Goal: Task Accomplishment & Management: Manage account settings

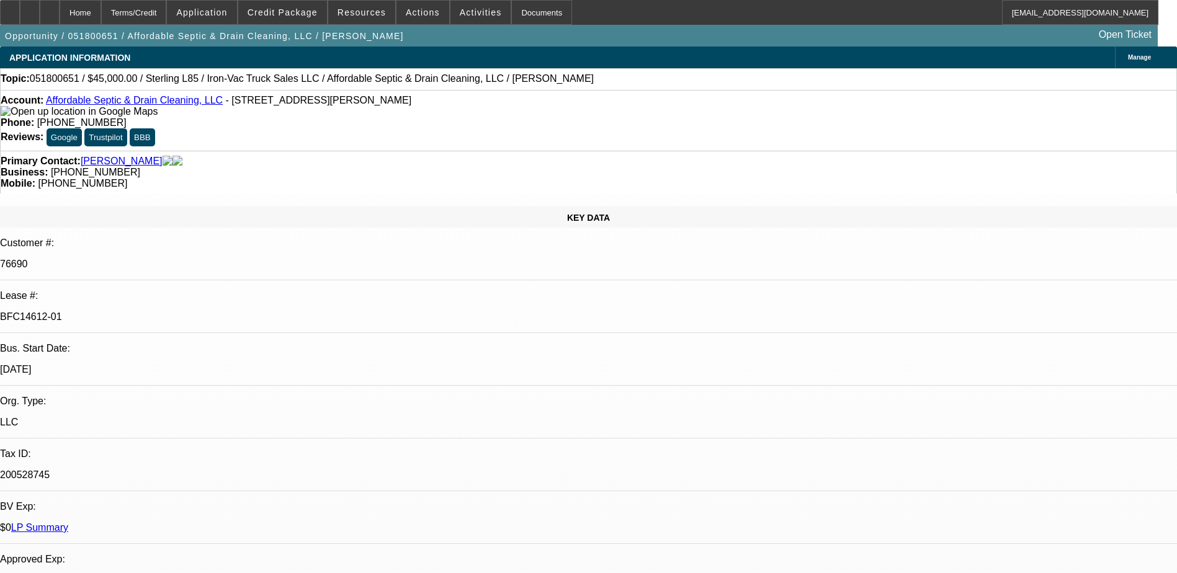
select select "0"
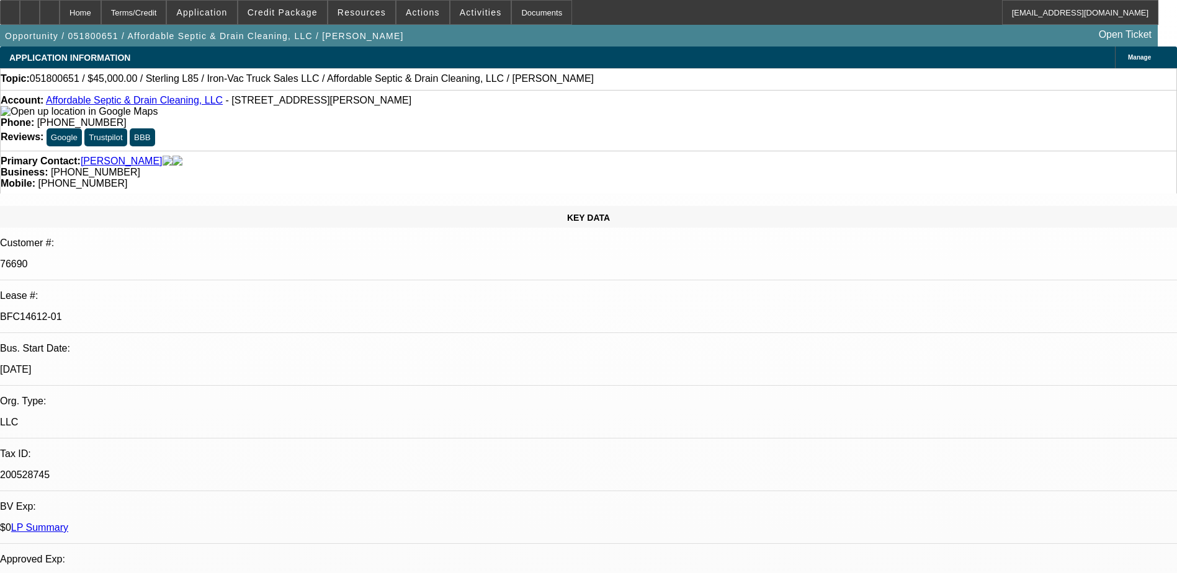
select select "0"
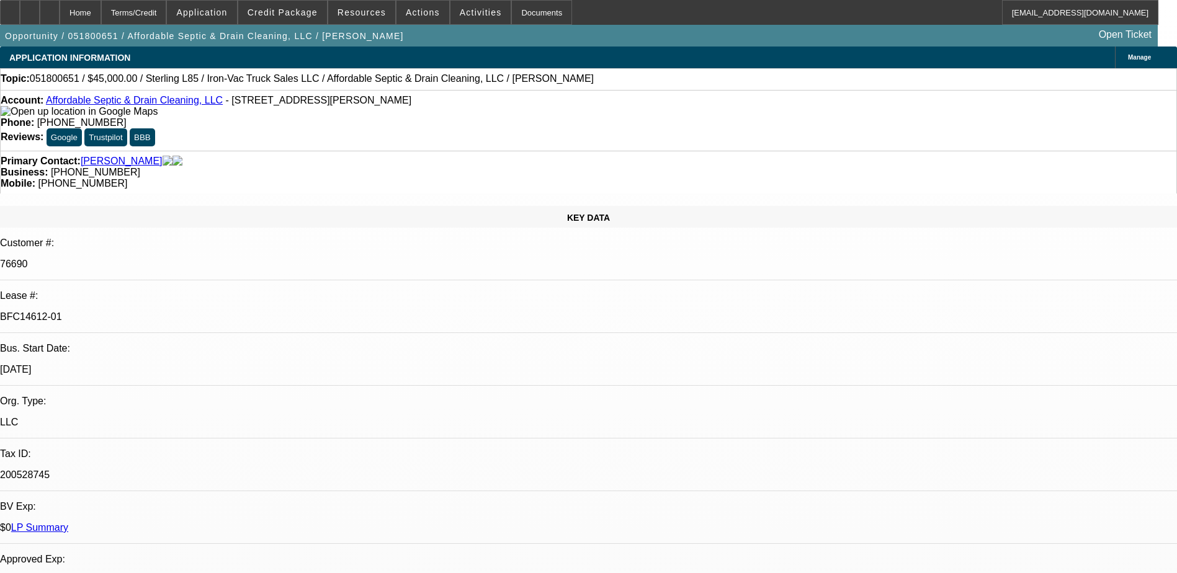
select select "0"
select select "1"
select select "3"
select select "6"
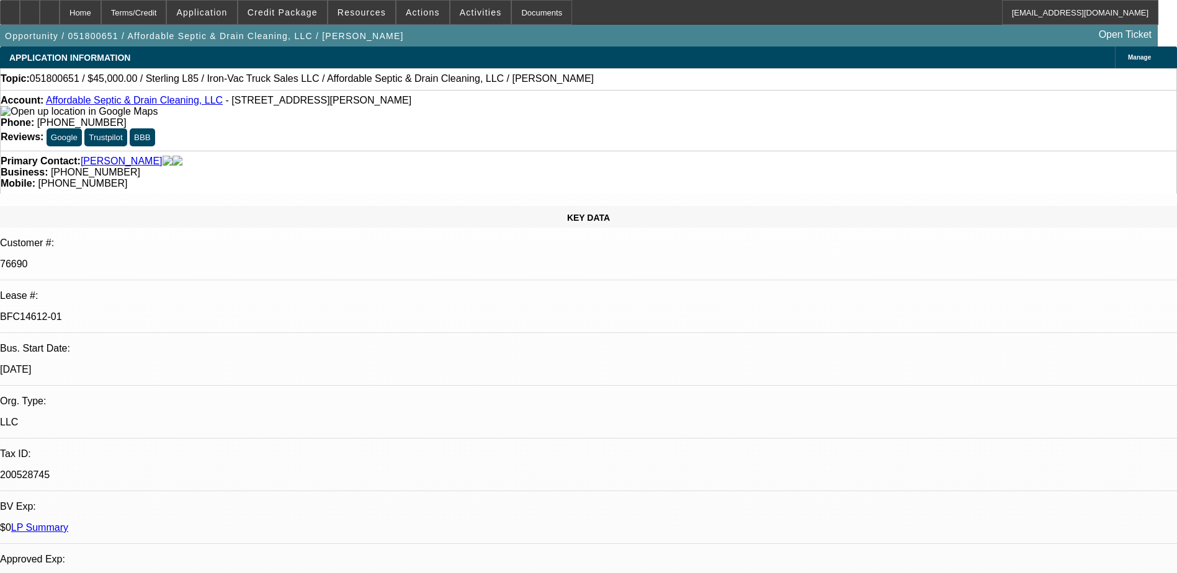
select select "1"
select select "3"
select select "6"
select select "1"
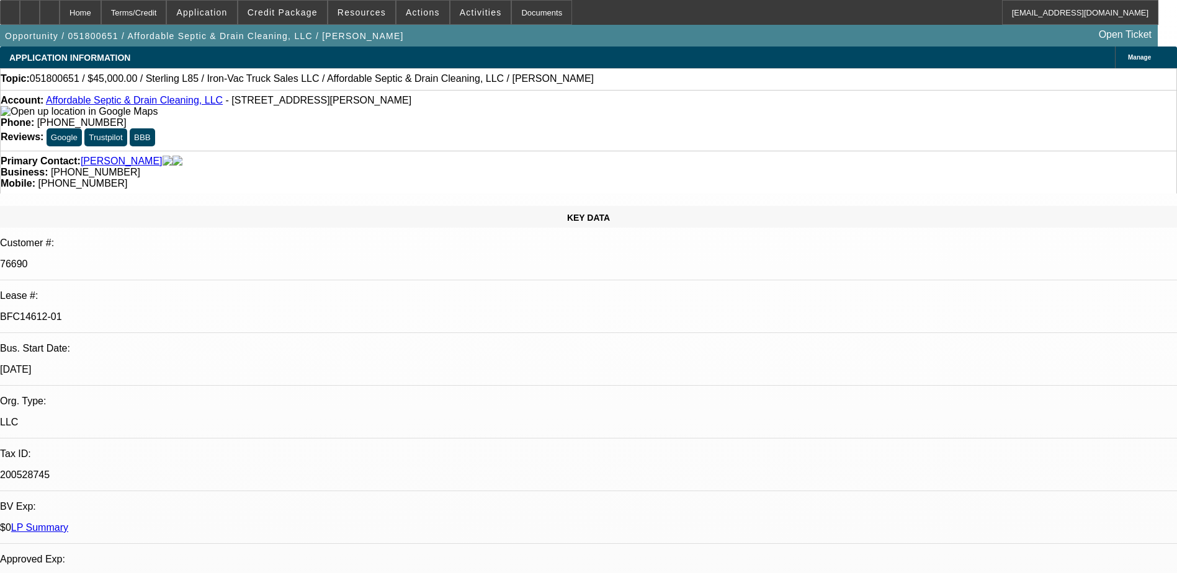
select select "6"
select select "1"
select select "6"
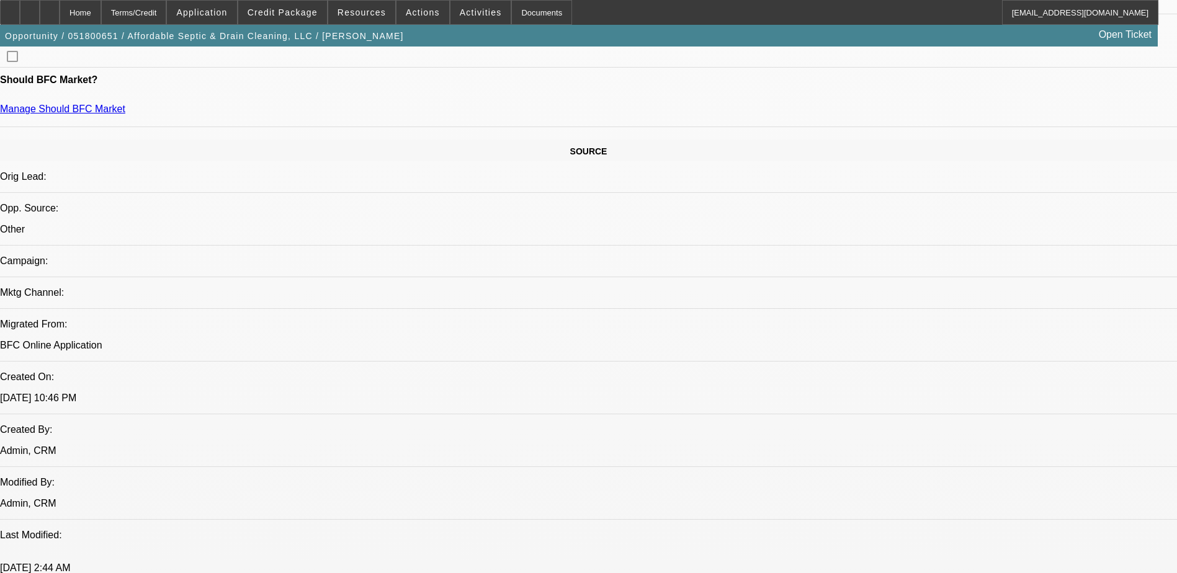
scroll to position [806, 0]
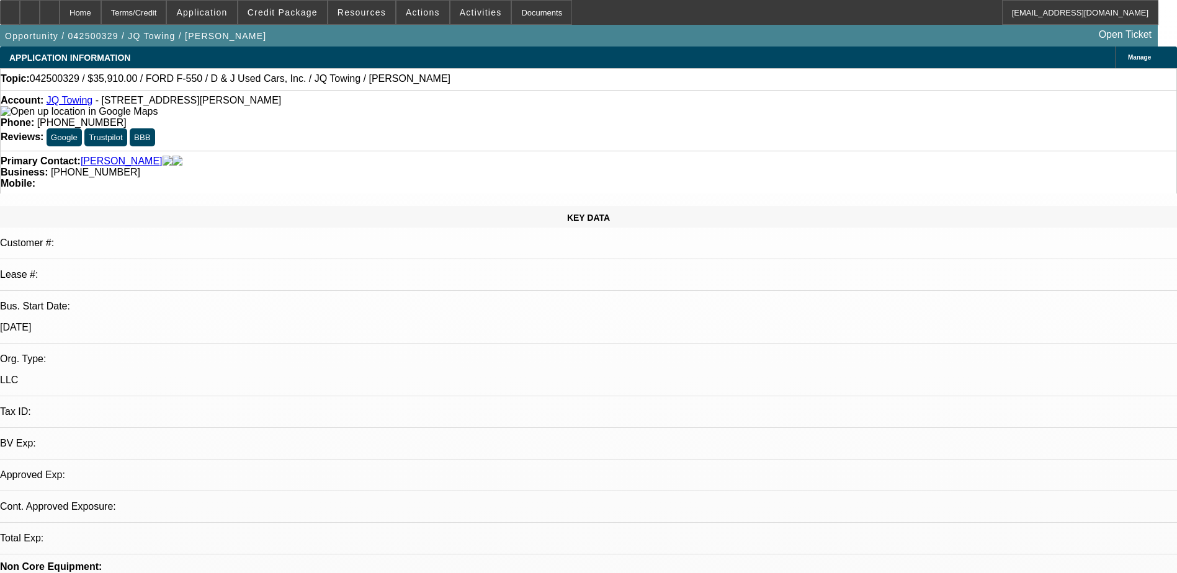
select select "0.1"
select select "2"
select select "0.1"
select select "4"
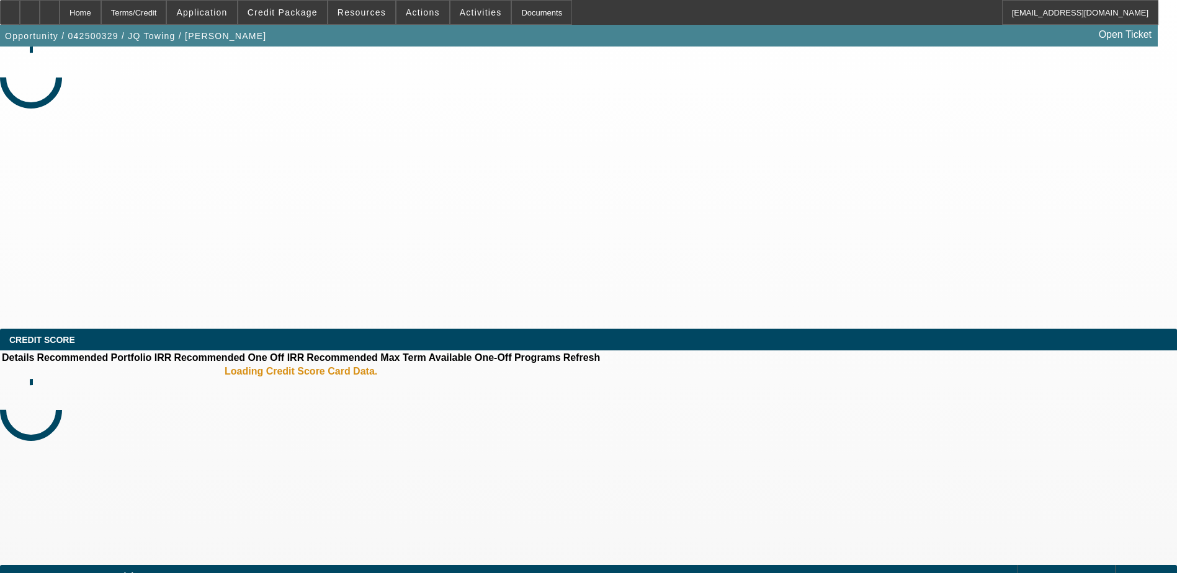
select select "0.1"
select select "2"
select select "0.1"
select select "4"
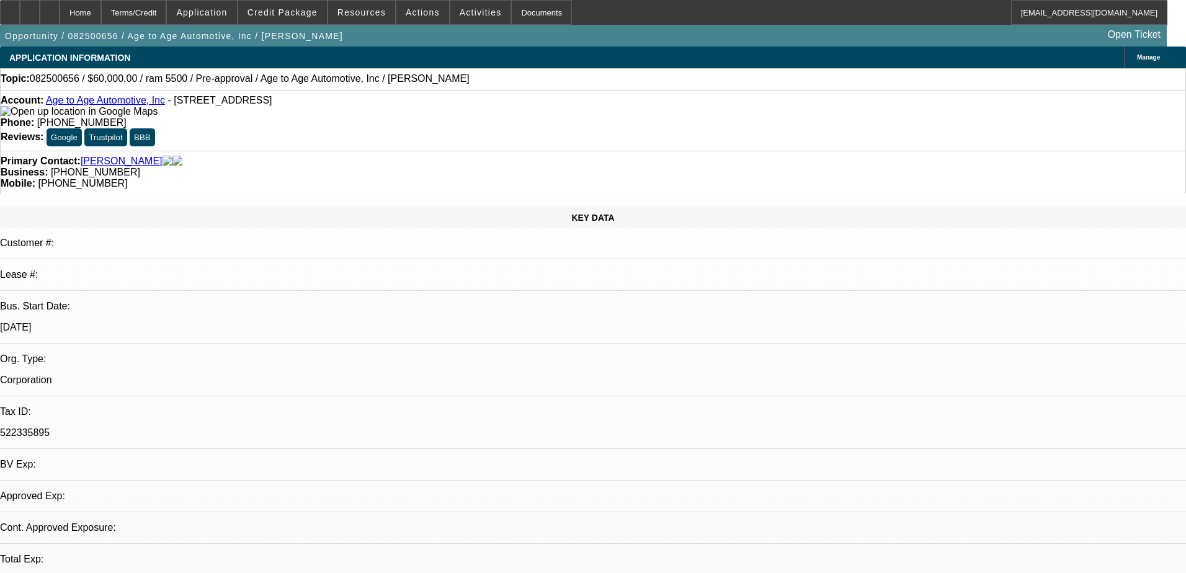
select select "0"
select select "2"
select select "0.1"
select select "4"
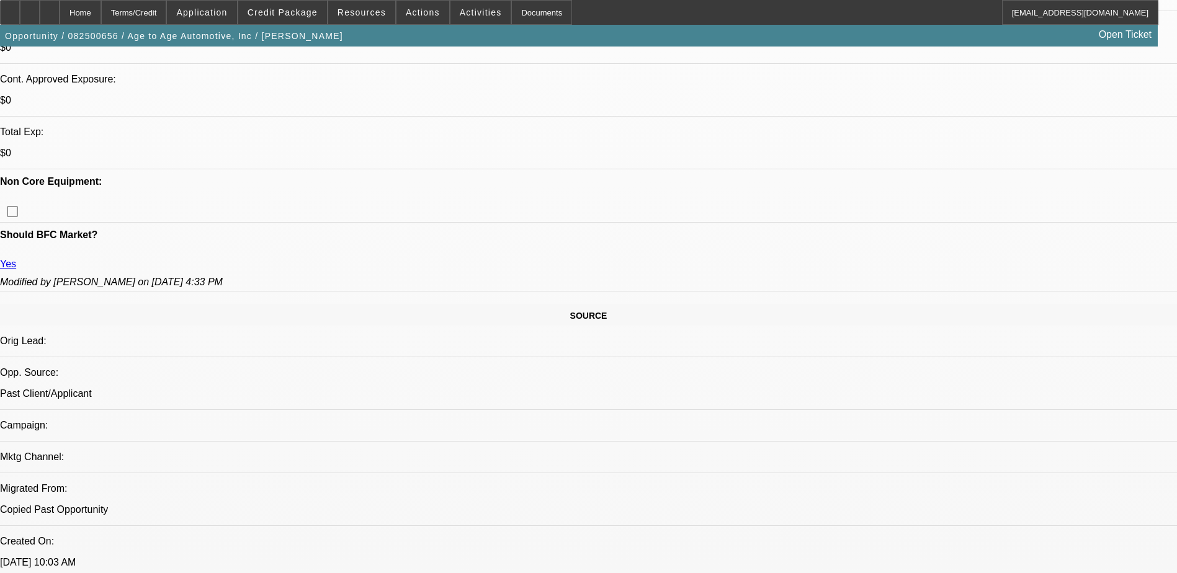
scroll to position [496, 0]
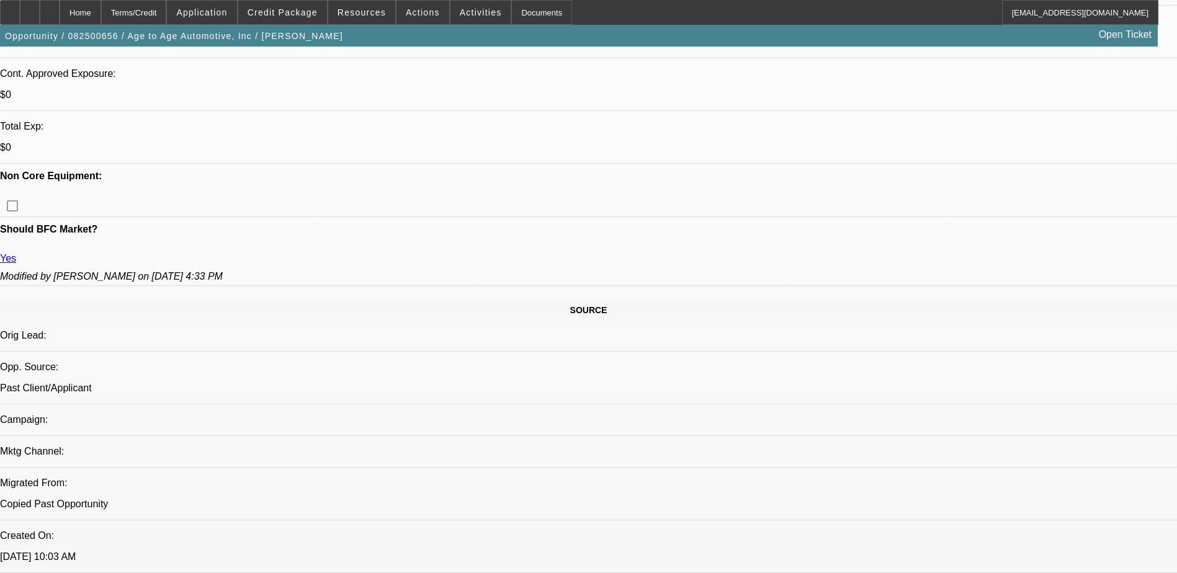
drag, startPoint x: 821, startPoint y: 311, endPoint x: 1017, endPoint y: 374, distance: 205.8
copy div "06 truck getting too old to operate wants to replace it with a used truck looki…"
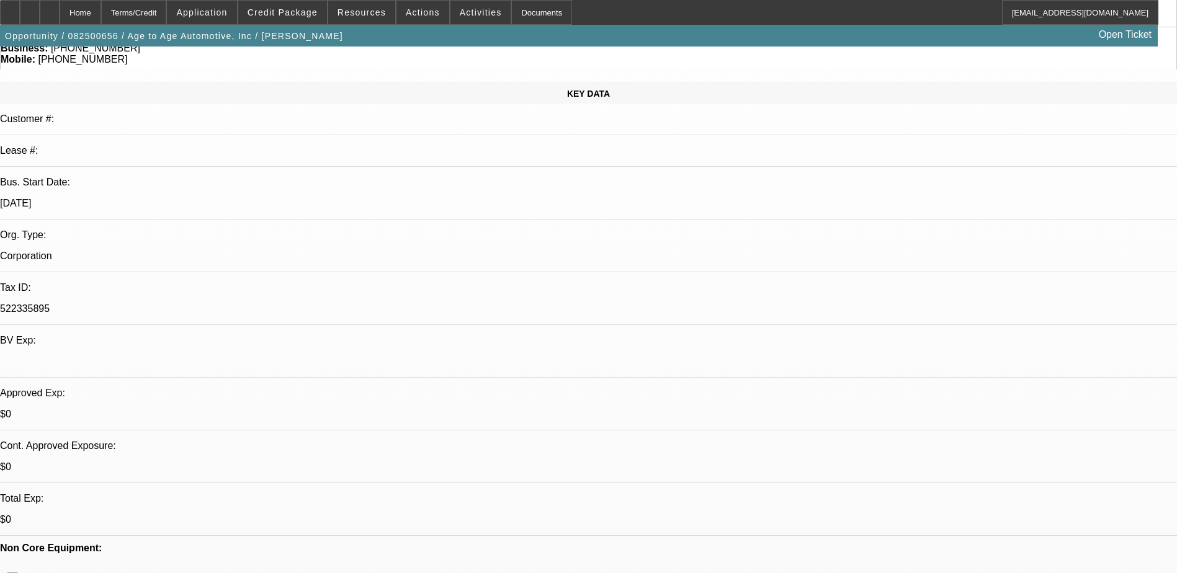
scroll to position [0, 0]
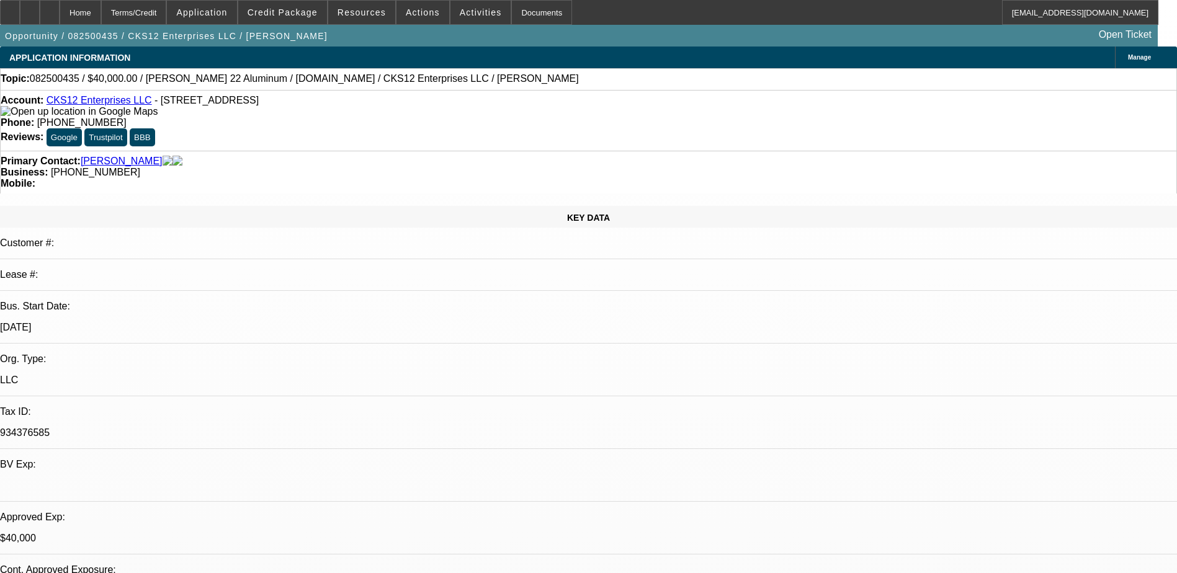
select select "0"
select select "2"
select select "0.1"
select select "0"
select select "2"
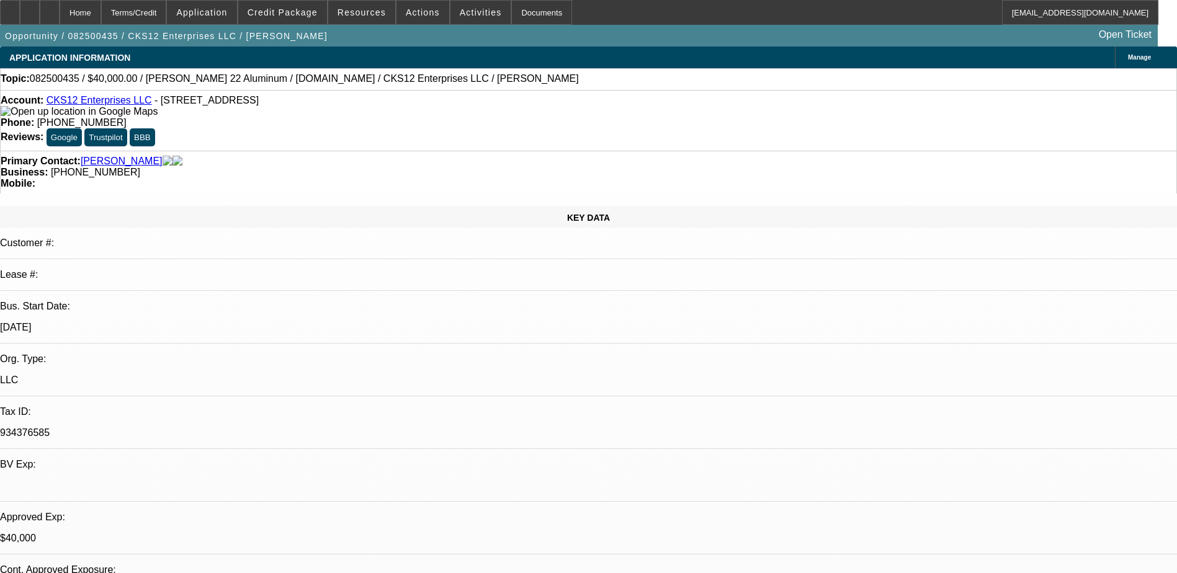
select select "0.1"
select select "0"
select select "2"
select select "0.1"
select select "0"
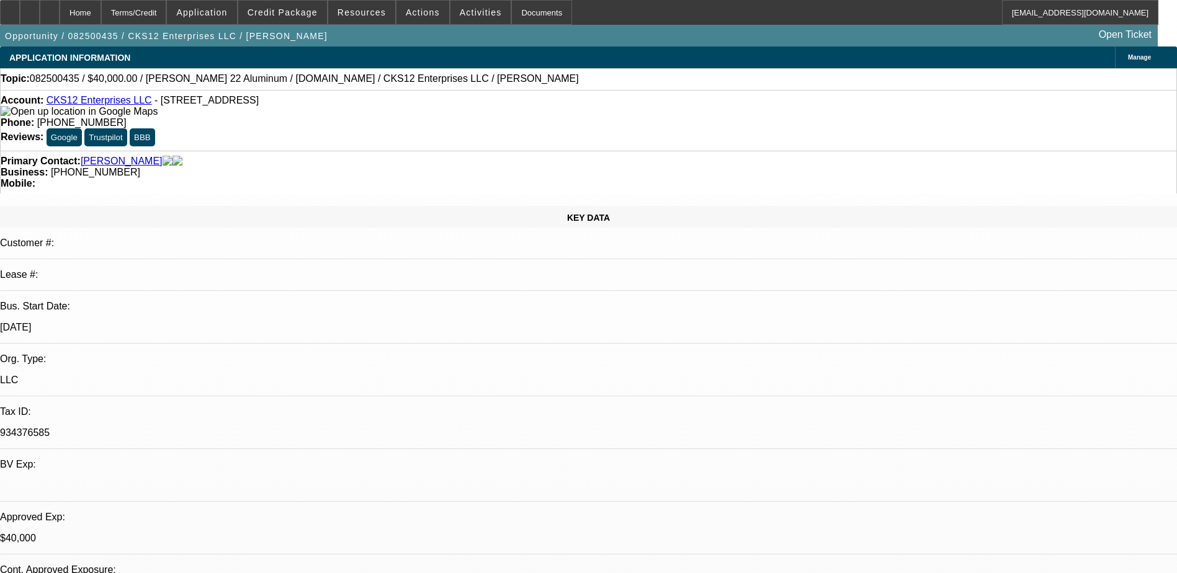
select select "0"
select select "1"
select select "2"
select select "4"
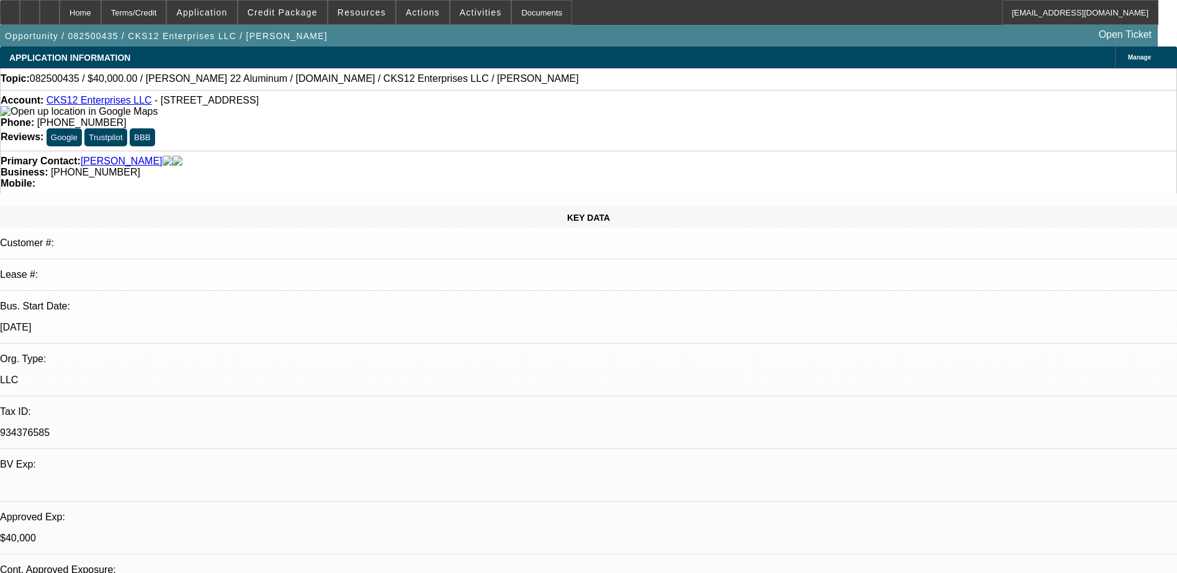
select select "1"
select select "3"
select select "4"
select select "1"
select select "3"
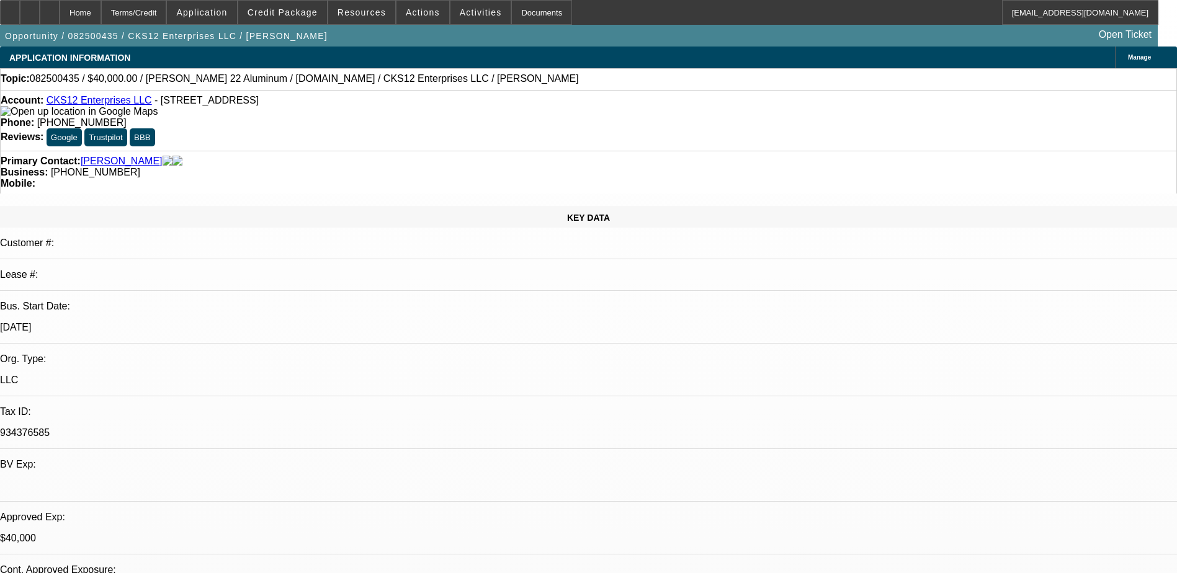
select select "4"
select select "1"
select select "6"
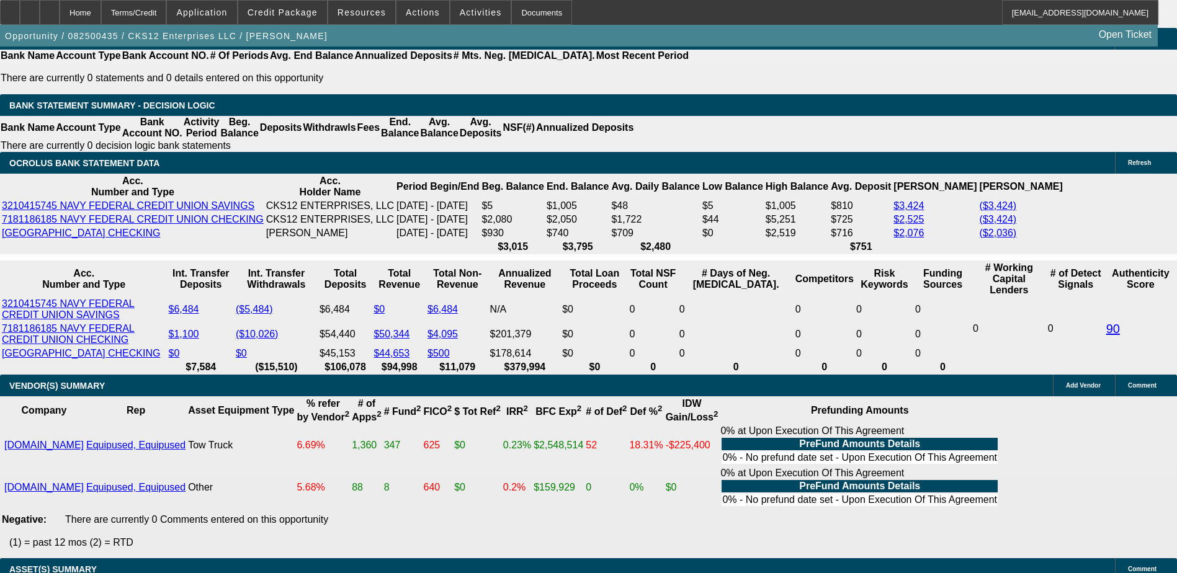
scroll to position [124, 0]
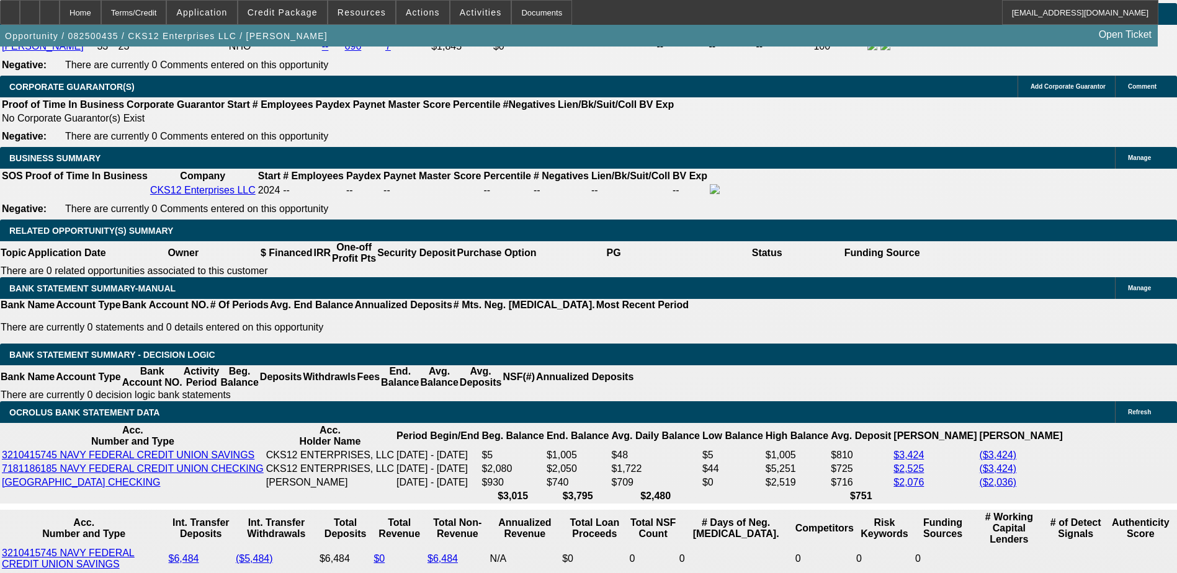
scroll to position [1799, 0]
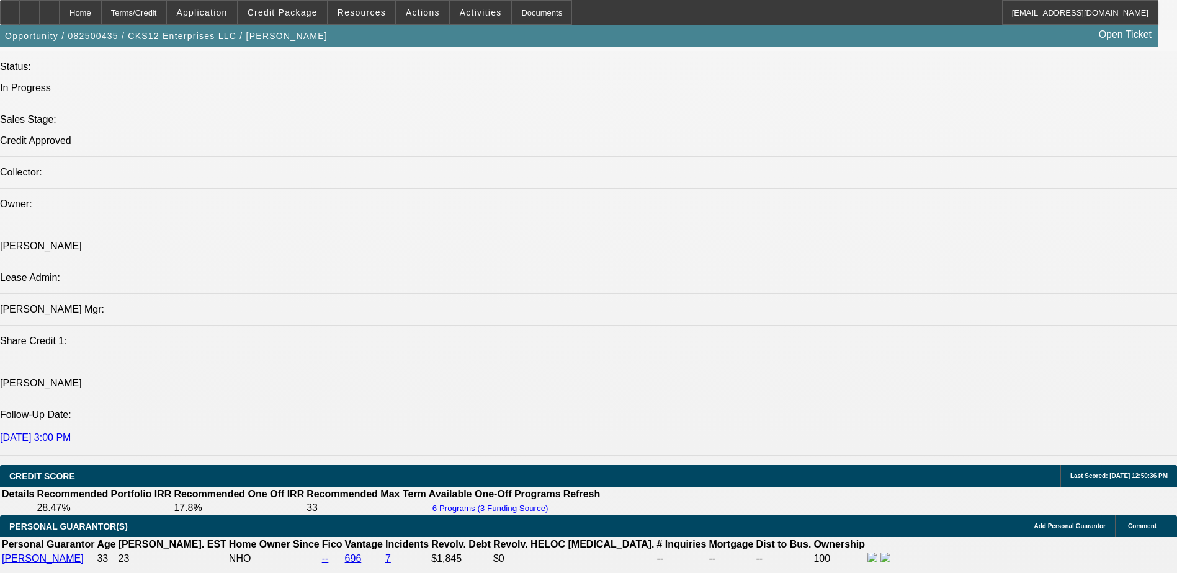
scroll to position [1179, 0]
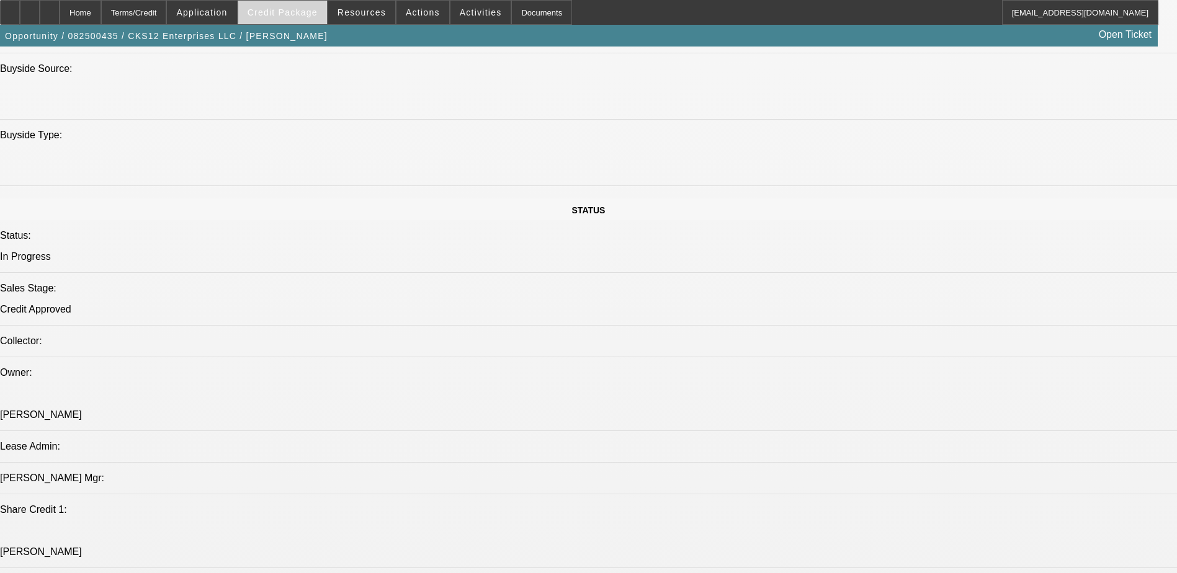
click at [305, 11] on span "Credit Package" at bounding box center [283, 12] width 70 height 10
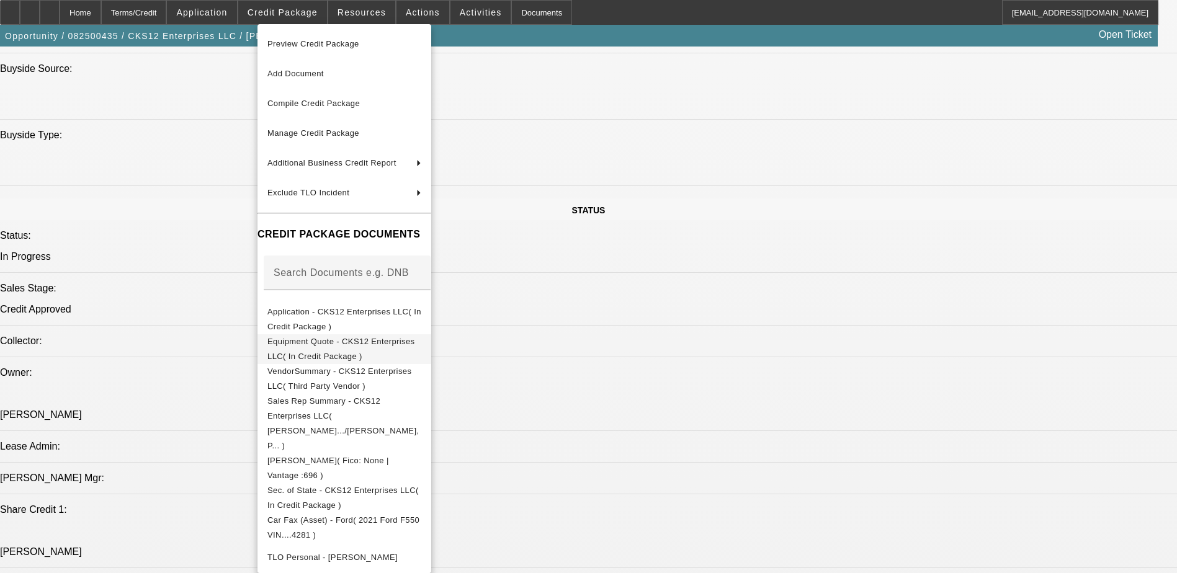
click at [421, 349] on span "Equipment Quote - CKS12 Enterprises LLC( In Credit Package )" at bounding box center [344, 349] width 154 height 30
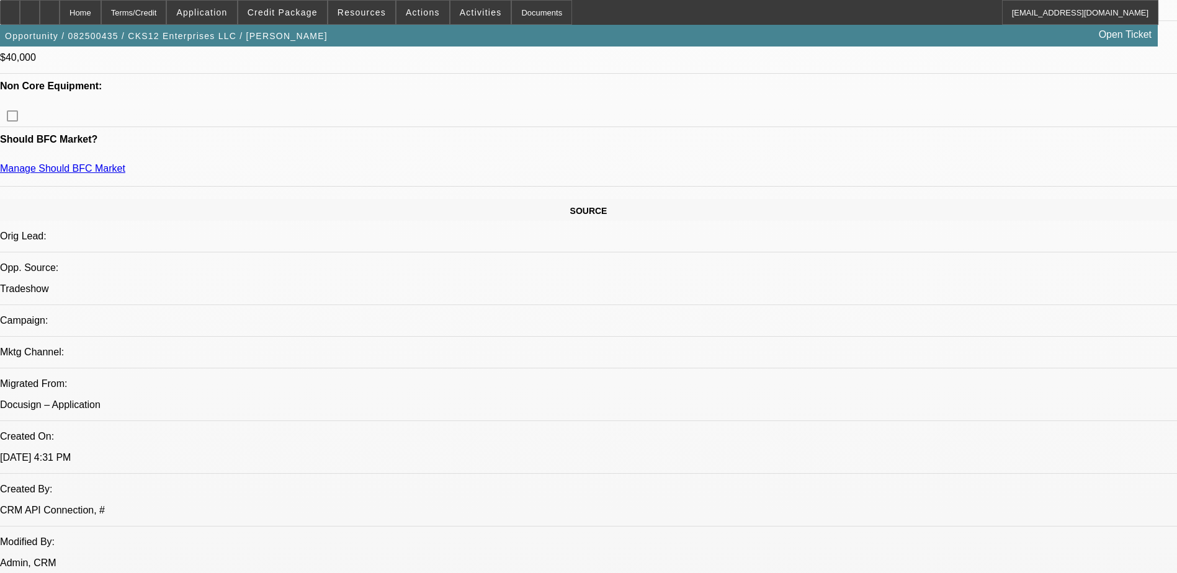
scroll to position [558, 0]
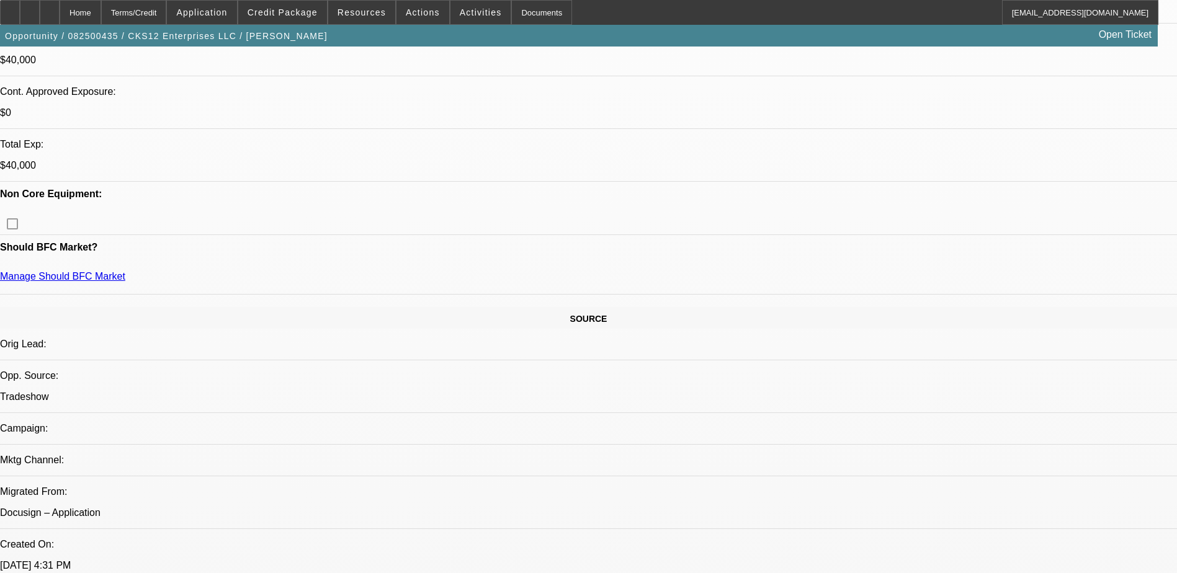
scroll to position [372, 0]
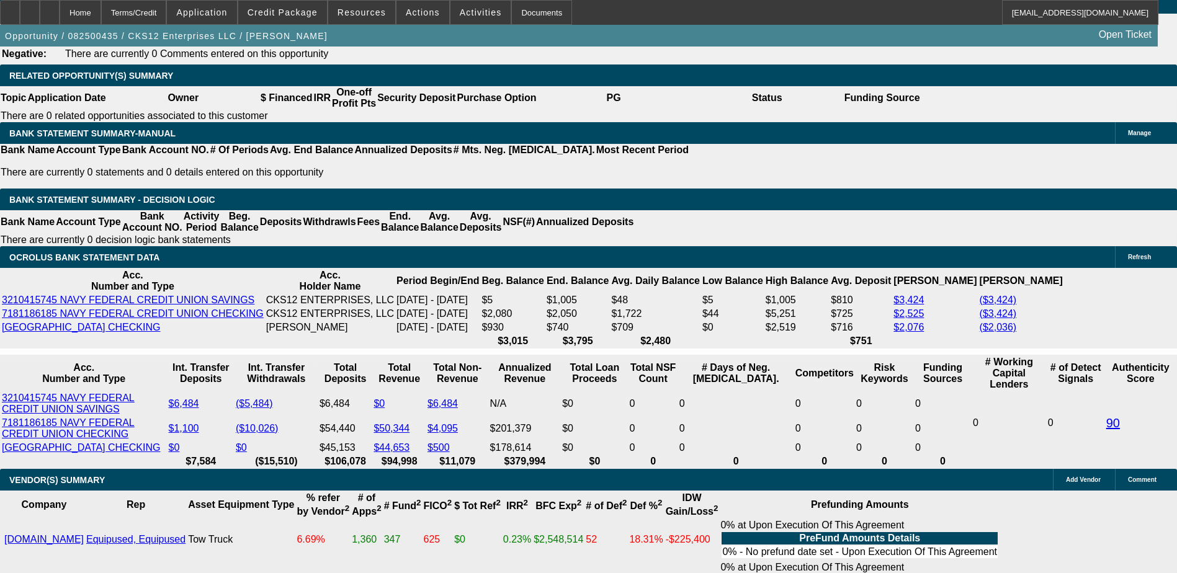
scroll to position [1985, 0]
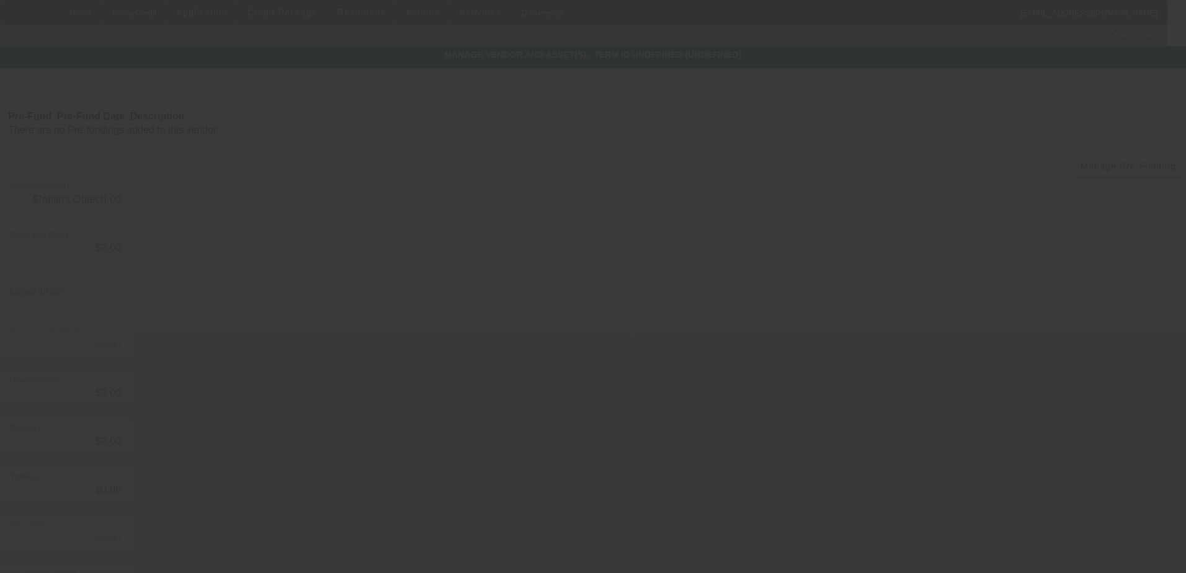
type input "$52,245.25"
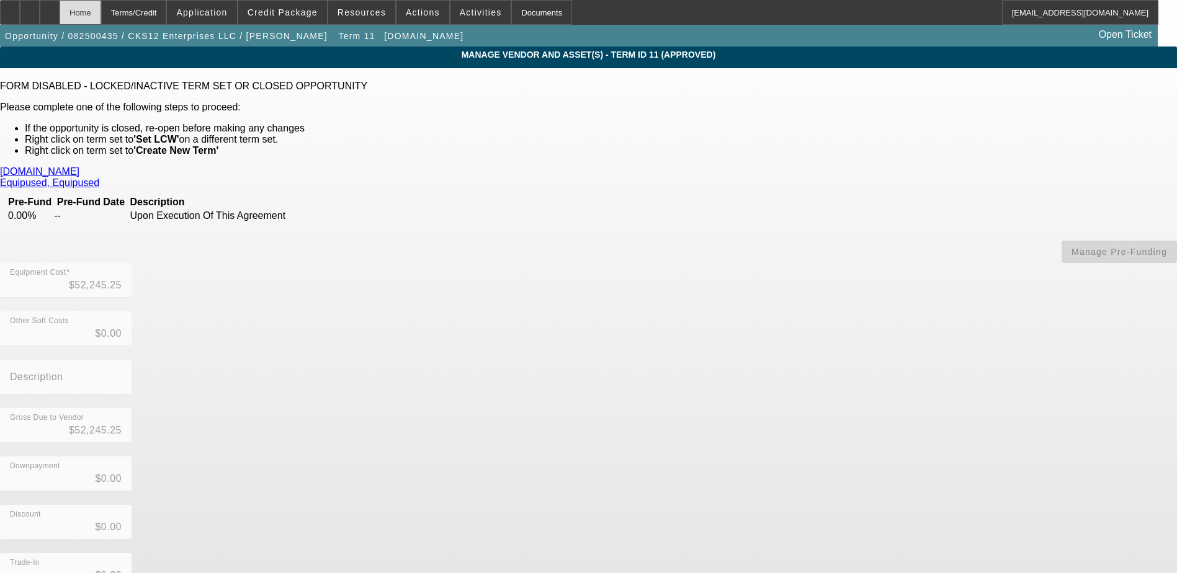
click at [101, 16] on div "Home" at bounding box center [81, 12] width 42 height 25
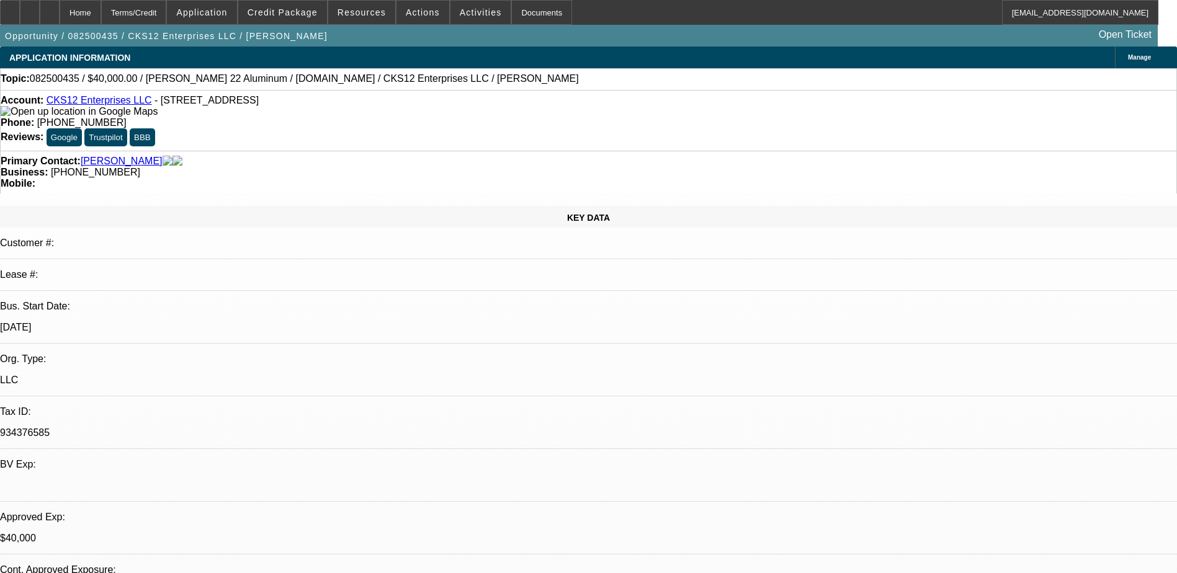
select select "0"
select select "2"
select select "0.1"
select select "4"
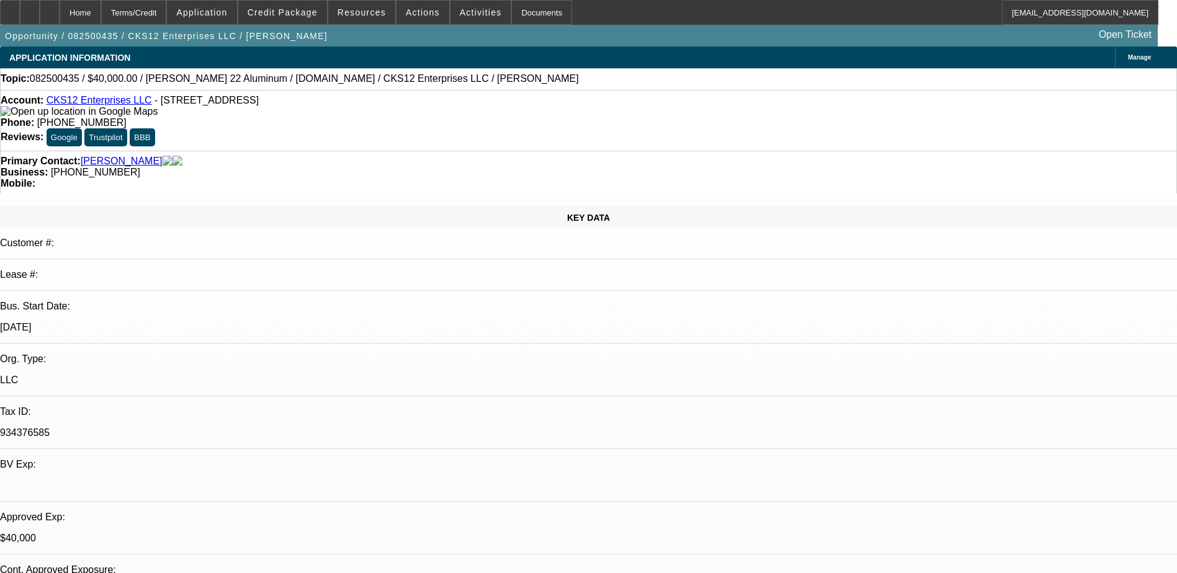
select select "0"
select select "2"
select select "0.1"
select select "4"
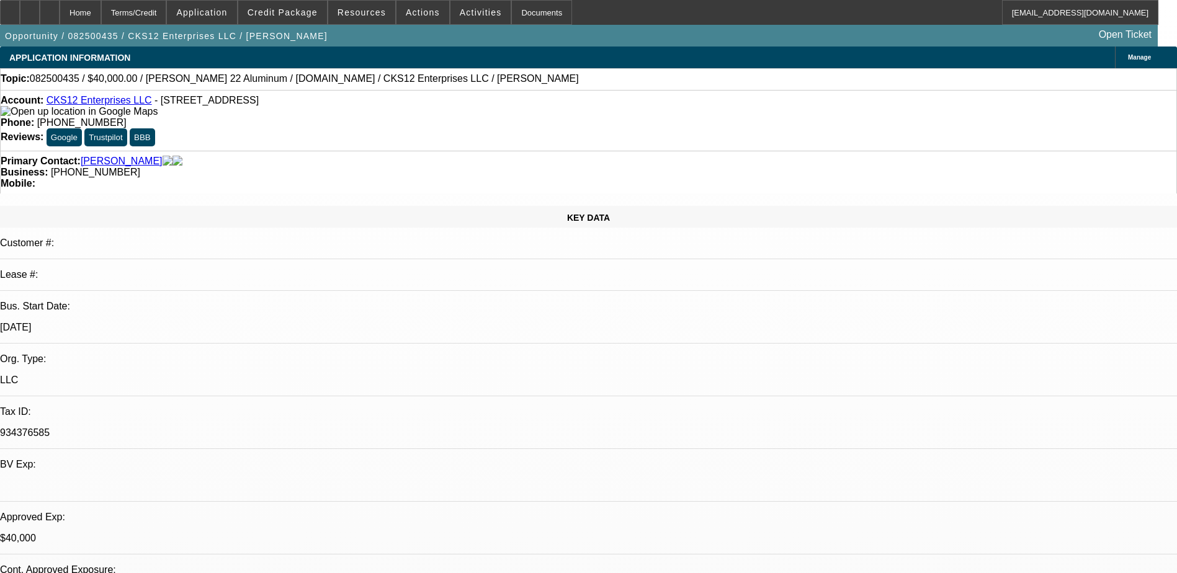
select select "0"
select select "2"
select select "3"
select select "0.1"
select select "4"
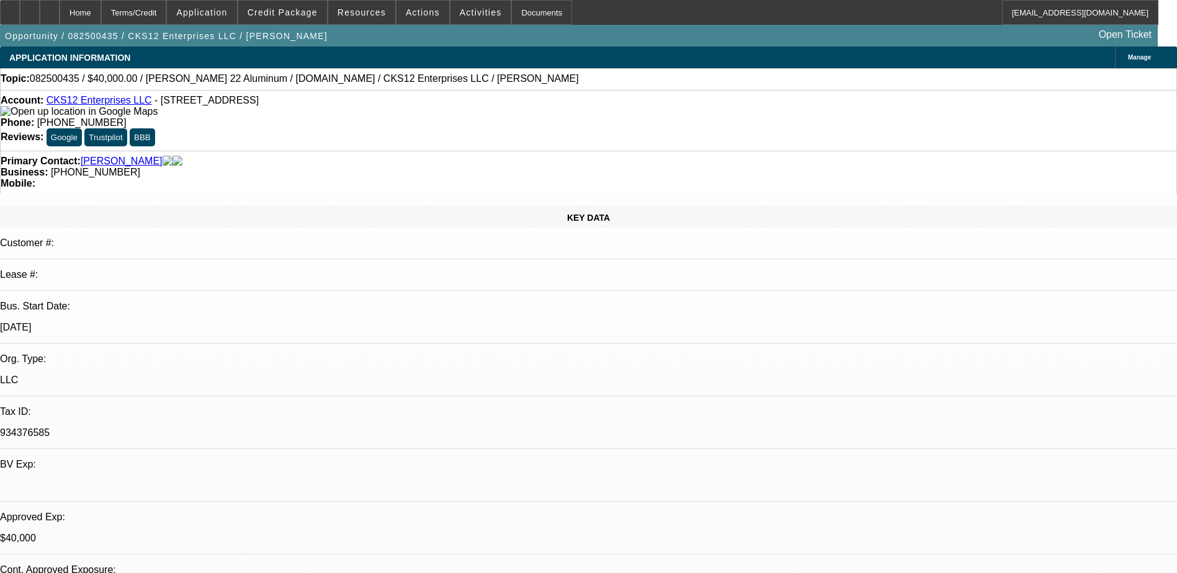
select select "0"
select select "2"
select select "3"
select select "0.1"
select select "4"
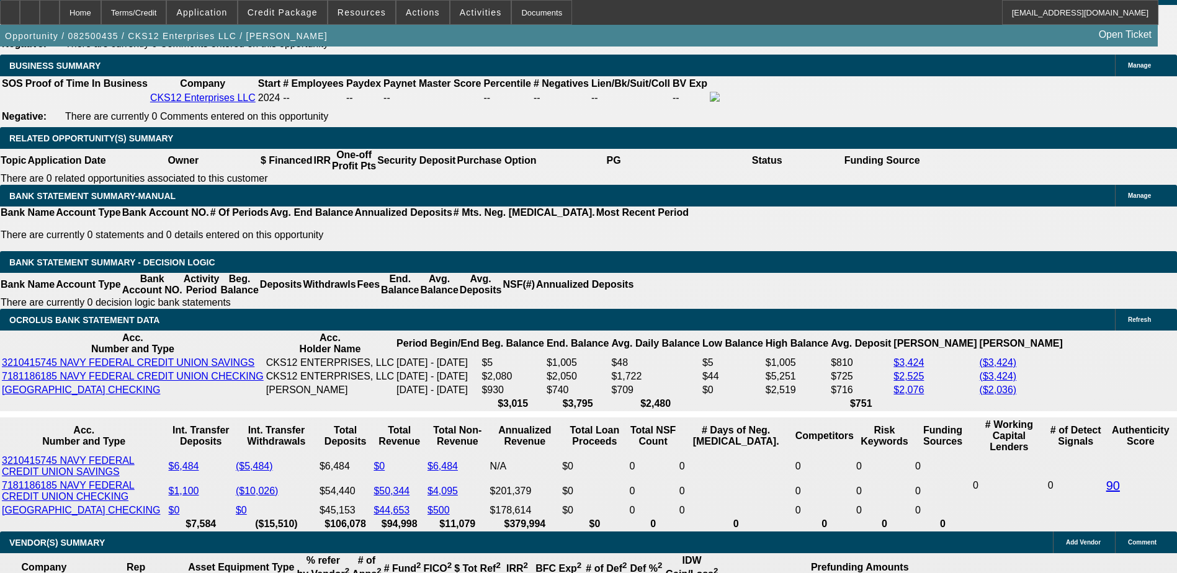
scroll to position [1923, 0]
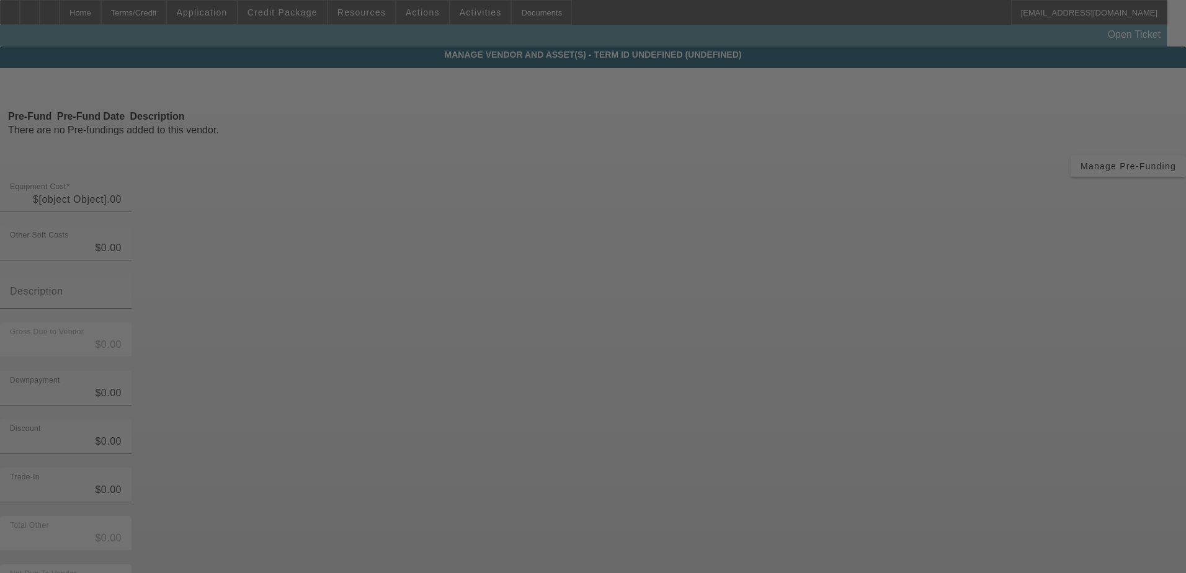
type input "$52,245.25"
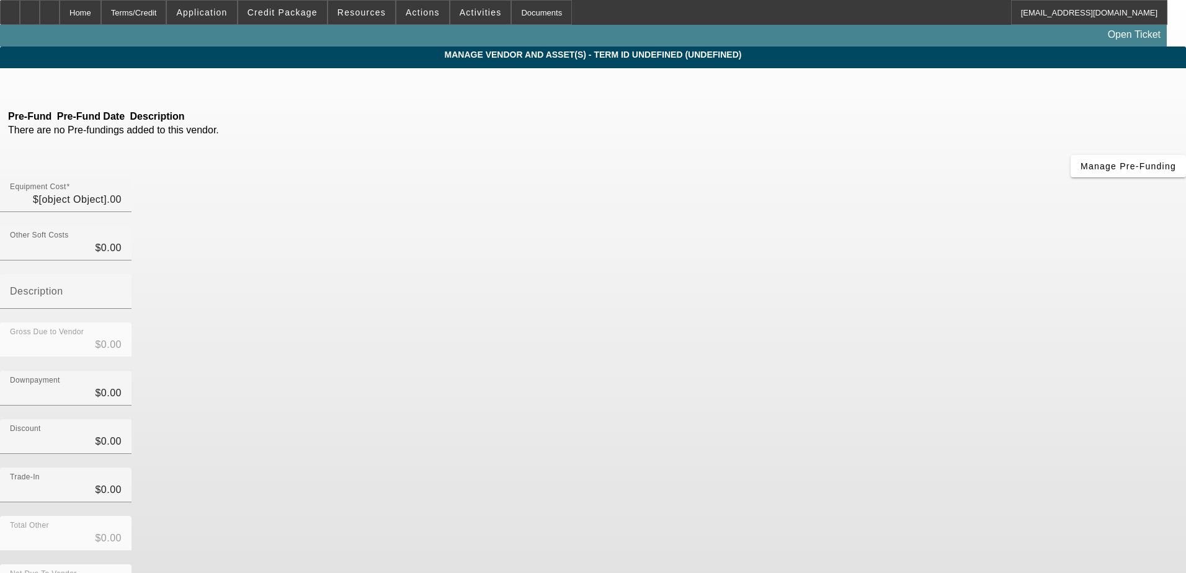
type input "$52,245.25"
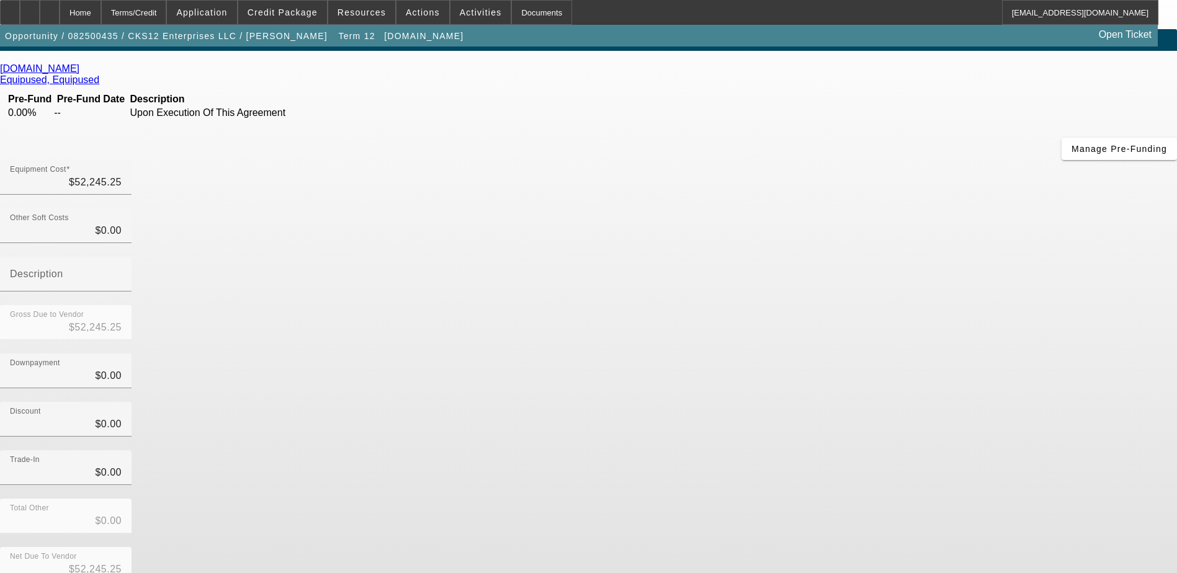
scroll to position [27, 0]
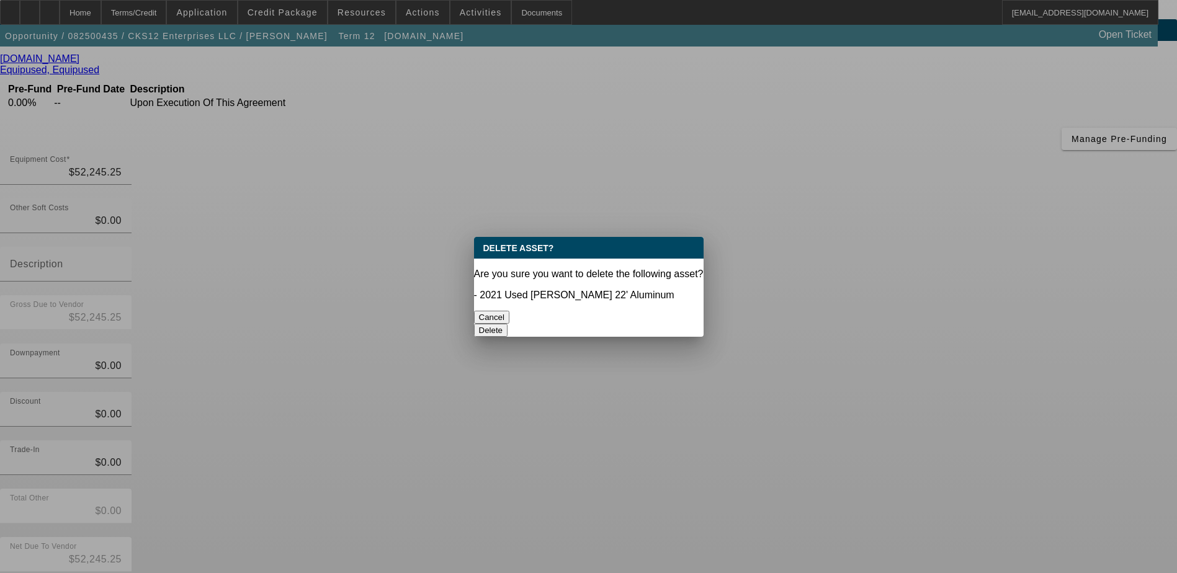
click at [508, 324] on button "Delete" at bounding box center [491, 330] width 34 height 13
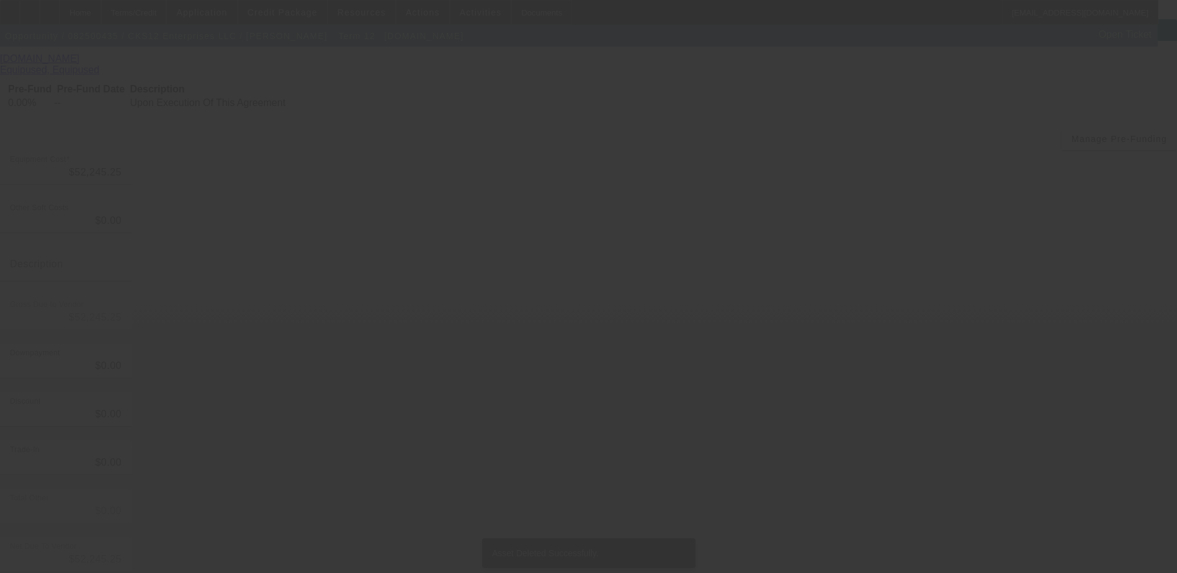
scroll to position [9, 0]
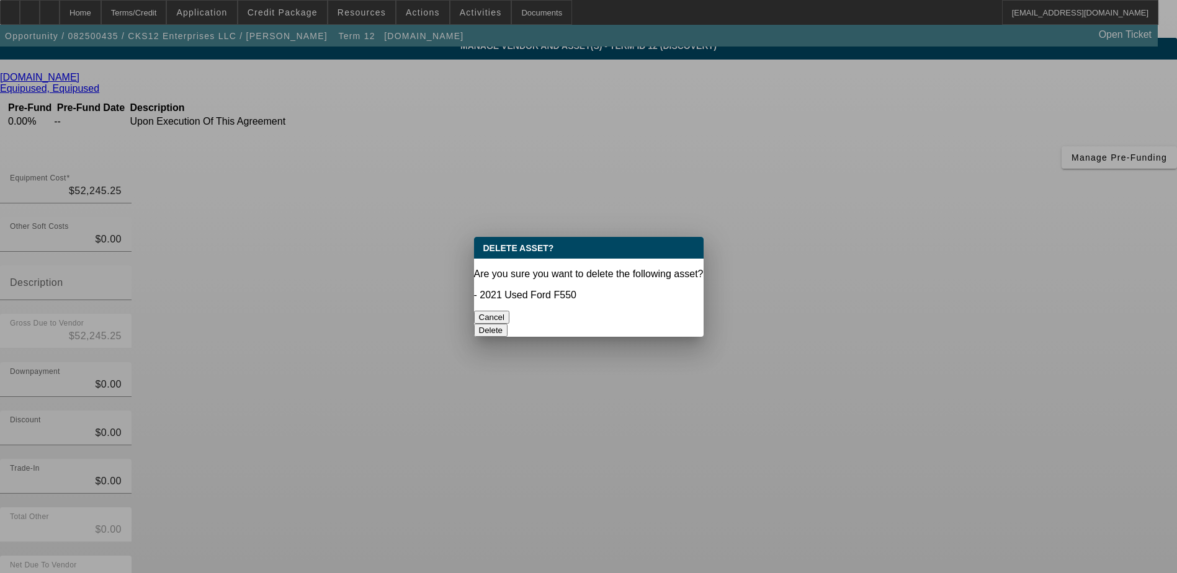
click at [508, 324] on button "Delete" at bounding box center [491, 330] width 34 height 13
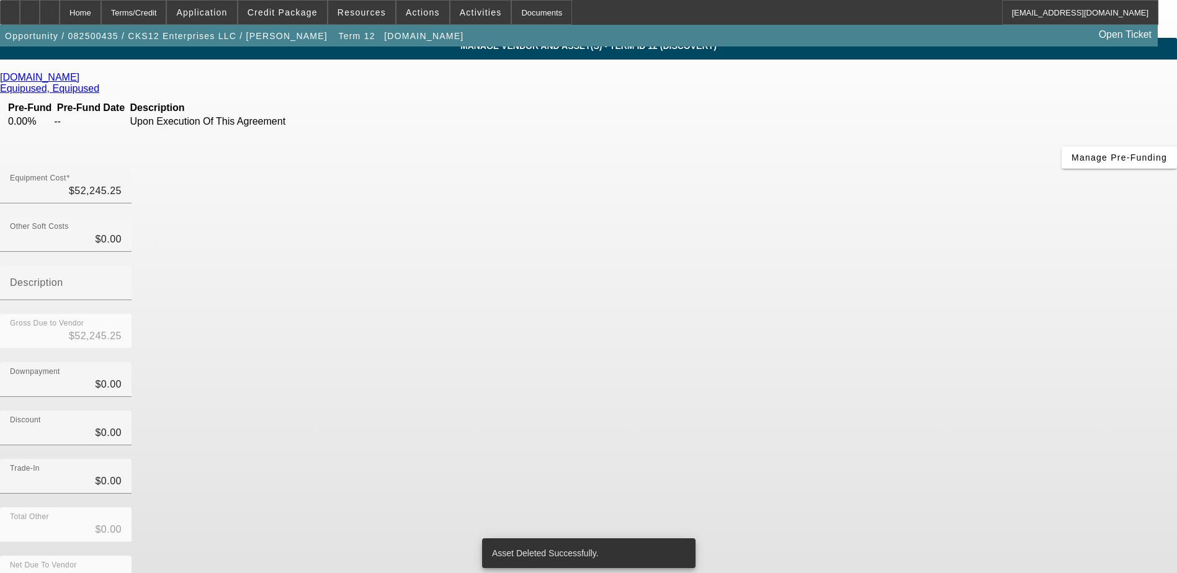
scroll to position [4, 0]
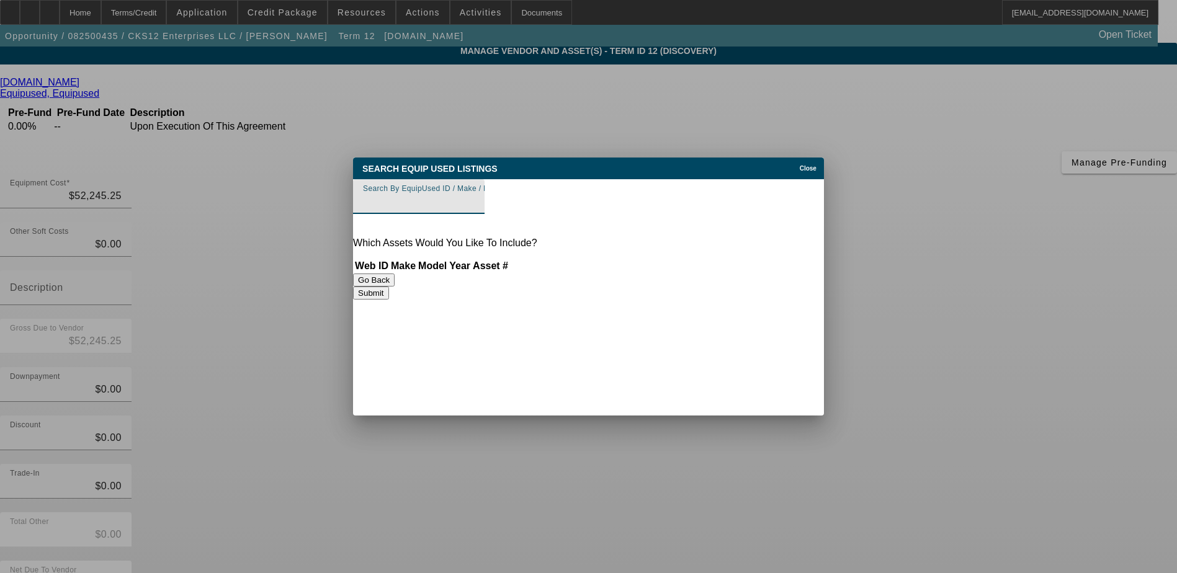
click at [401, 198] on input "Search By EquipUsed ID / Make / Model" at bounding box center [419, 201] width 112 height 15
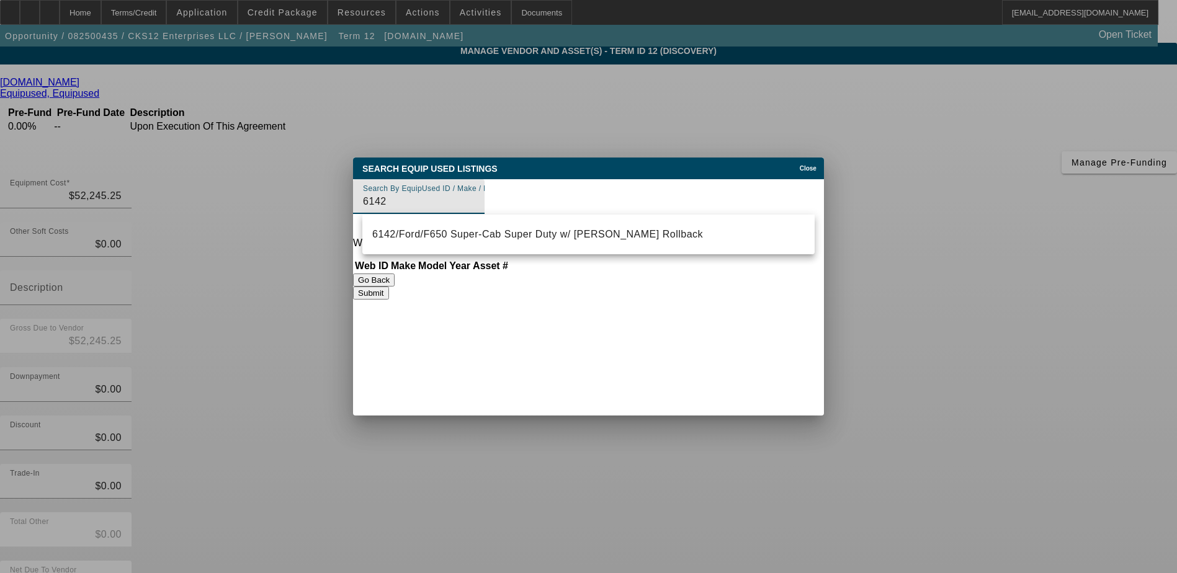
click at [508, 228] on span "6142/Ford/F650 Super-Cab Super Duty w/ Jerr-Dan Rollback" at bounding box center [537, 234] width 331 height 15
type input "6142/Ford/F650 Super-Cab Super Duty w/ Jerr-Dan Rollback"
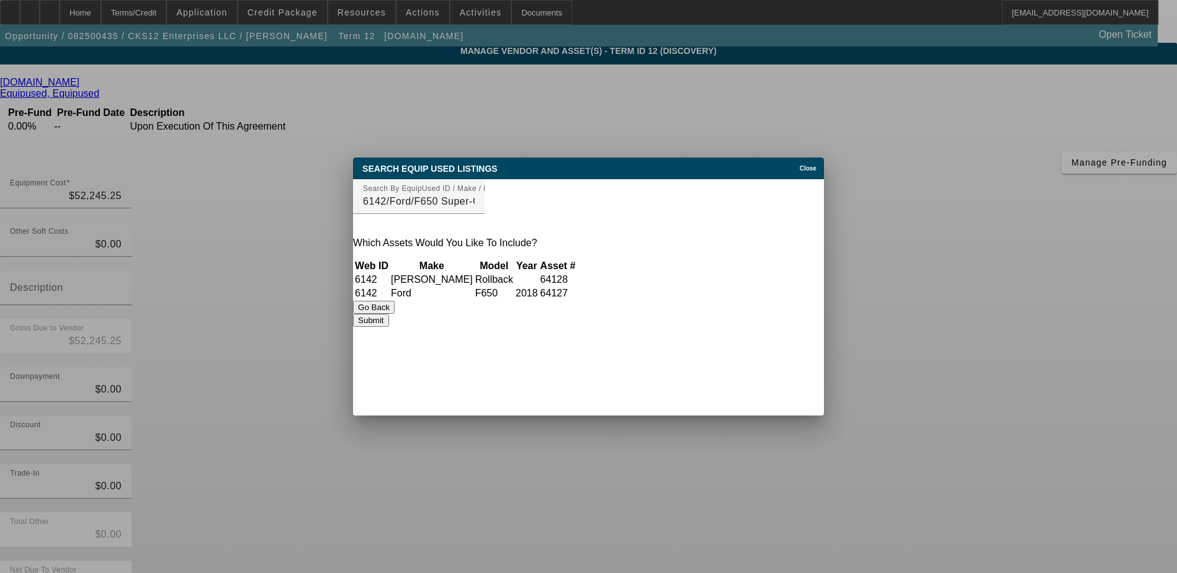
click at [388, 327] on button "Submit" at bounding box center [370, 320] width 35 height 13
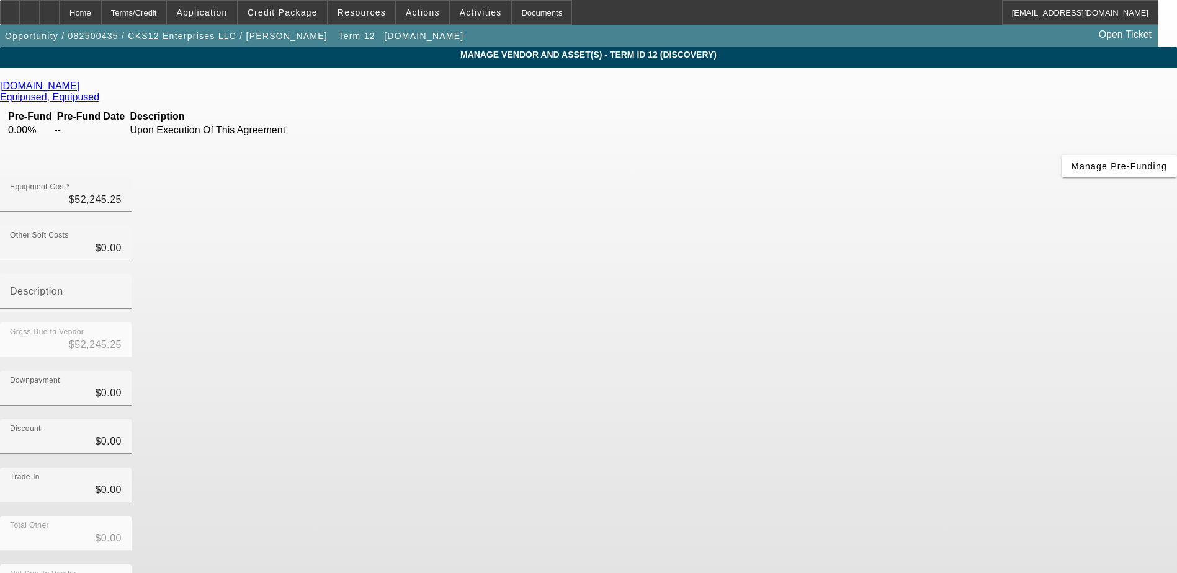
scroll to position [4, 0]
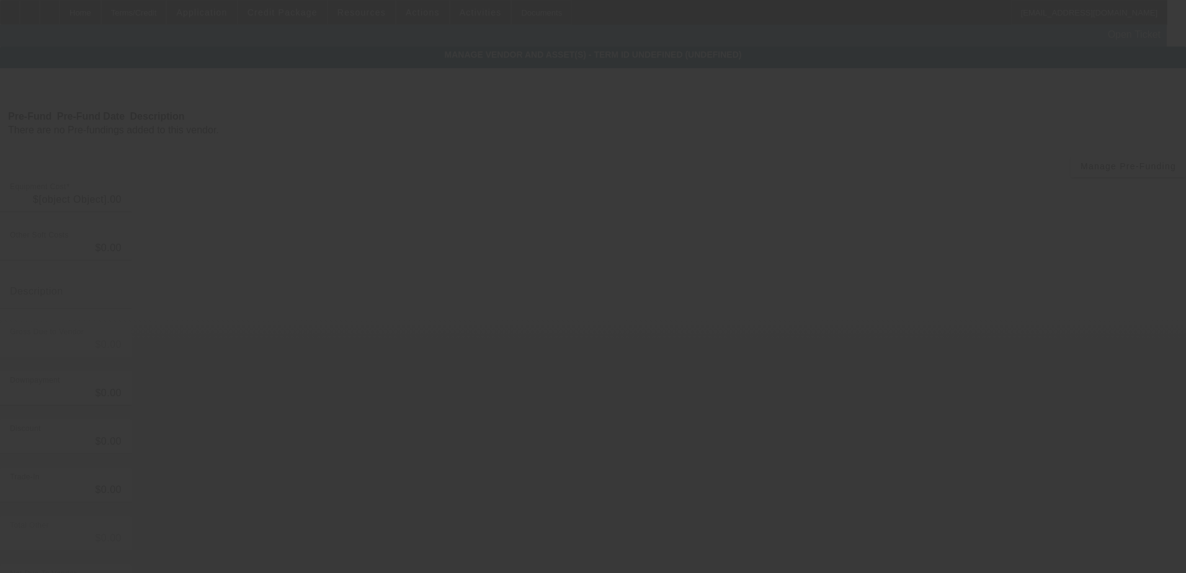
type input "$52,245.25"
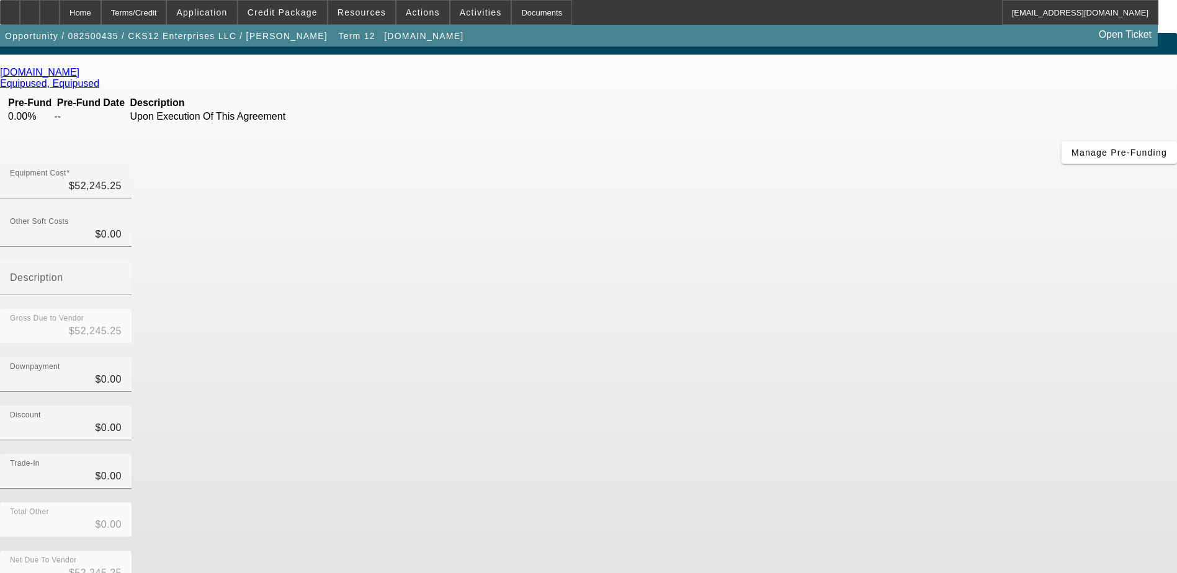
scroll to position [27, 0]
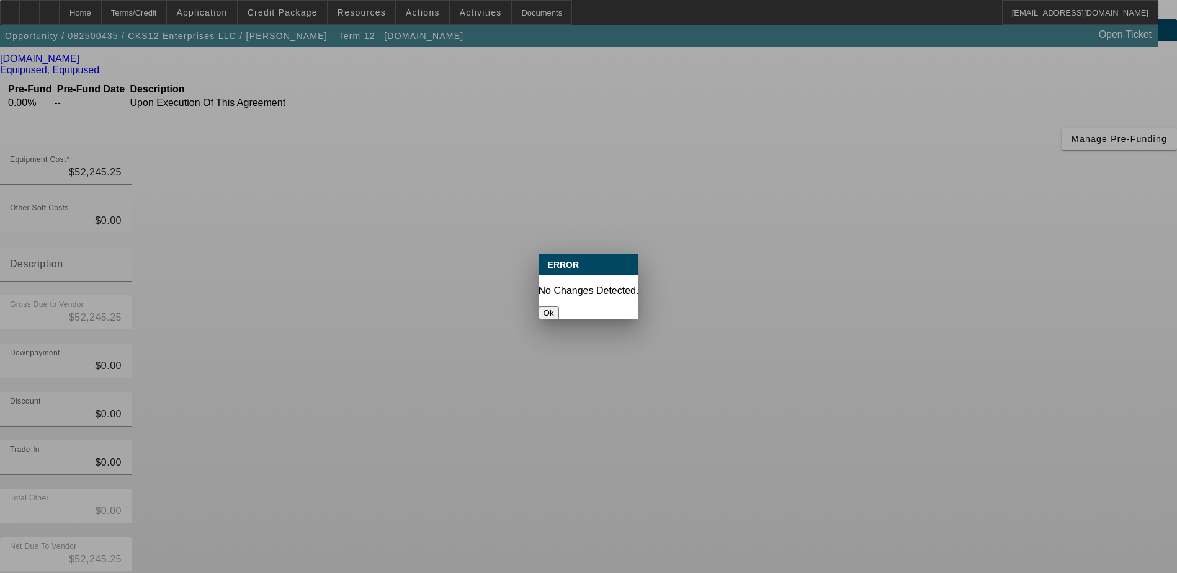
click at [559, 310] on button "Ok" at bounding box center [548, 312] width 20 height 13
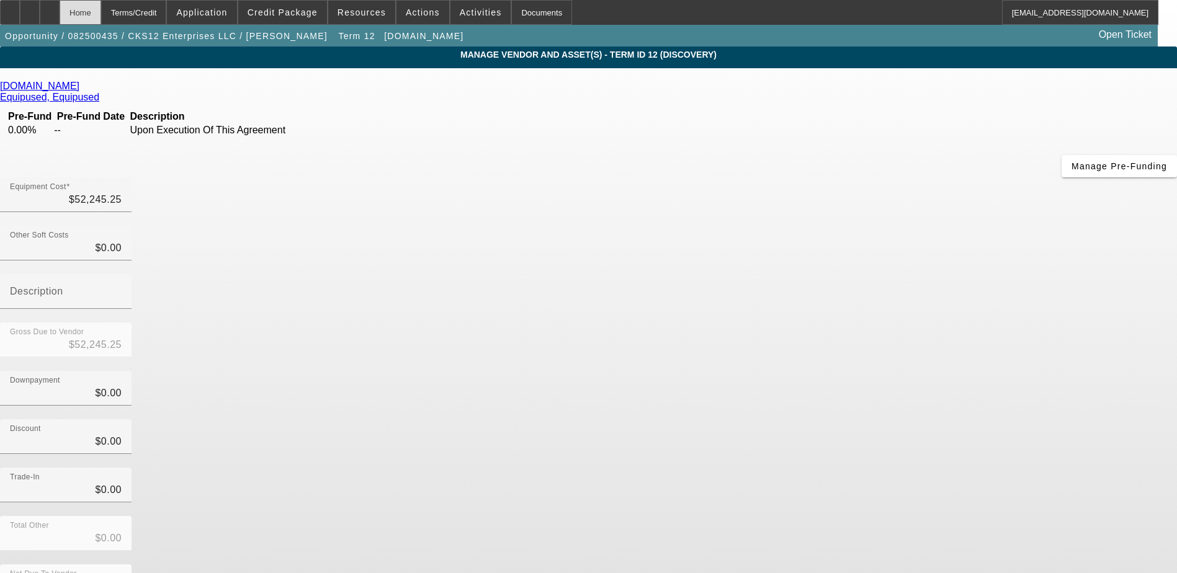
click at [101, 6] on div "Home" at bounding box center [81, 12] width 42 height 25
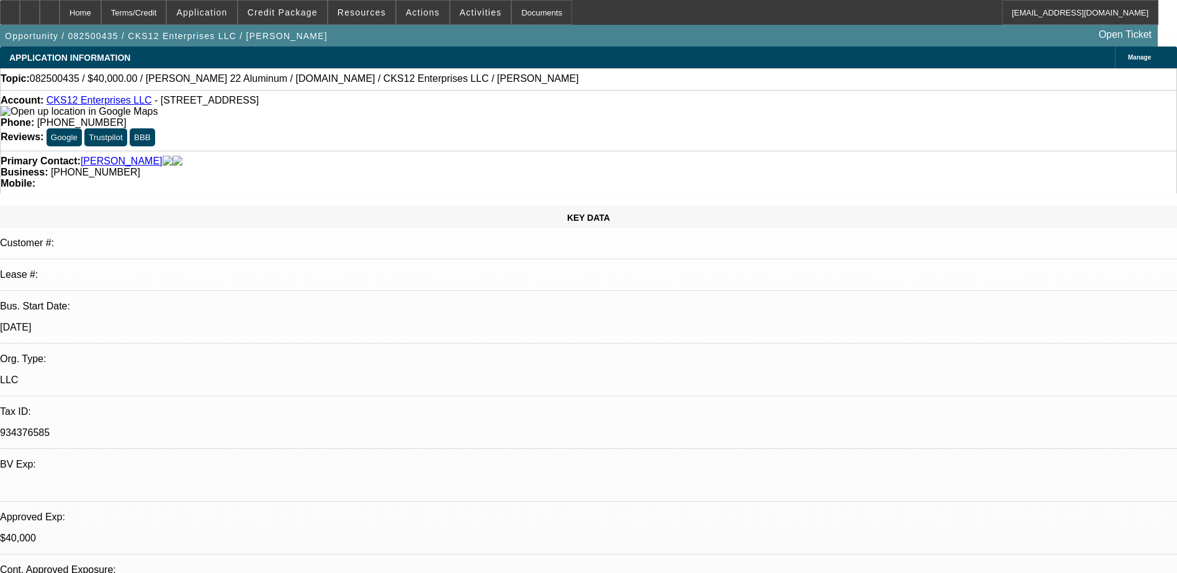
select select "0"
select select "2"
select select "0.1"
select select "0"
select select "2"
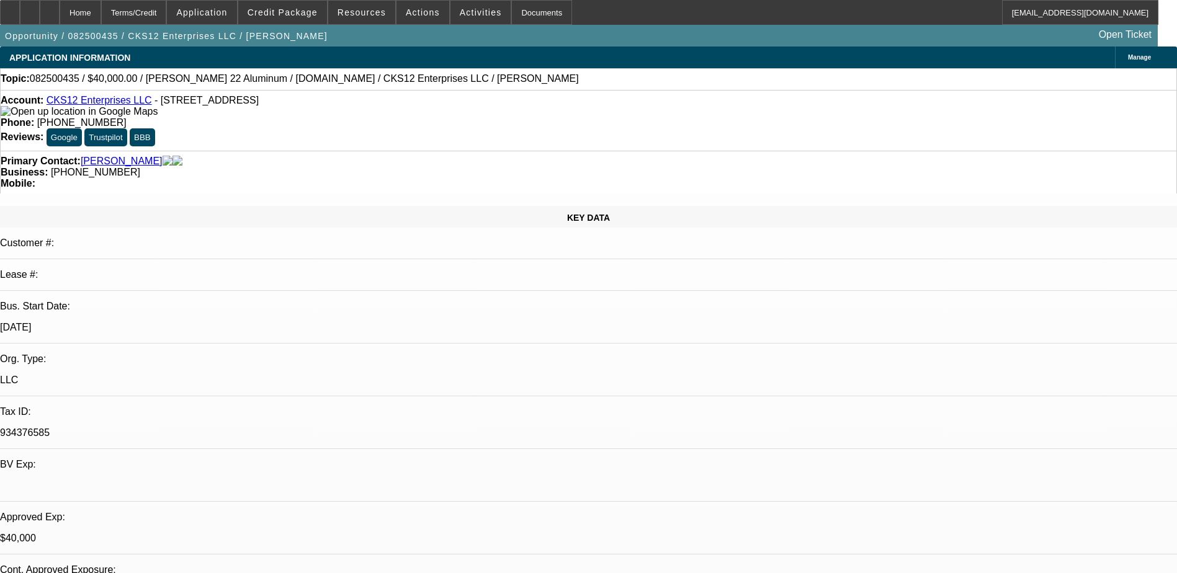
select select "0.1"
select select "0"
select select "2"
select select "0.1"
select select "0"
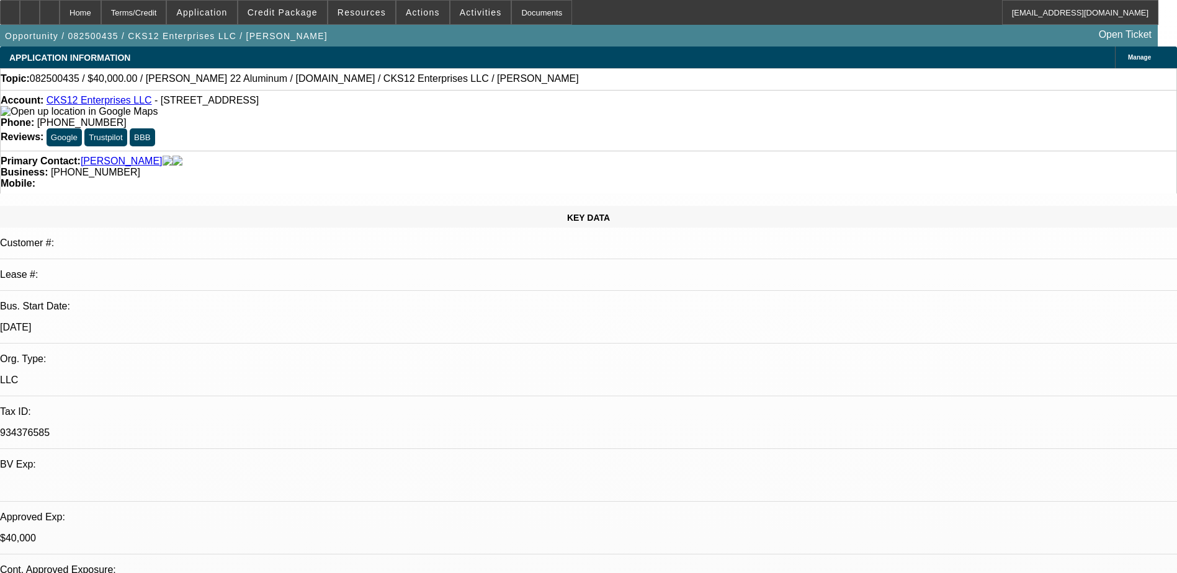
select select "2"
select select "0.1"
select select "1"
select select "2"
select select "4"
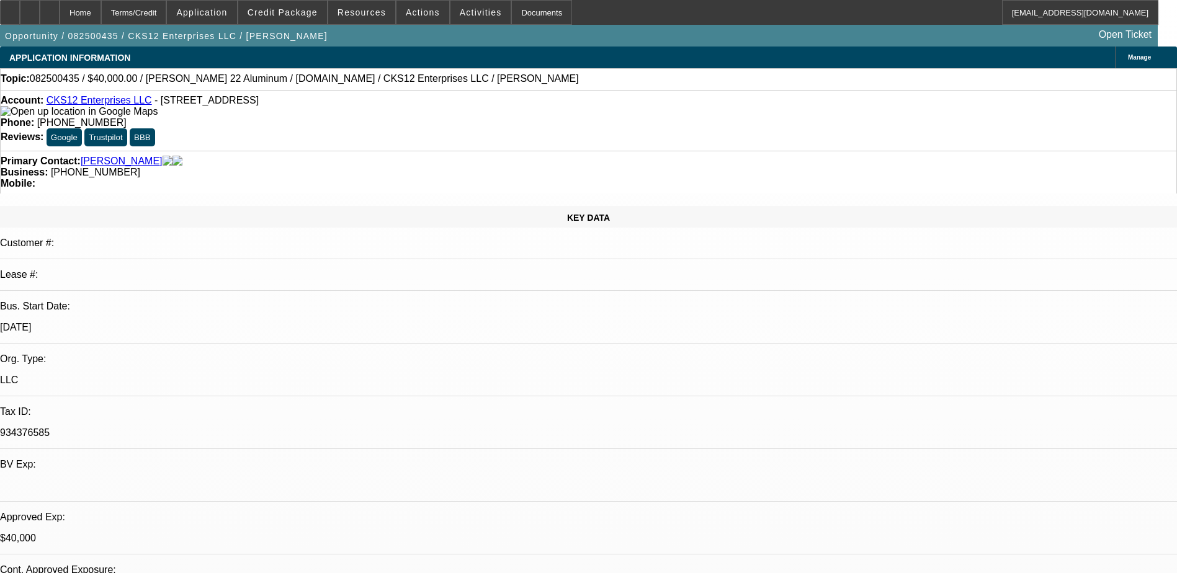
select select "1"
select select "2"
select select "4"
select select "1"
select select "3"
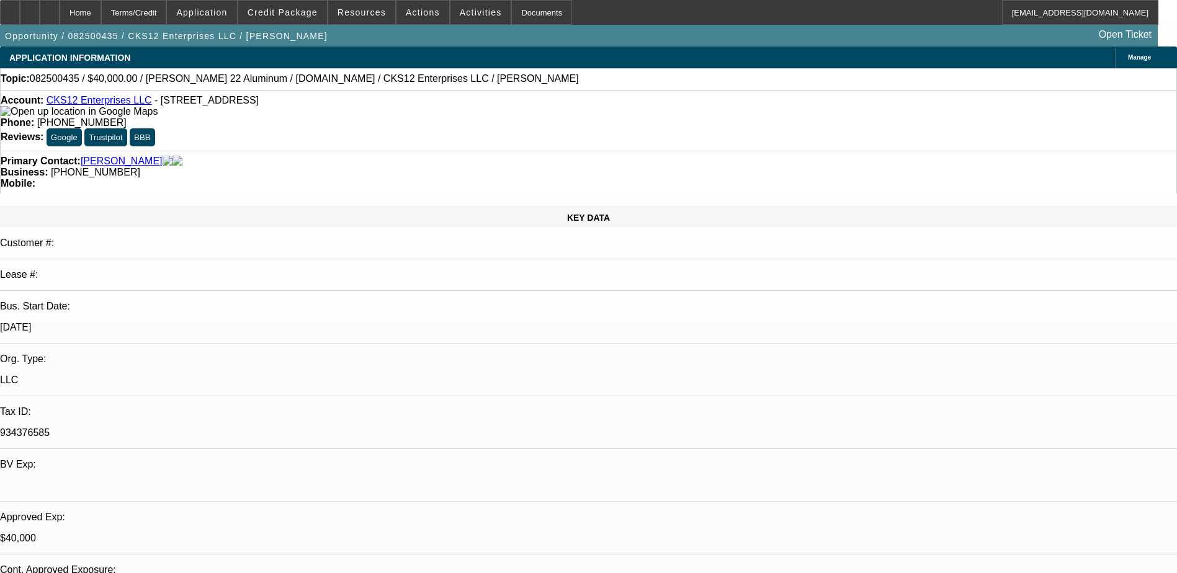
select select "4"
select select "1"
select select "3"
select select "4"
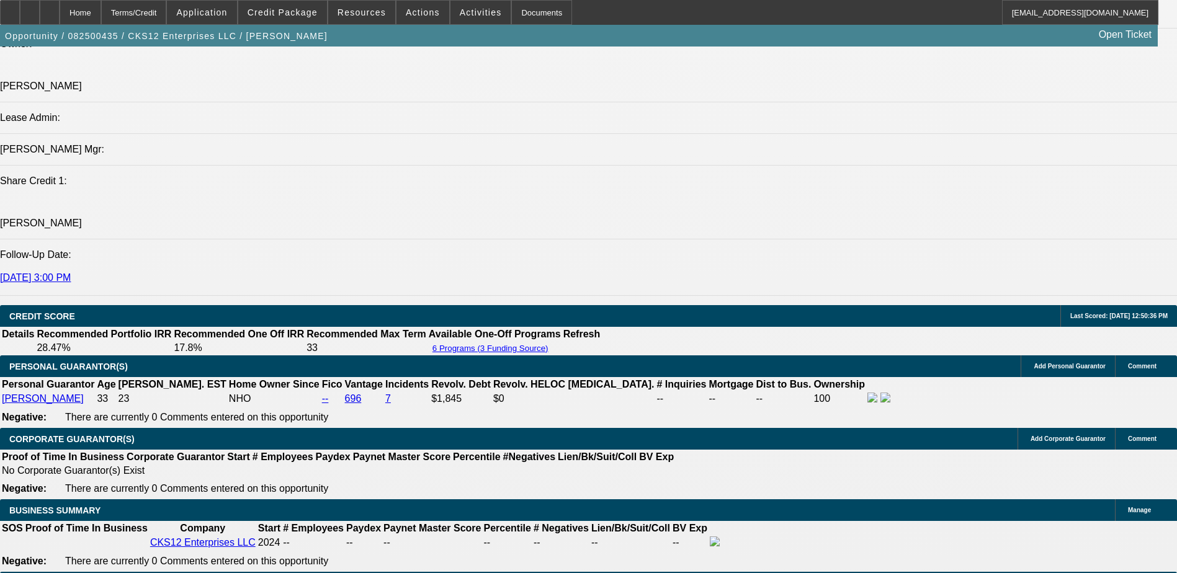
scroll to position [1365, 0]
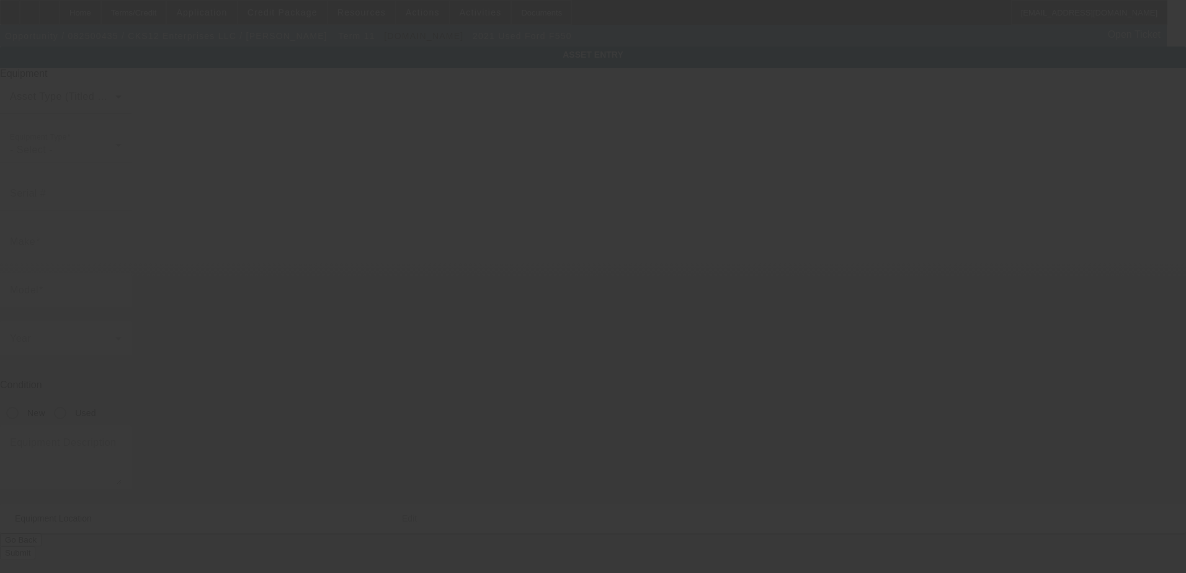
type input "[US_VEHICLE_IDENTIFICATION_NUMBER]"
type input "Ford"
type input "f550"
radio input "true"
type textarea "Ford F550"
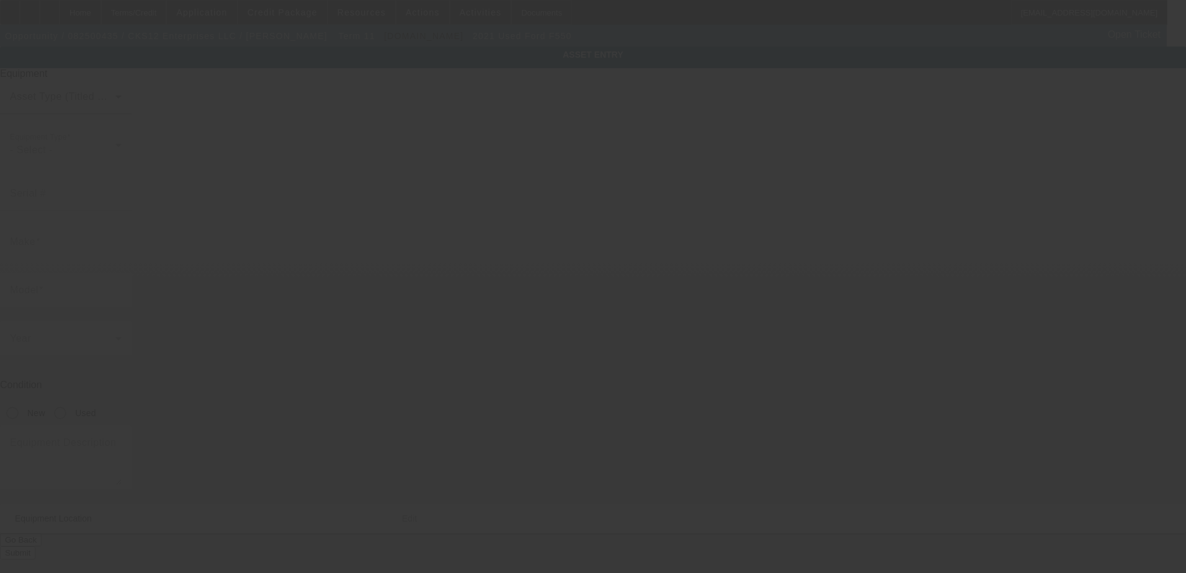
type input "[STREET_ADDRESS]"
type input "[GEOGRAPHIC_DATA]"
type input "30315"
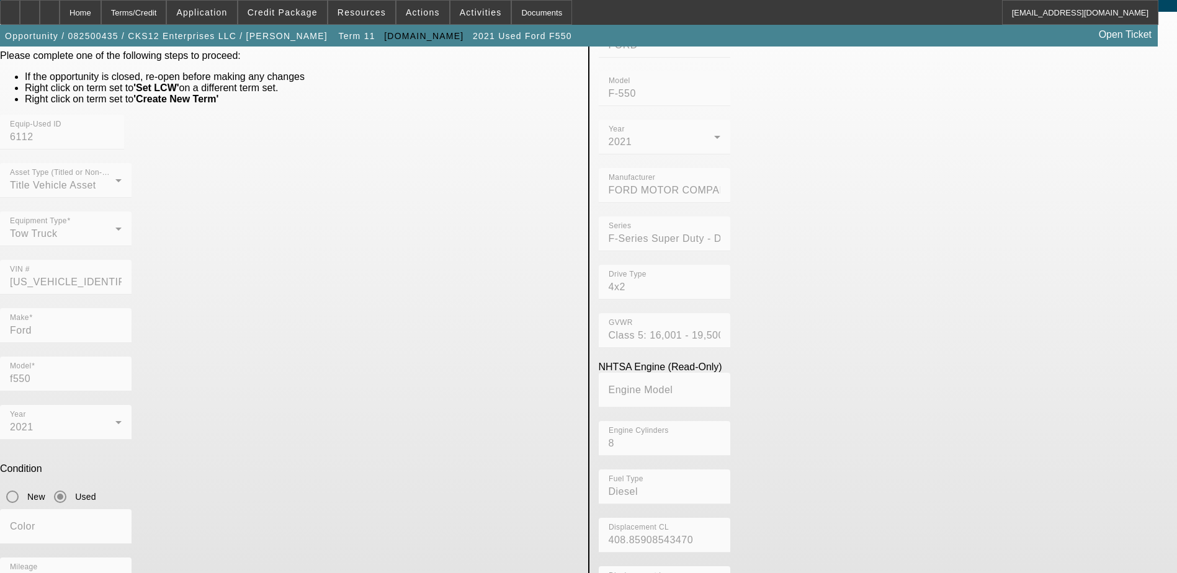
scroll to position [97, 0]
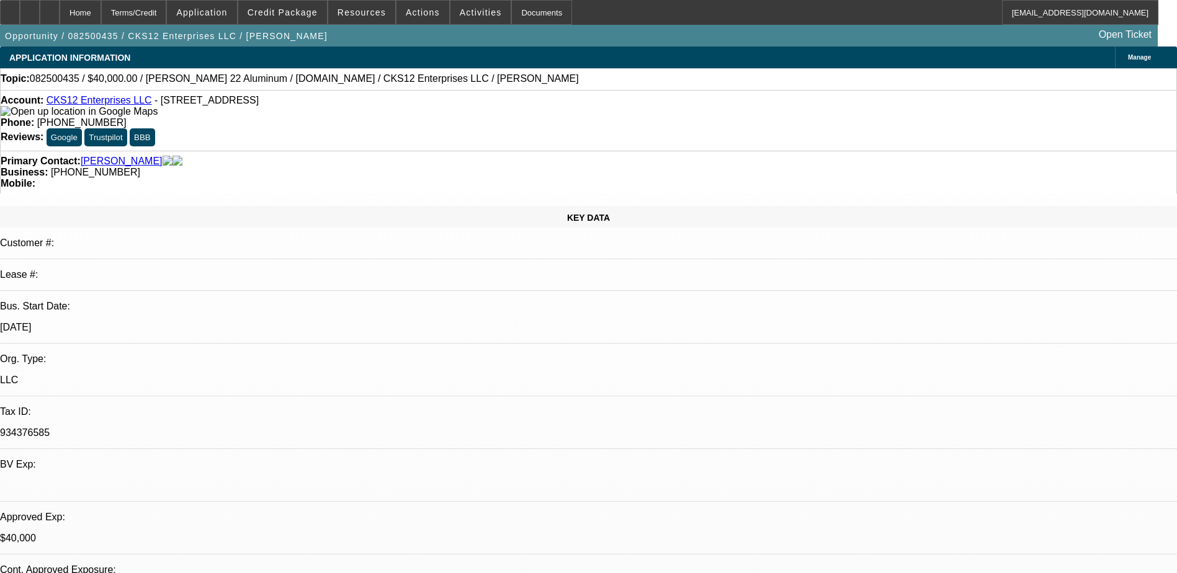
select select "0"
select select "2"
select select "0.1"
select select "4"
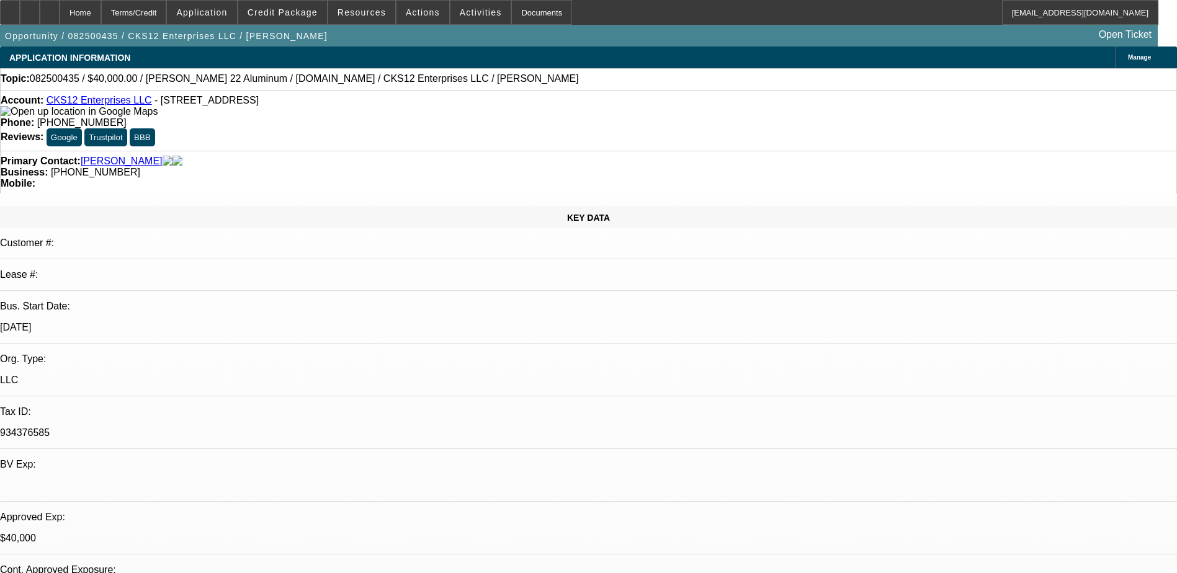
select select "0"
select select "2"
select select "0.1"
select select "4"
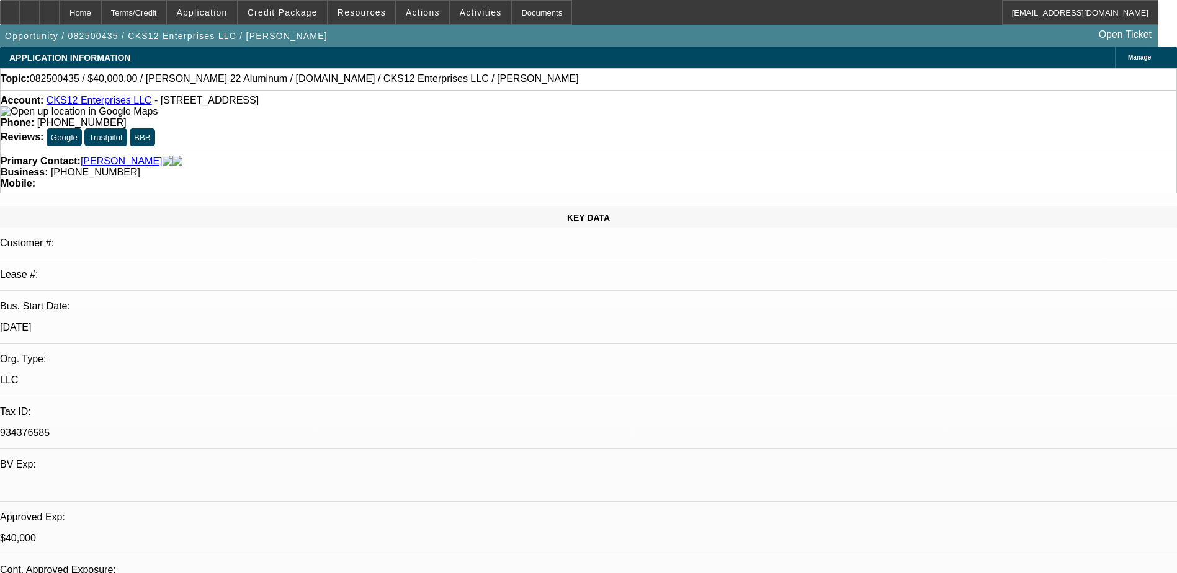
select select "0"
select select "2"
select select "3"
select select "0.1"
select select "4"
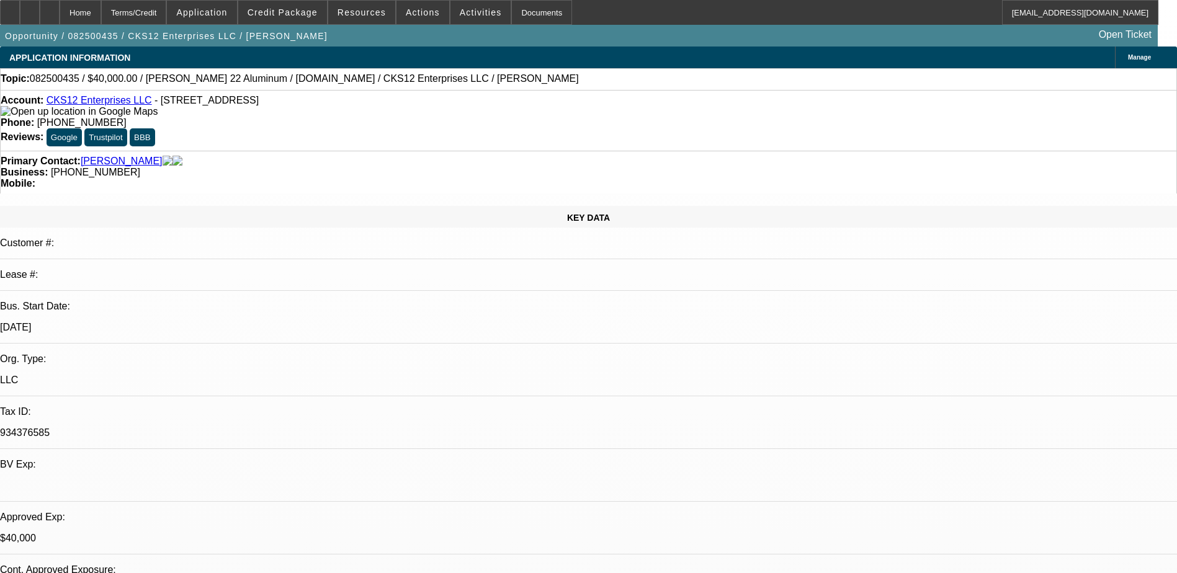
select select "0"
select select "2"
select select "3"
select select "0.1"
select select "4"
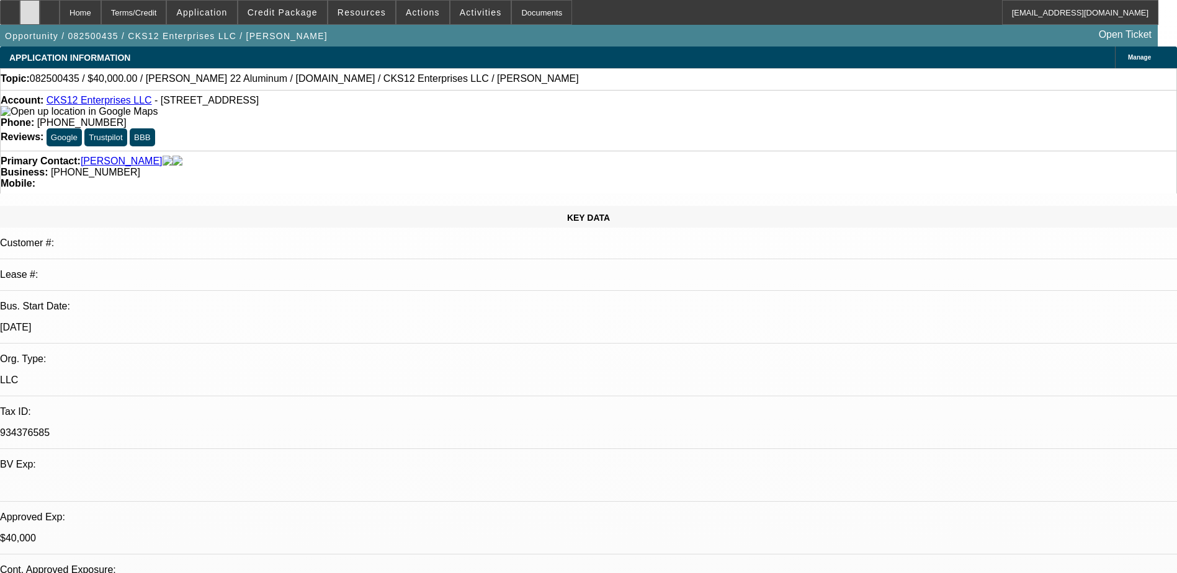
click at [40, 17] on div at bounding box center [30, 12] width 20 height 25
click at [305, 7] on span "Credit Package" at bounding box center [283, 12] width 70 height 10
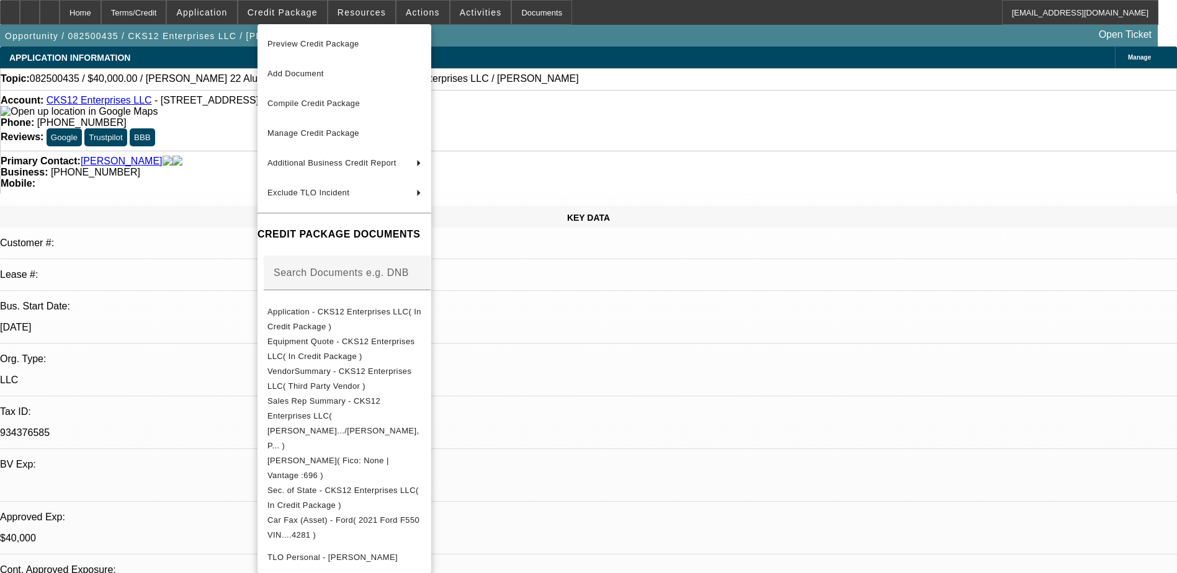
click at [414, 16] on div at bounding box center [588, 286] width 1177 height 573
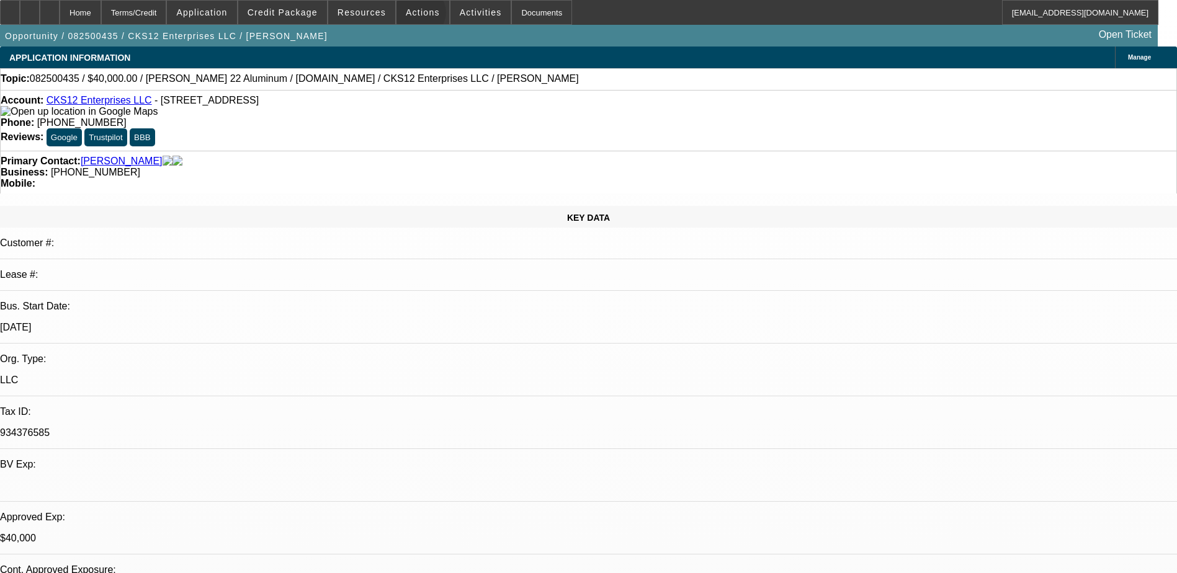
click at [414, 16] on span "Actions" at bounding box center [423, 12] width 34 height 10
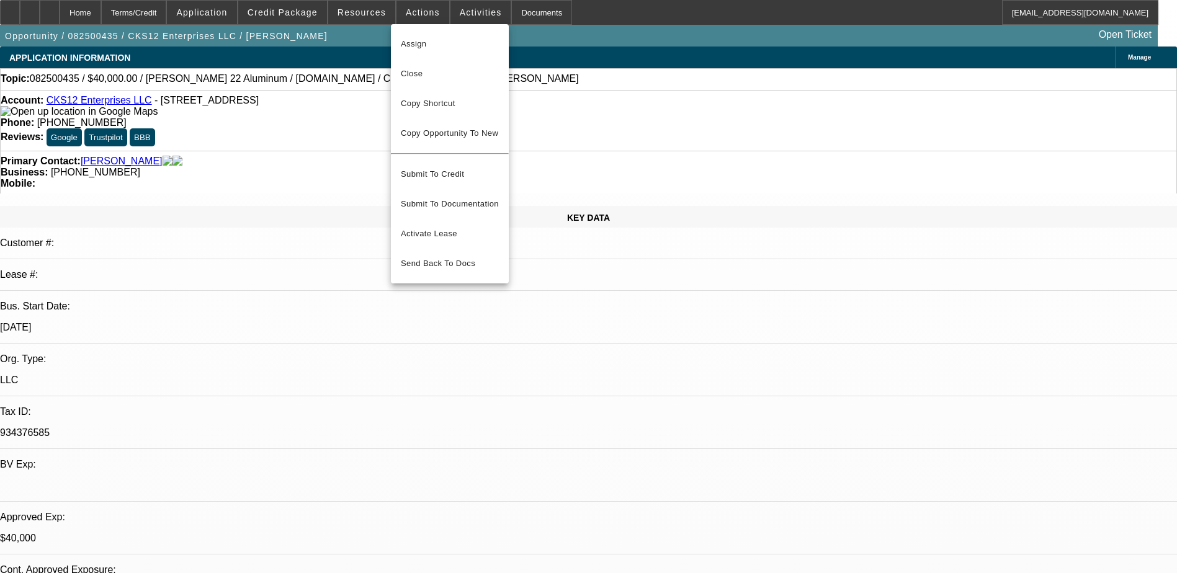
click at [367, 14] on div at bounding box center [588, 286] width 1177 height 573
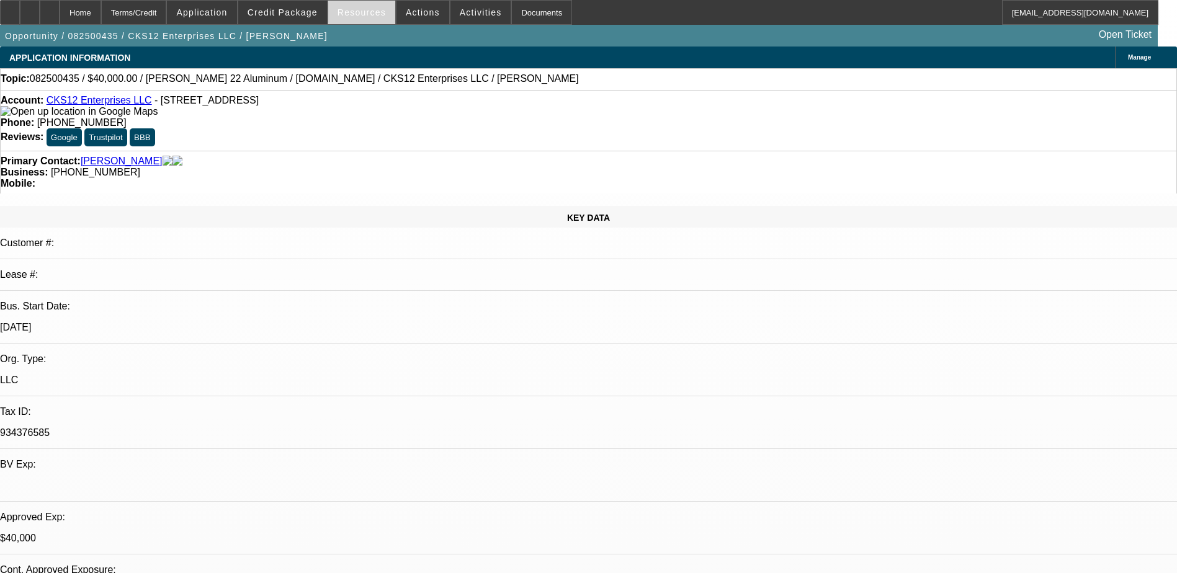
click at [365, 12] on span "Resources" at bounding box center [361, 12] width 48 height 10
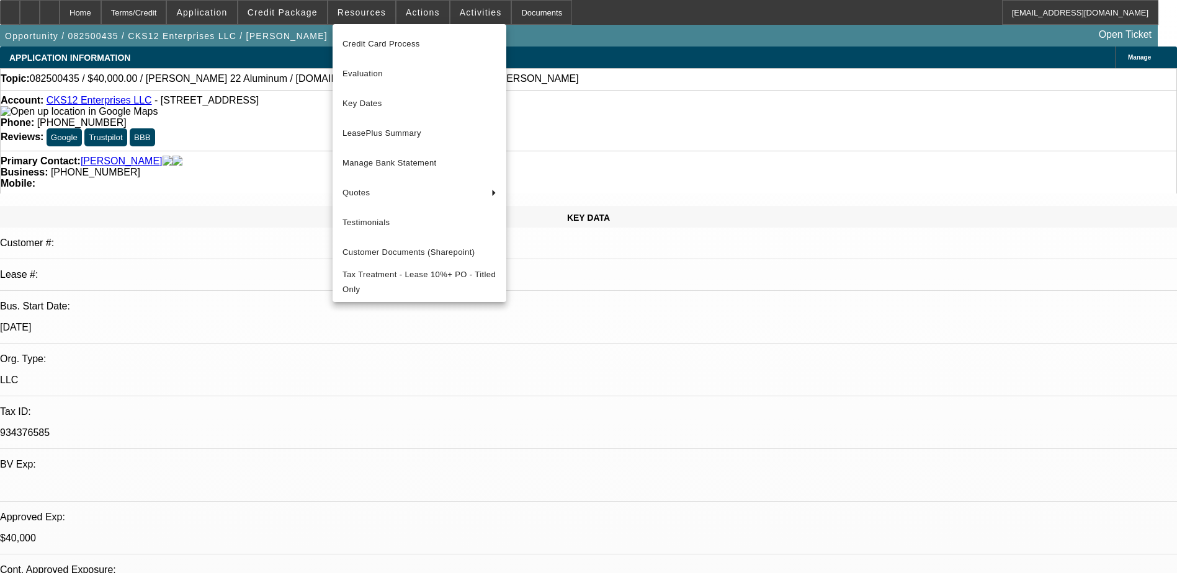
click at [282, 7] on div at bounding box center [588, 286] width 1177 height 573
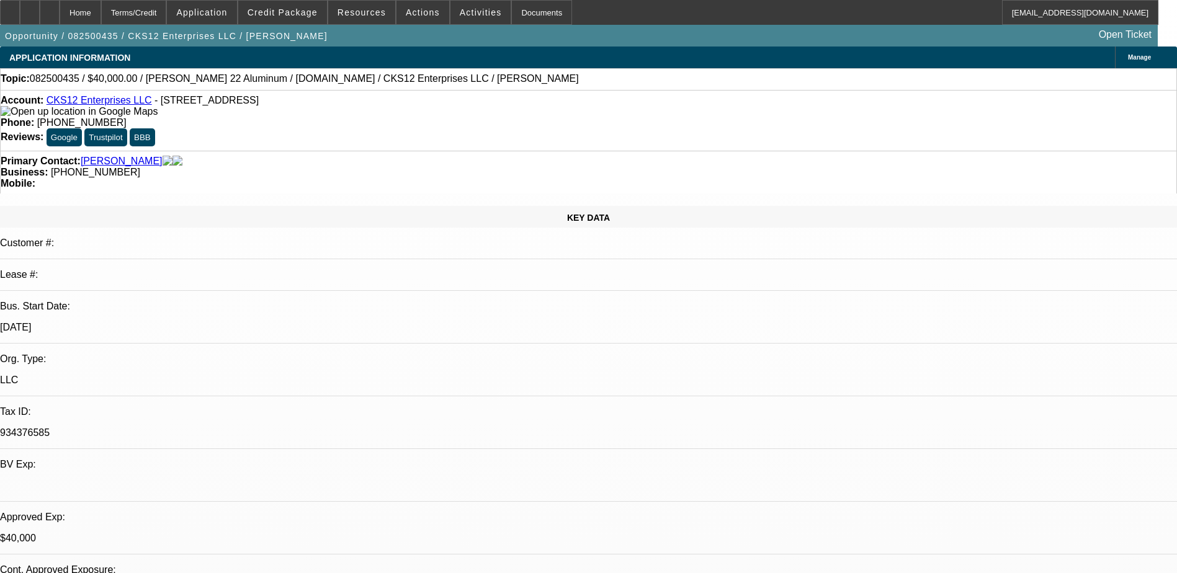
click at [282, 7] on span "Credit Package" at bounding box center [283, 12] width 70 height 10
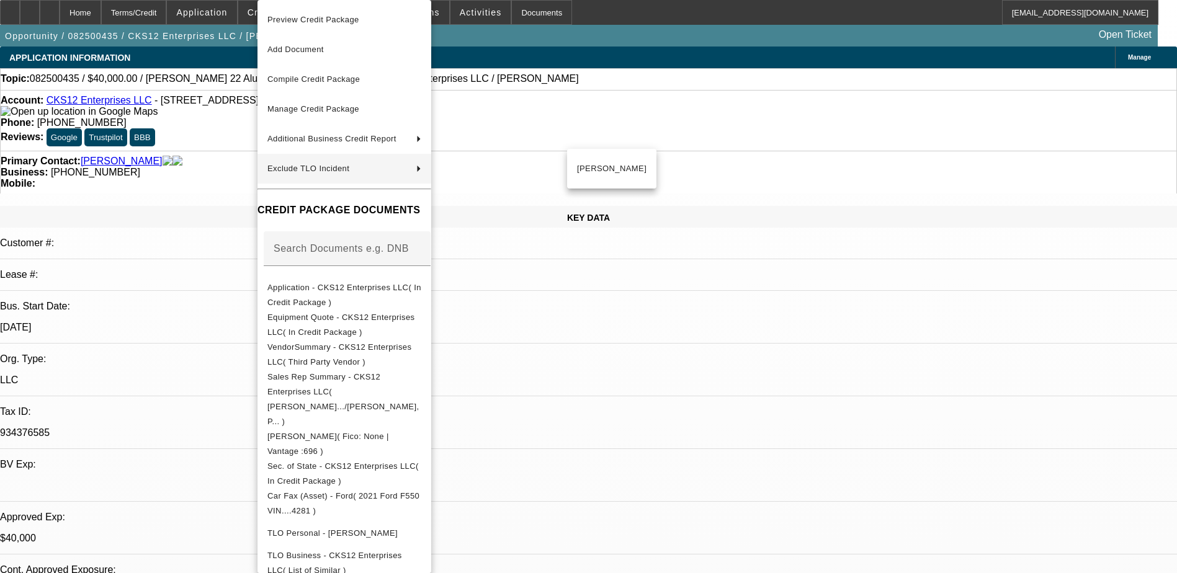
click at [695, 369] on div at bounding box center [588, 286] width 1177 height 573
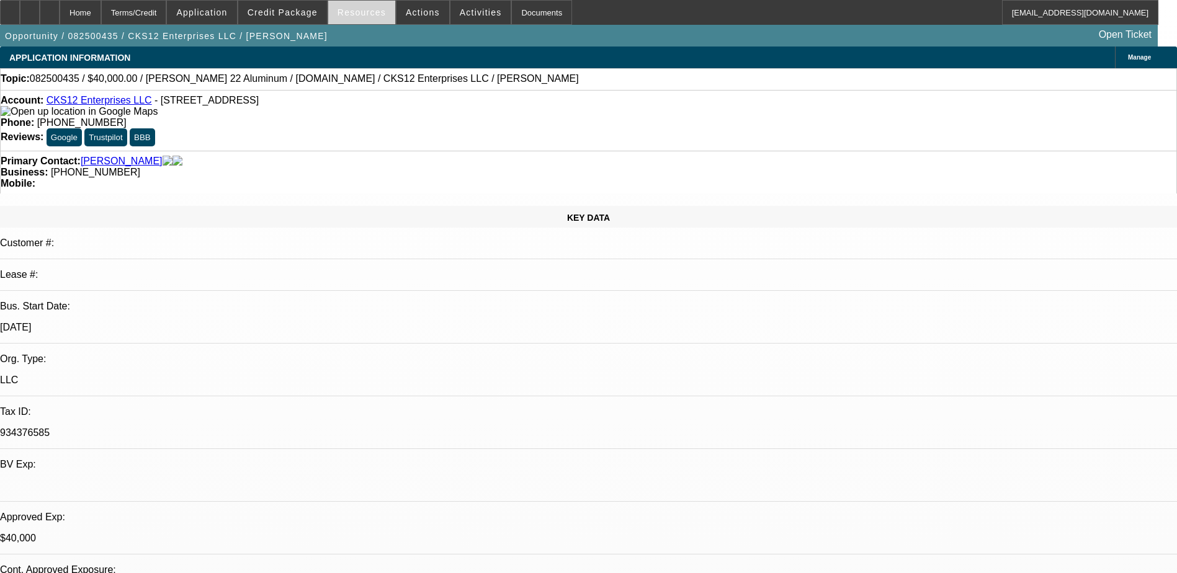
click at [346, 15] on span "Resources" at bounding box center [361, 12] width 48 height 10
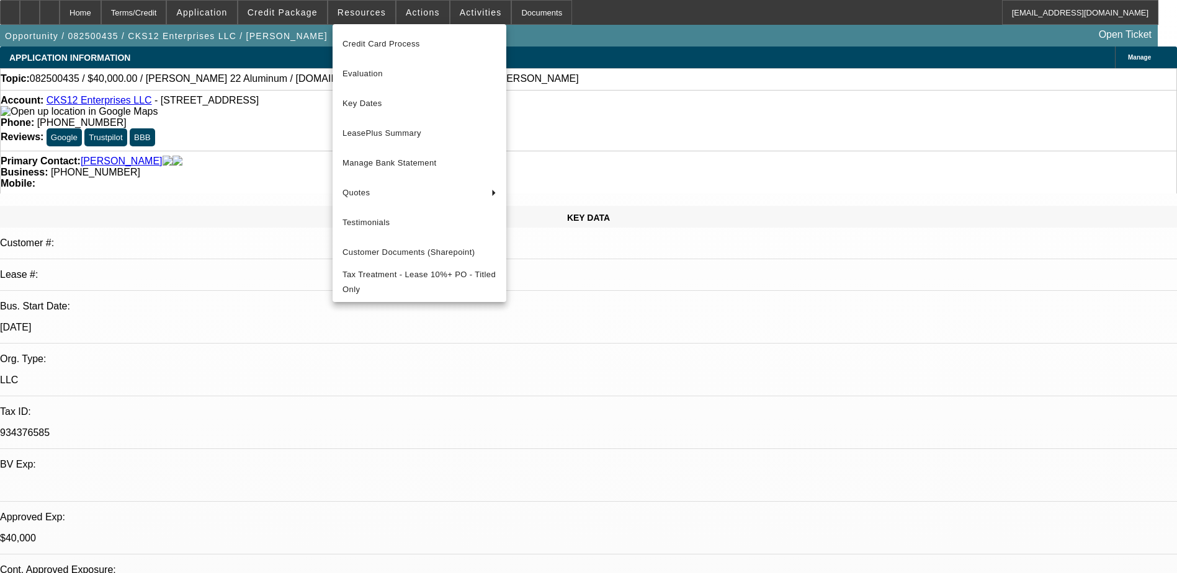
click at [407, 12] on div at bounding box center [588, 286] width 1177 height 573
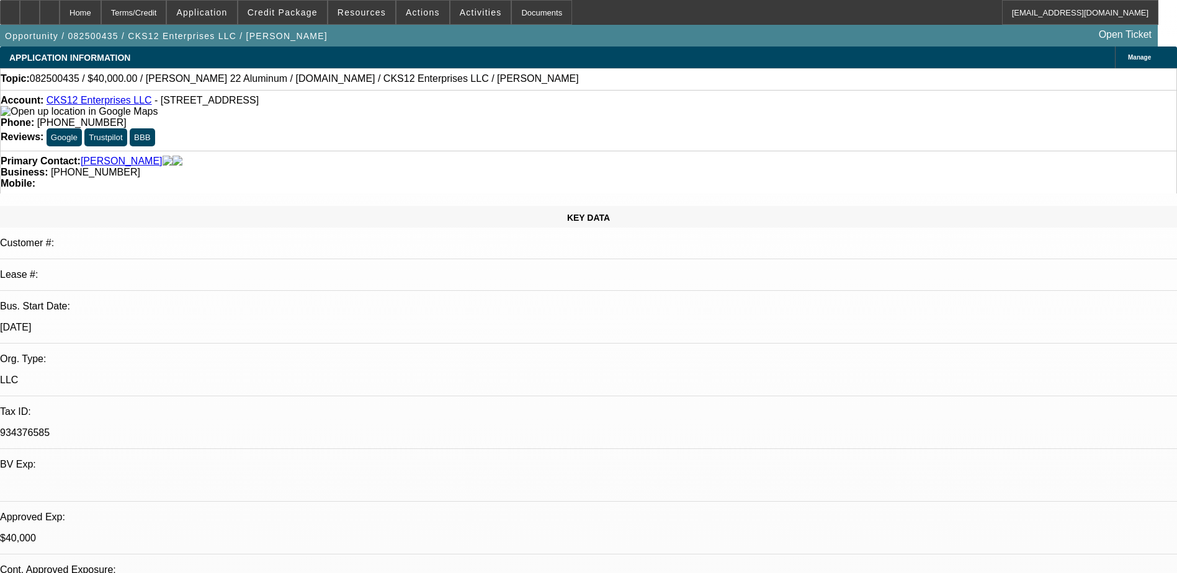
click at [407, 12] on span "Actions" at bounding box center [423, 12] width 34 height 10
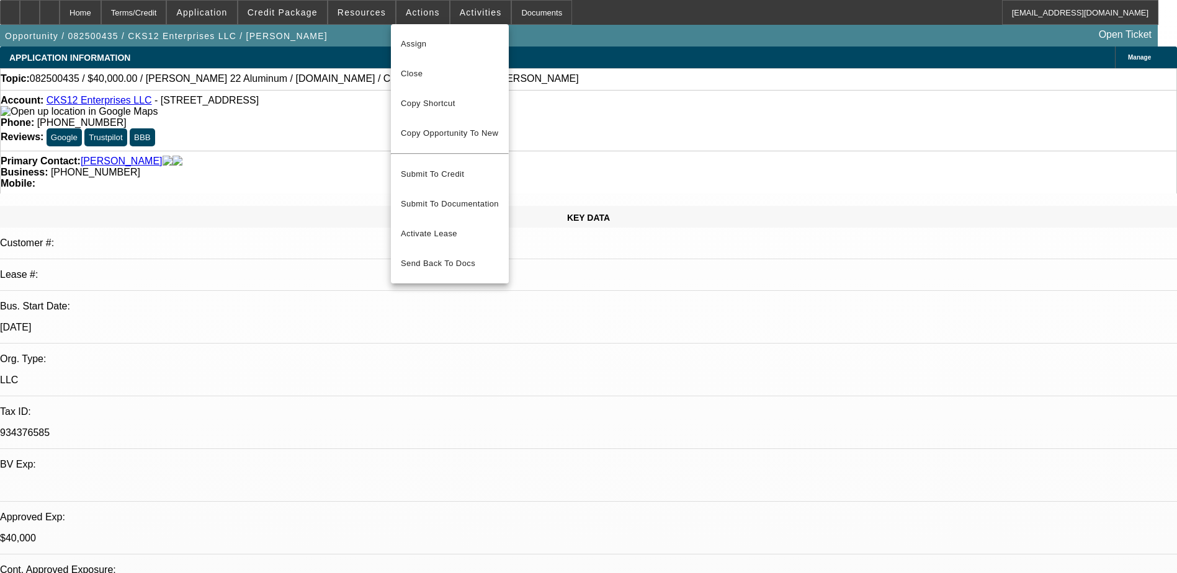
click at [317, 9] on div at bounding box center [588, 286] width 1177 height 573
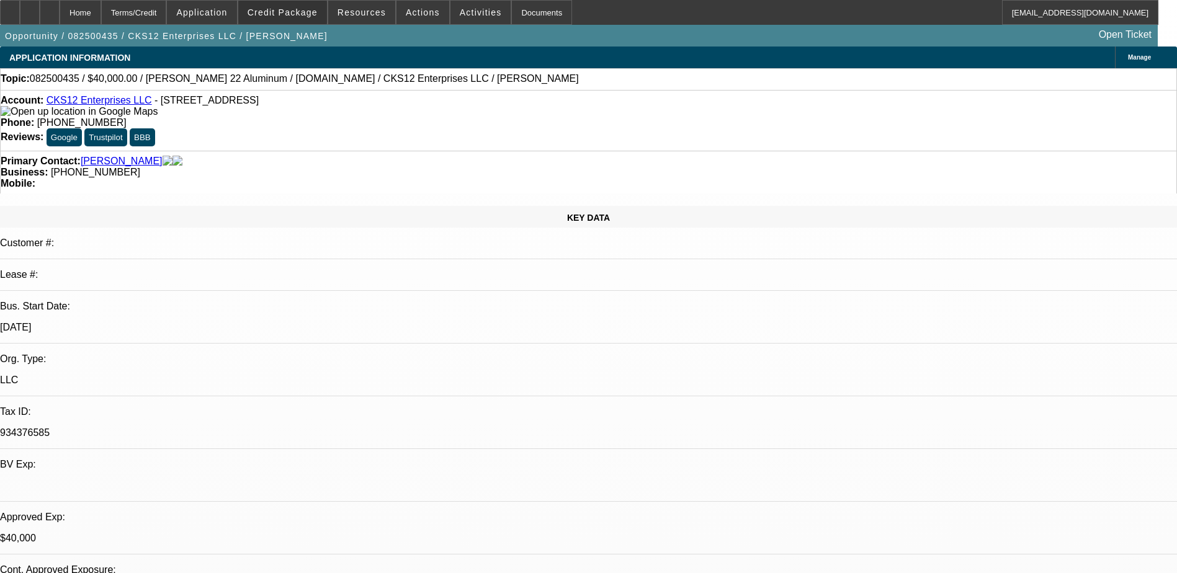
click at [311, 10] on span "Credit Package" at bounding box center [283, 12] width 70 height 10
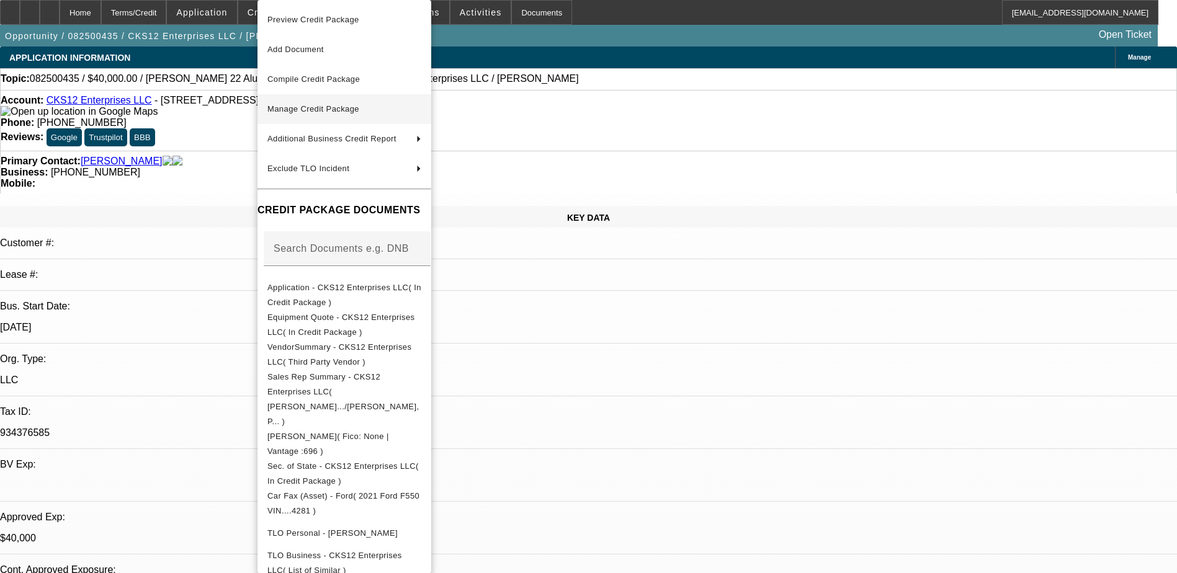
click at [356, 99] on button "Manage Credit Package" at bounding box center [344, 109] width 174 height 30
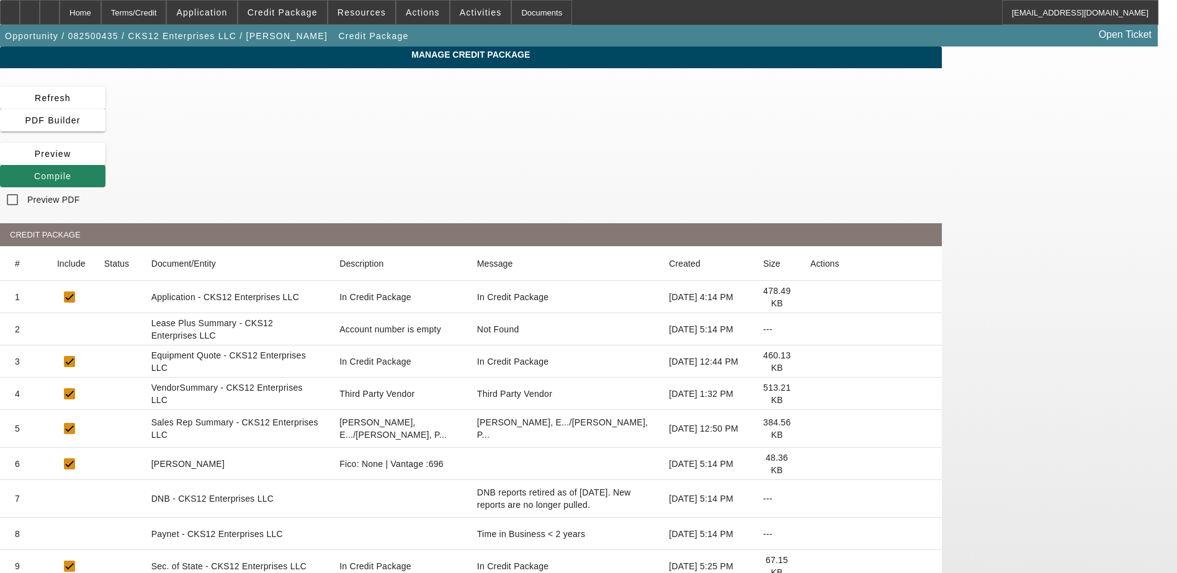
click at [810, 362] on icon at bounding box center [810, 362] width 0 height 0
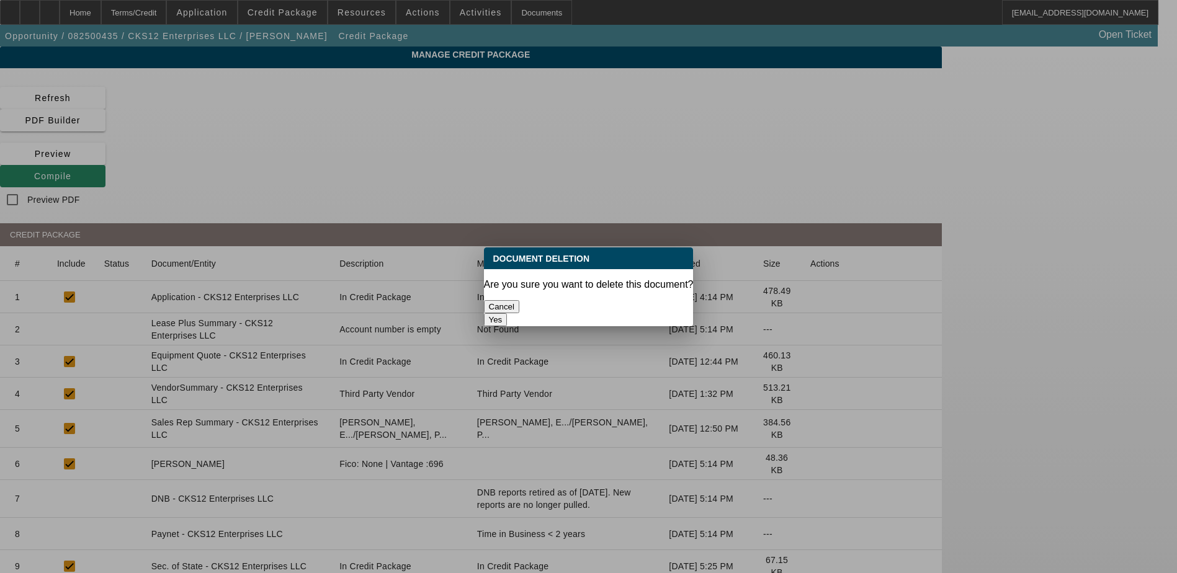
click at [507, 313] on button "Yes" at bounding box center [496, 319] width 24 height 13
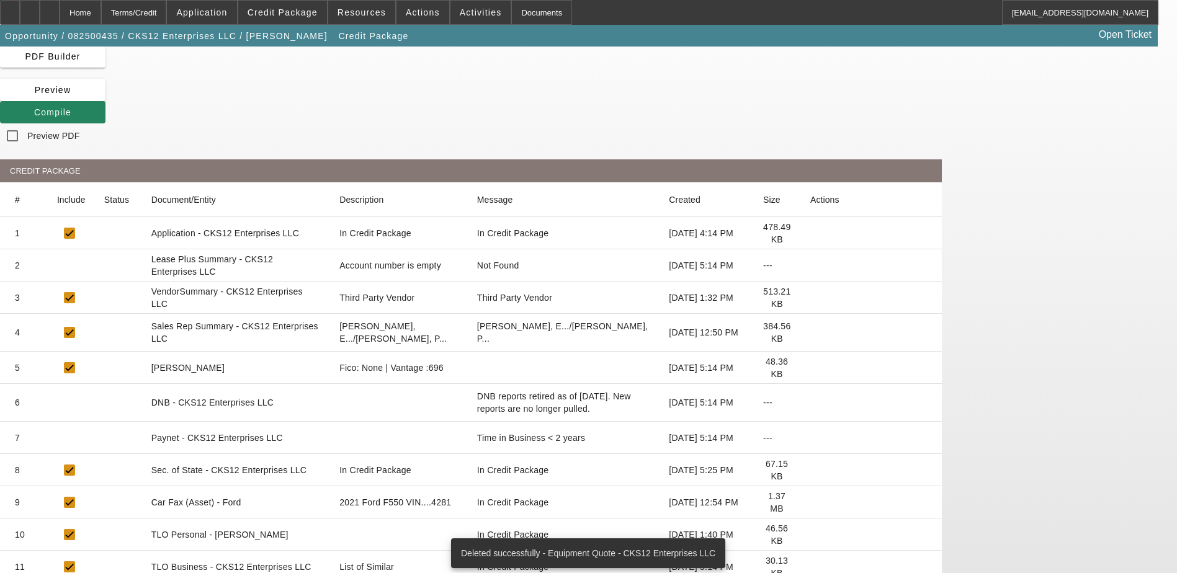
scroll to position [225, 0]
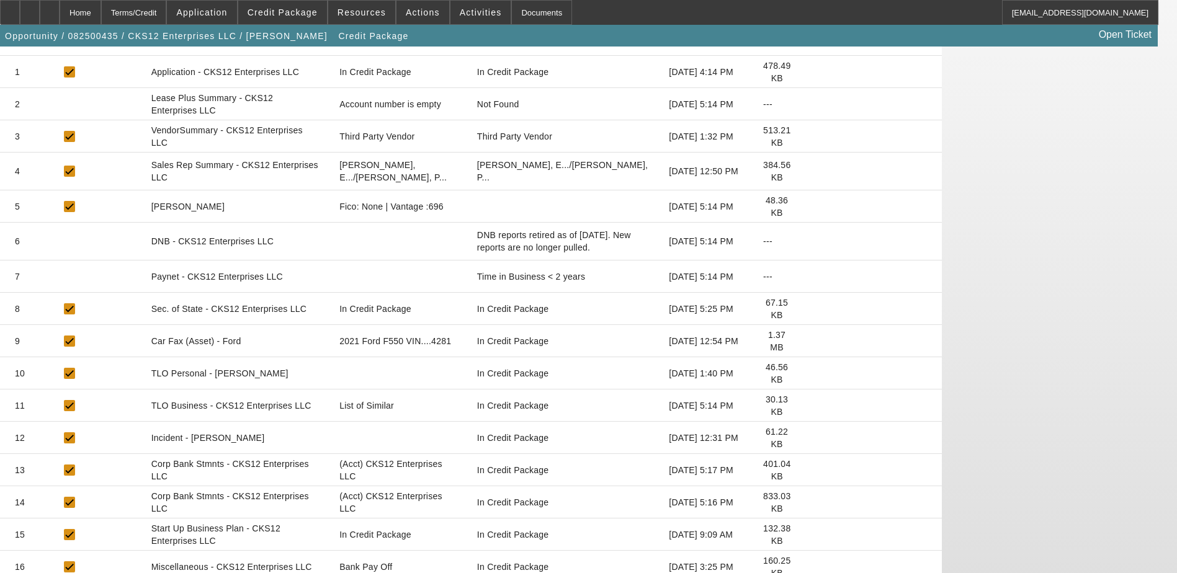
click at [810, 341] on icon at bounding box center [810, 341] width 0 height 0
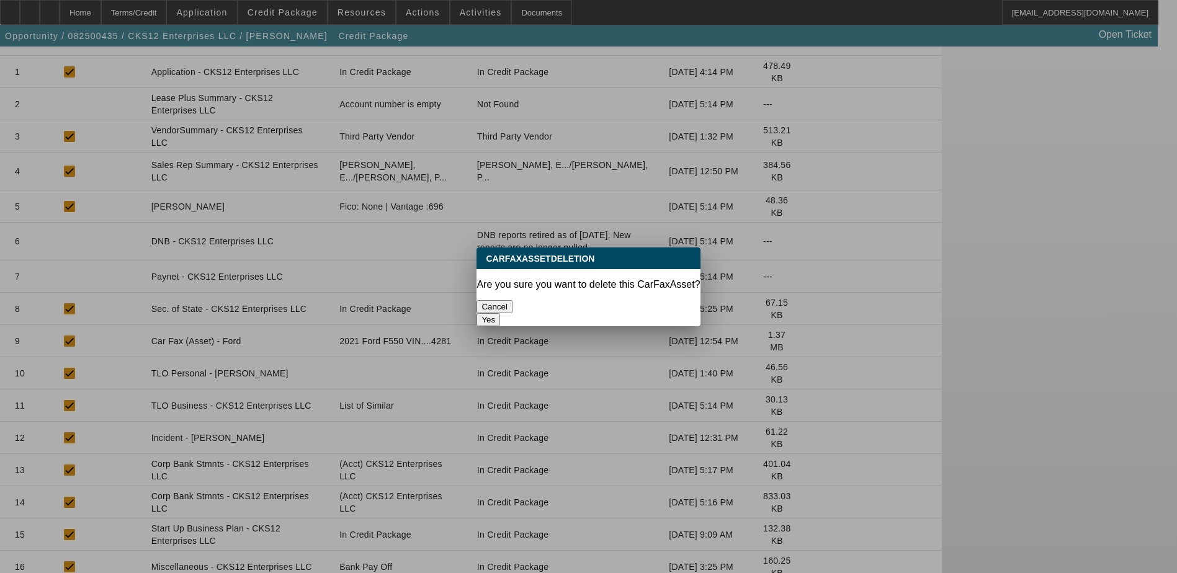
click at [500, 313] on button "Yes" at bounding box center [488, 319] width 24 height 13
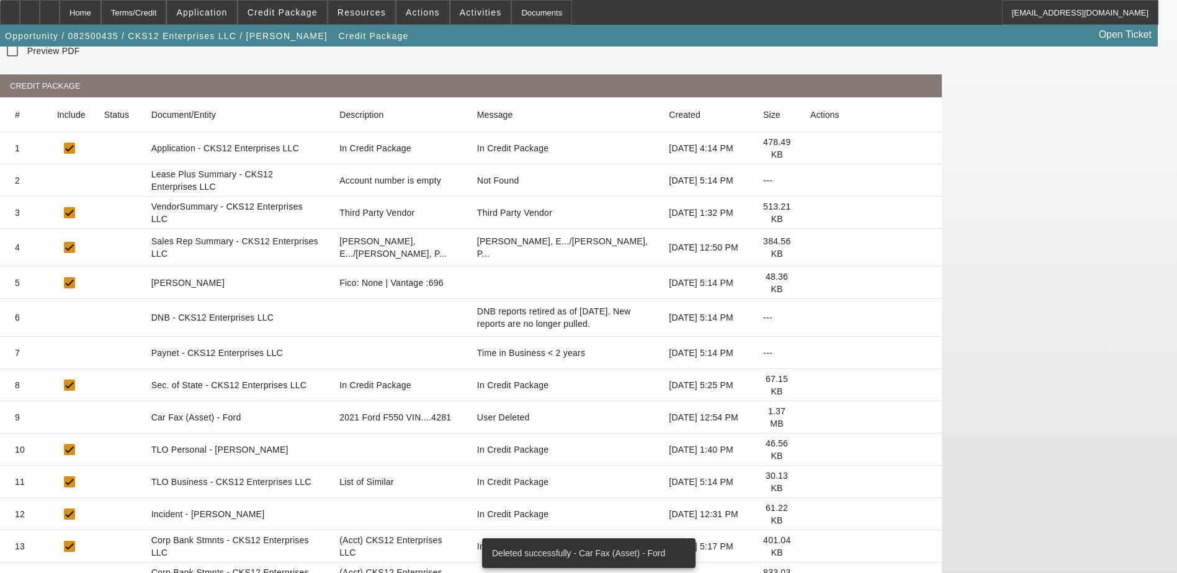
scroll to position [225, 0]
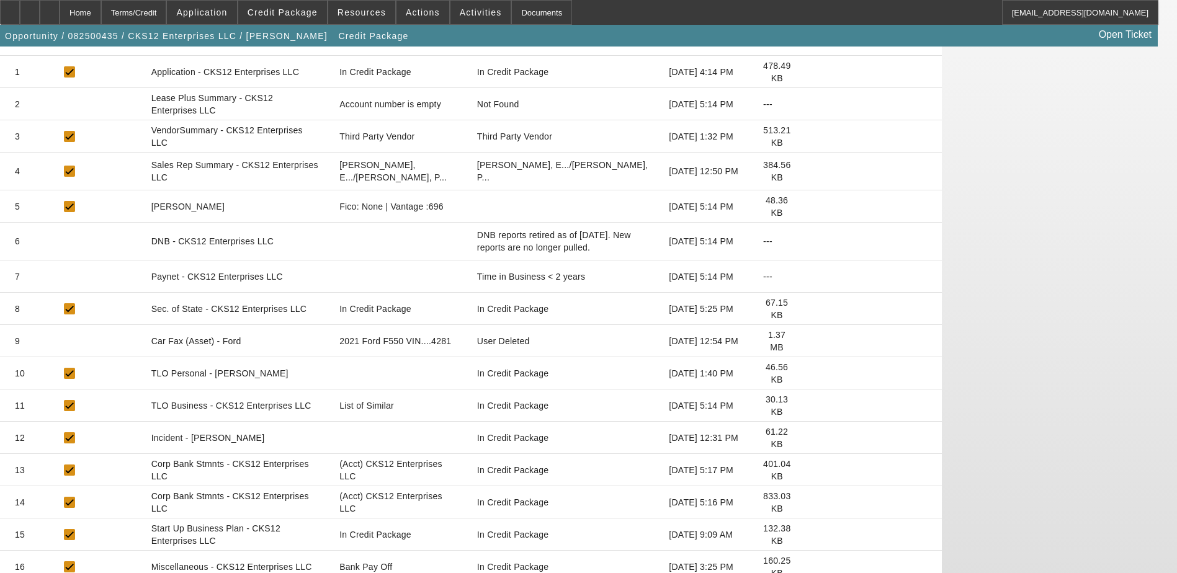
click at [810, 567] on icon at bounding box center [810, 567] width 0 height 0
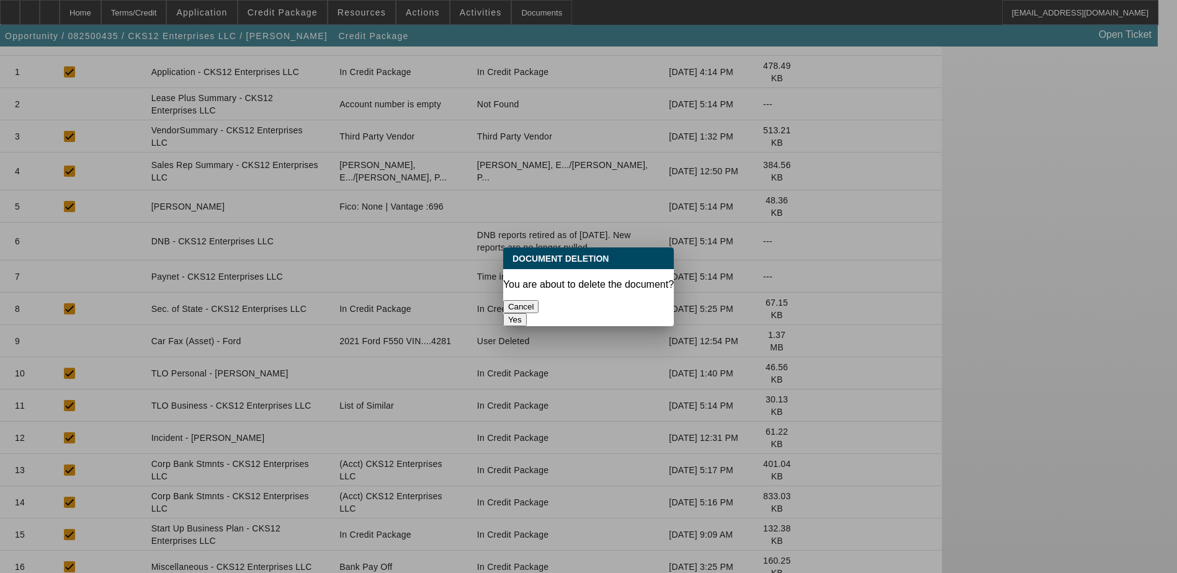
click at [527, 313] on button "Yes" at bounding box center [515, 319] width 24 height 13
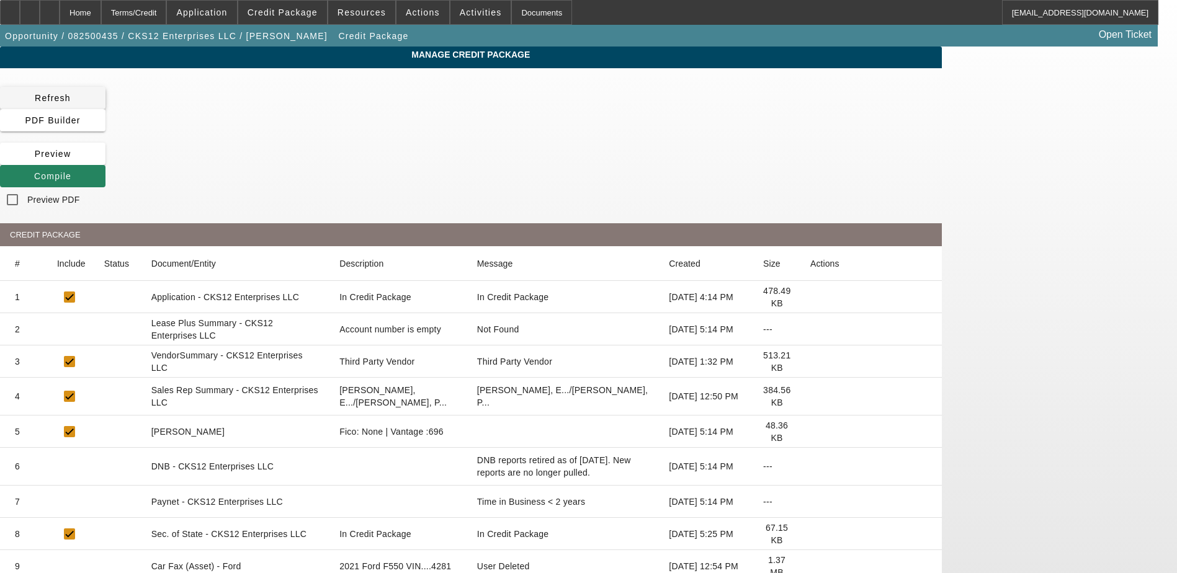
click at [71, 94] on span "Refresh" at bounding box center [53, 98] width 36 height 10
click at [101, 15] on div "Home" at bounding box center [81, 12] width 42 height 25
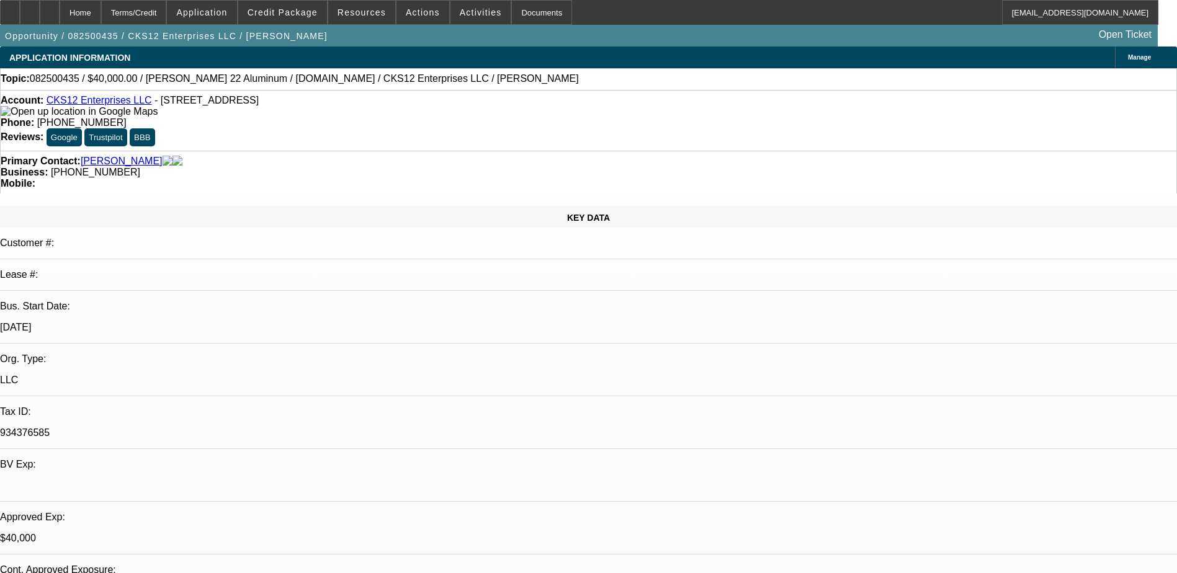
select select "0"
select select "2"
select select "0.1"
select select "4"
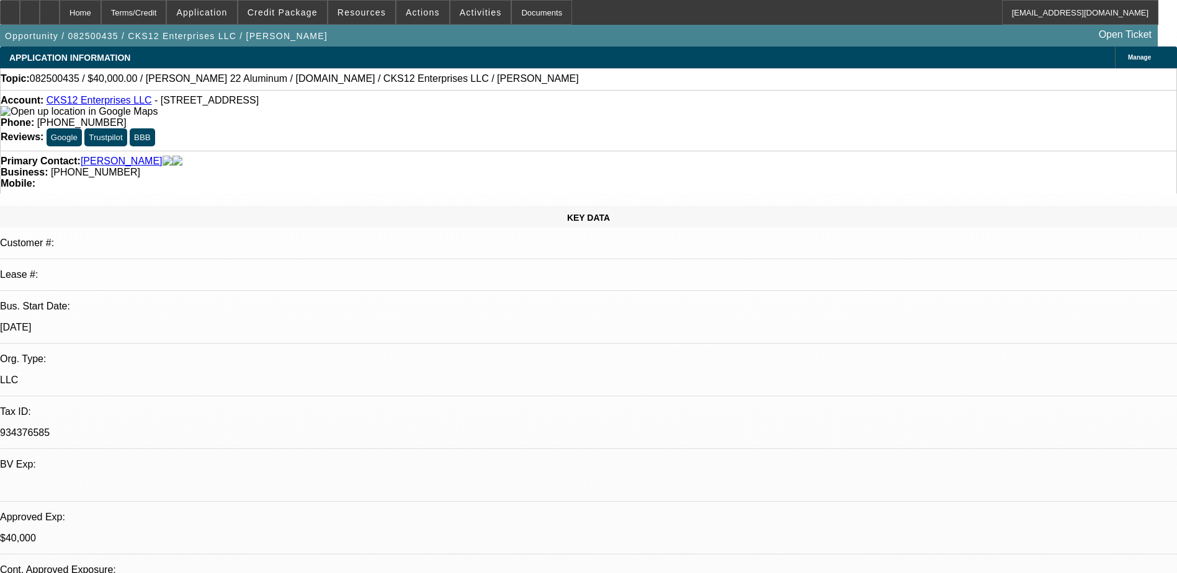
select select "0"
select select "2"
select select "0.1"
select select "4"
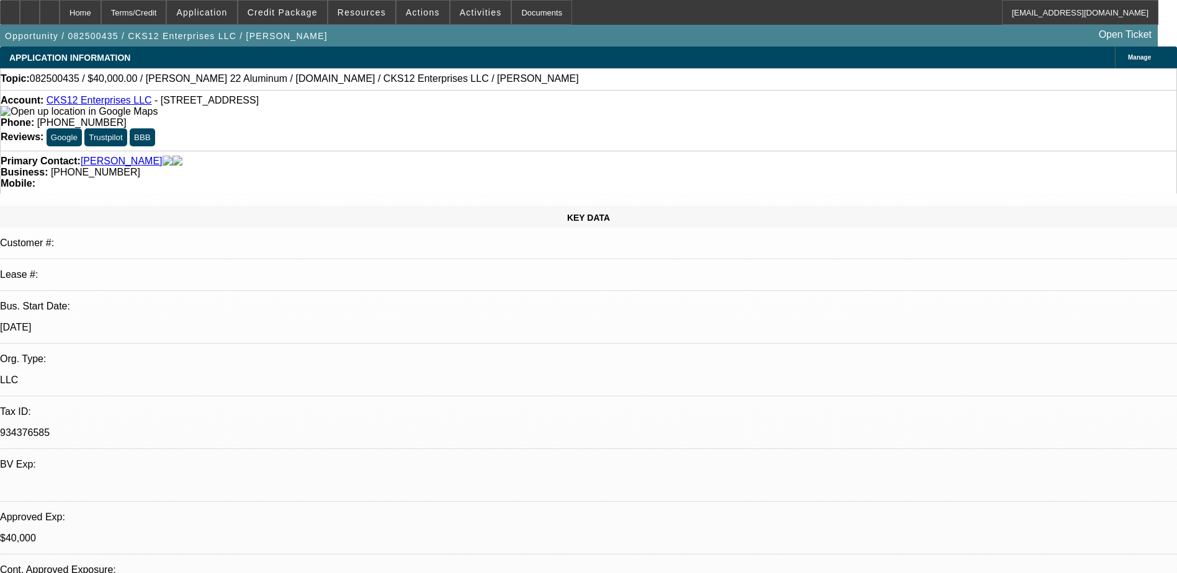
select select "0"
select select "2"
select select "3"
select select "0.1"
select select "4"
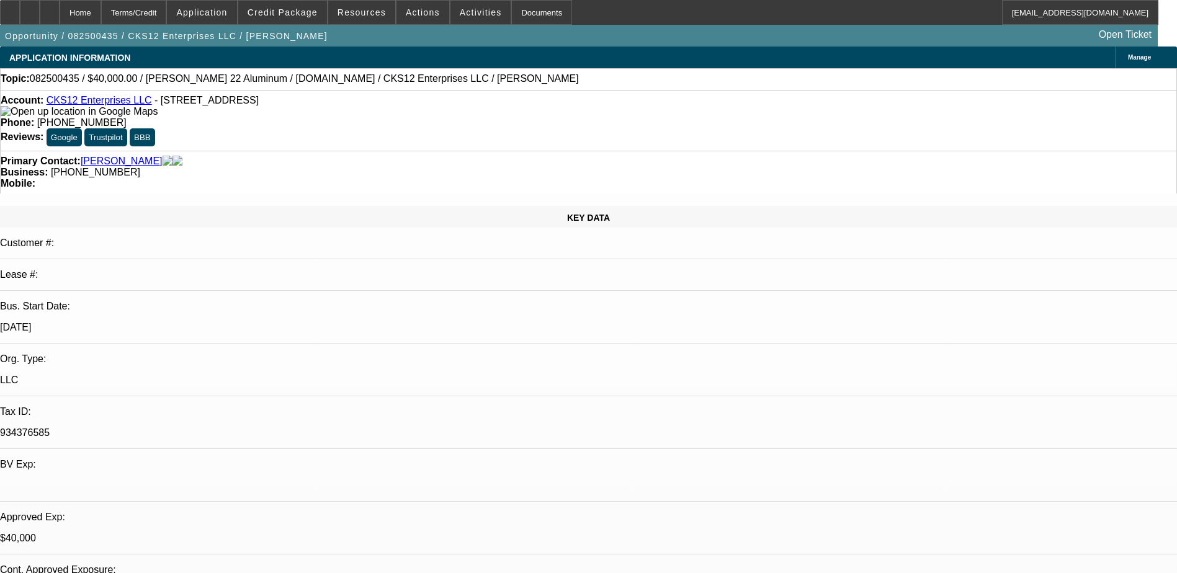
select select "0"
select select "2"
select select "3"
select select "0.1"
select select "4"
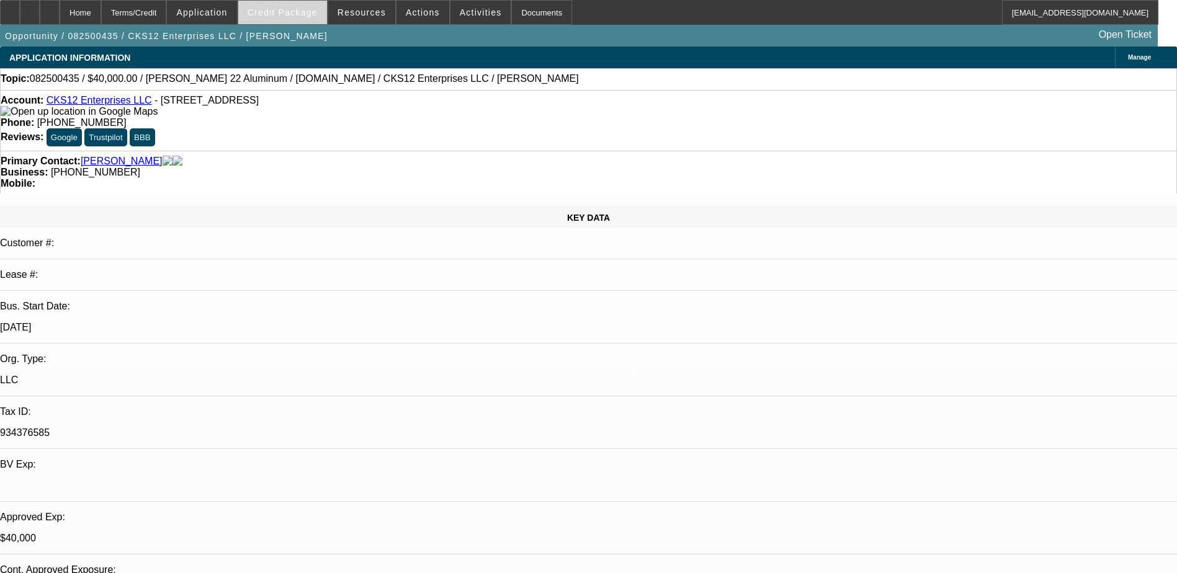
click at [298, 12] on span "Credit Package" at bounding box center [283, 12] width 70 height 10
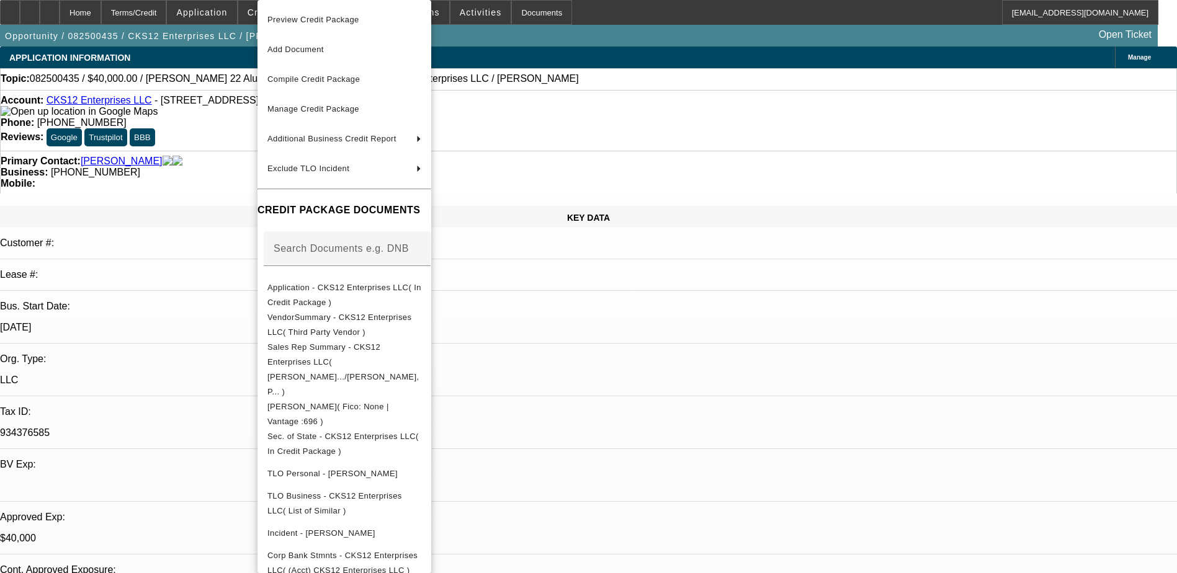
click at [58, 14] on div at bounding box center [588, 286] width 1177 height 573
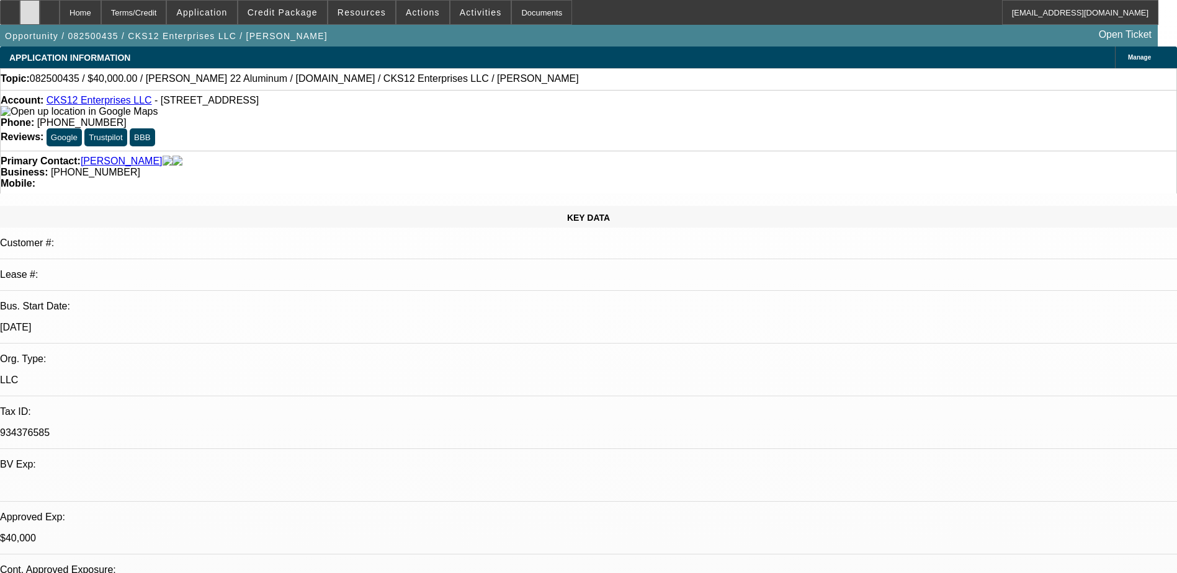
click at [30, 8] on icon at bounding box center [30, 8] width 0 height 0
click at [273, 7] on span "Credit Package" at bounding box center [283, 12] width 70 height 10
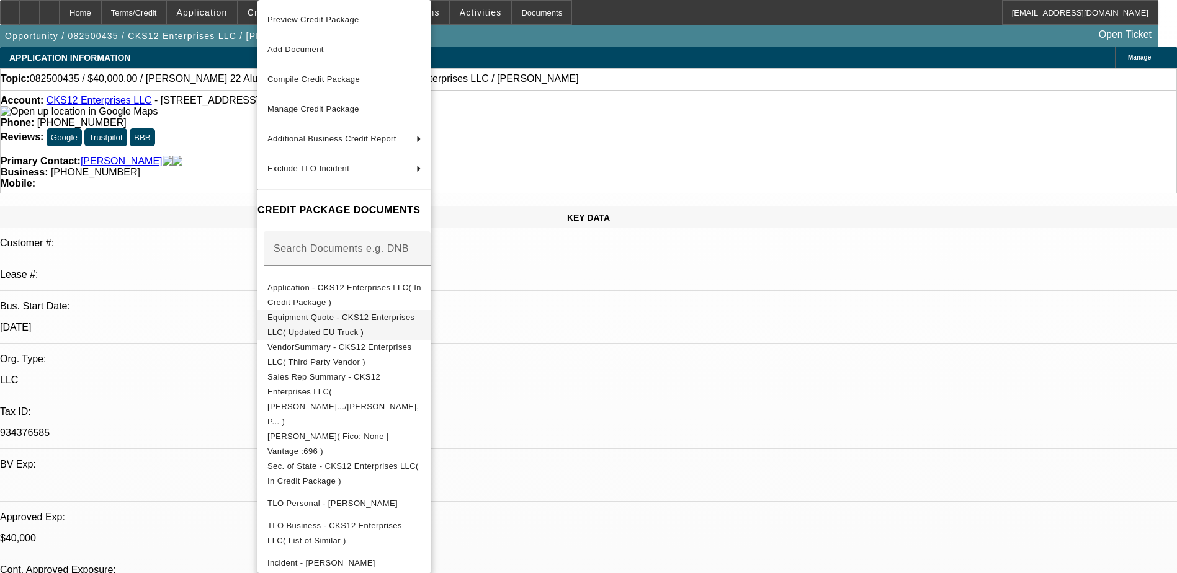
scroll to position [62, 0]
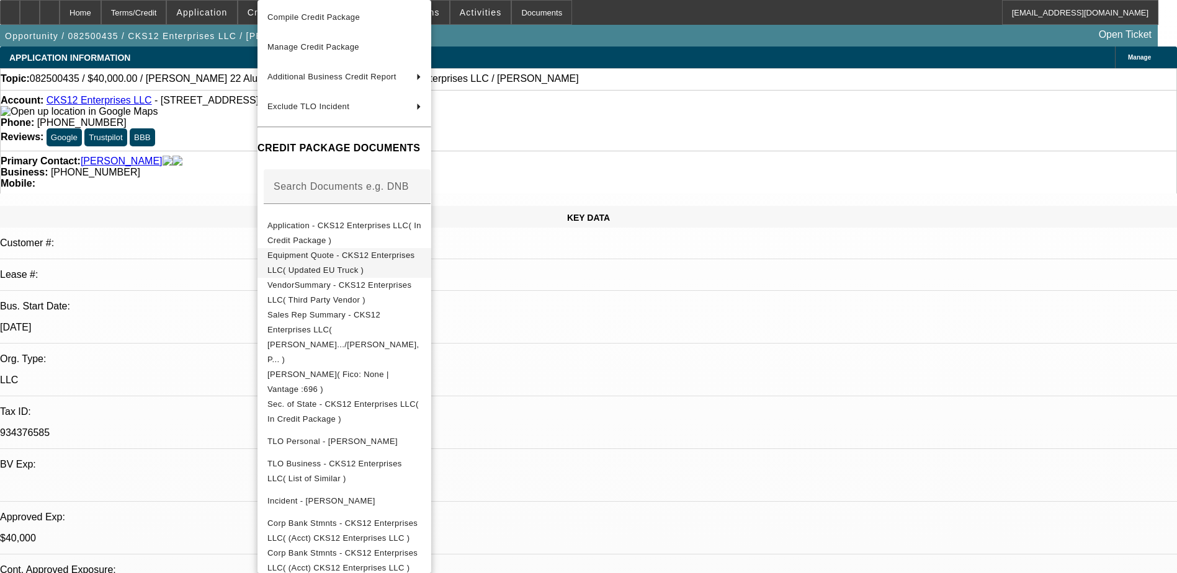
click at [415, 257] on span "Equipment Quote - CKS12 Enterprises LLC( Updated EU Truck )" at bounding box center [341, 263] width 148 height 24
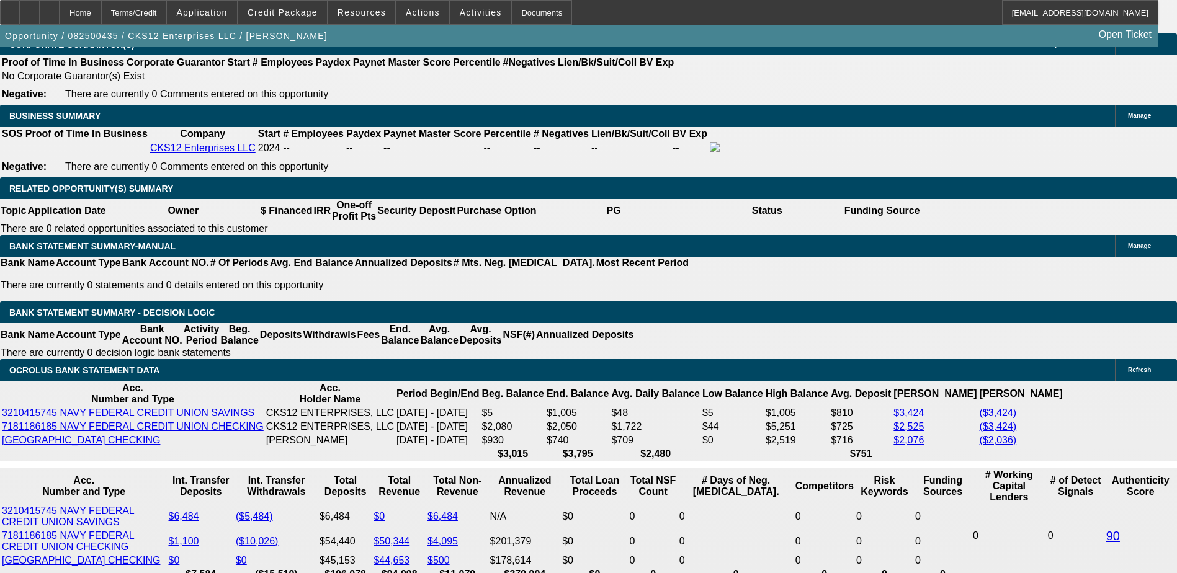
scroll to position [1861, 0]
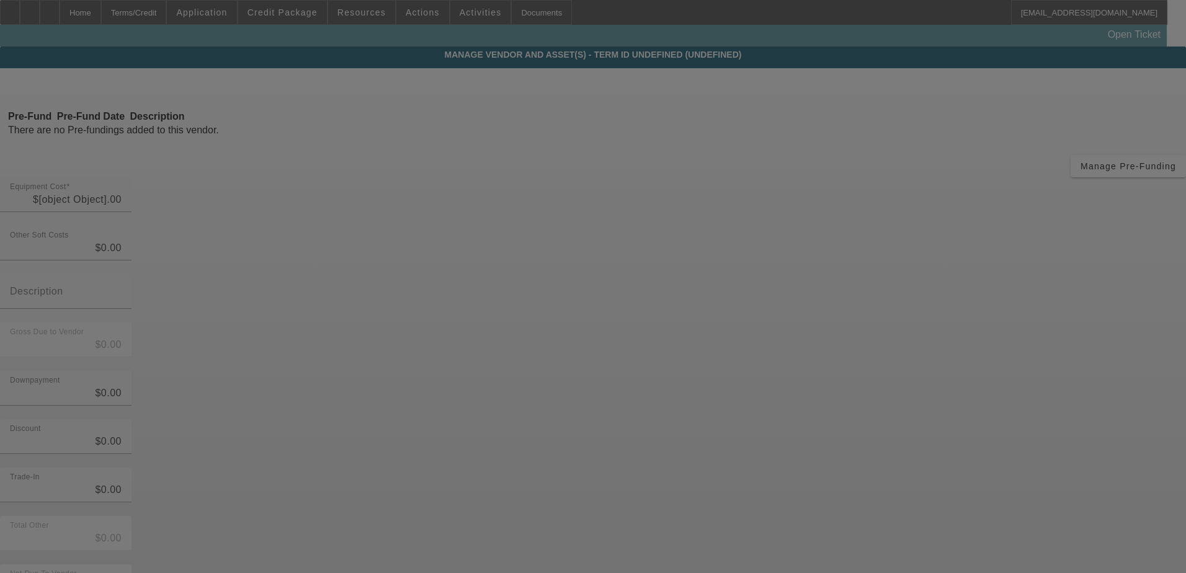
type input "$52,245.25"
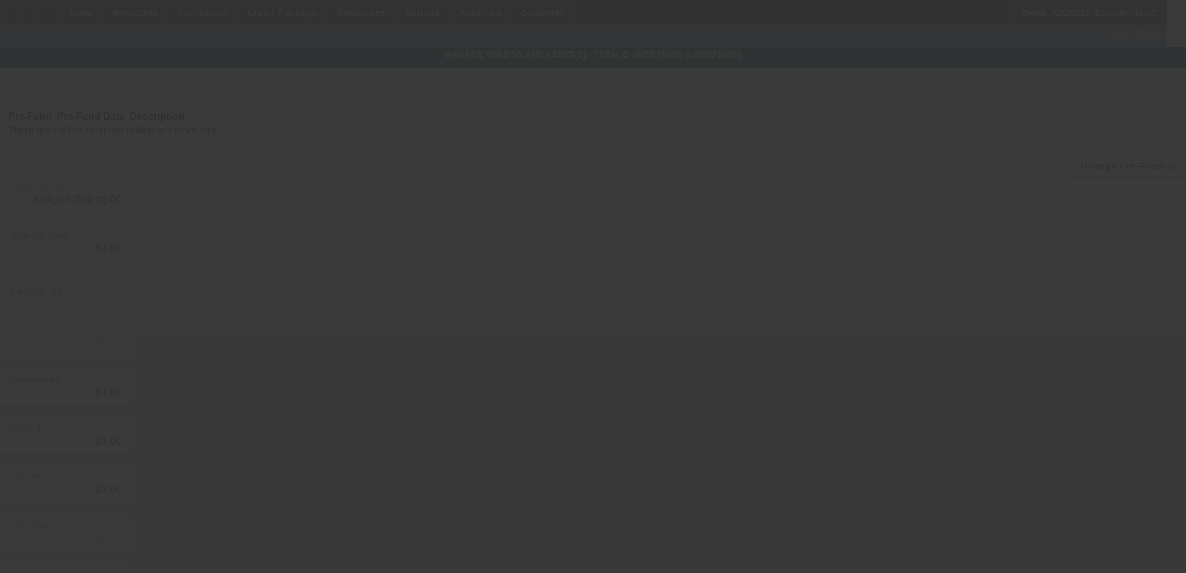
type input "$52,245.25"
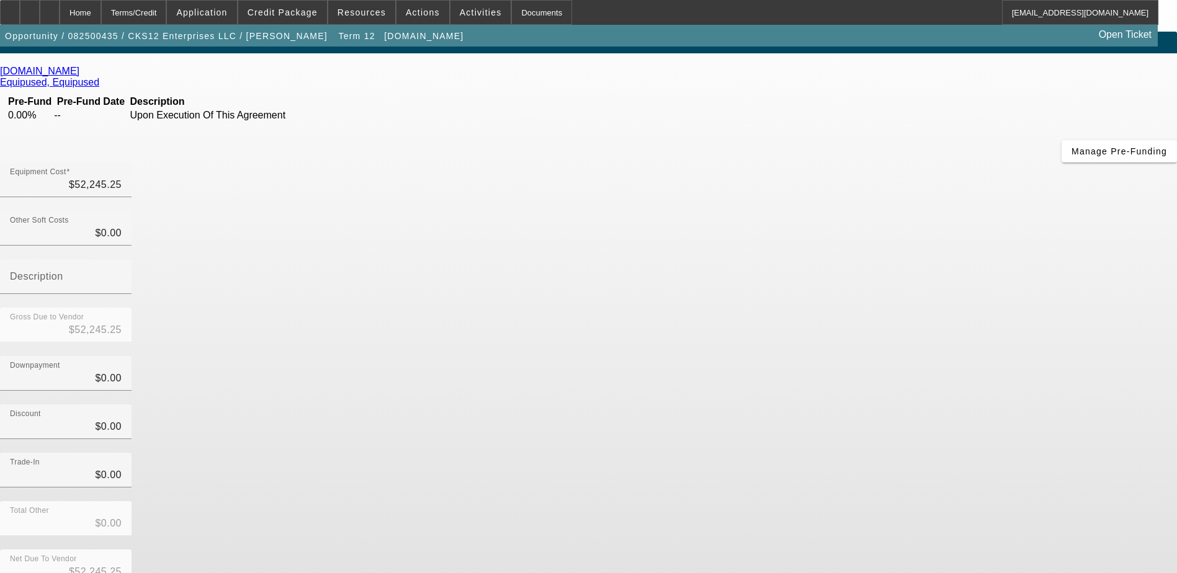
scroll to position [27, 0]
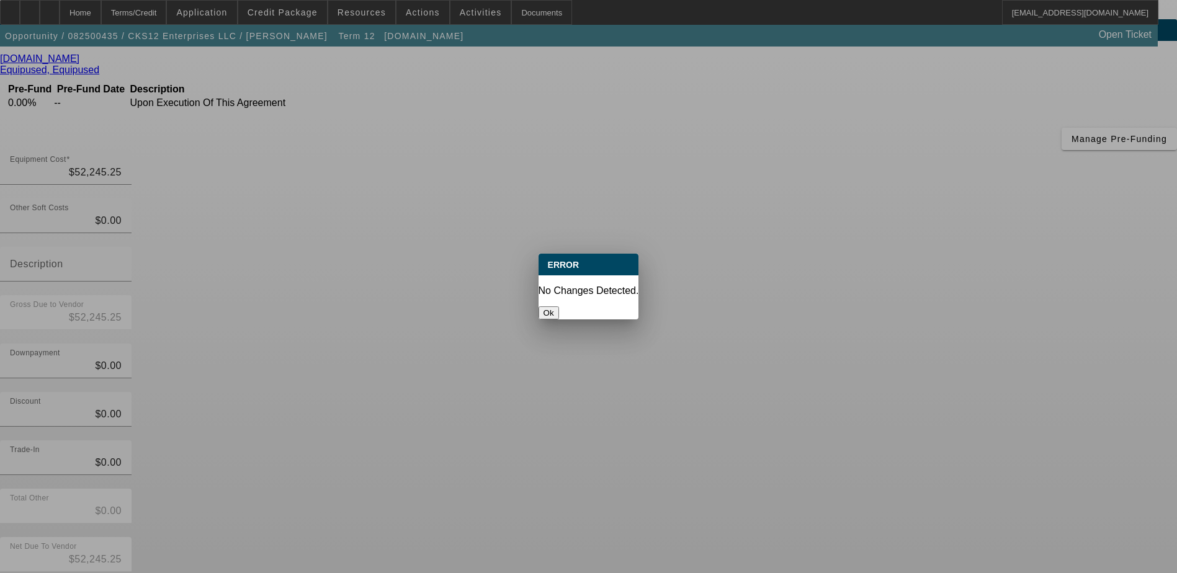
scroll to position [0, 0]
click at [602, 319] on div "Ok" at bounding box center [588, 312] width 101 height 13
click at [559, 306] on button "Ok" at bounding box center [548, 312] width 20 height 13
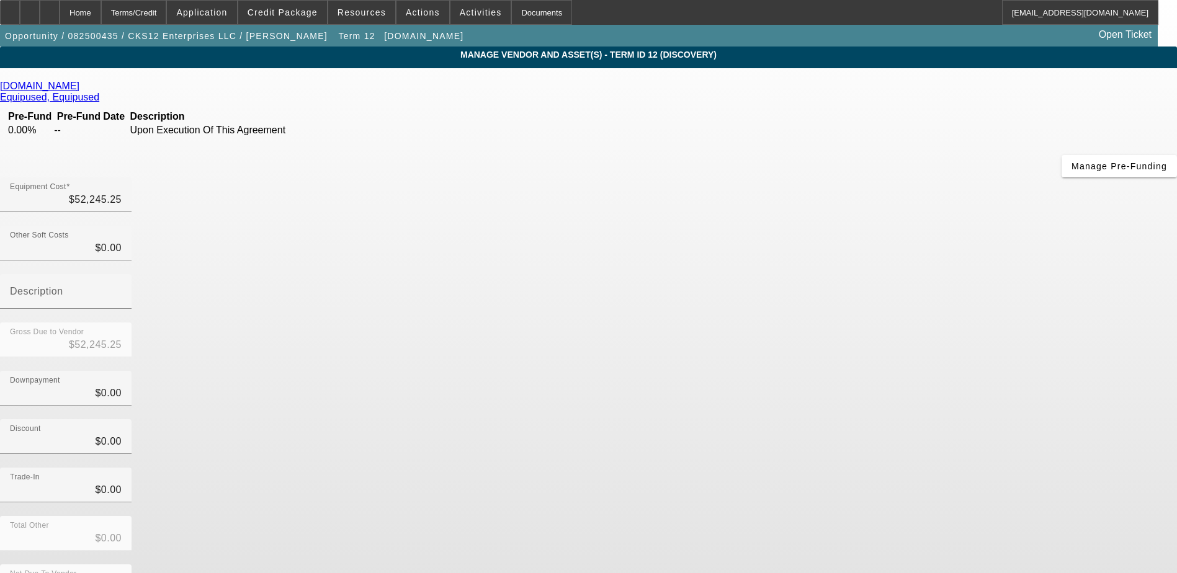
scroll to position [27, 0]
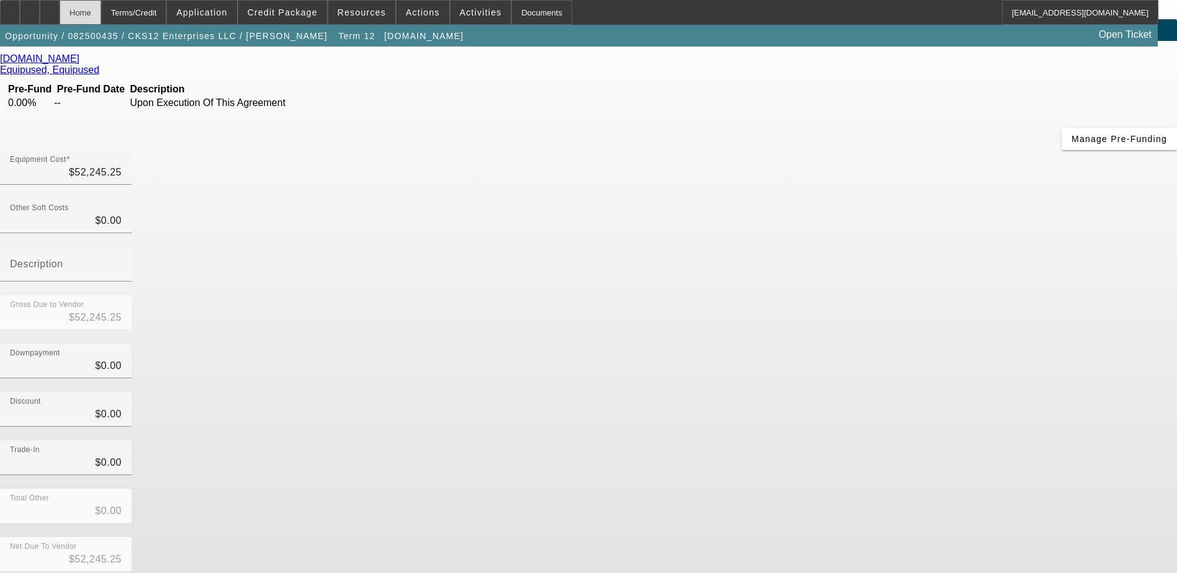
click at [101, 13] on div "Home" at bounding box center [81, 12] width 42 height 25
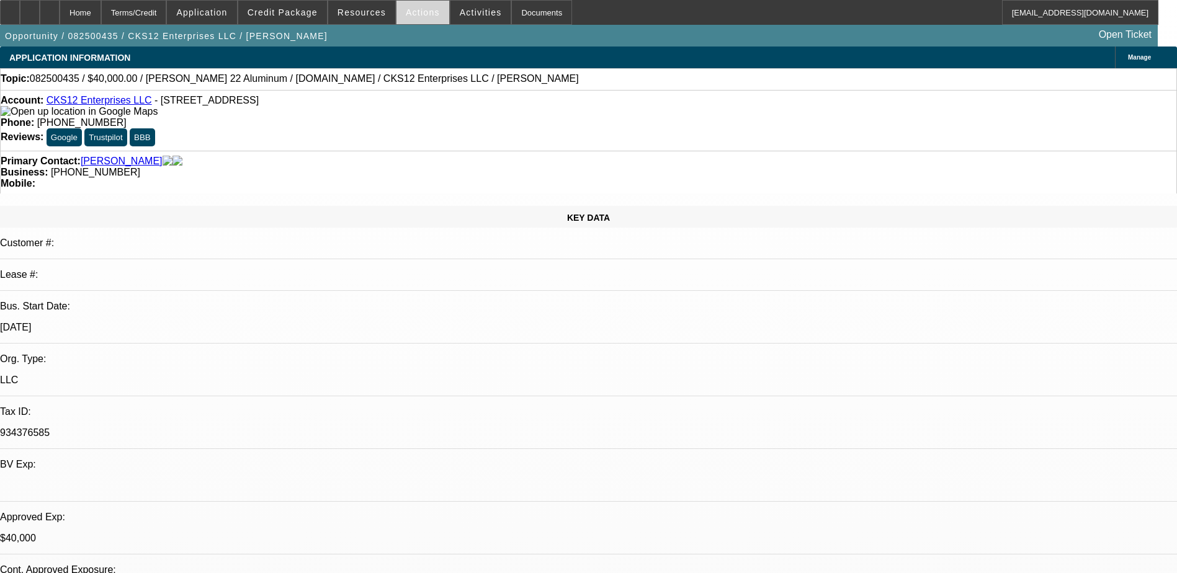
select select "0"
select select "2"
select select "0.1"
select select "4"
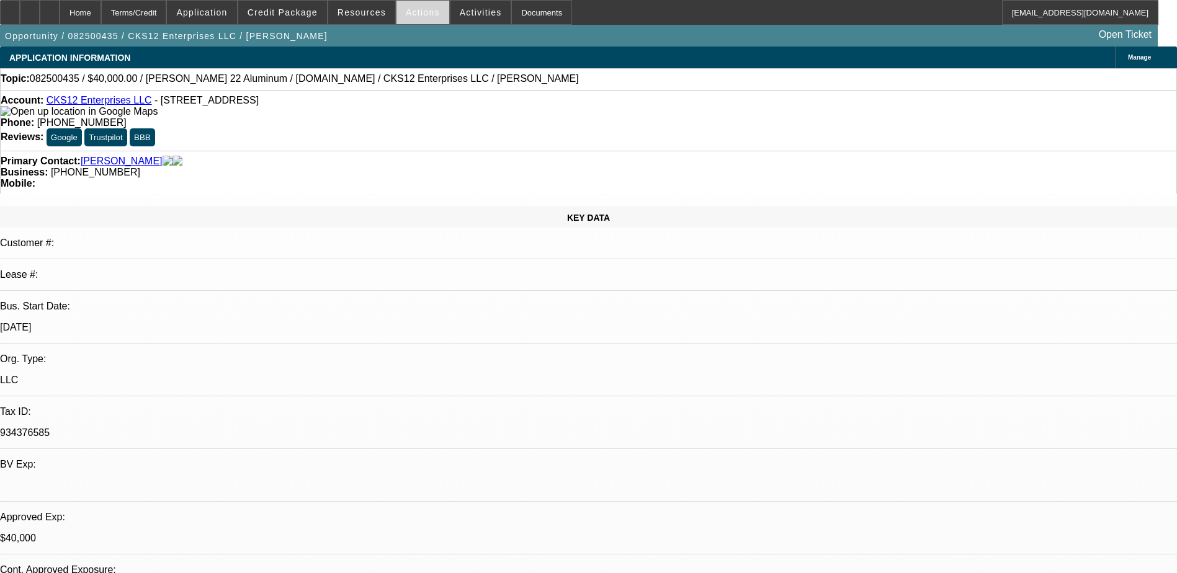
select select "0"
select select "2"
select select "0.1"
select select "4"
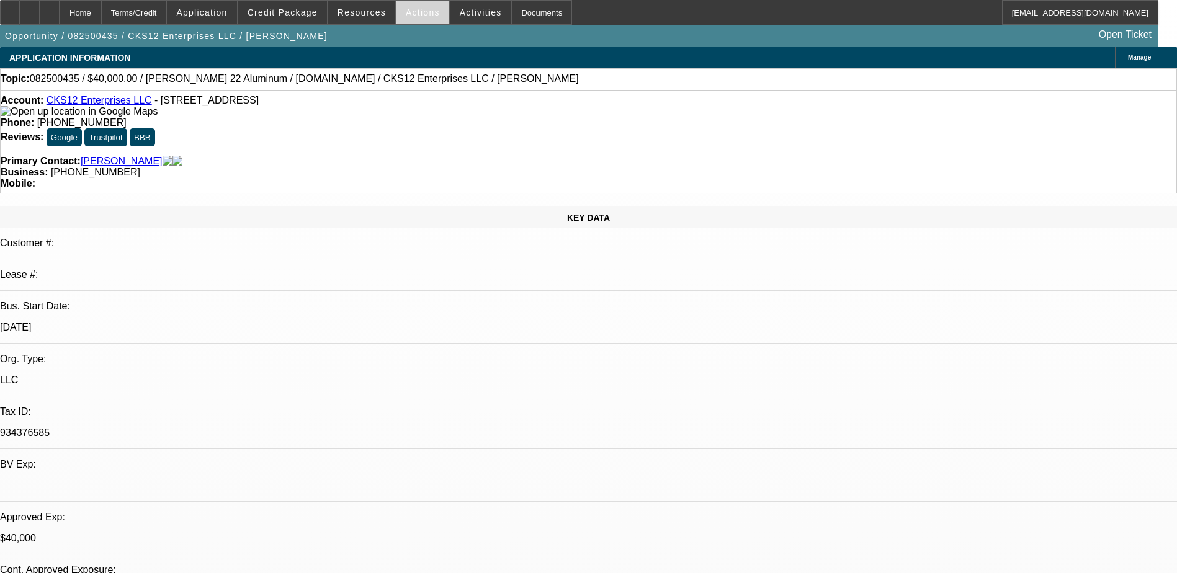
select select "0"
select select "2"
select select "3"
select select "0.1"
select select "4"
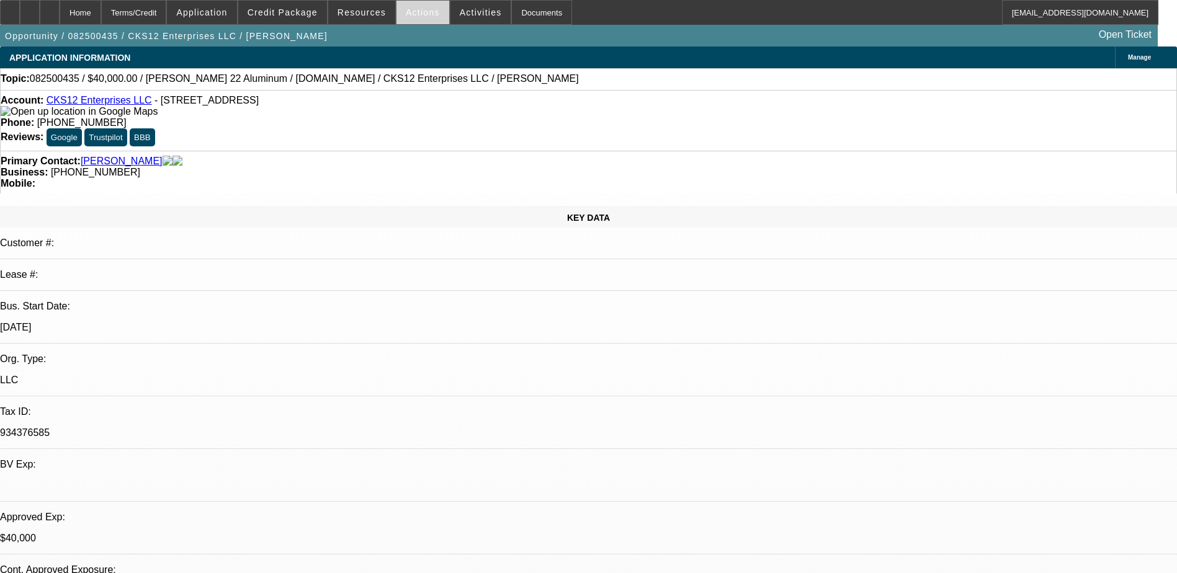
select select "0"
select select "2"
select select "3"
select select "0.1"
select select "4"
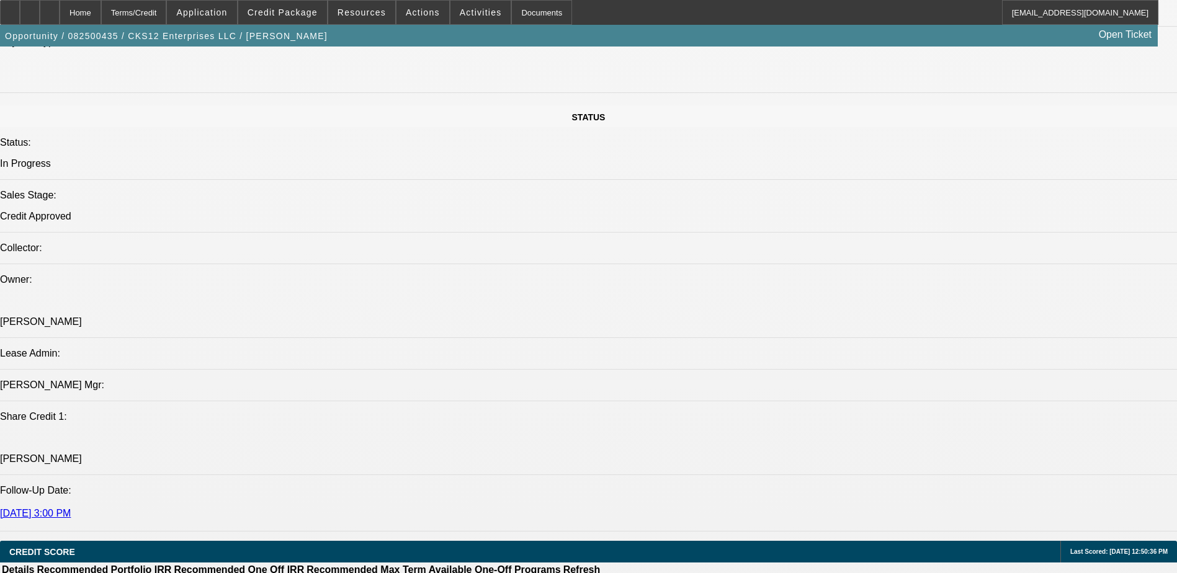
scroll to position [1303, 0]
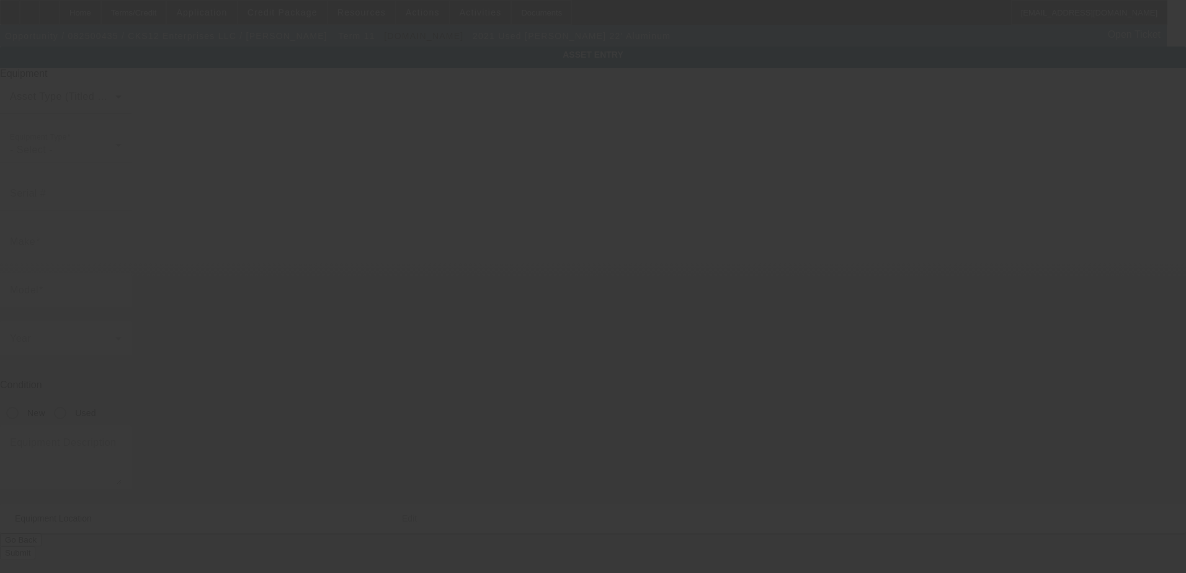
type input "[PERSON_NAME]"
type input "22' Aluminum"
radio input "true"
type textarea "[PERSON_NAME] 22' Aluminum XLP Rollbac"
type input "[STREET_ADDRESS]"
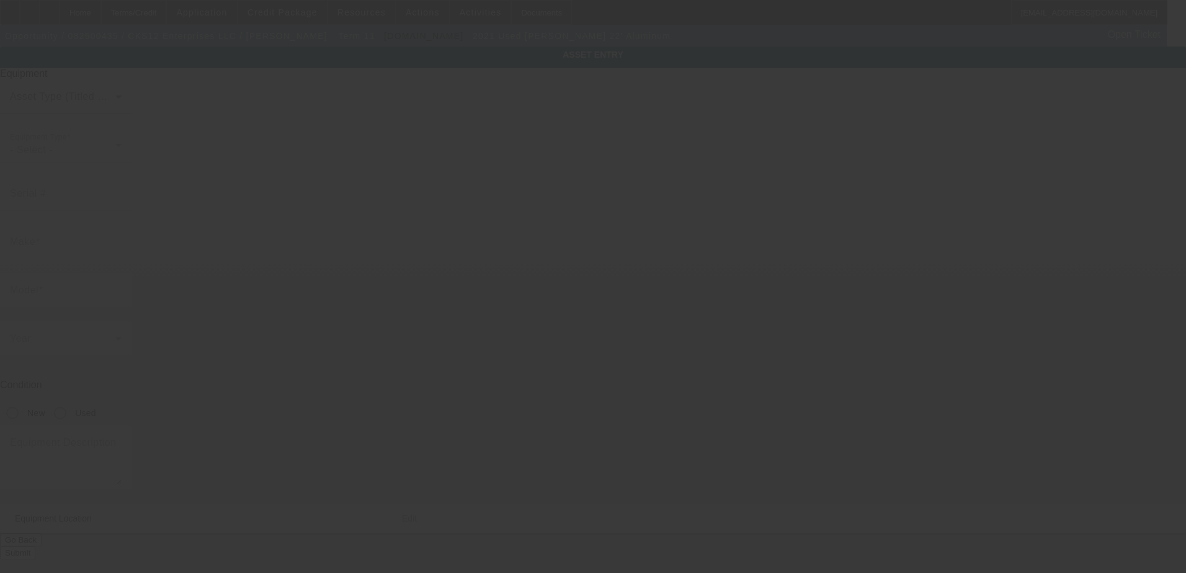
type input "[GEOGRAPHIC_DATA]"
type input "30315"
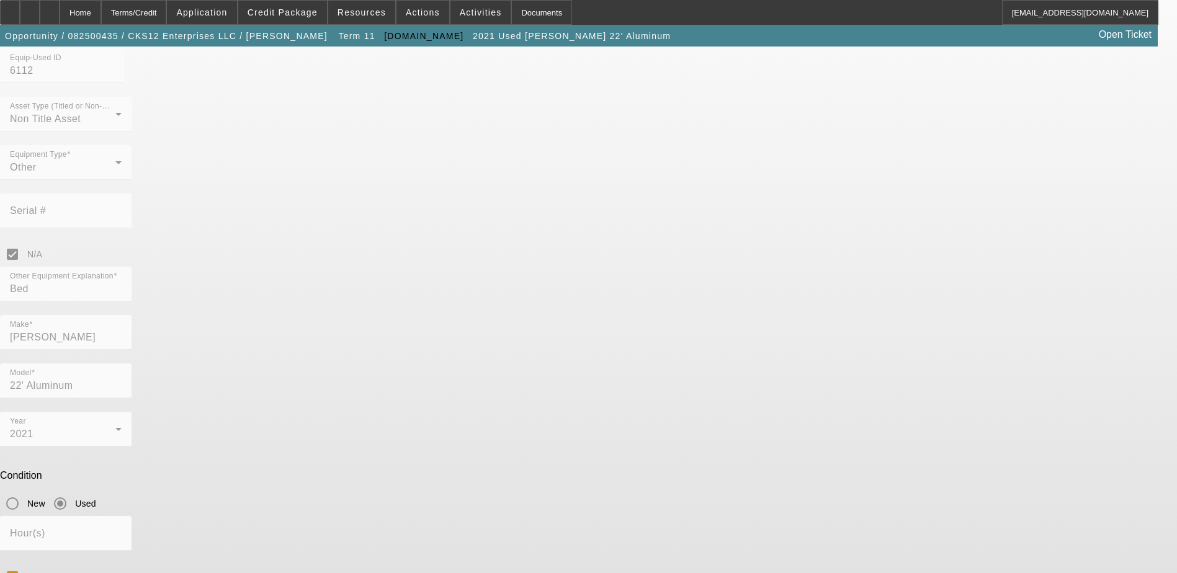
scroll to position [125, 0]
click at [25, 562] on input "N/A" at bounding box center [12, 574] width 25 height 25
checkbox input "true"
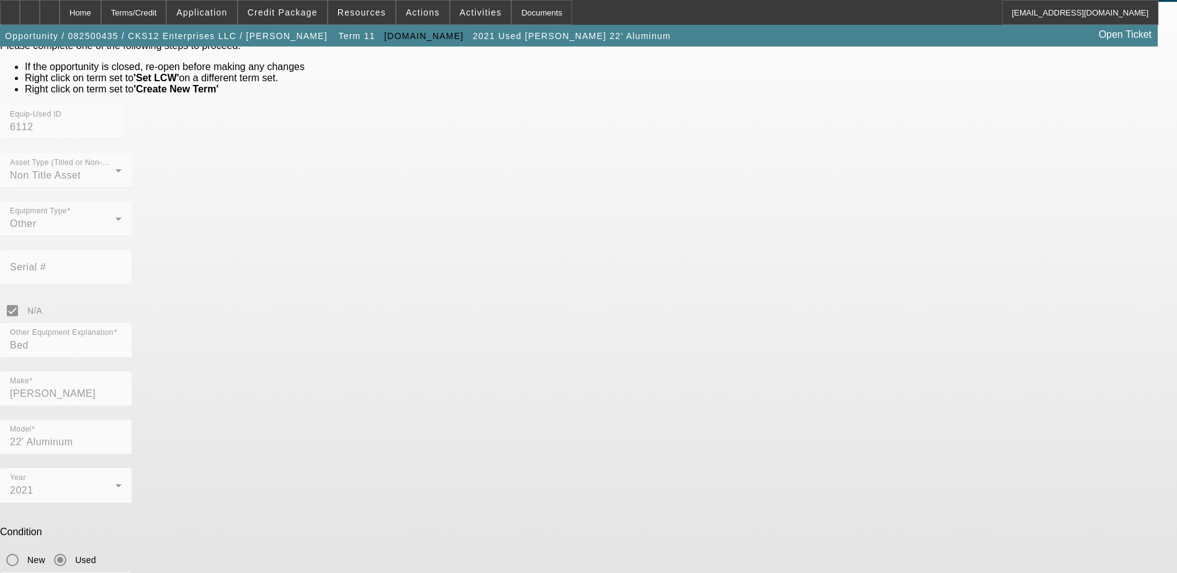
scroll to position [1, 0]
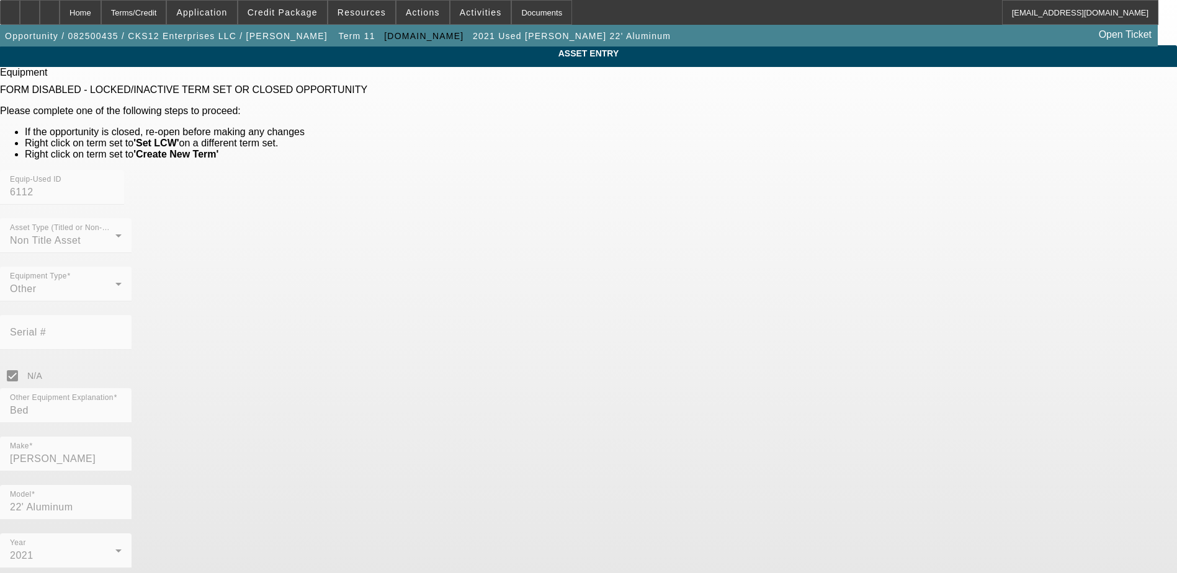
click at [124, 187] on icon at bounding box center [124, 187] width 0 height 0
click at [101, 12] on div "Home" at bounding box center [81, 12] width 42 height 25
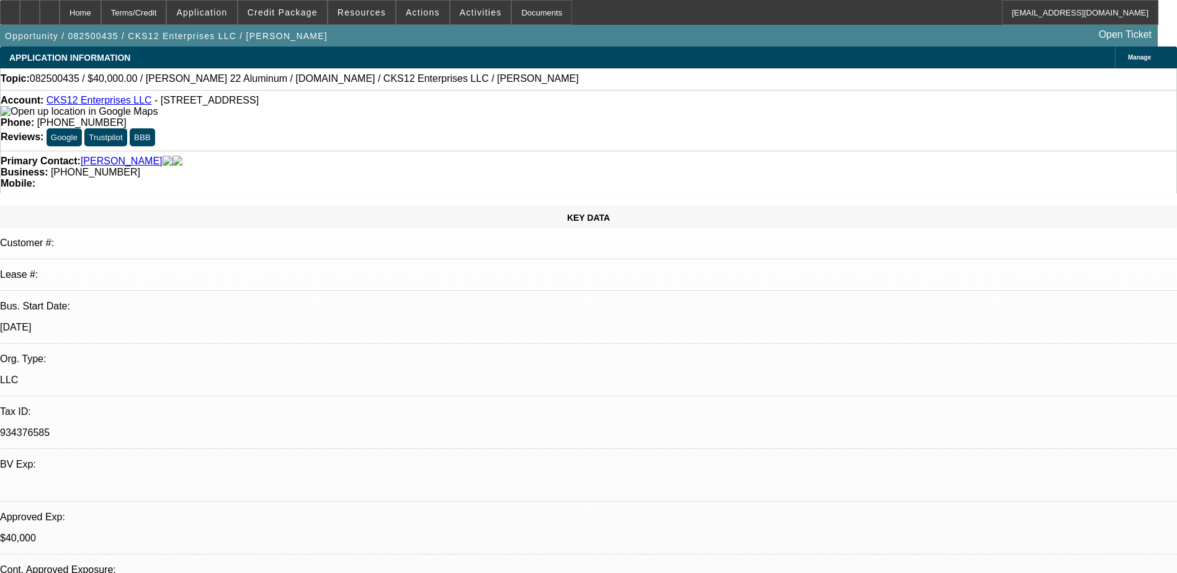
select select "0"
select select "2"
select select "0.1"
select select "4"
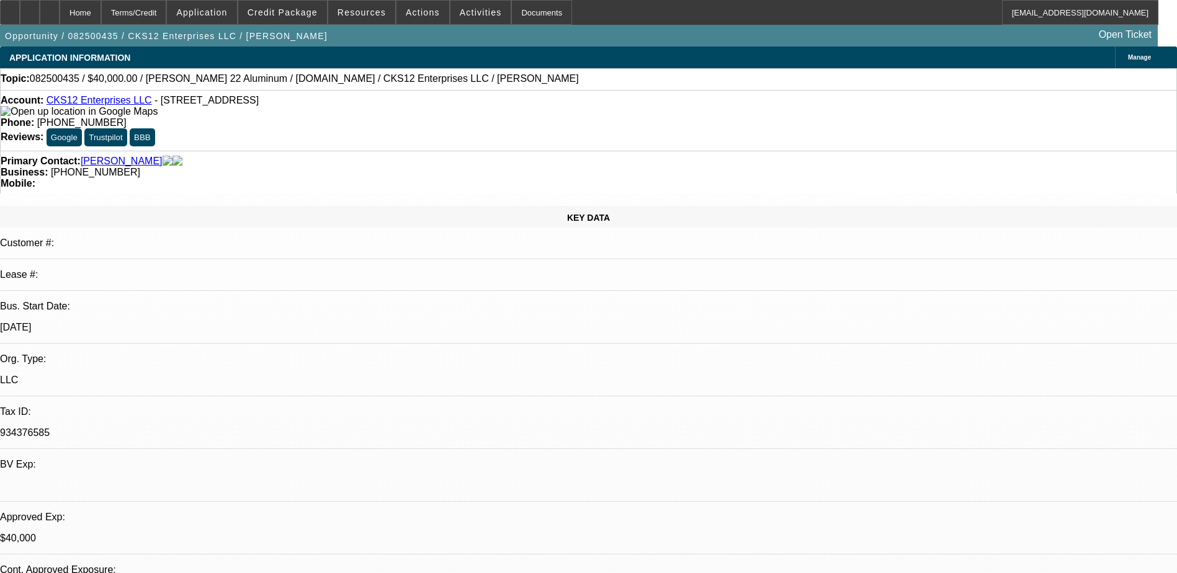
select select "0"
select select "2"
select select "0.1"
select select "4"
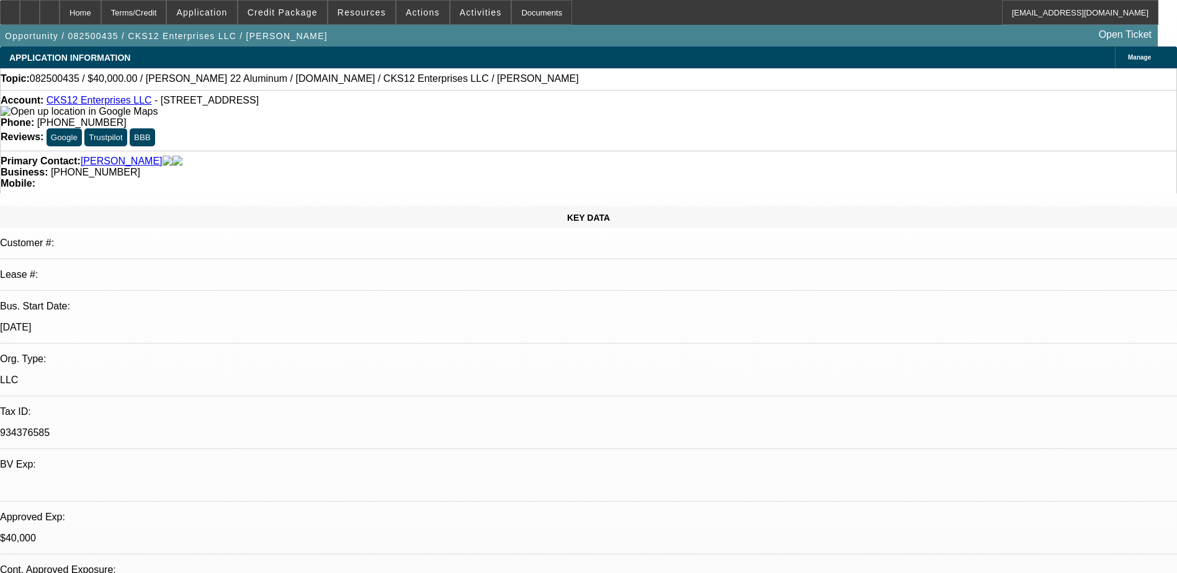
select select "0"
select select "2"
select select "3"
select select "0.1"
select select "4"
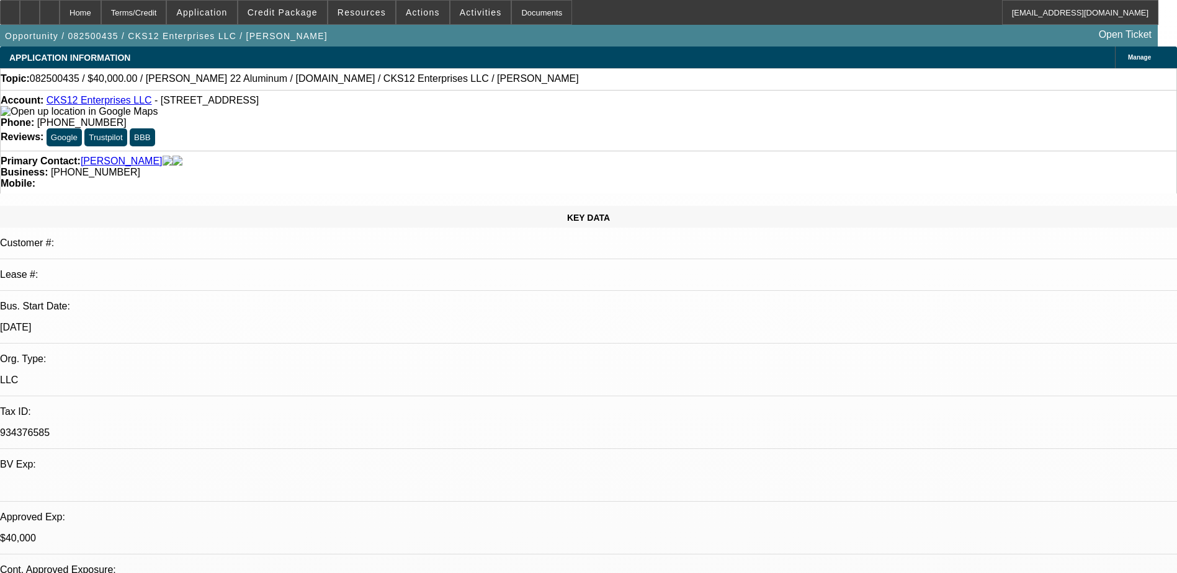
select select "0"
select select "2"
select select "3"
select select "0.1"
select select "4"
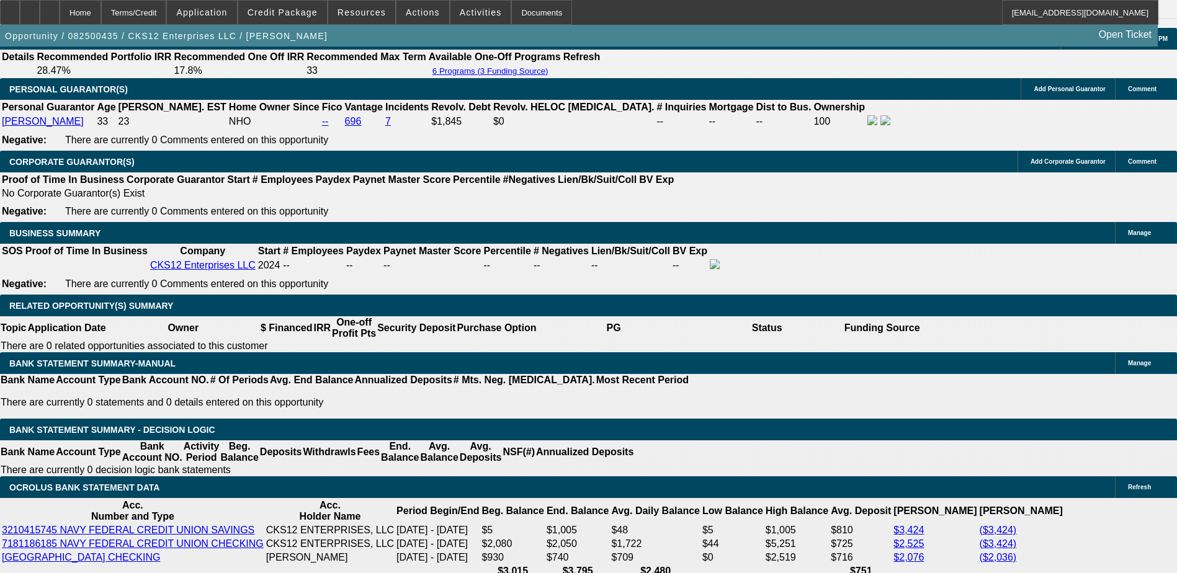
scroll to position [1799, 0]
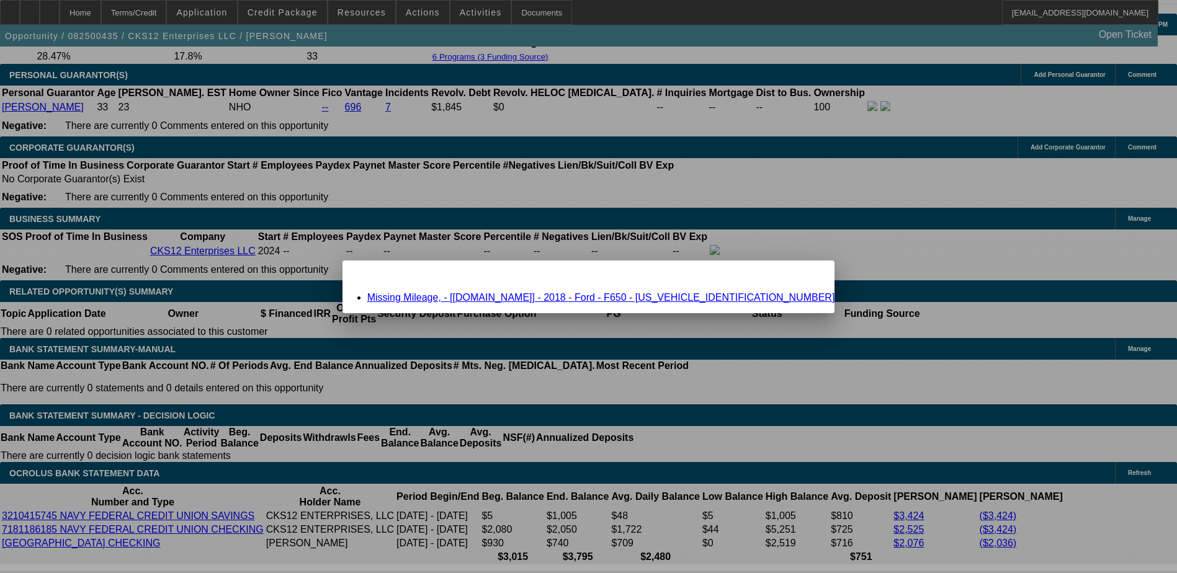
click at [500, 298] on link "Missing Mileage, - [Equip-Used.com] - 2018 - Ford - F650 - 1FDWX6DC5JDF03199" at bounding box center [601, 297] width 468 height 11
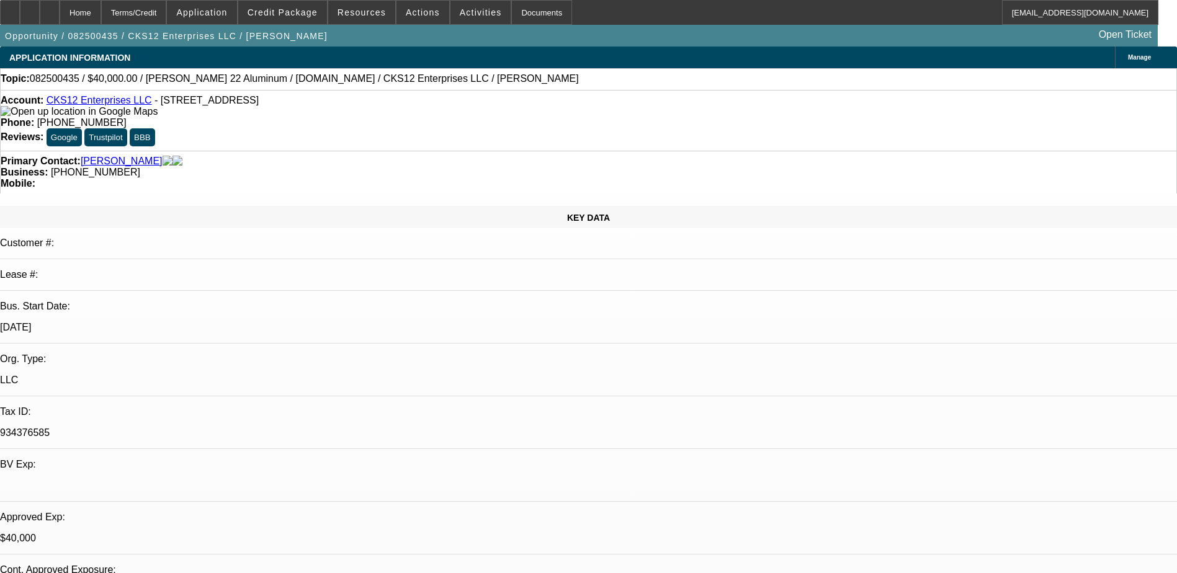
scroll to position [1799, 0]
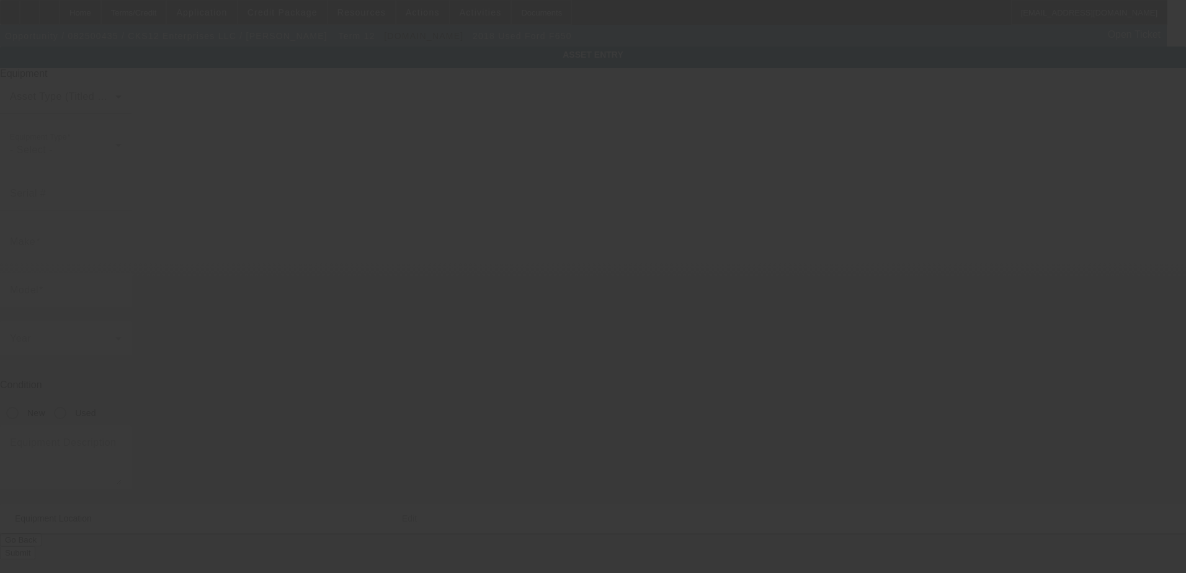
type input "1FDWX6DC5JDF03199"
type input "Ford"
type input "F650"
radio input "true"
type textarea "Ford F650"
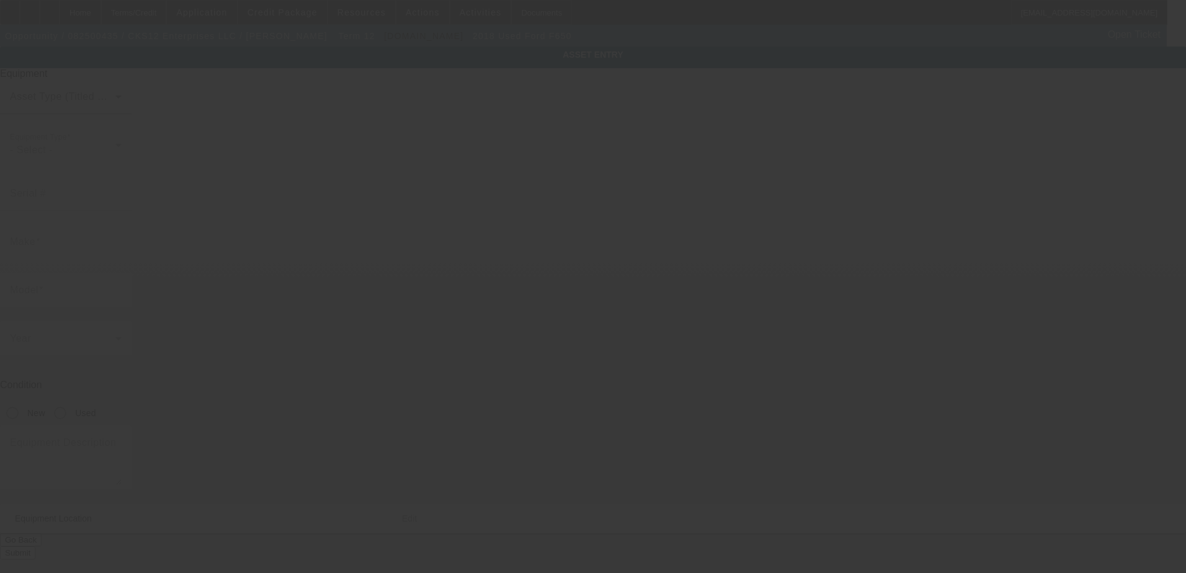
type input "[STREET_ADDRESS]"
type input "[GEOGRAPHIC_DATA]"
type input "30315"
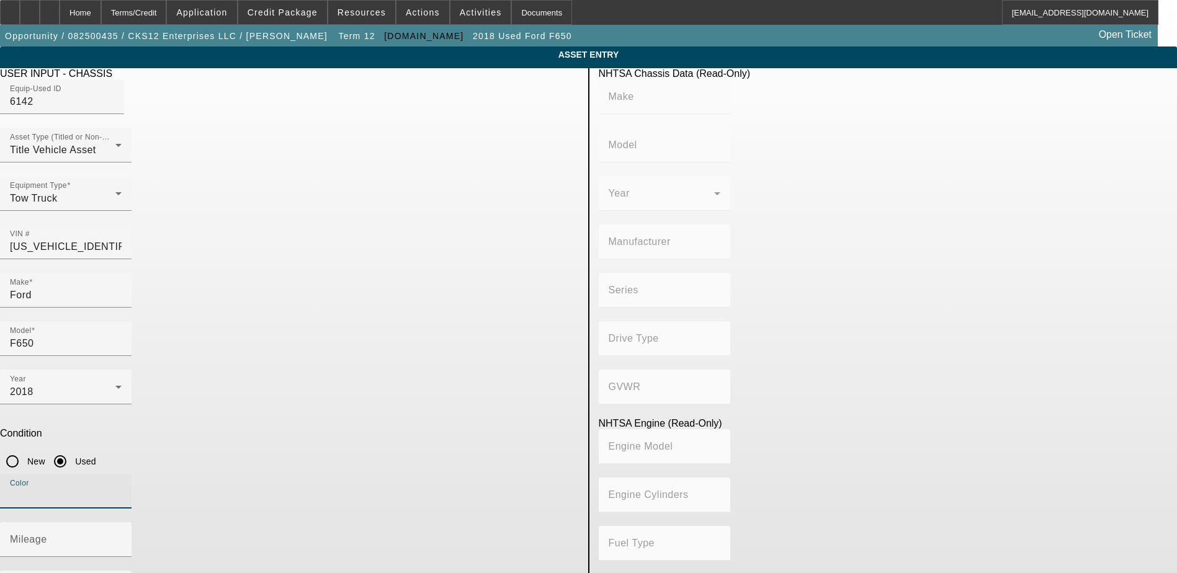
click at [122, 489] on input "Color" at bounding box center [66, 496] width 112 height 15
type input "Gray"
click at [122, 239] on input "1FDWX6DC5JDF03199" at bounding box center [66, 246] width 112 height 15
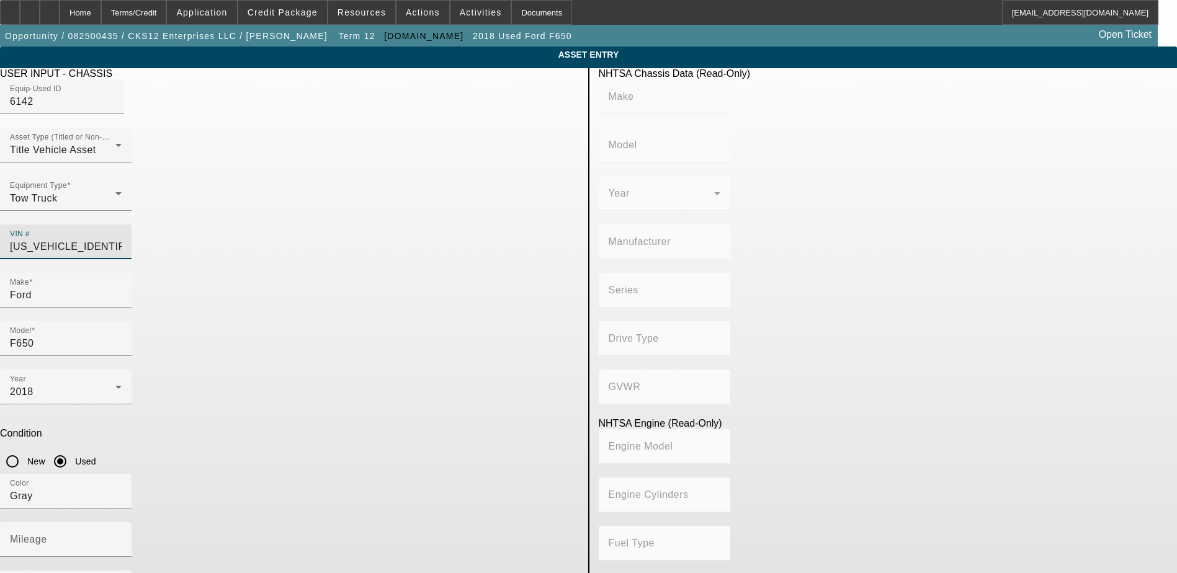
click at [176, 298] on app-asset-collateral-manage "ASSET ENTRY Delete asset USER INPUT - CHASSIS Equip-Used ID 6142 Asset Type (Ti…" at bounding box center [588, 391] width 1177 height 688
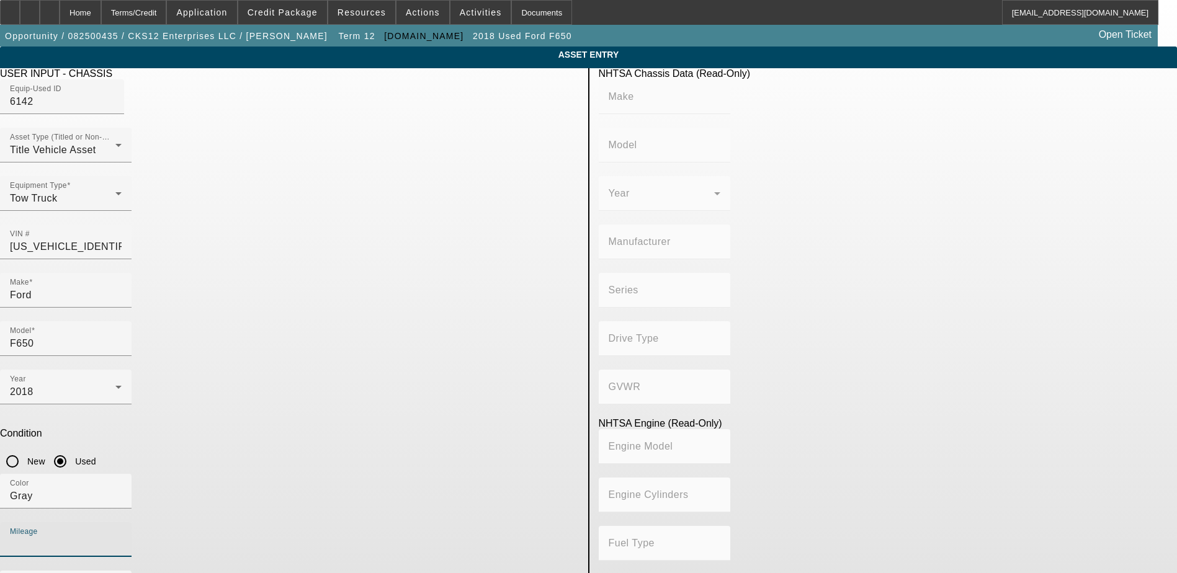
click at [122, 537] on input "Mileage" at bounding box center [66, 544] width 112 height 15
paste input "210024"
type input "210024"
click at [144, 370] on app-asset-collateral-manage "ASSET ENTRY Delete asset USER INPUT - CHASSIS Equip-Used ID 6142 Asset Type (Ti…" at bounding box center [588, 391] width 1177 height 688
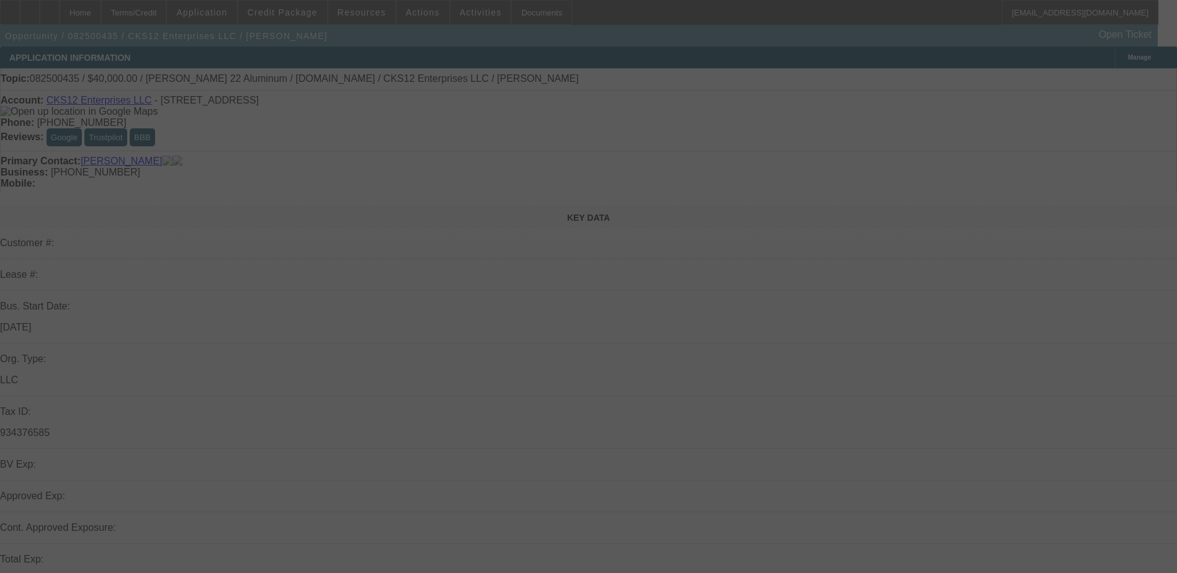
select select "0"
select select "2"
select select "0.1"
select select "4"
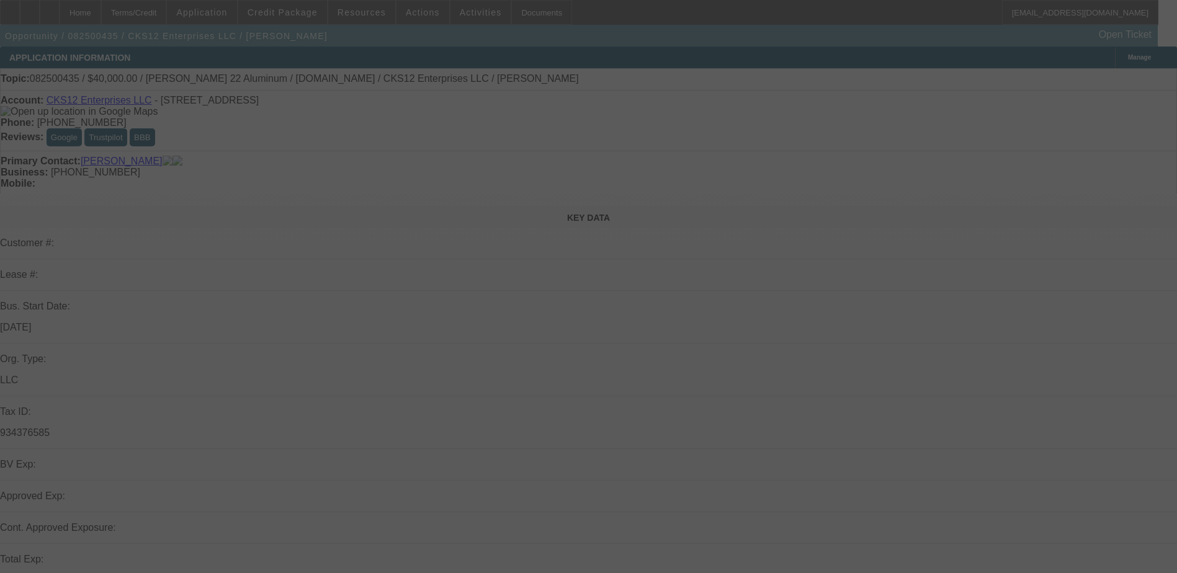
select select "0"
select select "2"
select select "0.1"
select select "4"
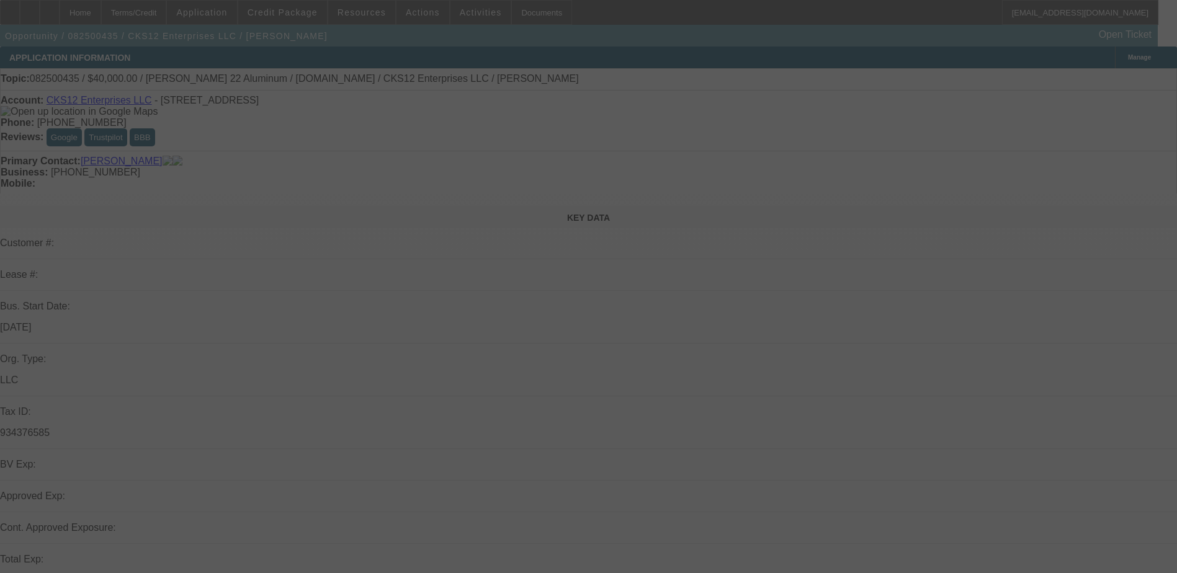
select select "0"
select select "2"
select select "3"
select select "0.1"
select select "4"
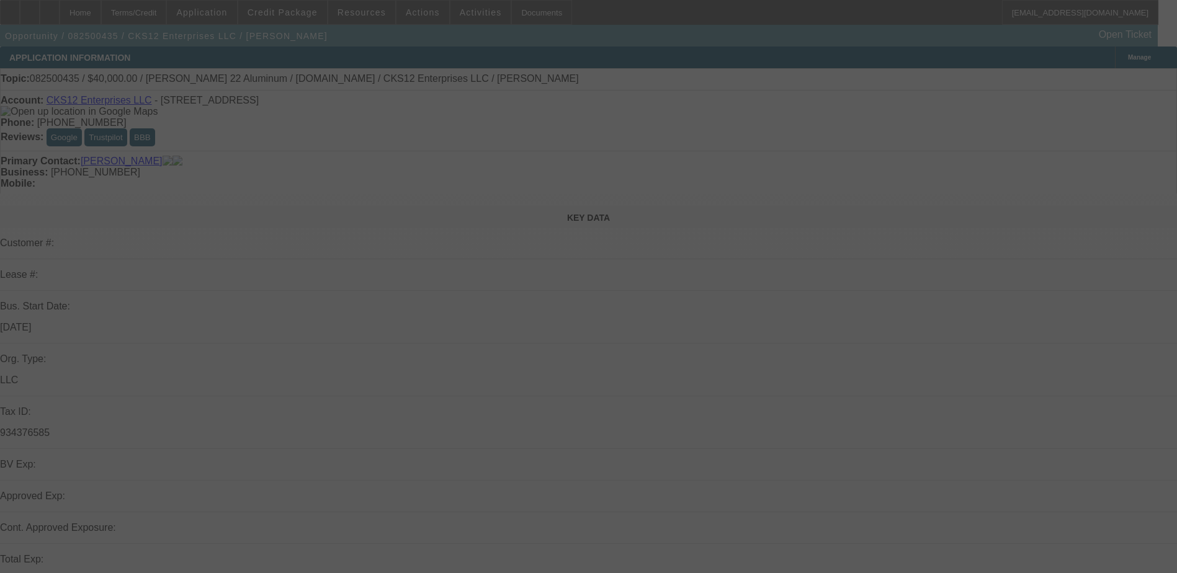
select select "0"
select select "2"
select select "3"
select select "0.1"
select select "4"
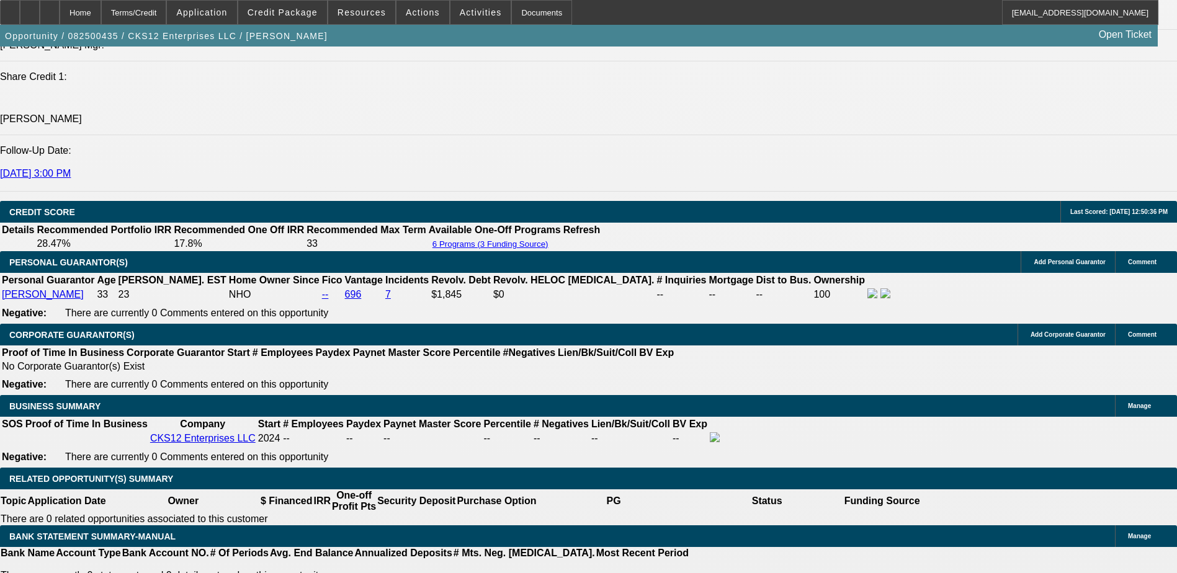
scroll to position [1551, 0]
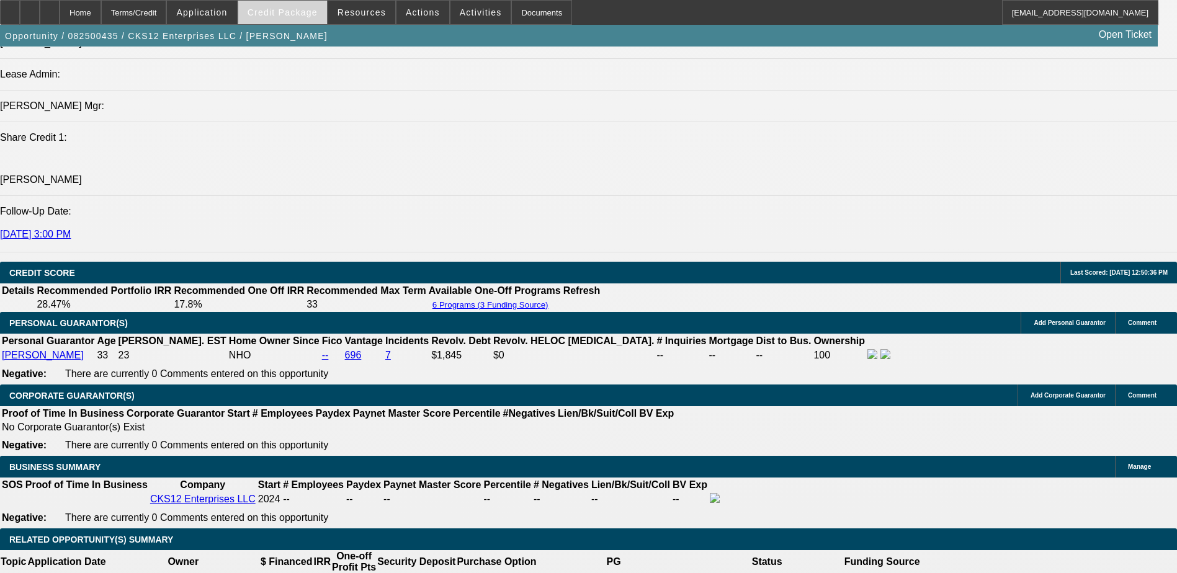
click at [292, 12] on span "Credit Package" at bounding box center [283, 12] width 70 height 10
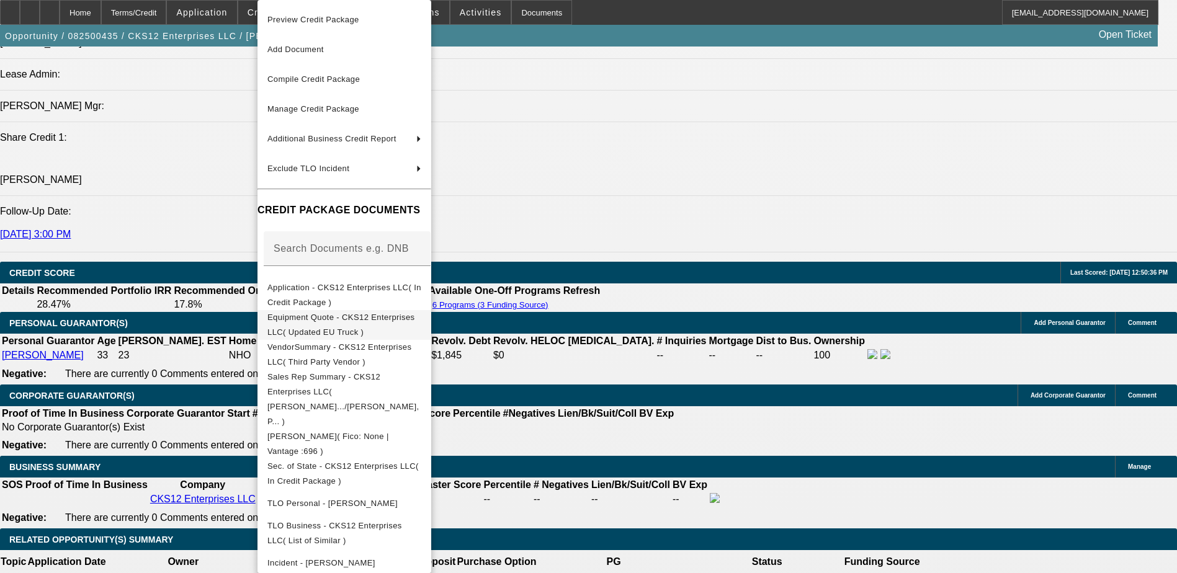
click at [332, 320] on span "Equipment Quote - CKS12 Enterprises LLC( Updated EU Truck )" at bounding box center [341, 325] width 148 height 24
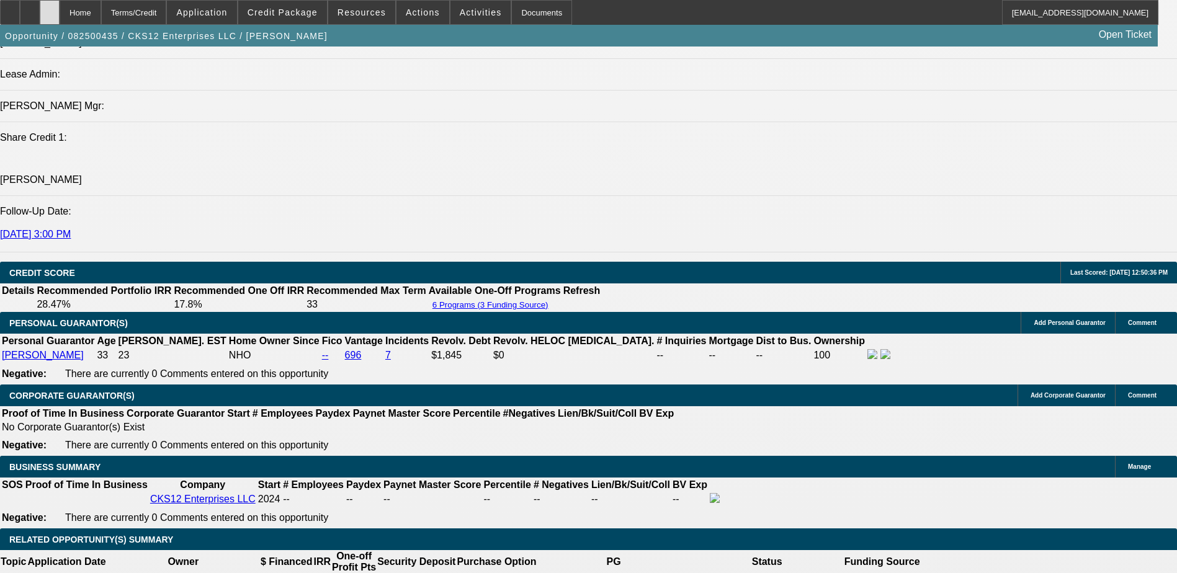
click at [60, 10] on div at bounding box center [50, 12] width 20 height 25
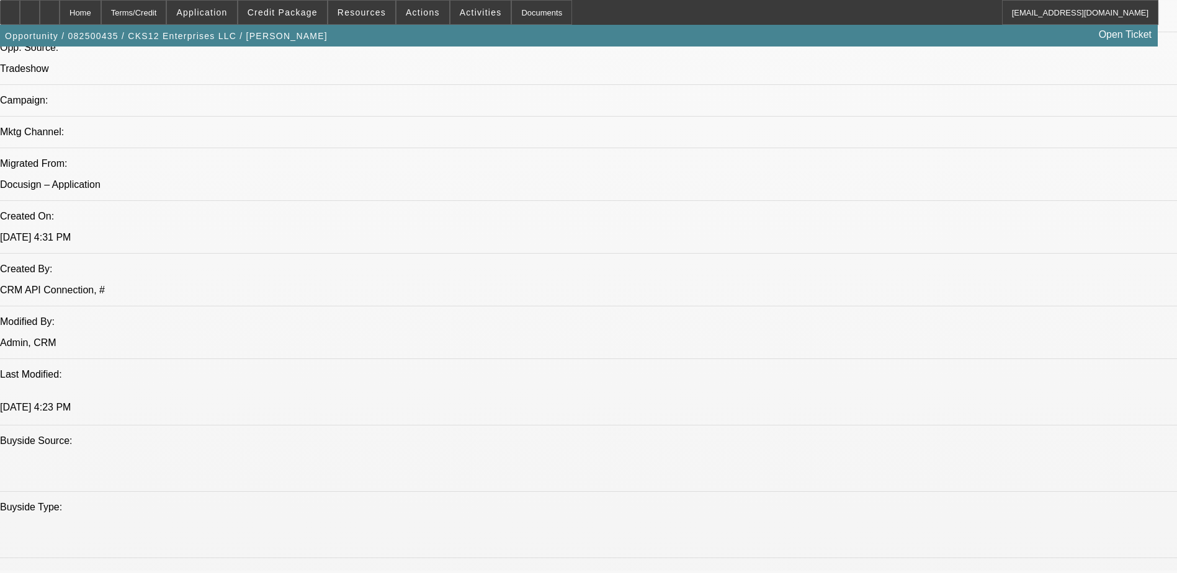
select select "0"
select select "2"
select select "0.1"
select select "0"
select select "2"
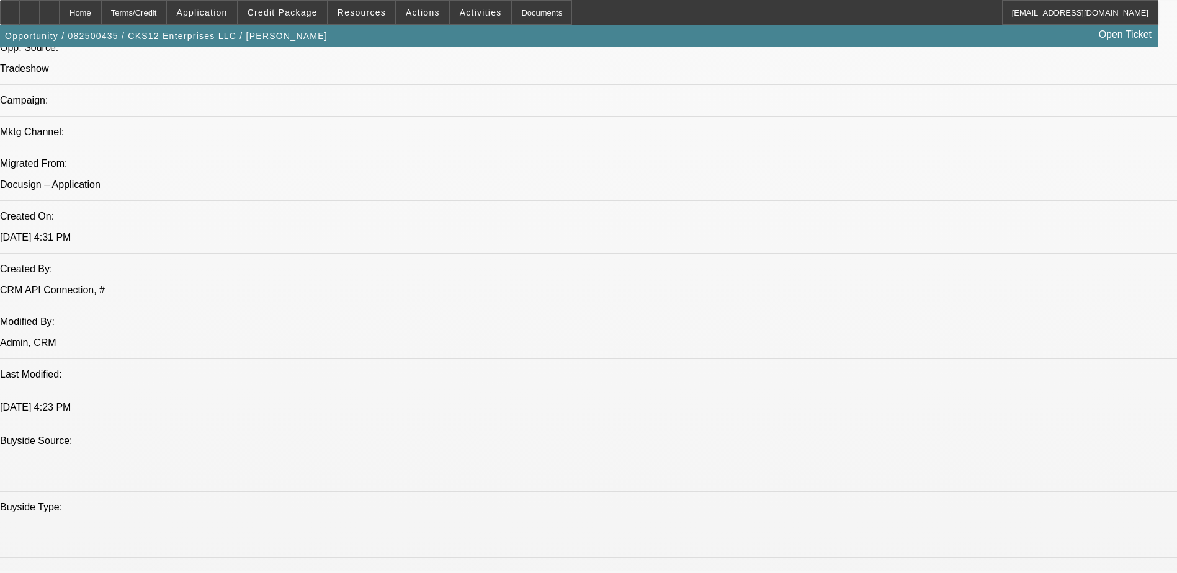
select select "0.1"
select select "0"
select select "2"
select select "0.1"
select select "0"
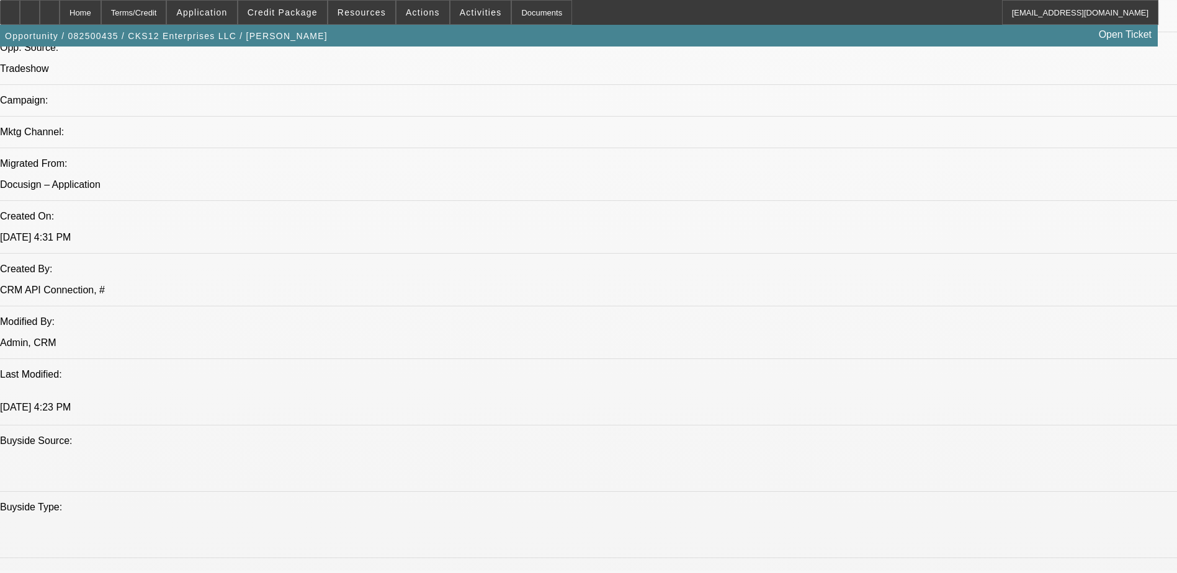
select select "2"
select select "0.1"
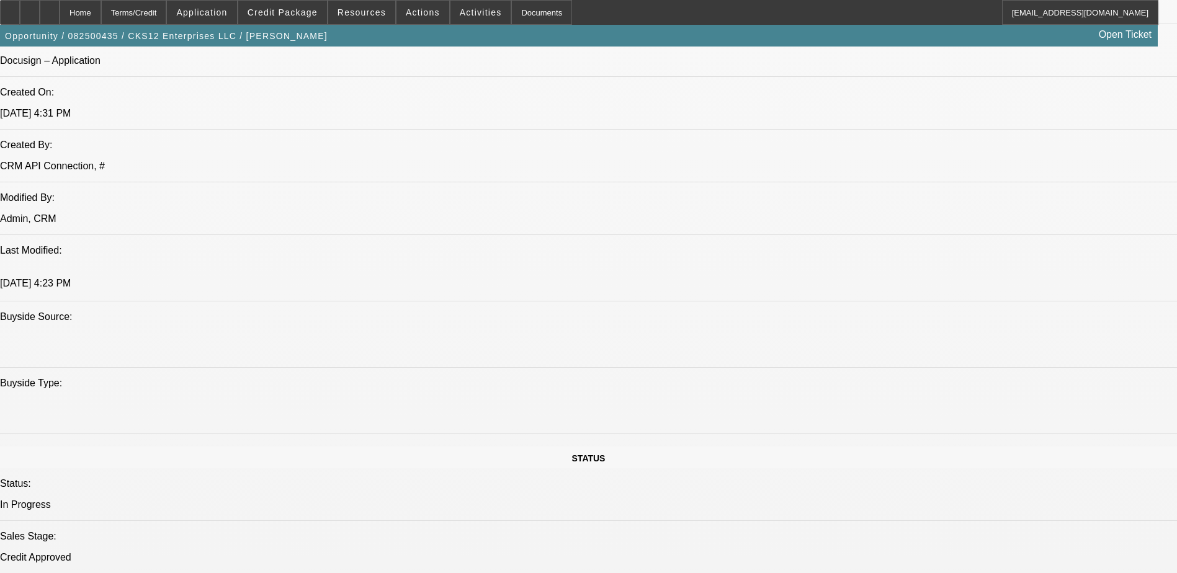
select select "1"
select select "2"
select select "4"
select select "1"
select select "2"
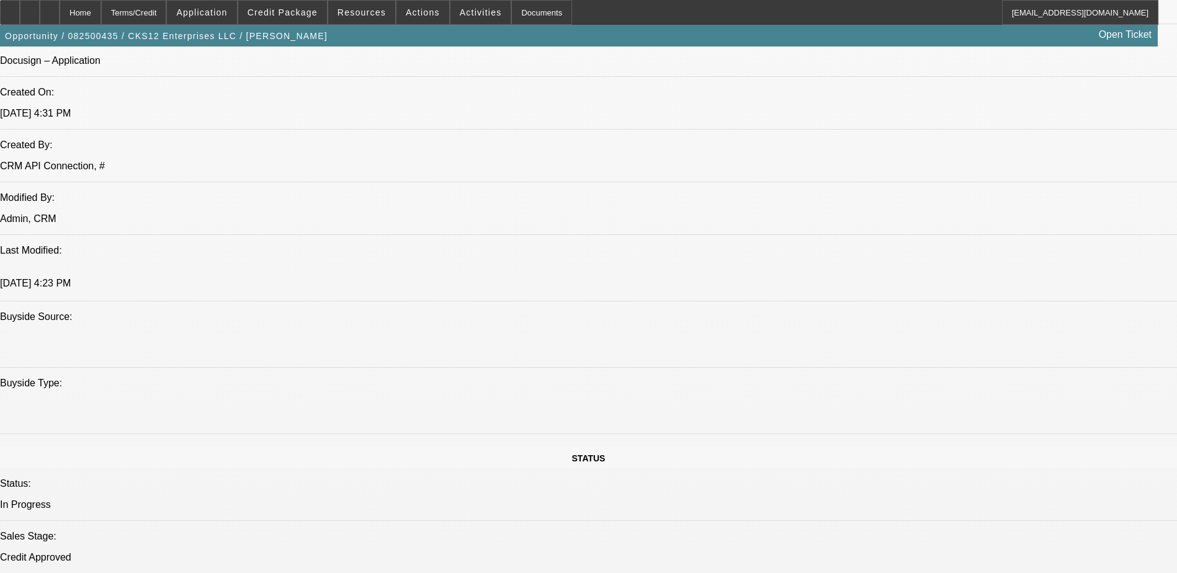
select select "4"
select select "1"
select select "3"
select select "4"
select select "1"
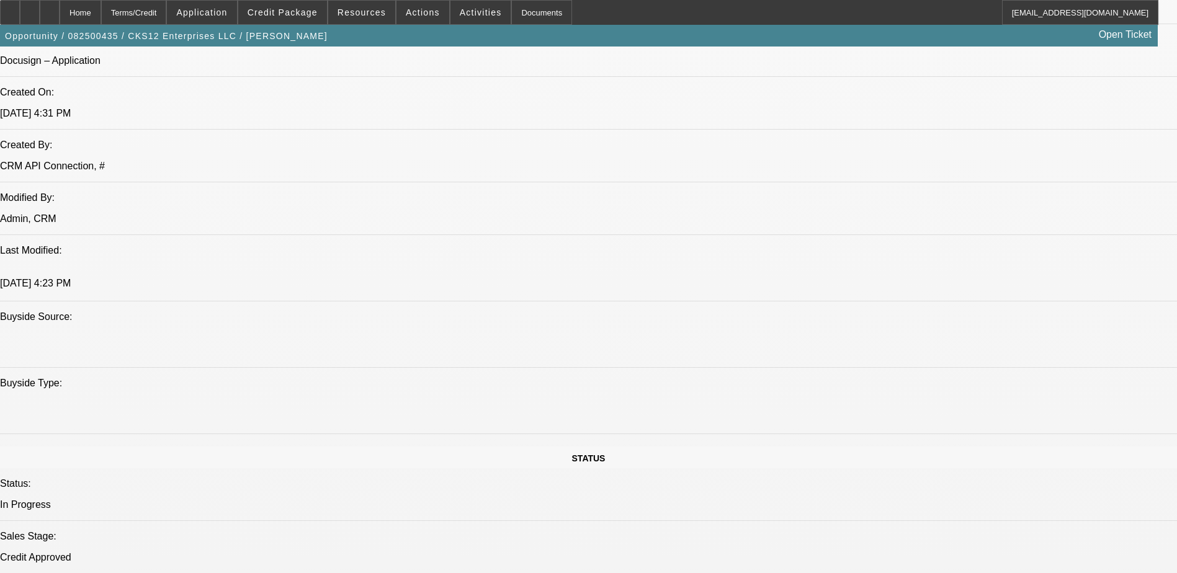
select select "3"
select select "4"
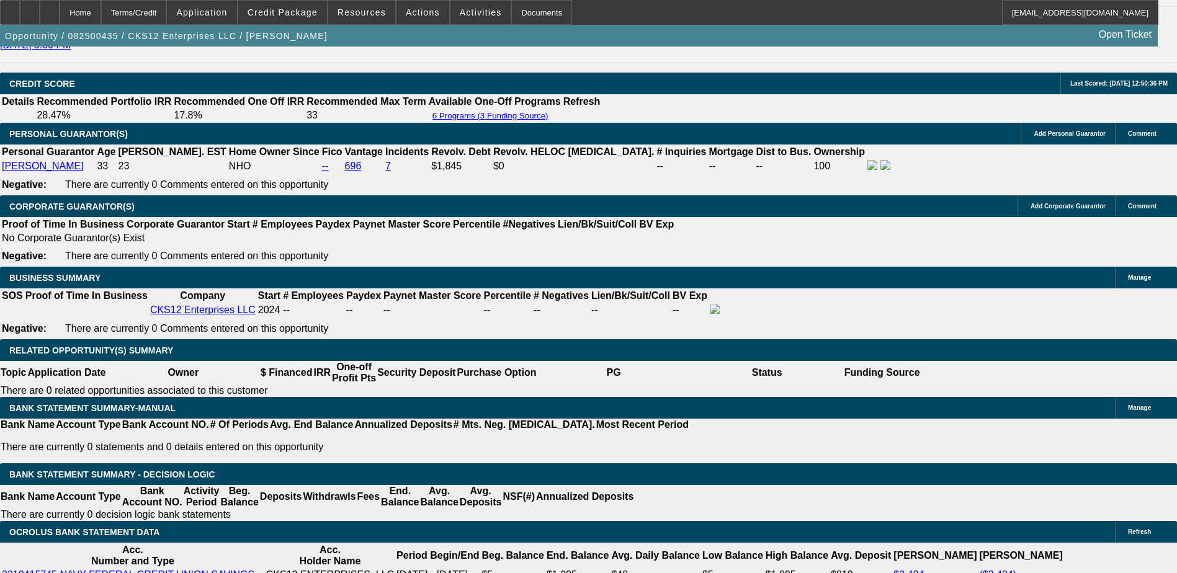
scroll to position [1861, 0]
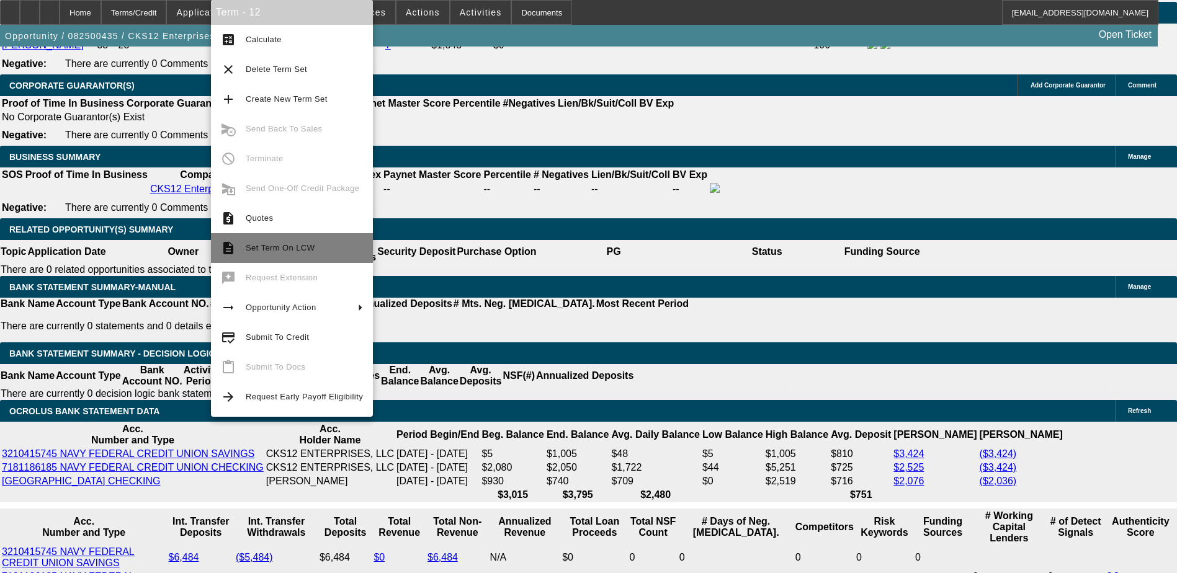
click at [287, 246] on span "Set Term On LCW" at bounding box center [280, 247] width 69 height 9
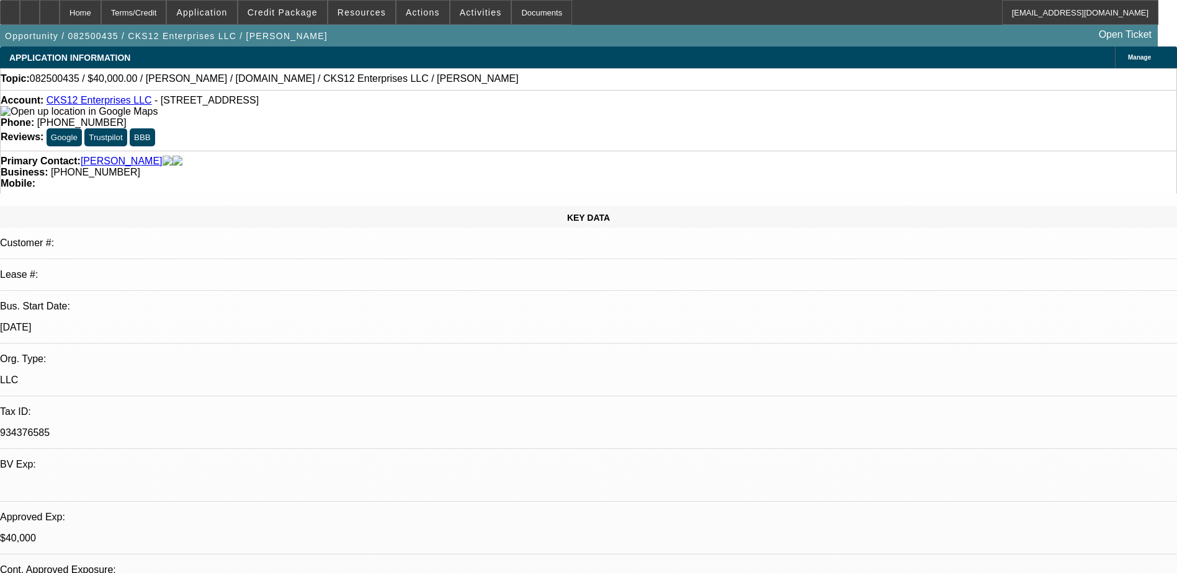
select select "0"
select select "2"
select select "0.1"
select select "0"
select select "2"
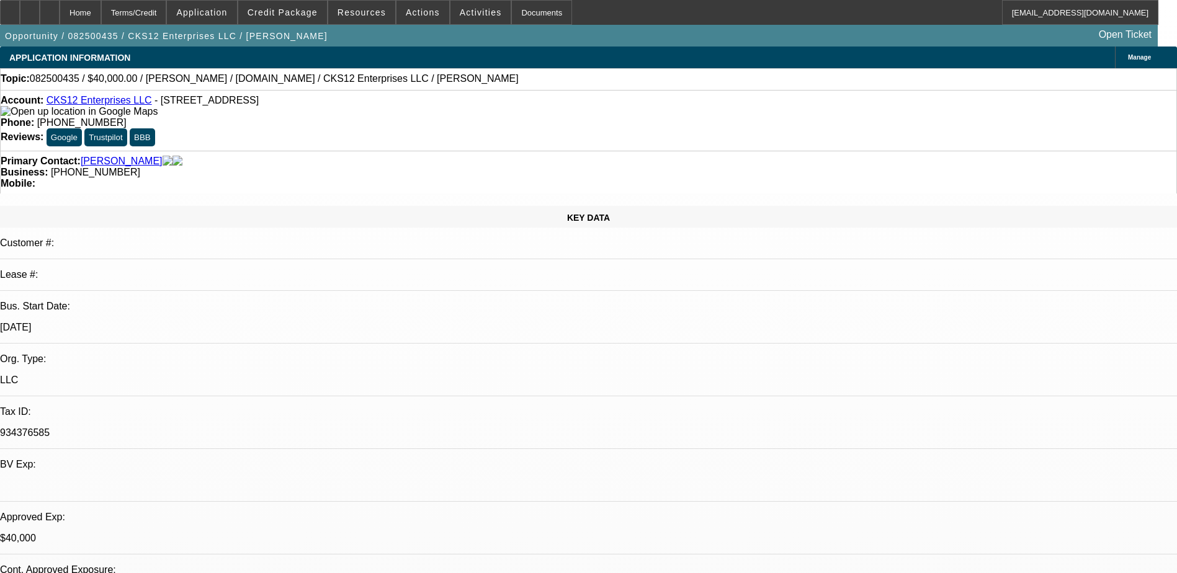
select select "0.1"
select select "0"
select select "2"
select select "0.1"
select select "0"
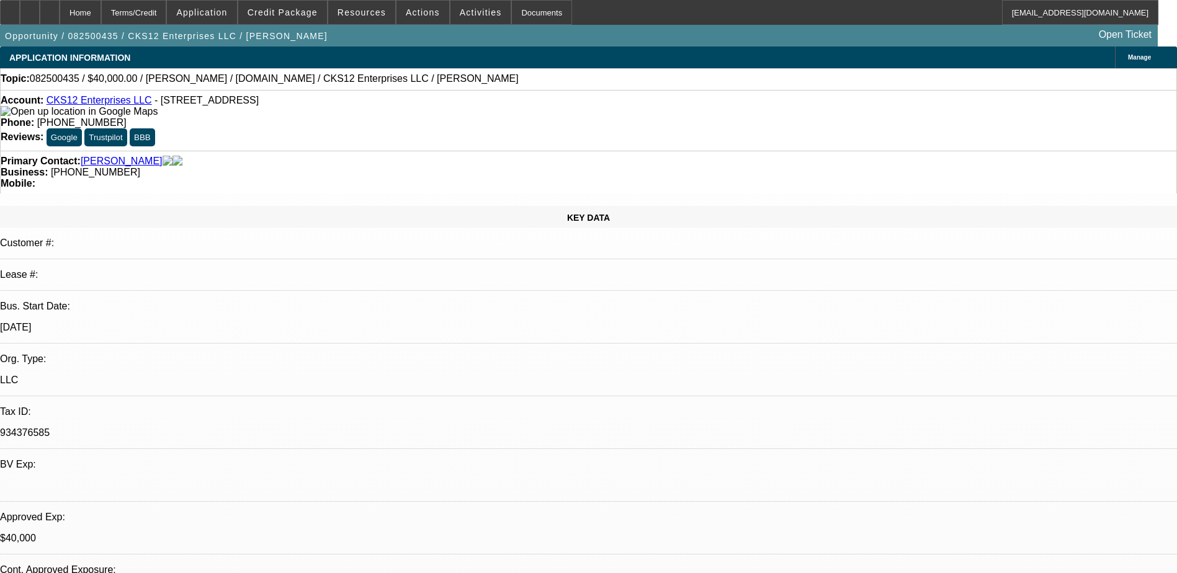
select select "2"
select select "0.1"
select select "1"
select select "2"
select select "4"
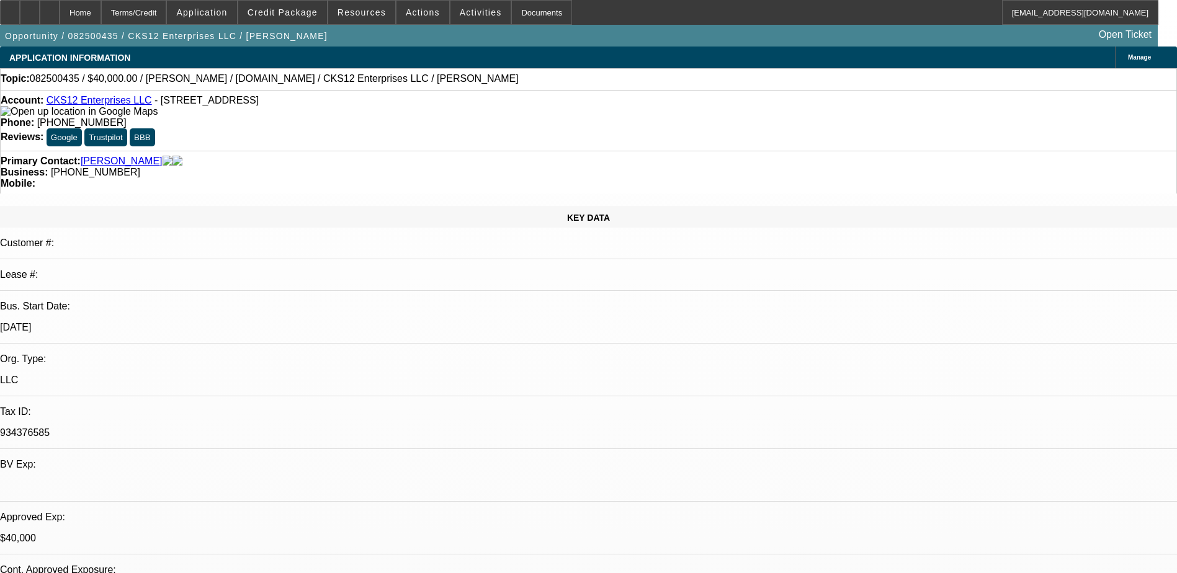
select select "1"
select select "2"
select select "4"
select select "1"
select select "3"
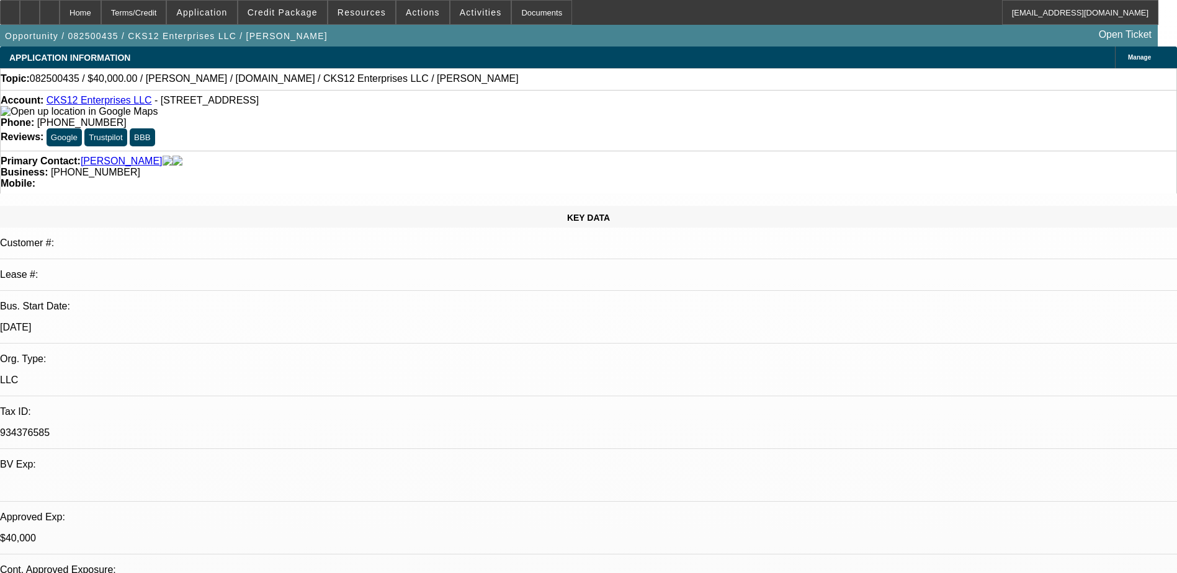
select select "4"
select select "1"
select select "3"
select select "4"
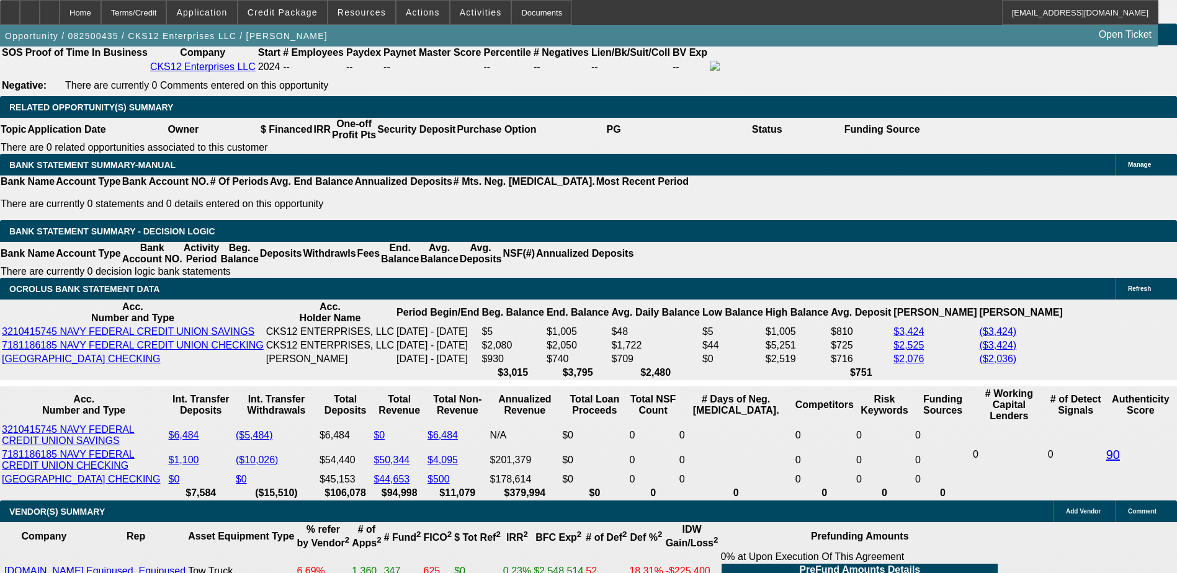
scroll to position [1985, 0]
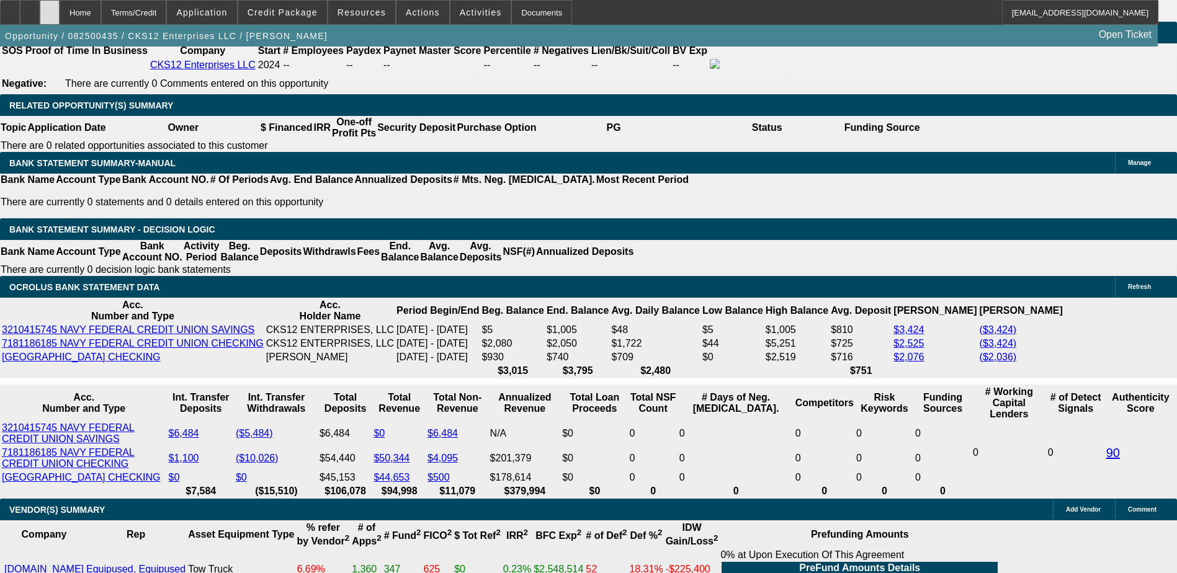
click at [50, 8] on icon at bounding box center [50, 8] width 0 height 0
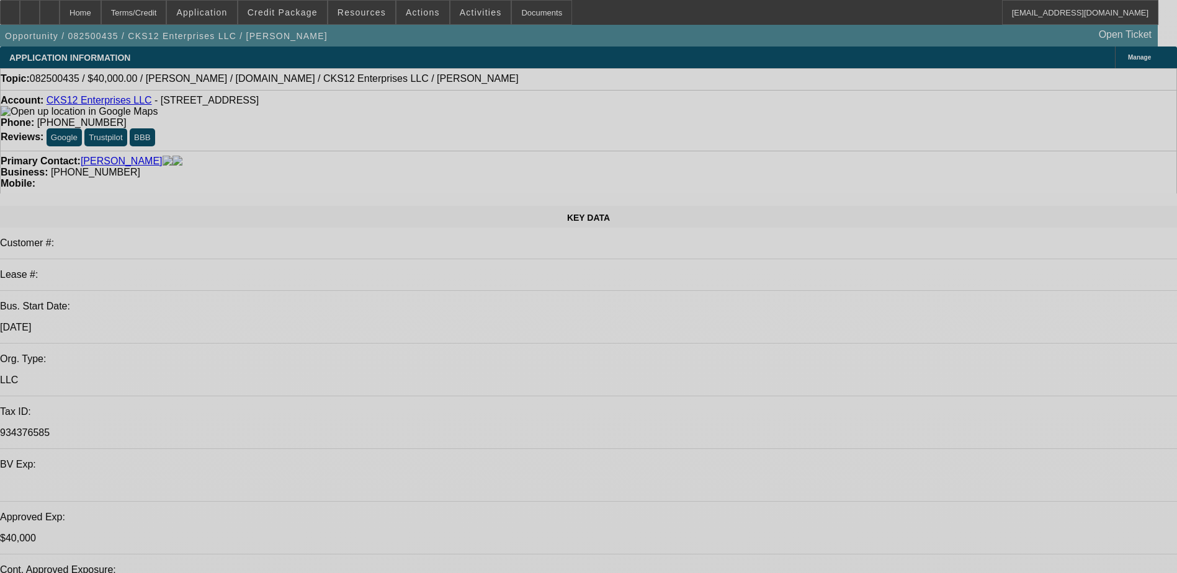
select select "0"
select select "2"
select select "0.1"
select select "0"
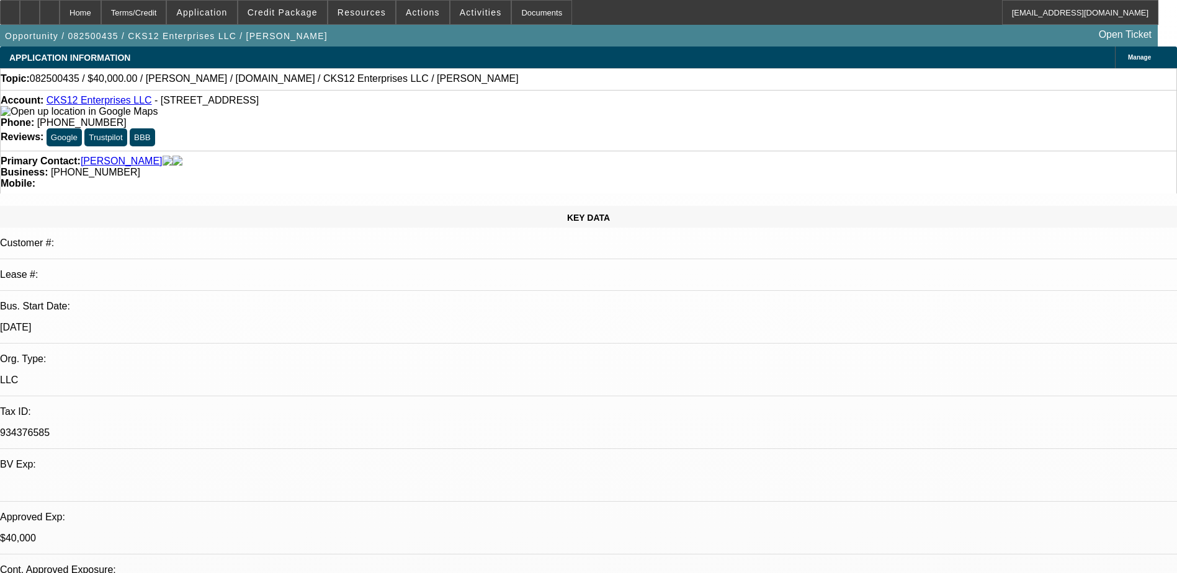
select select "2"
select select "0.1"
select select "0"
select select "2"
select select "0.1"
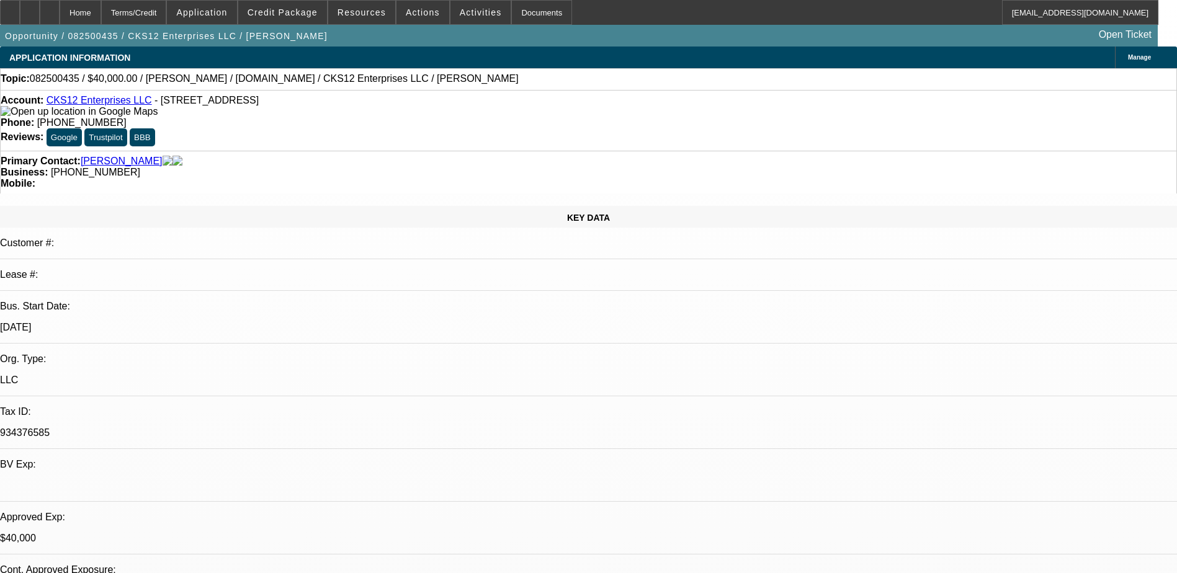
select select "0"
select select "2"
select select "0.1"
select select "1"
select select "2"
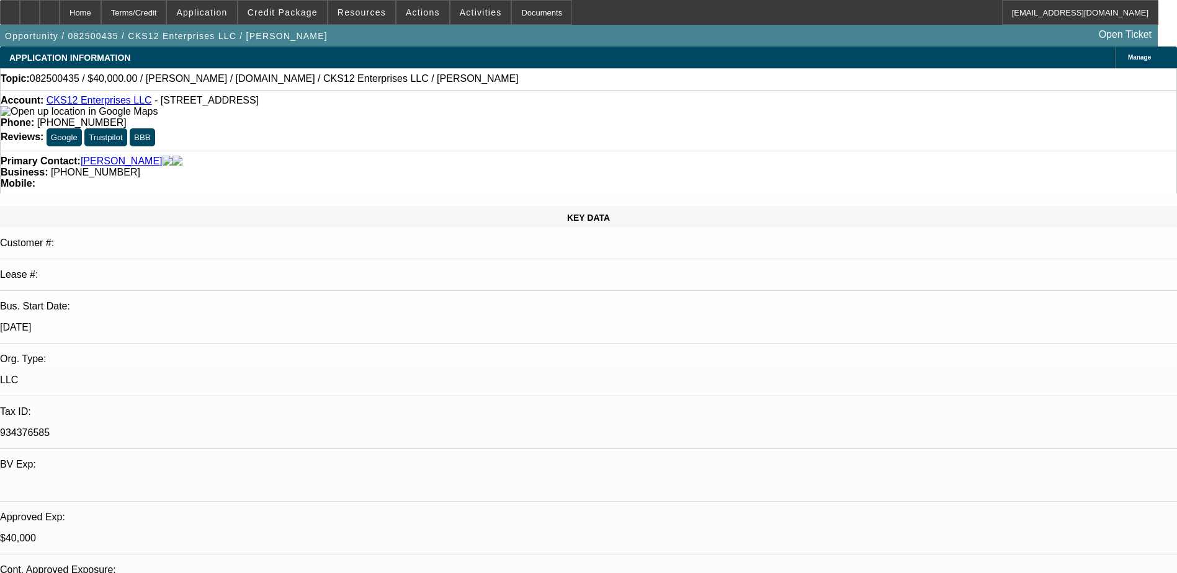
select select "4"
select select "1"
select select "2"
select select "4"
select select "1"
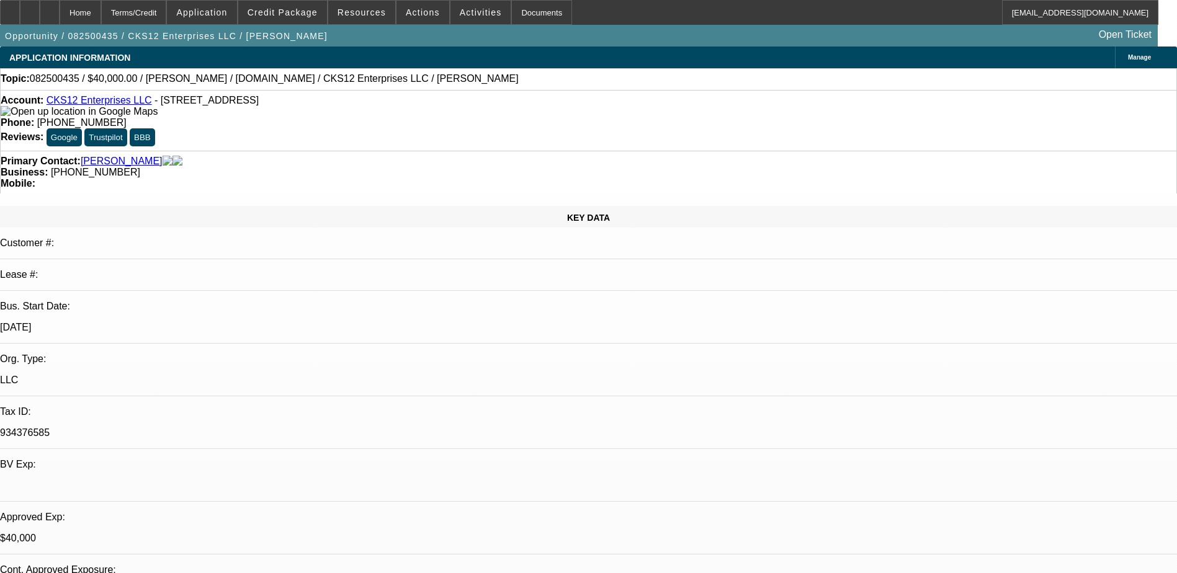
select select "3"
select select "4"
select select "1"
select select "3"
select select "4"
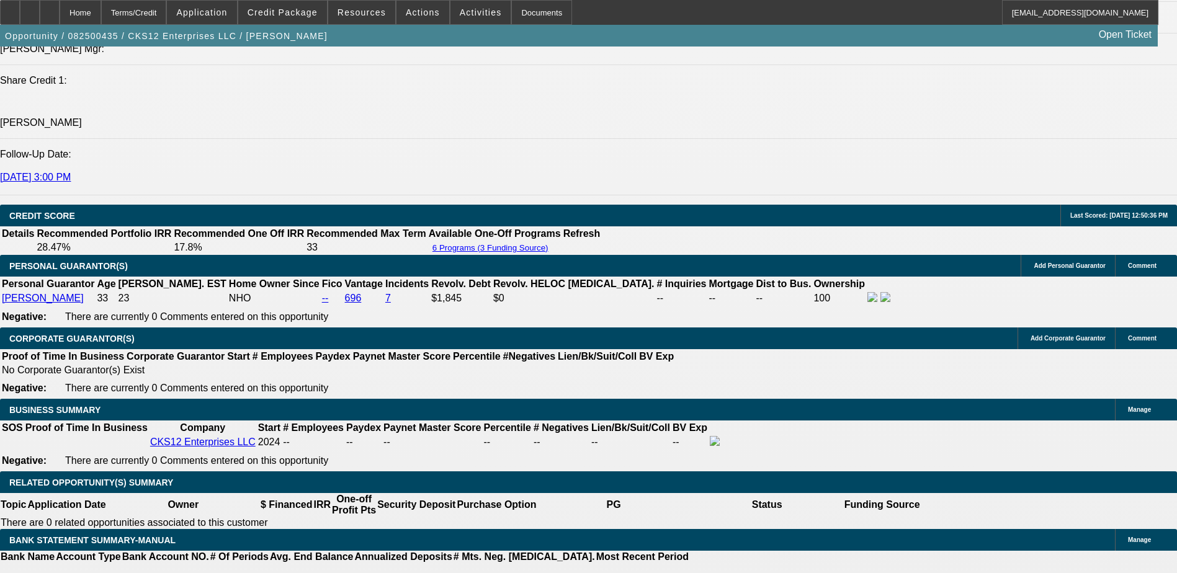
scroll to position [1670, 0]
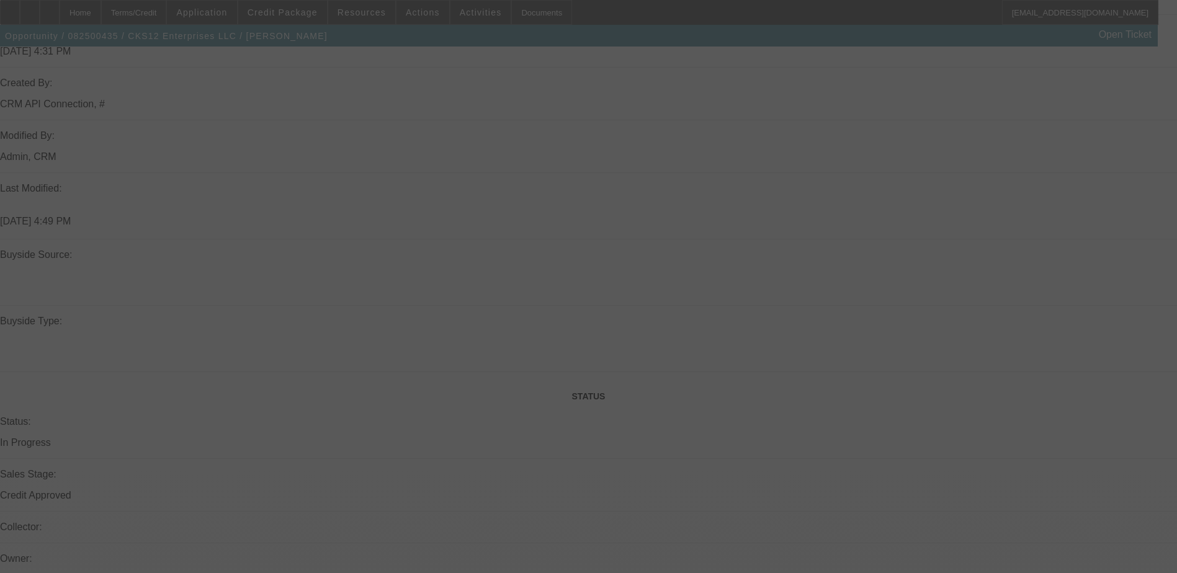
select select "0"
select select "2"
select select "0.1"
select select "0"
select select "2"
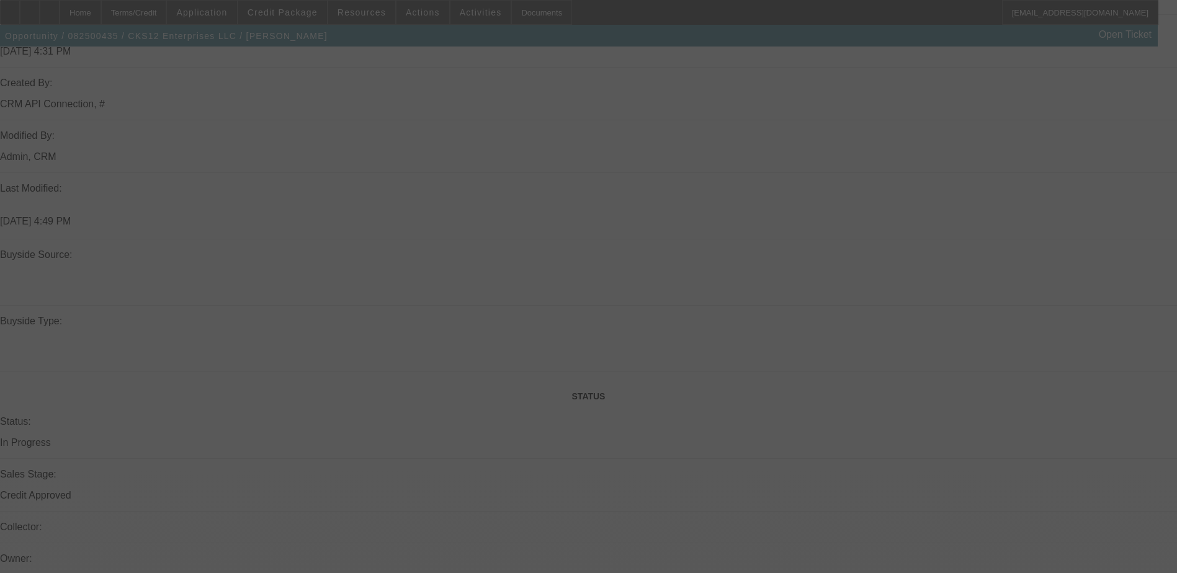
select select "0.1"
select select "0"
select select "2"
select select "0.1"
select select "0"
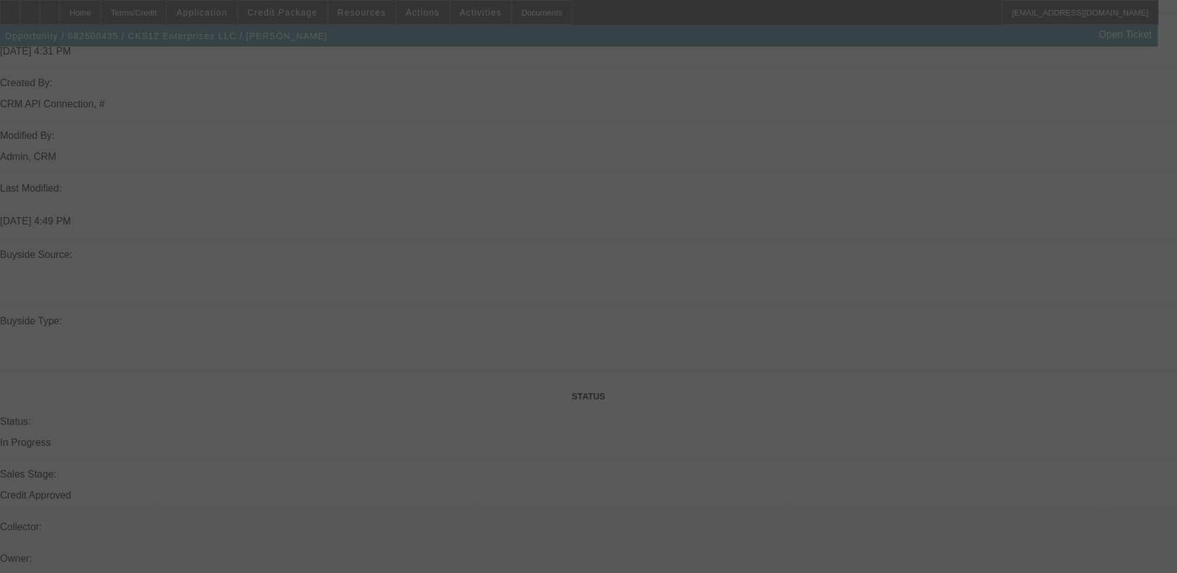
select select "2"
select select "0.1"
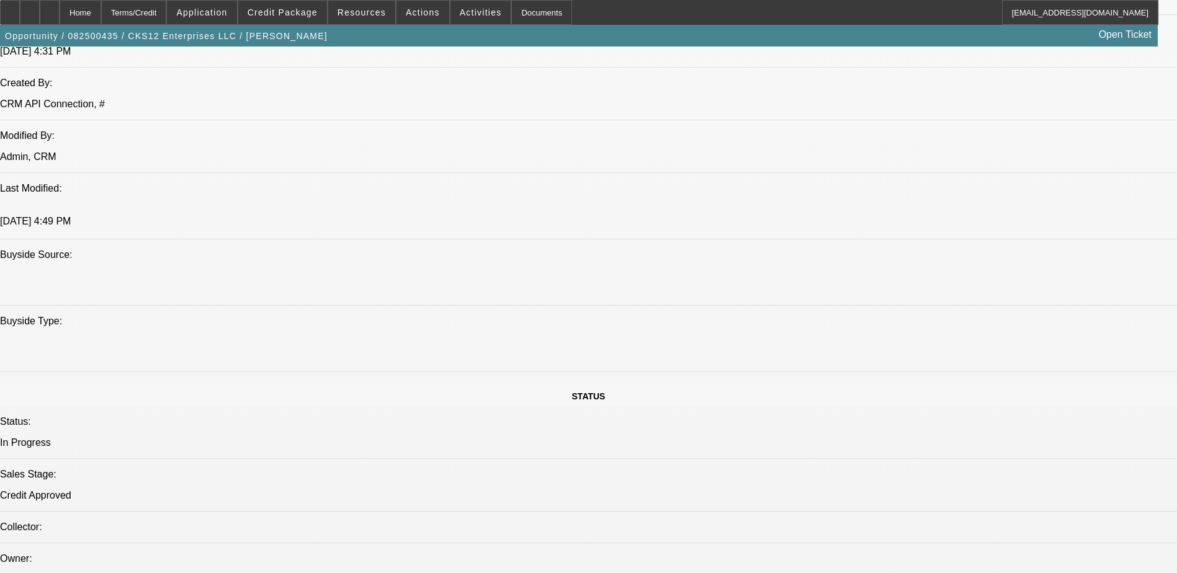
select select "1"
select select "2"
select select "4"
select select "1"
select select "2"
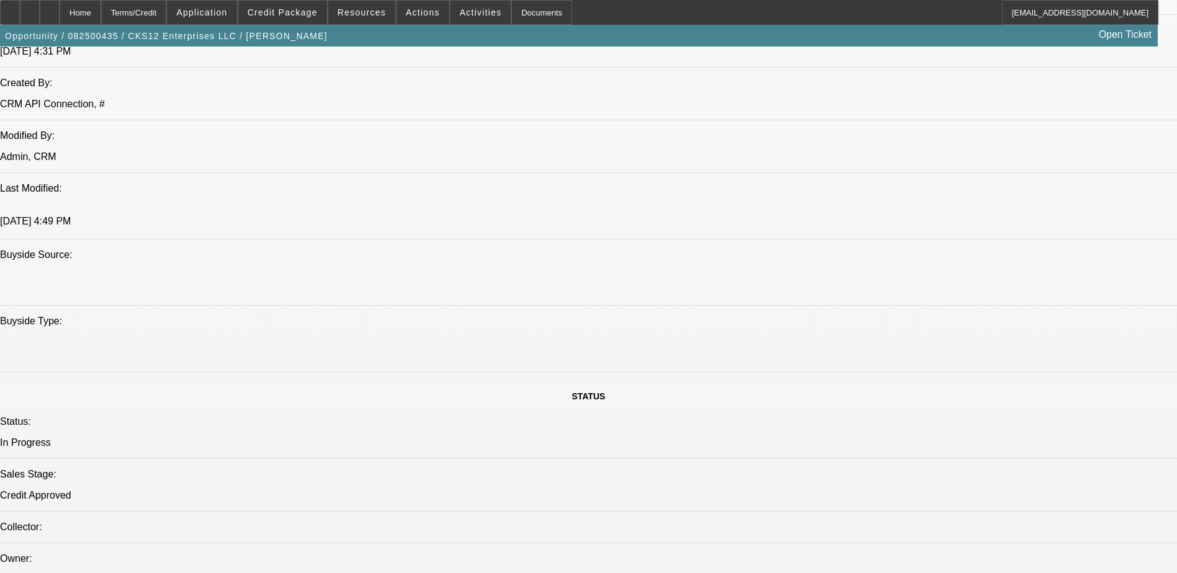
select select "4"
select select "1"
select select "2"
select select "4"
select select "1"
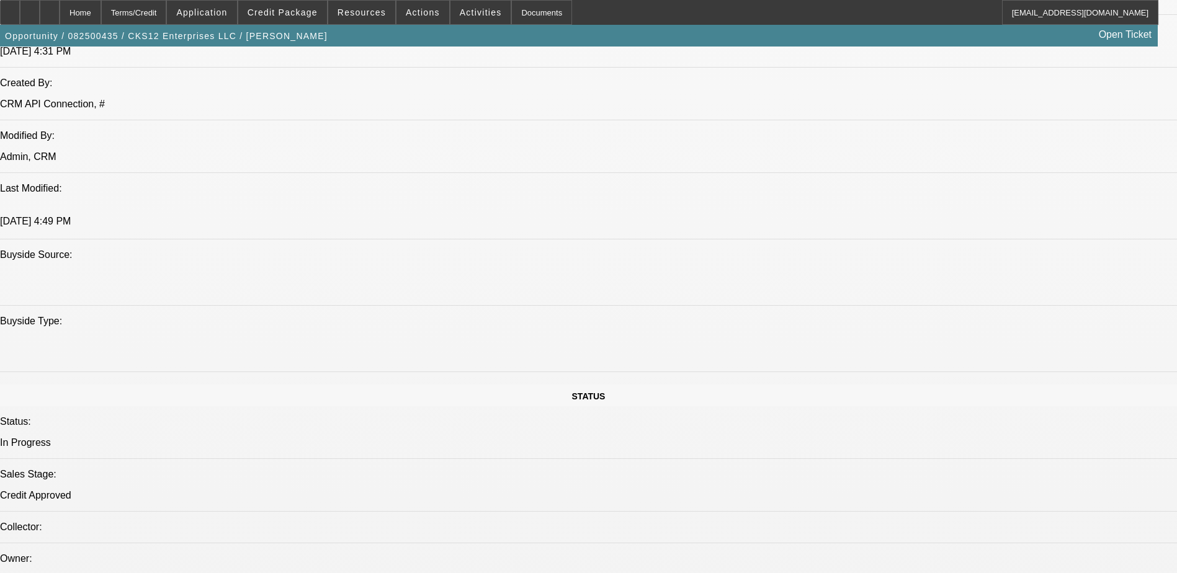
select select "3"
select select "4"
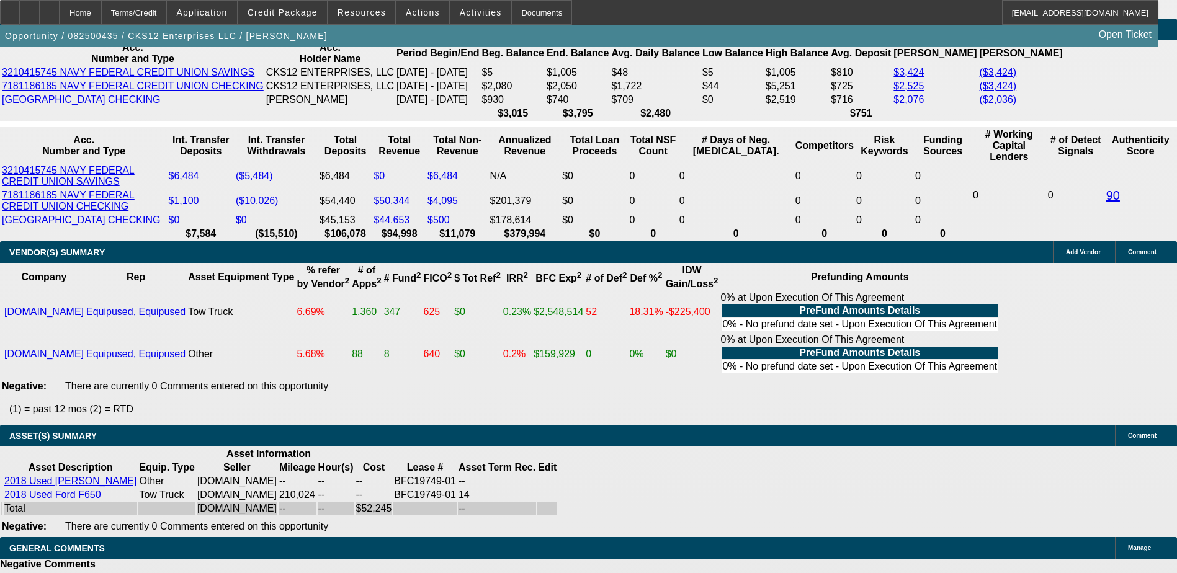
scroll to position [2119, 0]
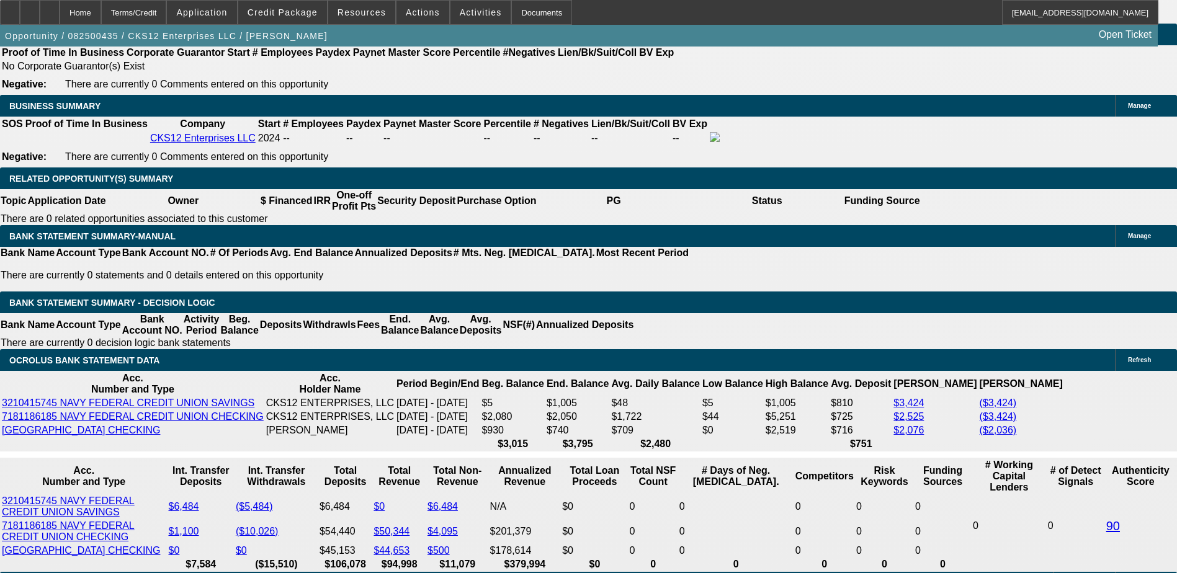
scroll to position [1808, 0]
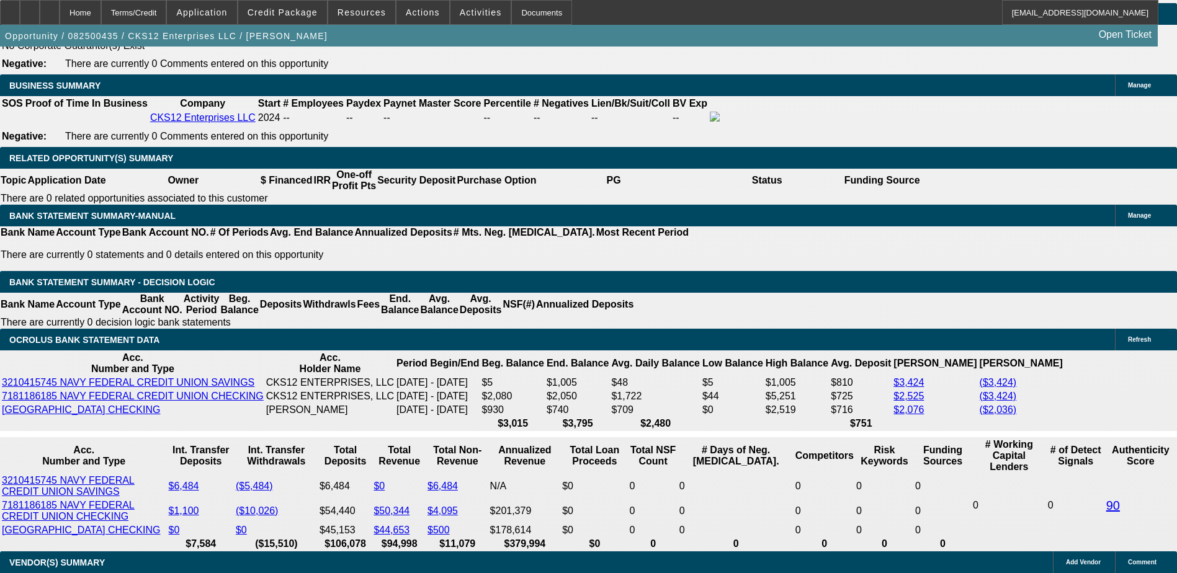
scroll to position [62, 0]
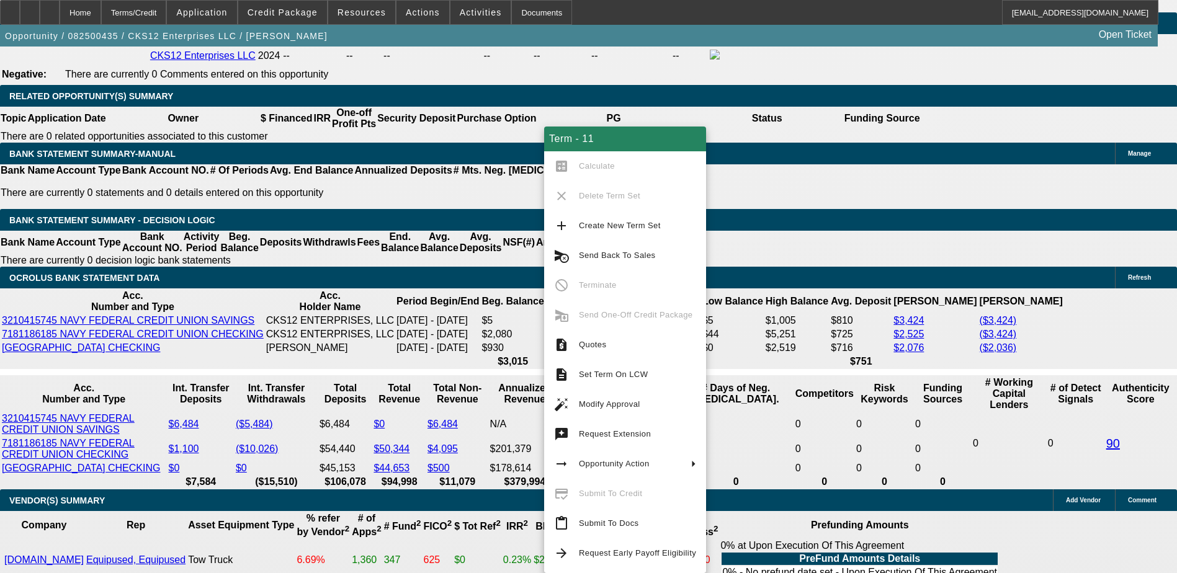
scroll to position [248, 0]
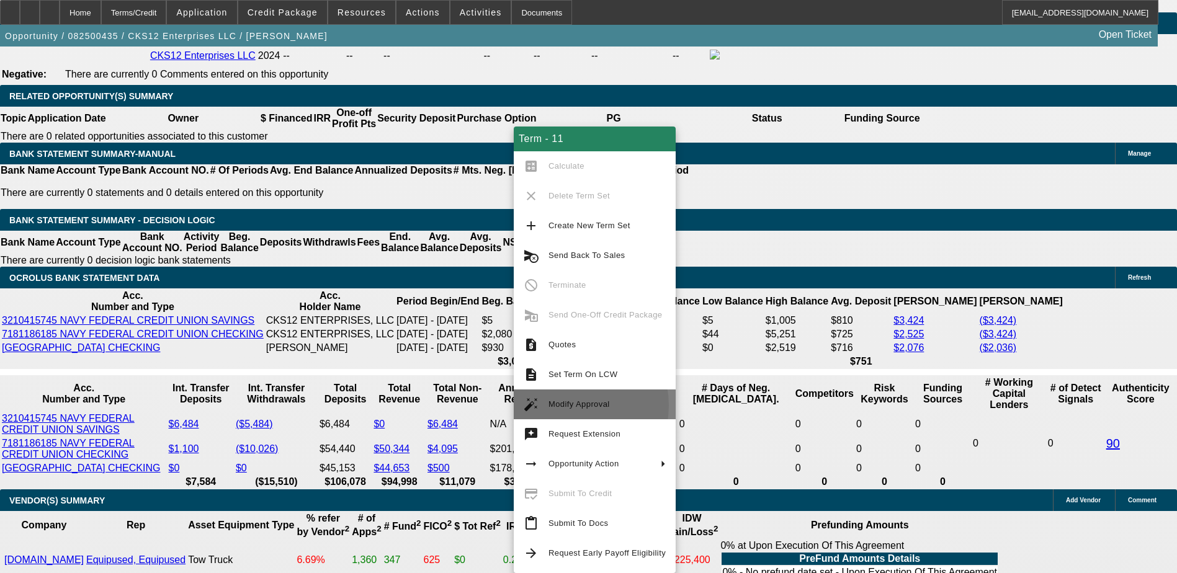
click at [566, 406] on span "Modify Approval" at bounding box center [578, 404] width 61 height 9
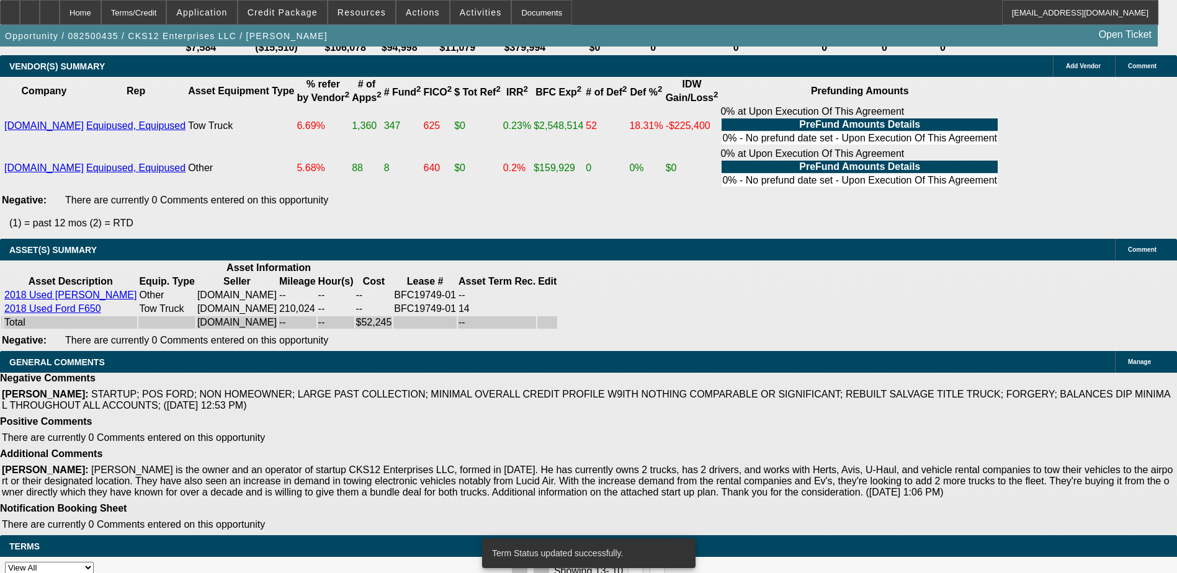
select select "0"
select select "2"
select select "0.1"
select select "4"
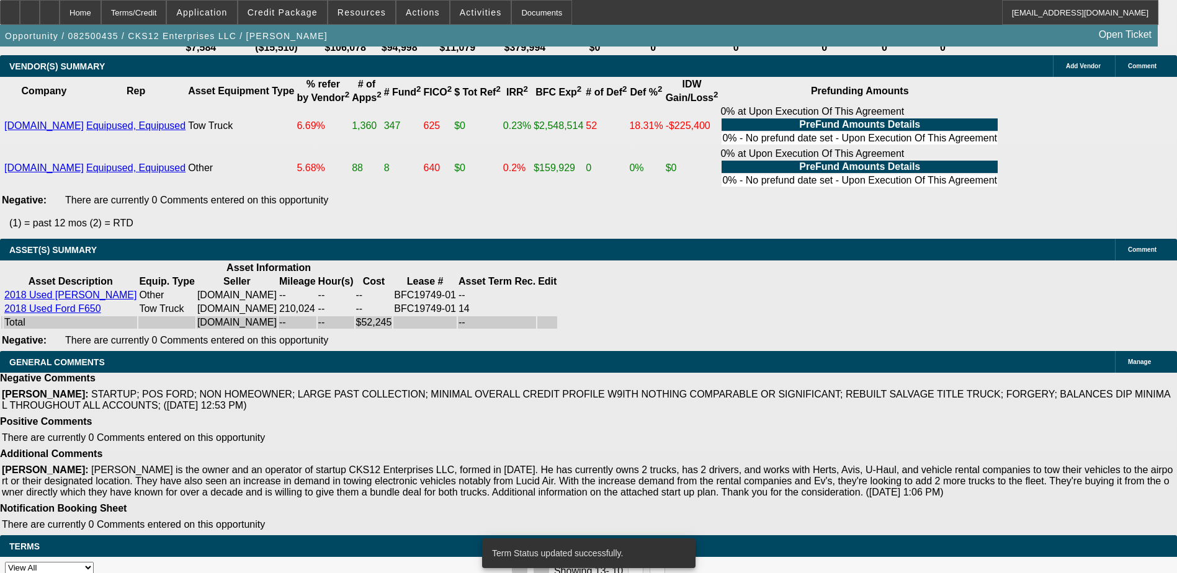
select select "0"
select select "2"
select select "0.1"
select select "4"
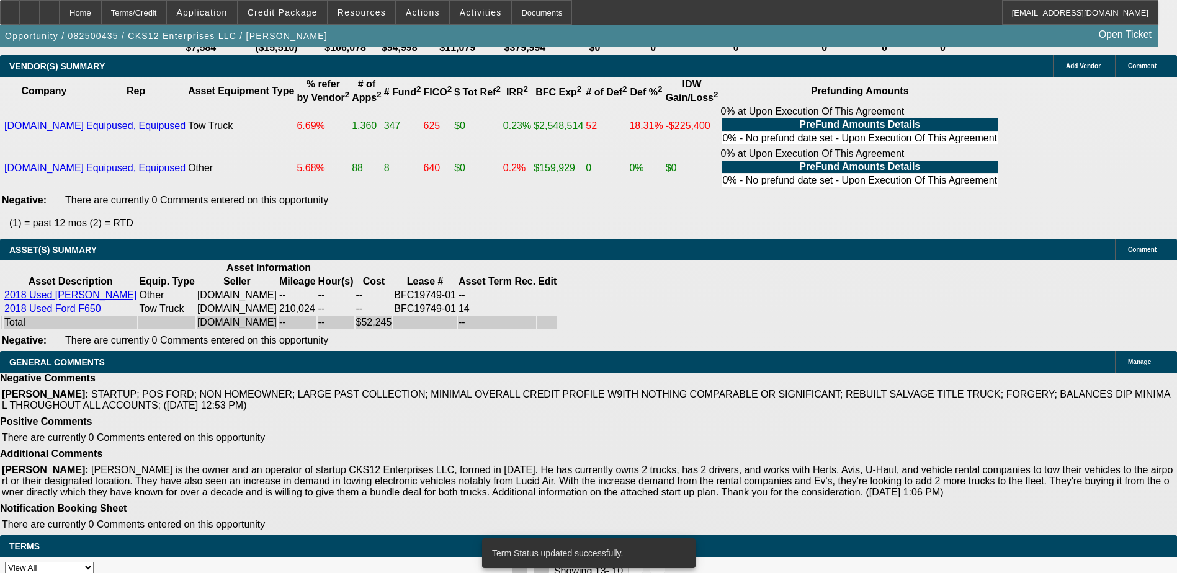
select select "0"
select select "2"
select select "0.1"
select select "4"
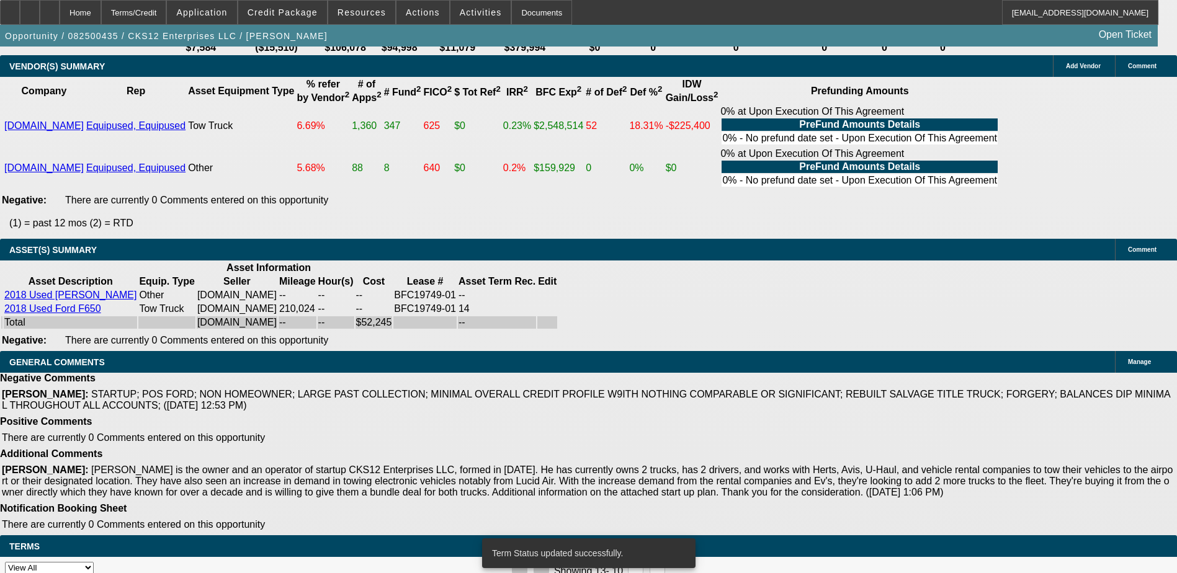
select select "0"
select select "2"
select select "0.1"
select select "4"
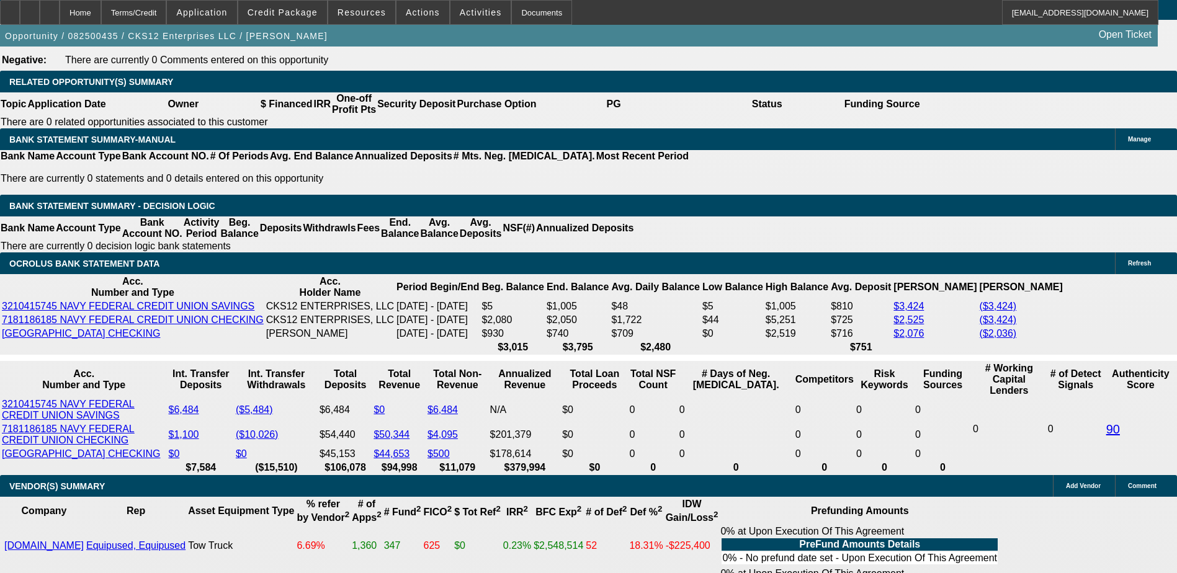
scroll to position [2133, 0]
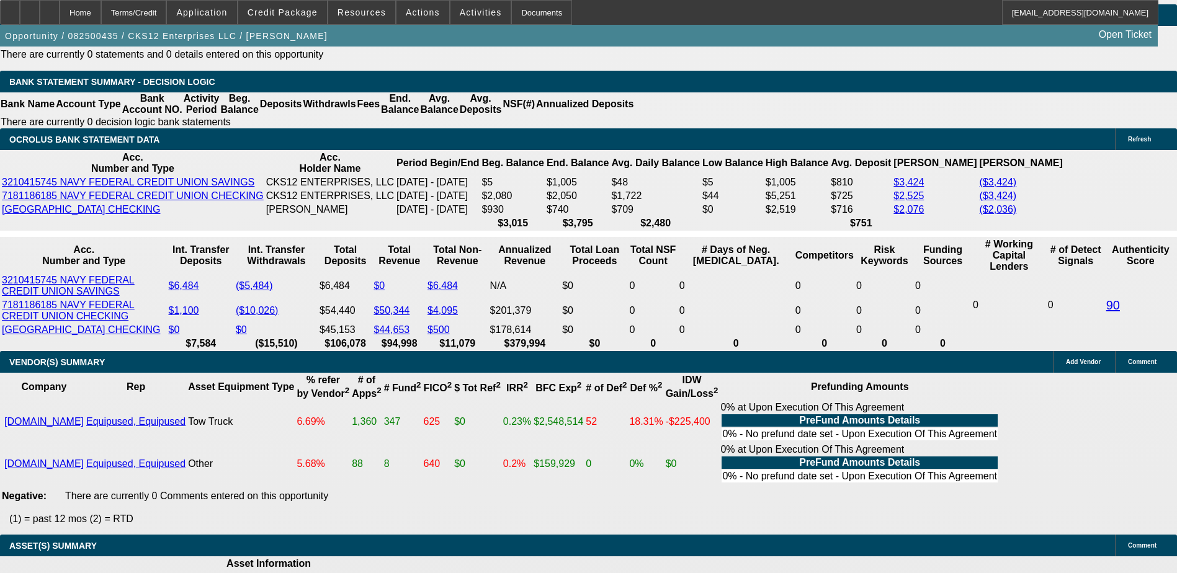
select select "1"
type input "UNKNOWN"
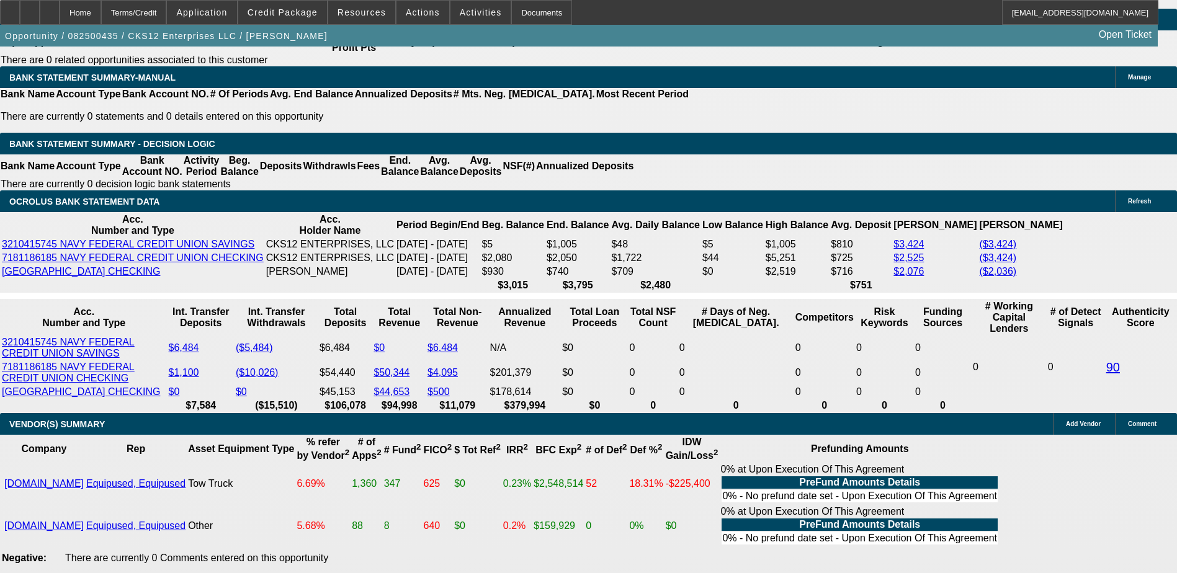
scroll to position [1947, 0]
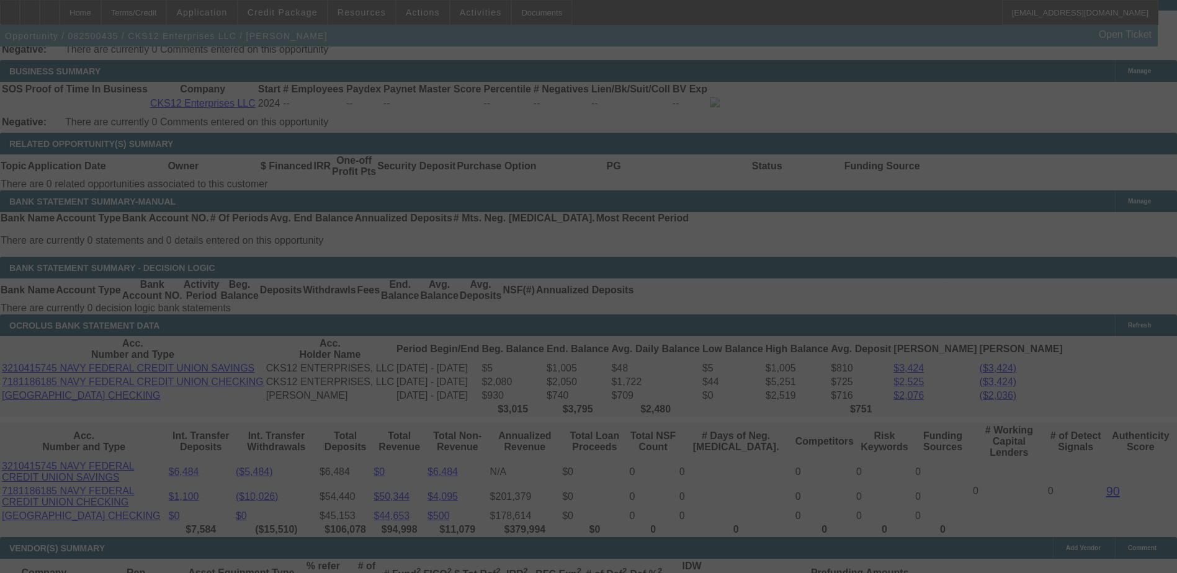
select select "0"
select select "2"
select select "0.1"
select select "4"
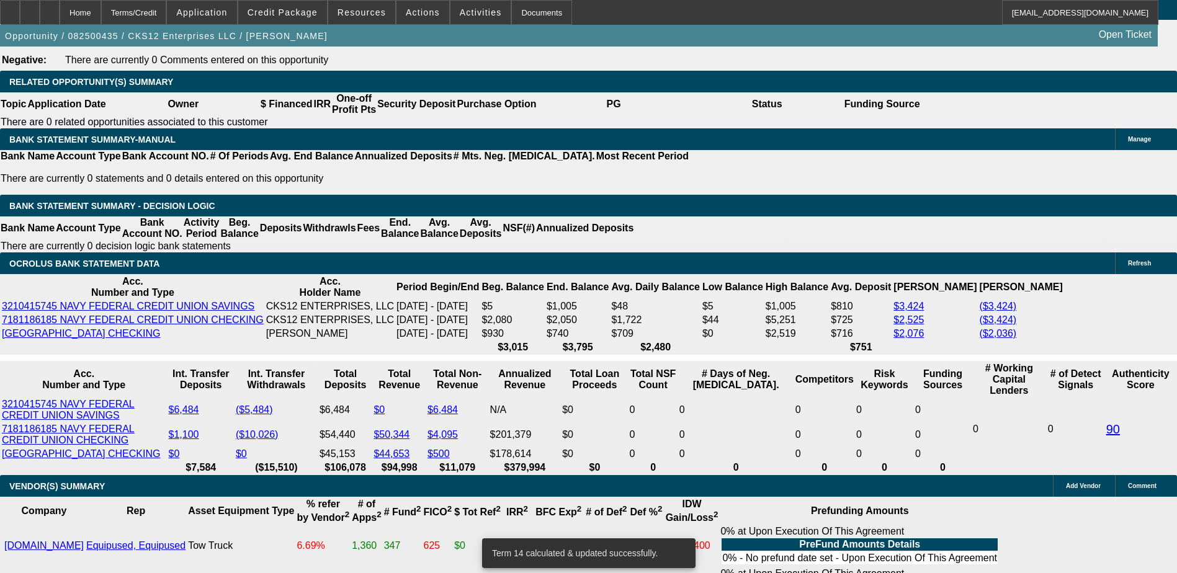
scroll to position [2071, 0]
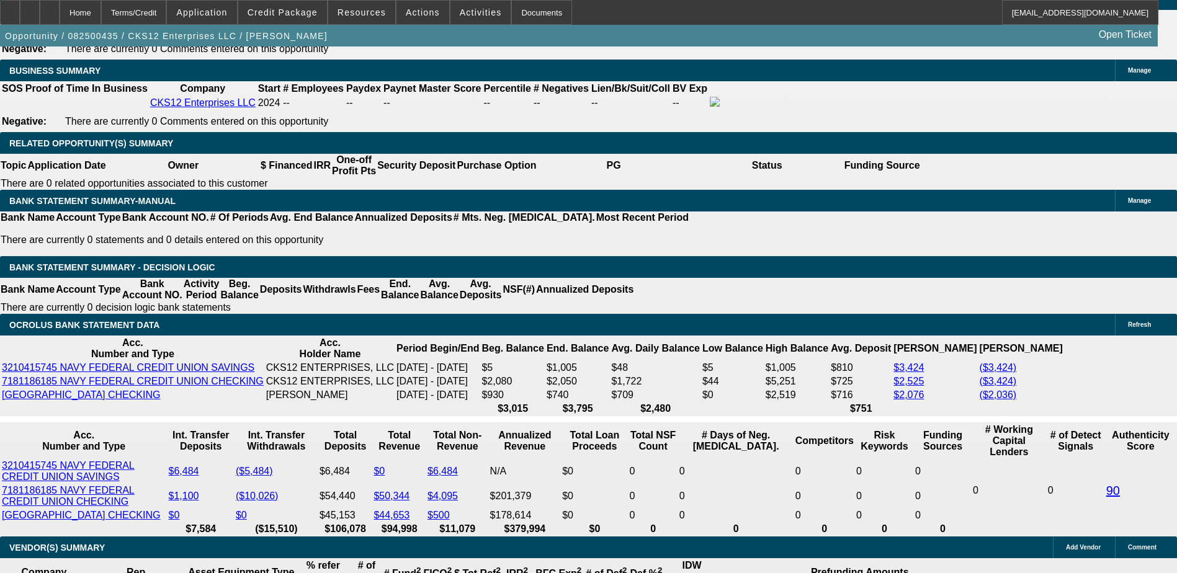
scroll to position [1947, 0]
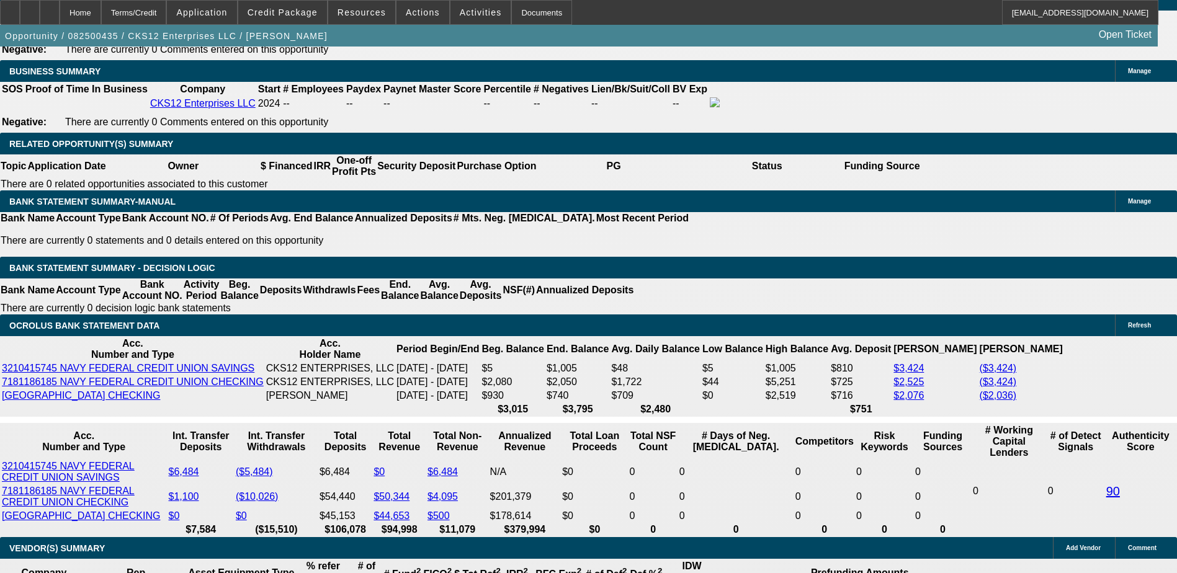
type input "$9,000.00"
type input "UNKNOWN"
type input "$3,673.70"
type input "$1,836.85"
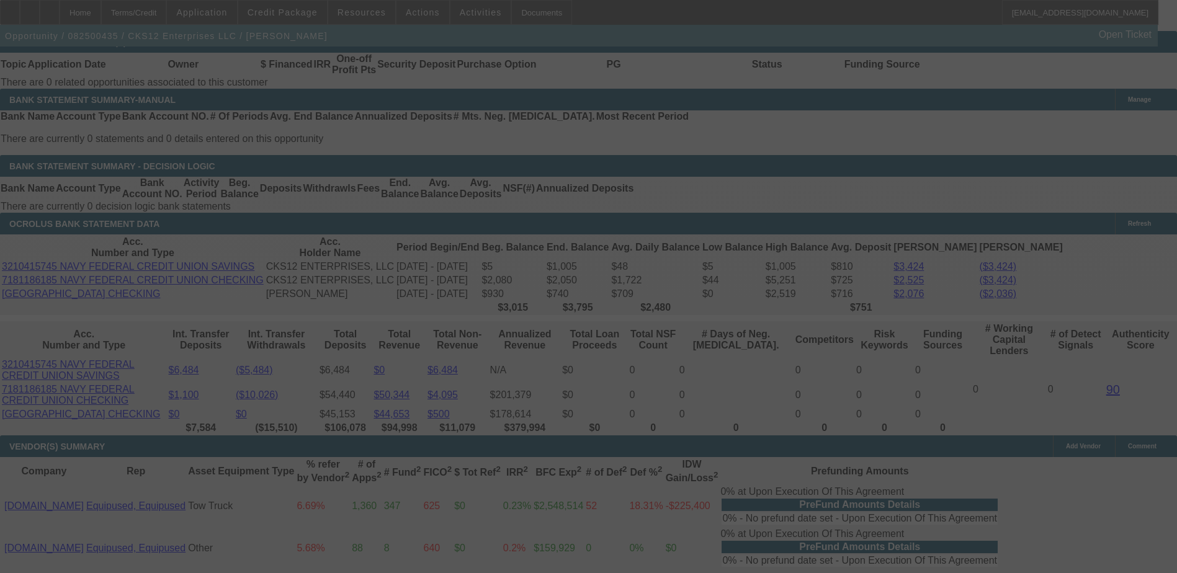
scroll to position [2071, 0]
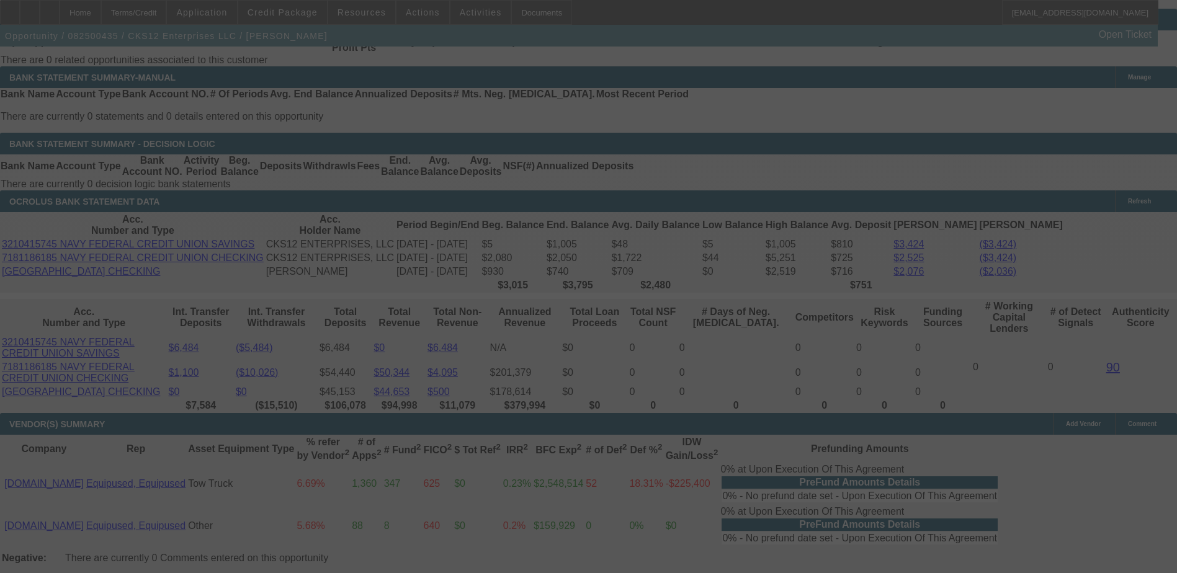
select select "0"
select select "2"
select select "0.1"
select select "4"
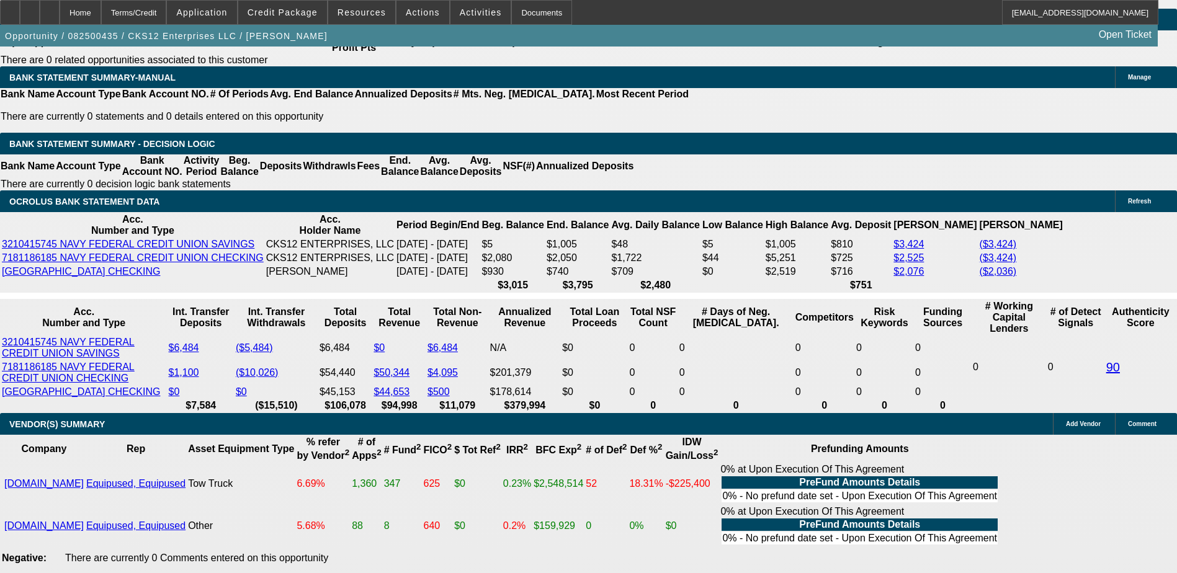
type input "UNKNOWN"
type input "17"
type input "$2,920.40"
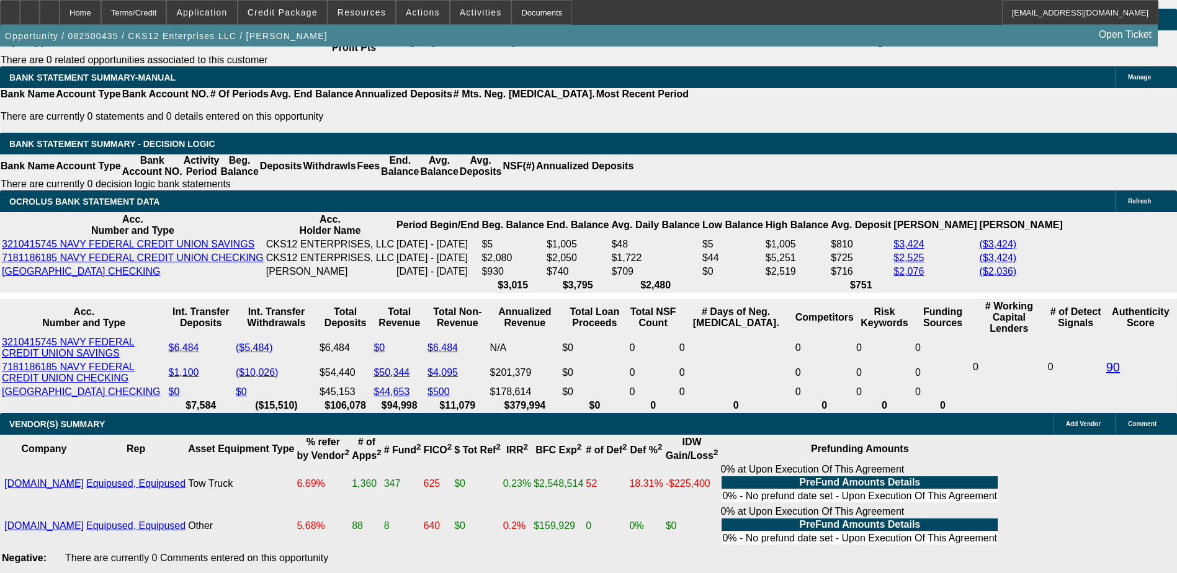
type input "$1,460.20"
type input "$3,559.00"
type input "$1,779.50"
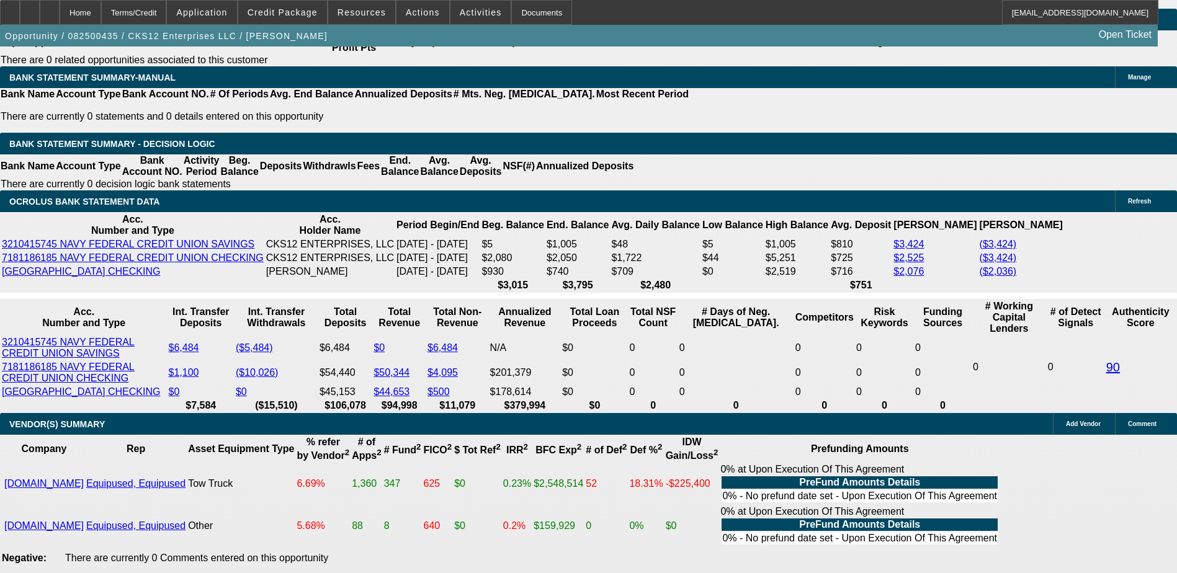
type input "1"
type input "$2,920.40"
type input "$1,460.20"
type input "16"
type input "$3,516.88"
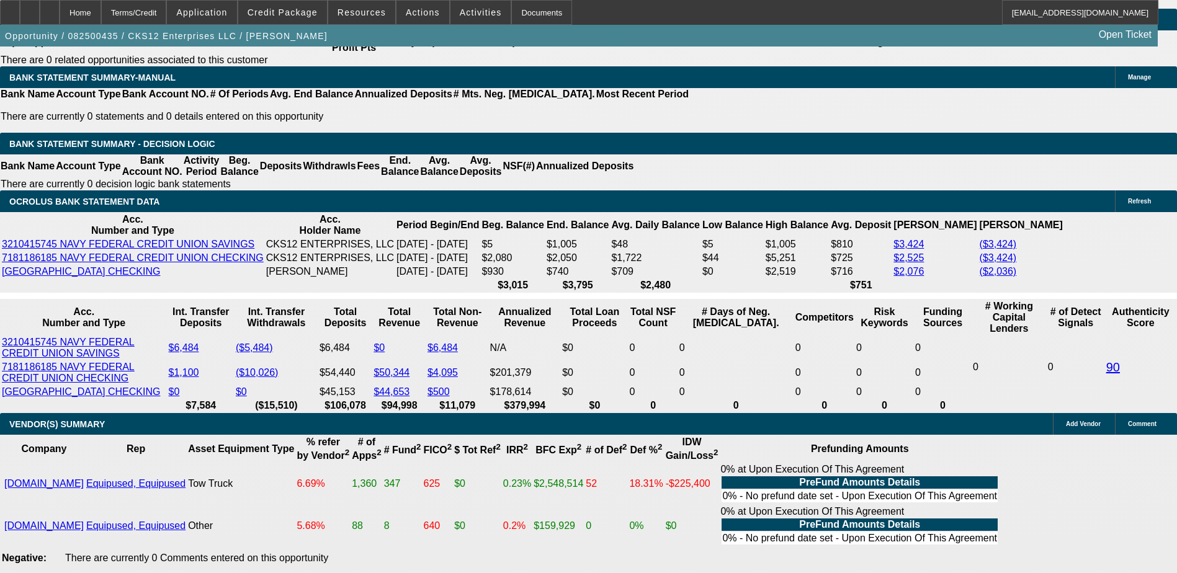
type input "$1,758.44"
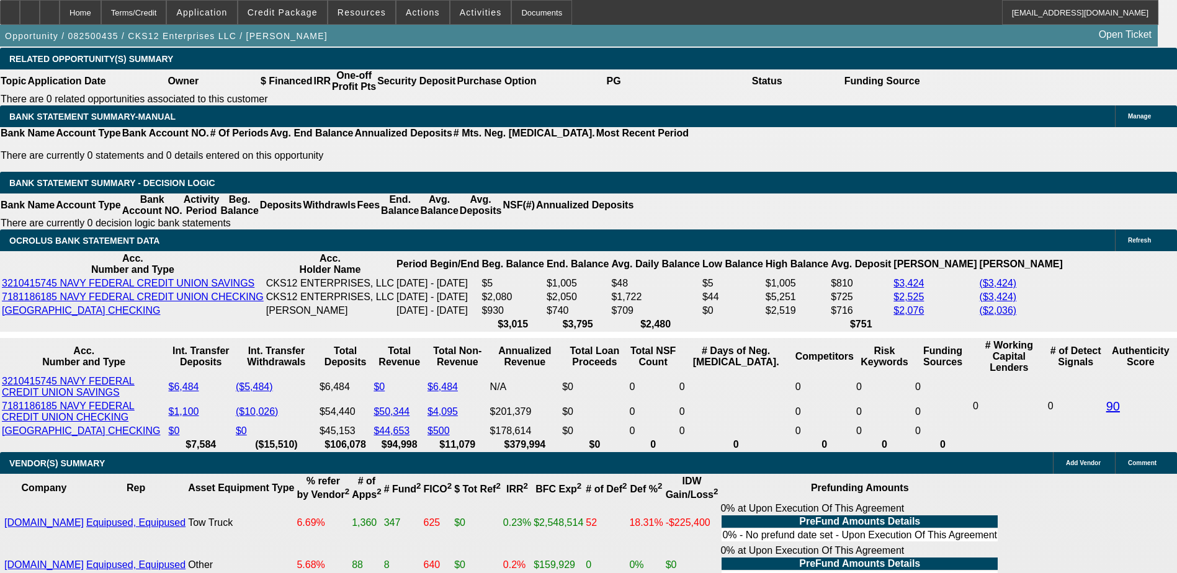
scroll to position [1947, 0]
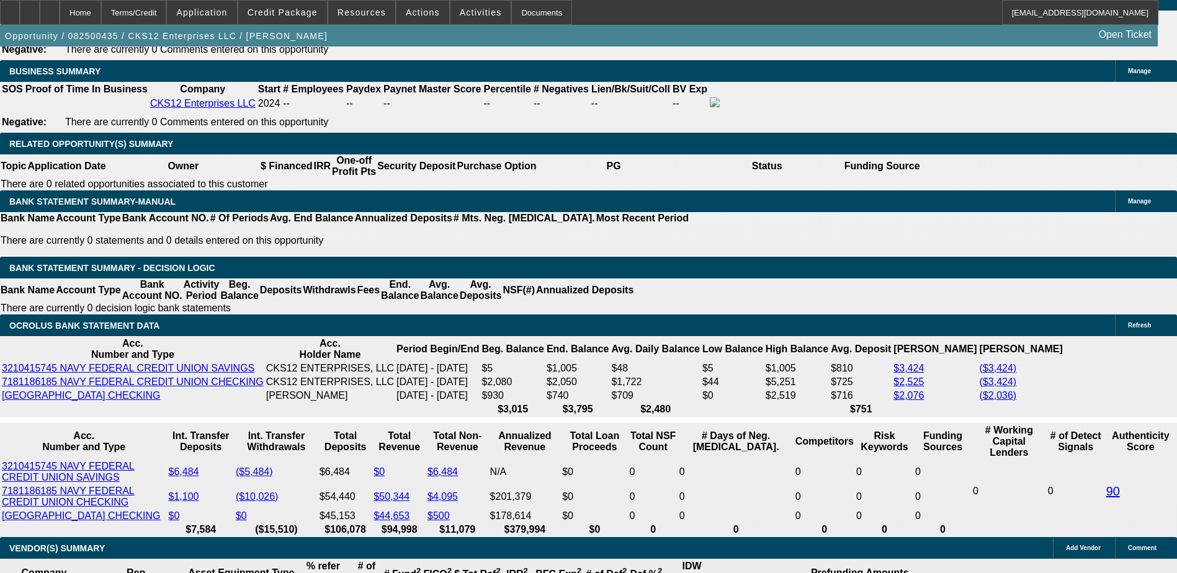
type input "16"
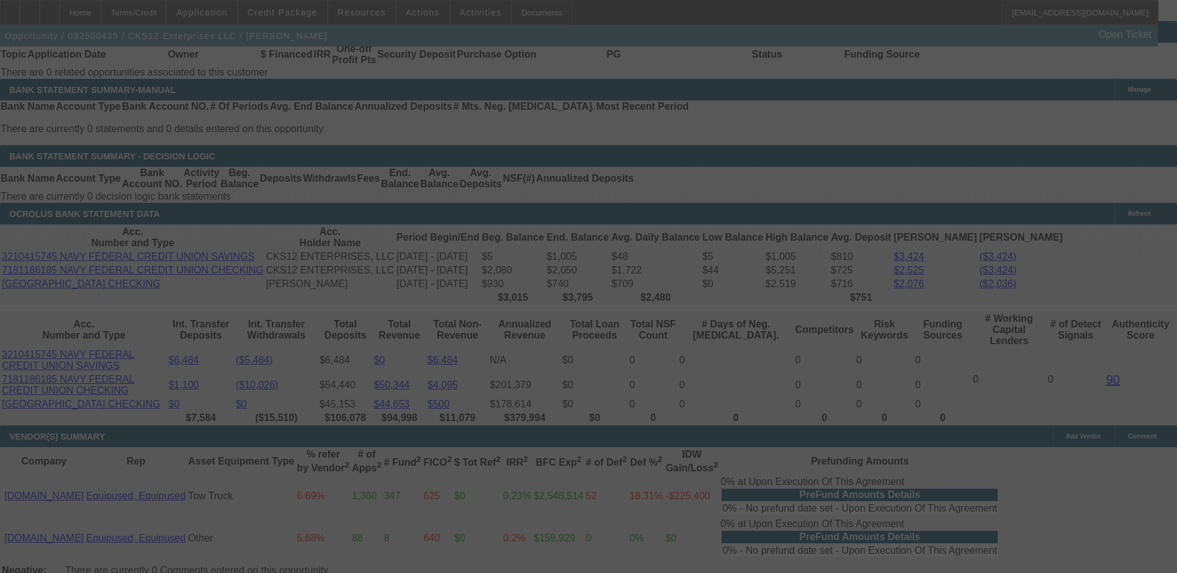
scroll to position [2133, 0]
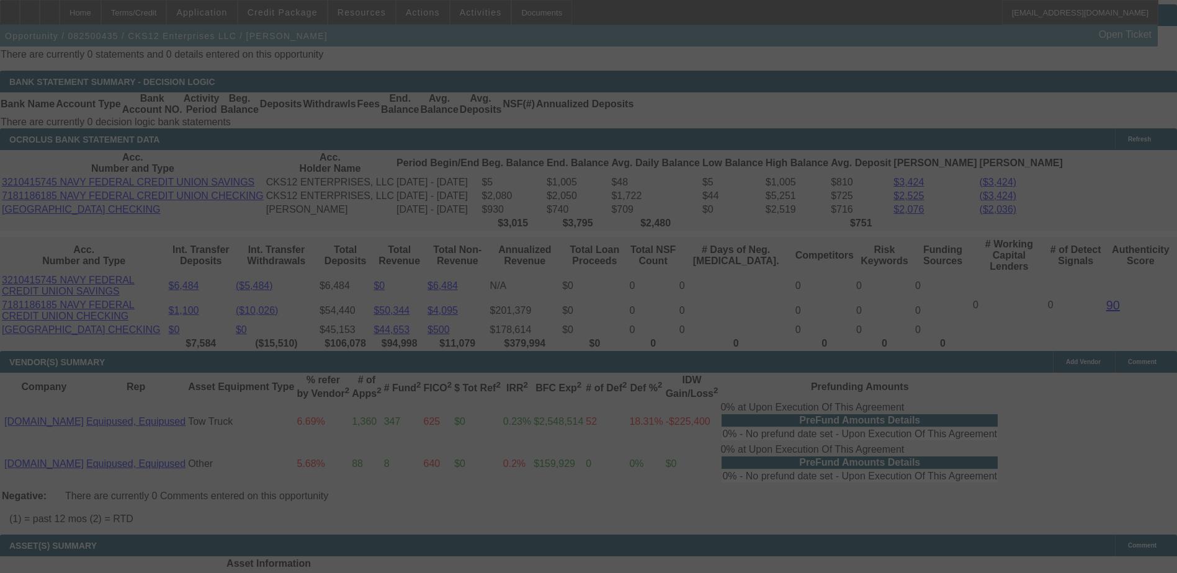
select select "0"
select select "2"
select select "0.1"
select select "4"
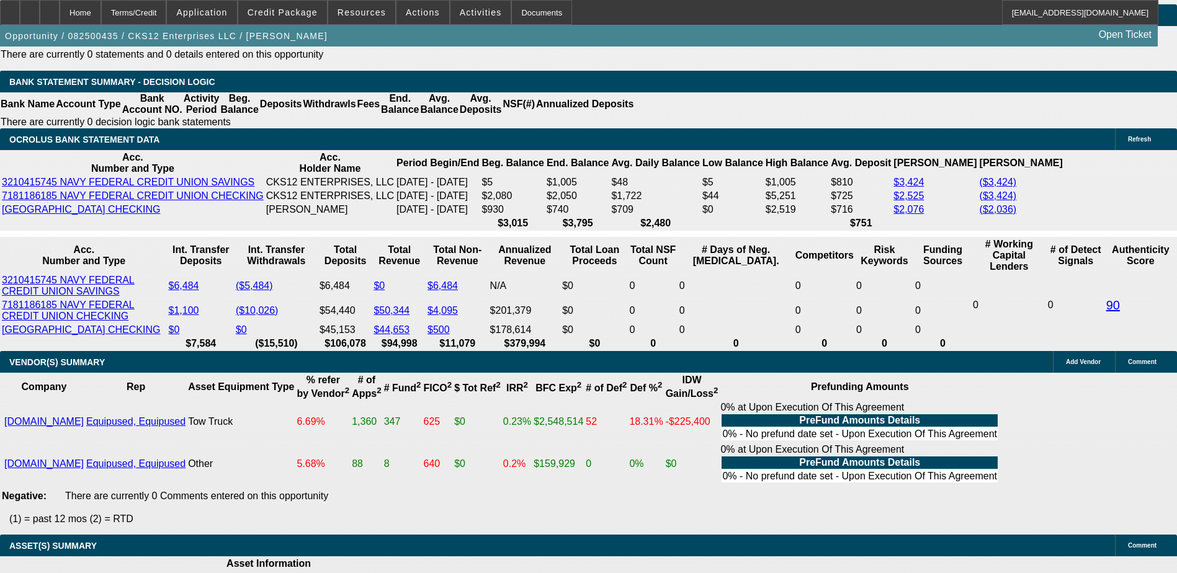
type input "UNKNOWN"
type input "3"
type input "$29,602.36"
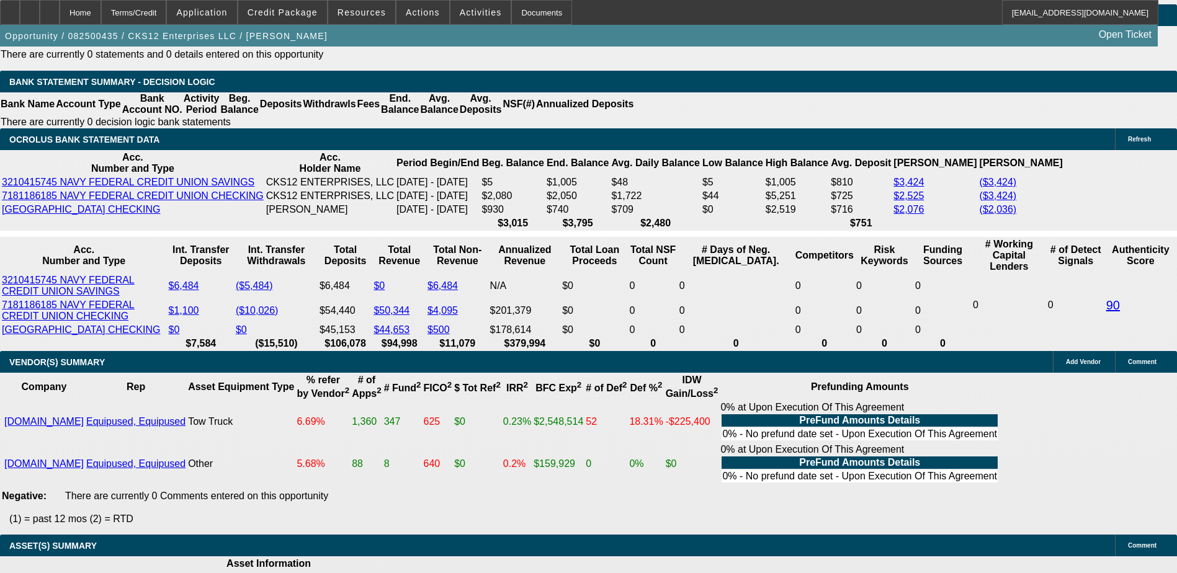
type input "$14,801.18"
type input "32"
type input "$3,338.02"
type input "$1,669.01"
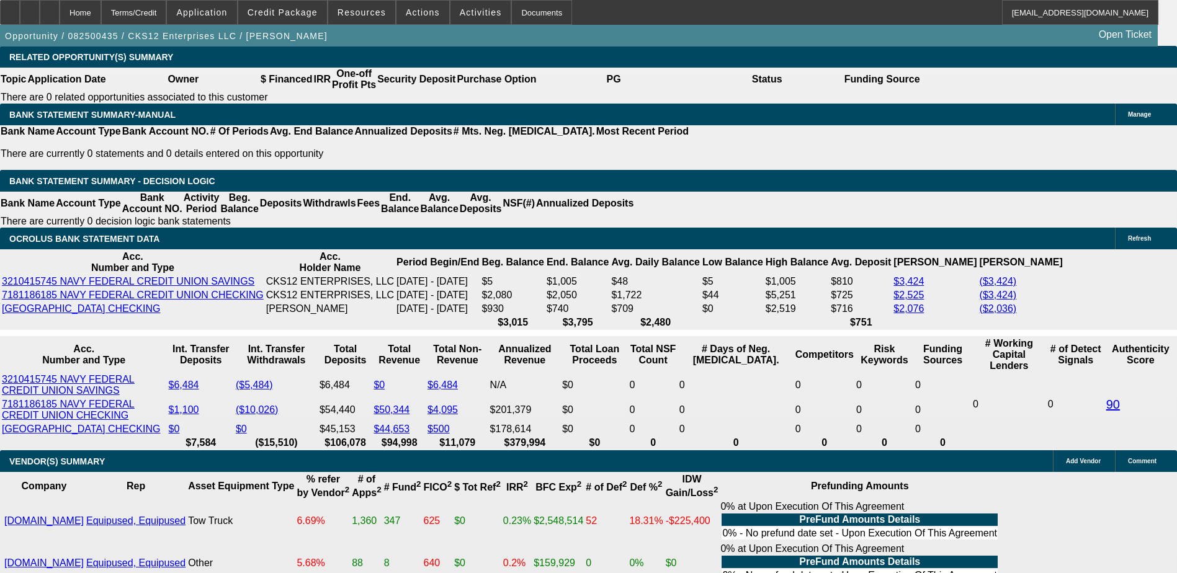
scroll to position [1947, 0]
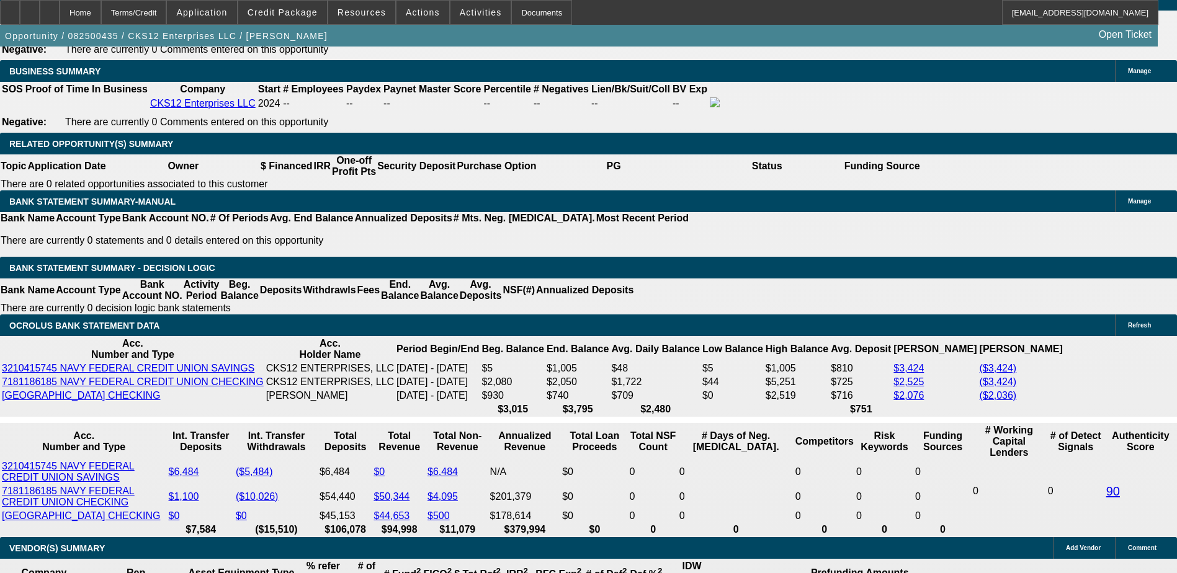
type input "32"
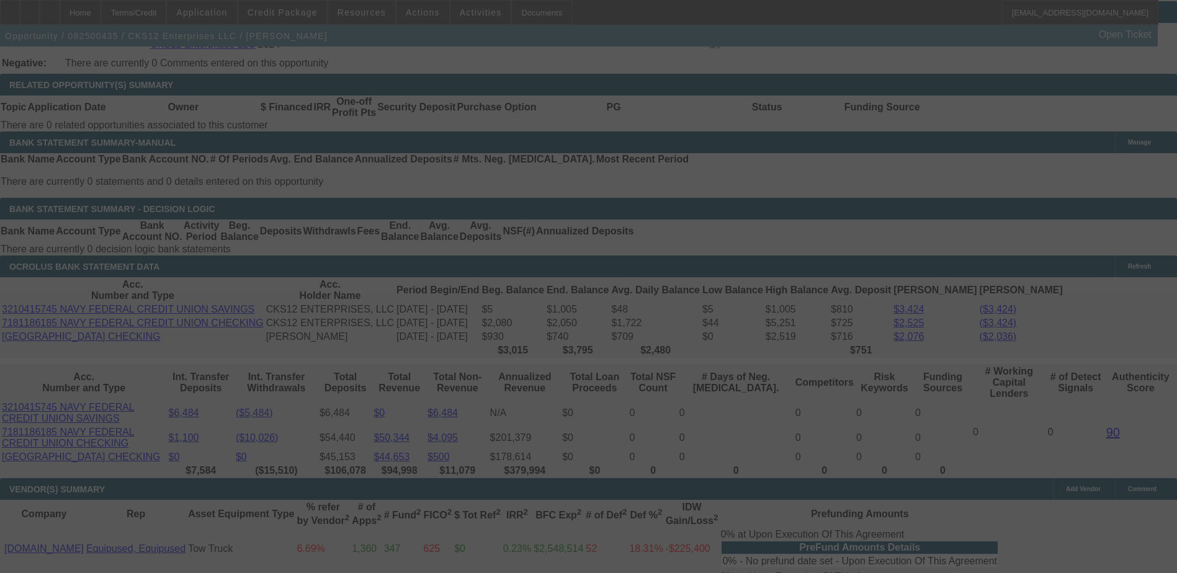
scroll to position [2071, 0]
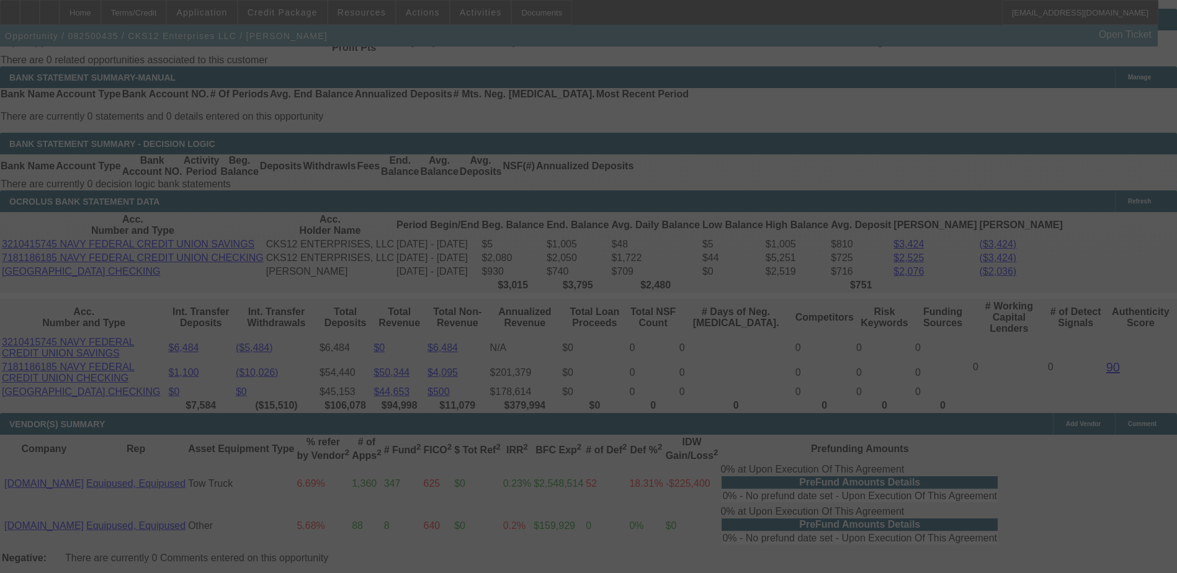
select select "0"
select select "2"
select select "0.1"
select select "4"
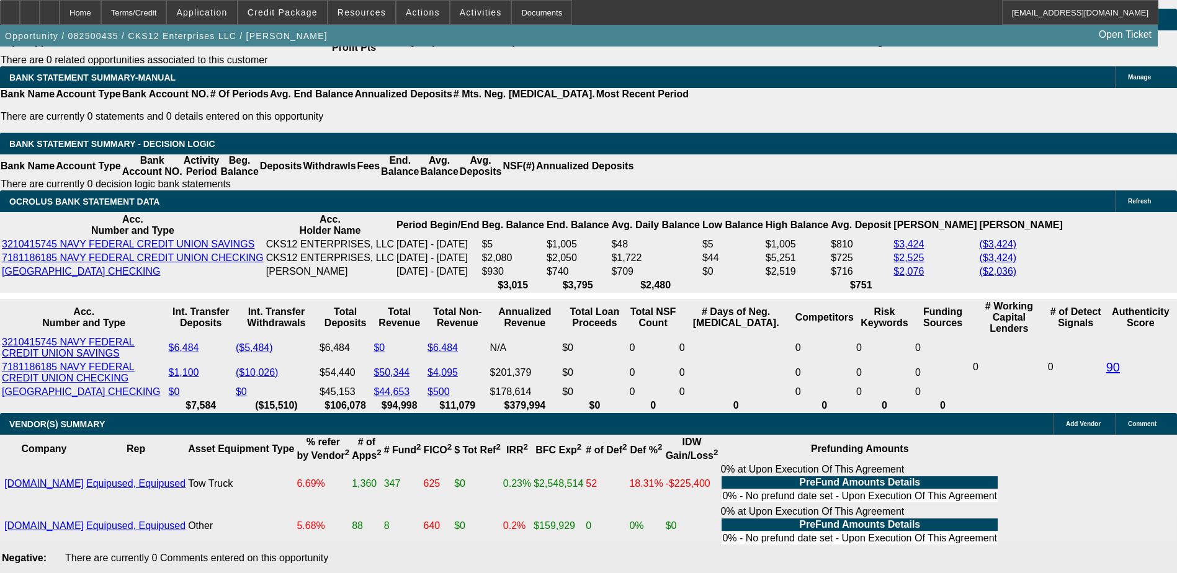
type input "UNKNOWN"
type input "1"
type input "$2,740.16"
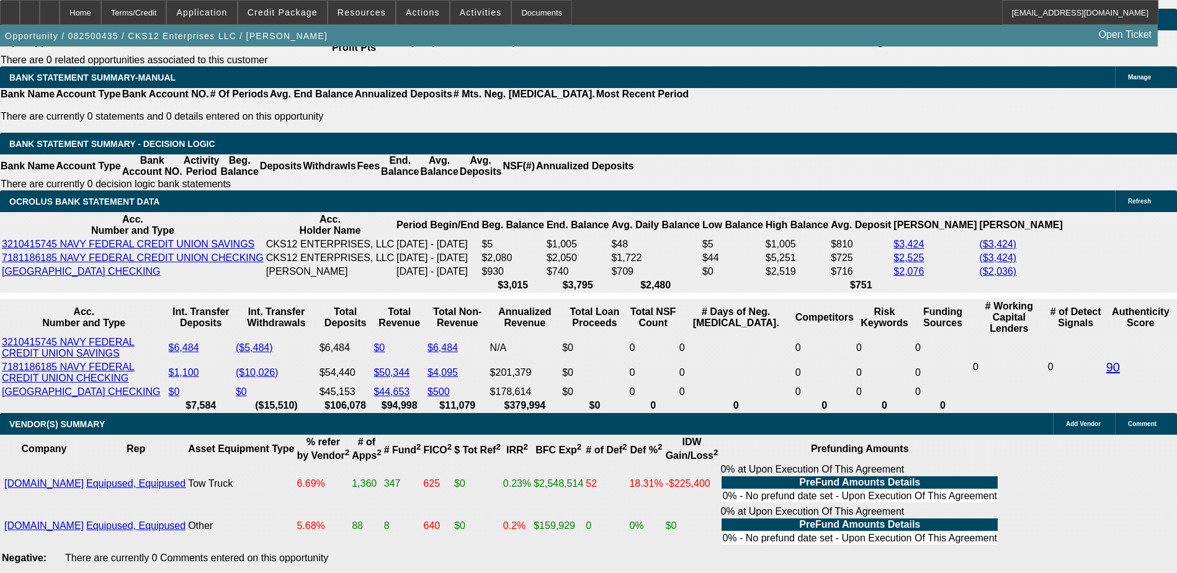
type input "$1,370.08"
type input "16"
type input "$3,338.02"
type input "$1,669.01"
type input "16.9"
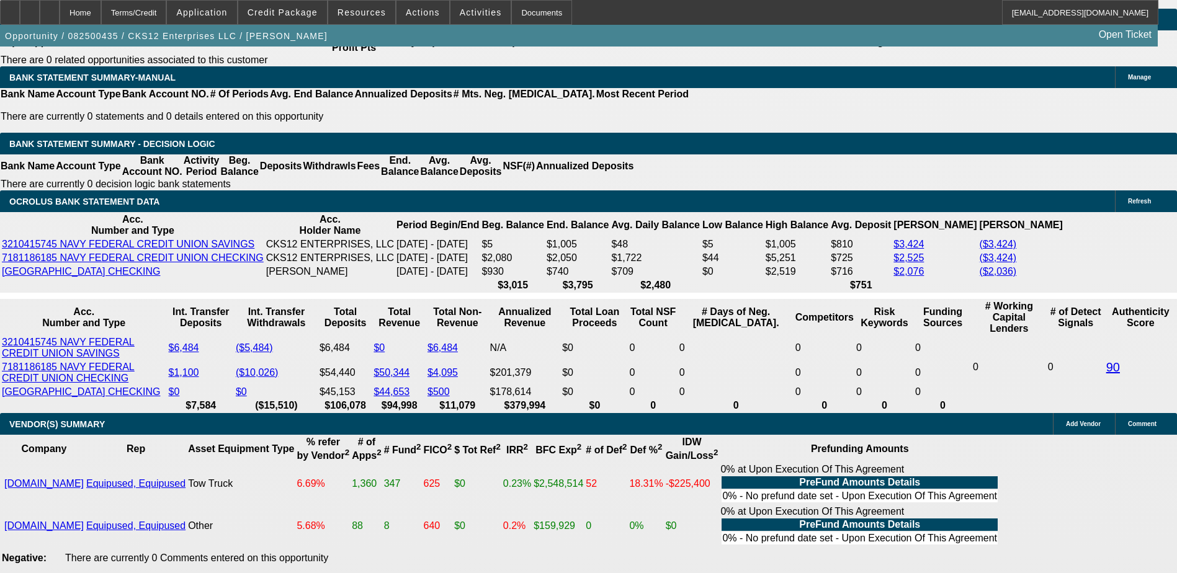
type input "$3,376.12"
type input "$1,688.06"
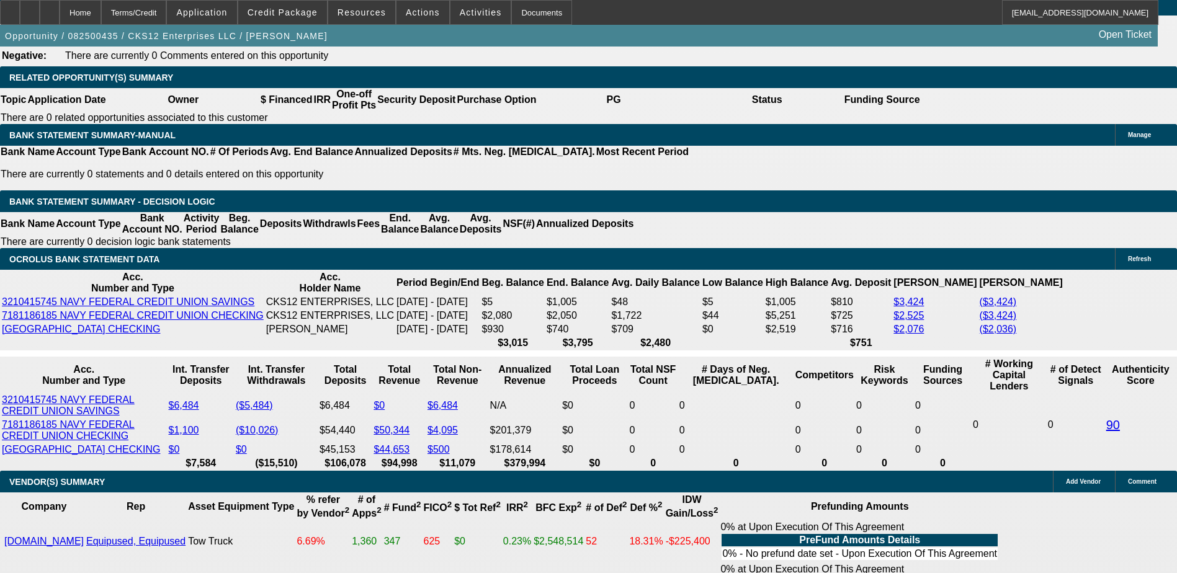
scroll to position [1947, 0]
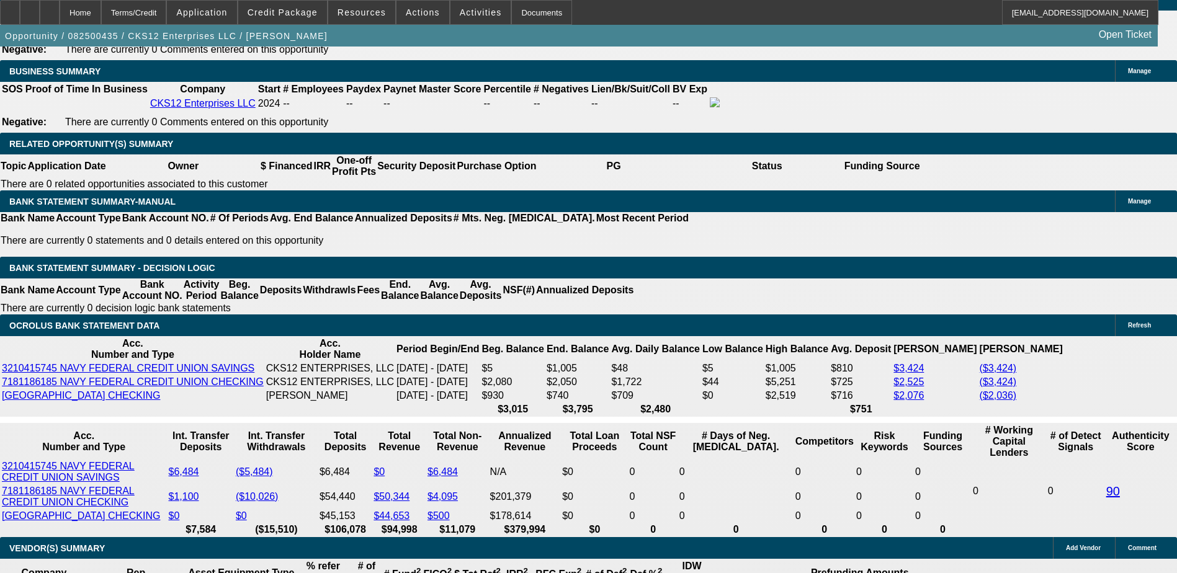
type input "16.9"
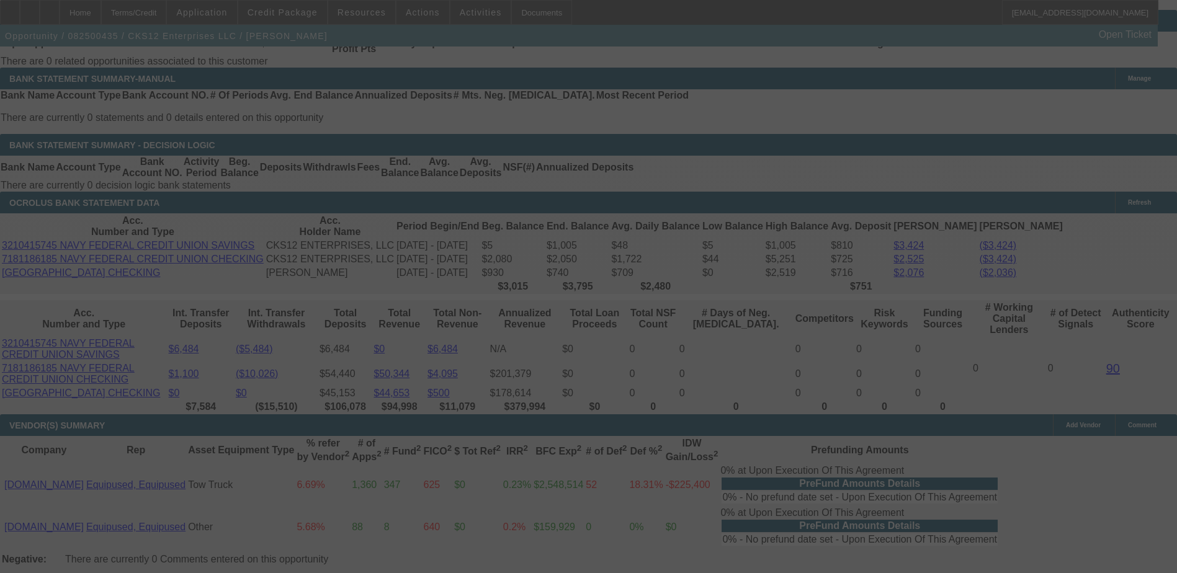
scroll to position [2071, 0]
select select "0"
select select "2"
select select "0.1"
select select "4"
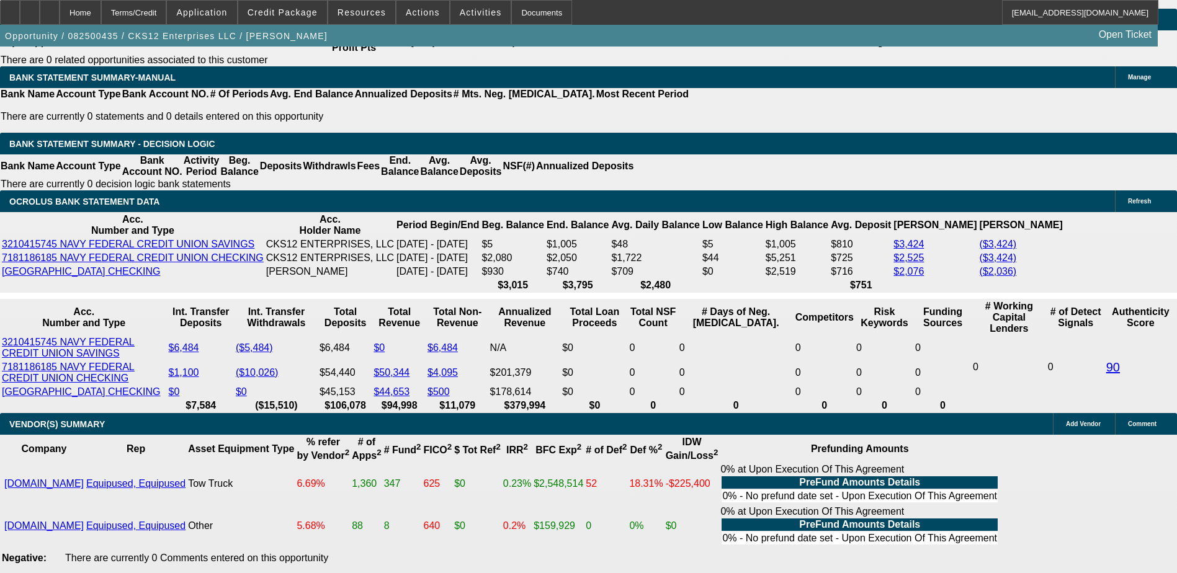
type input "1"
type input "UNKNOWN"
type input "17"
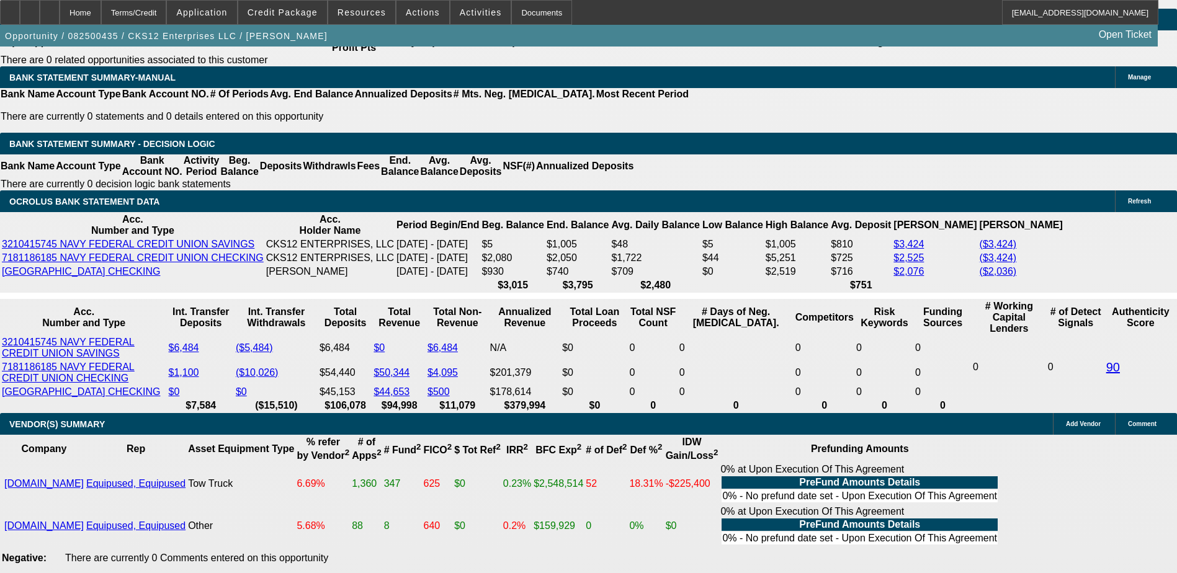
type input "$2,740.16"
type input "$1,370.08"
type input "$3,380.38"
type input "$1,690.19"
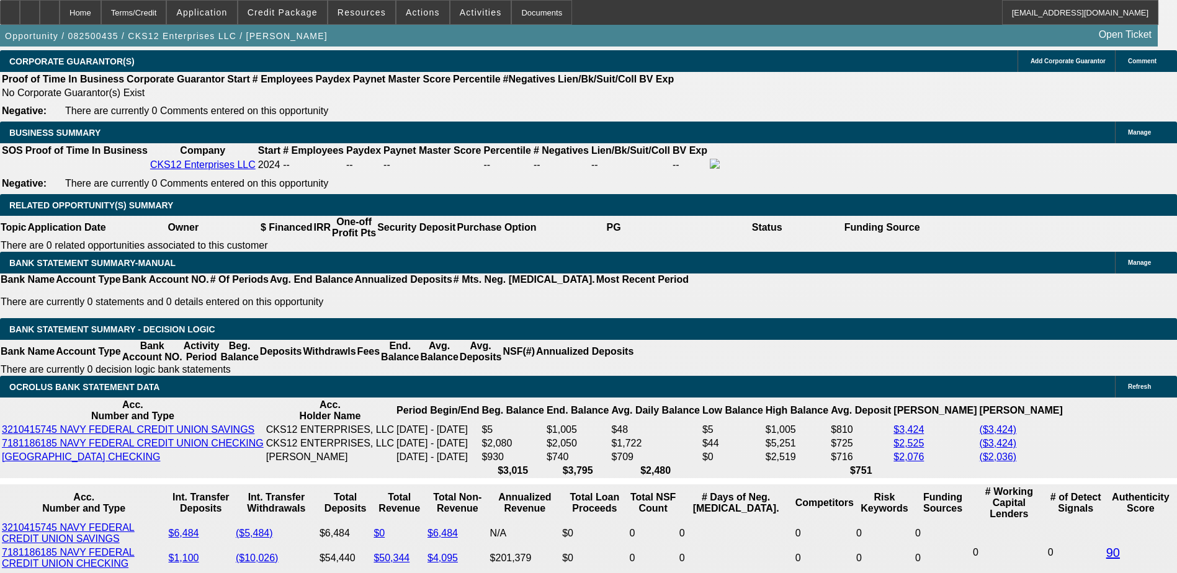
scroll to position [1885, 0]
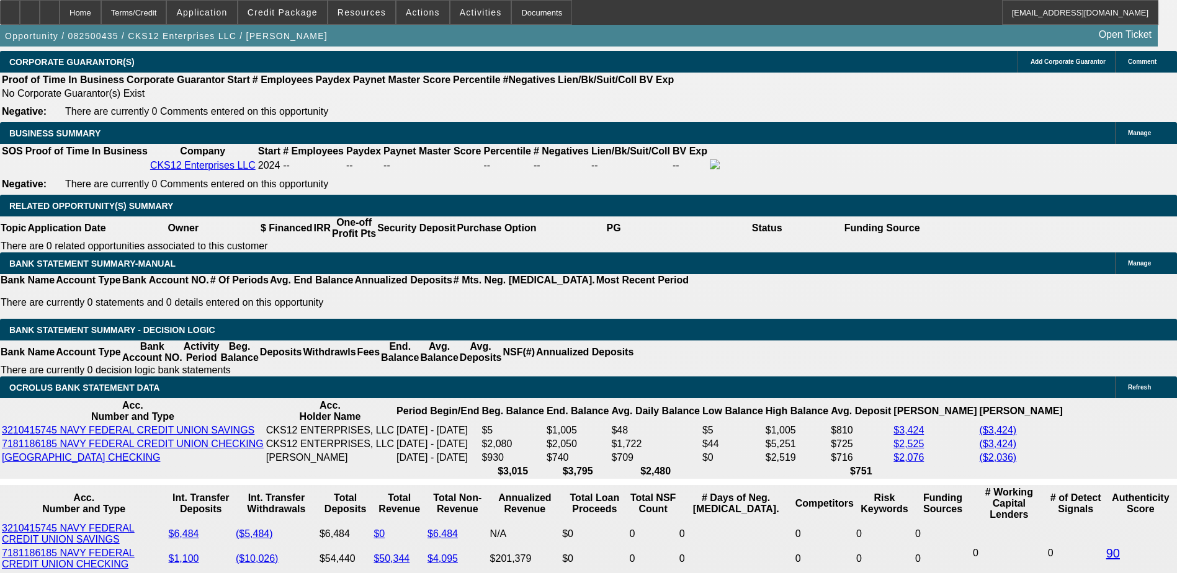
type input "17"
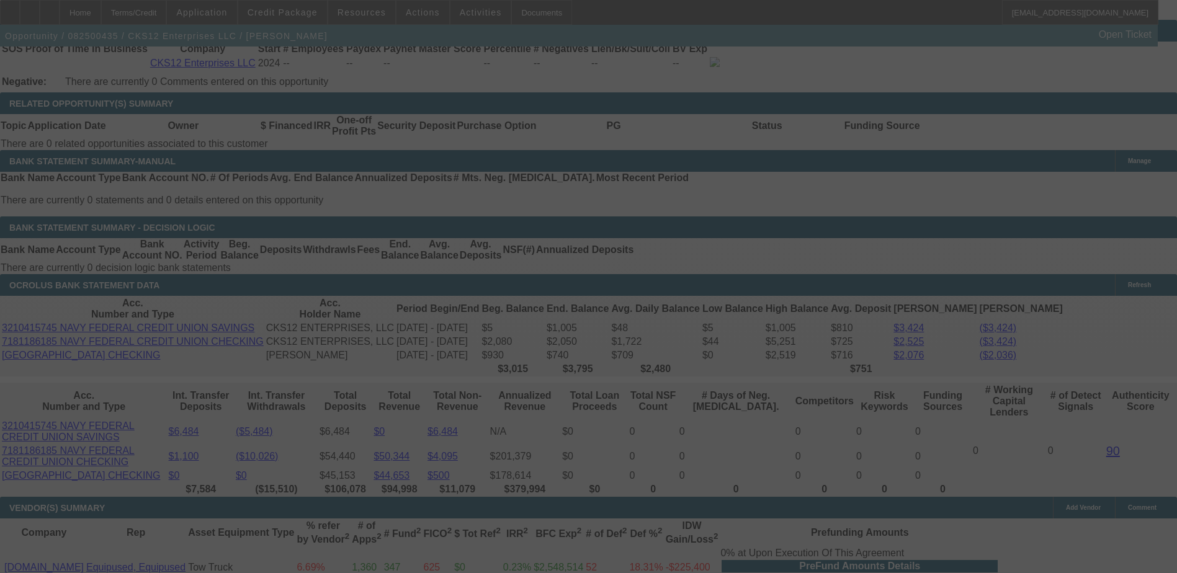
scroll to position [2009, 0]
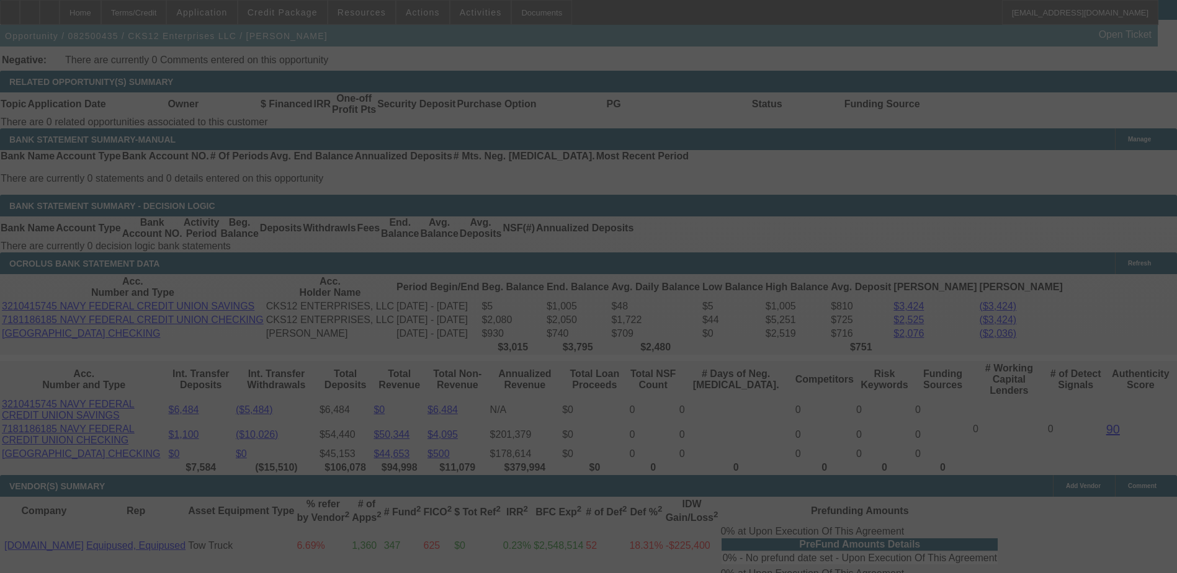
select select "0"
select select "2"
select select "0.1"
select select "4"
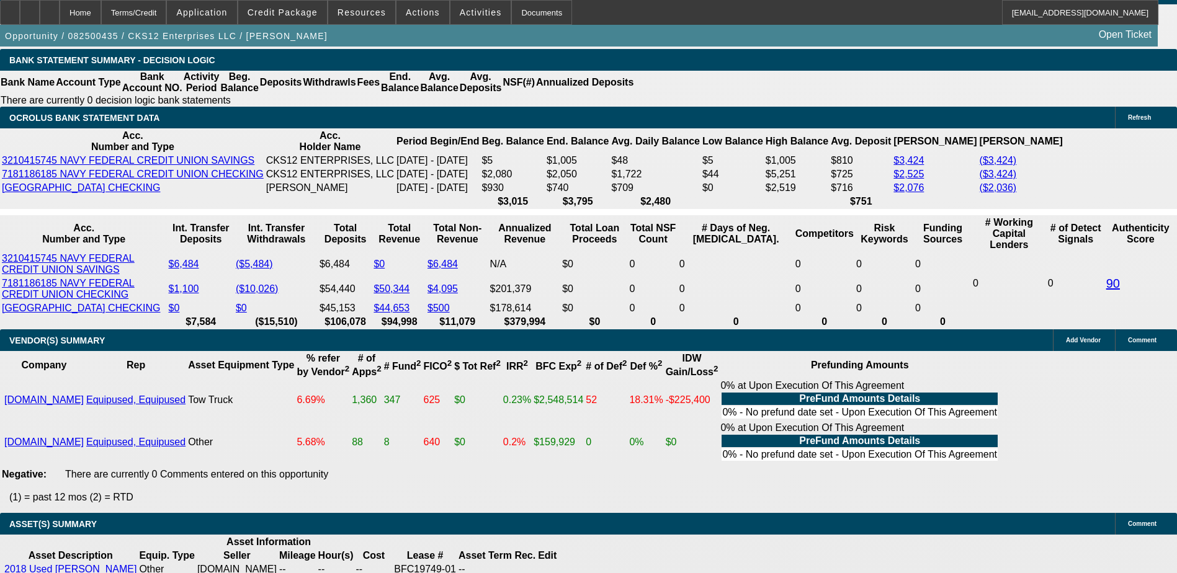
scroll to position [2133, 0]
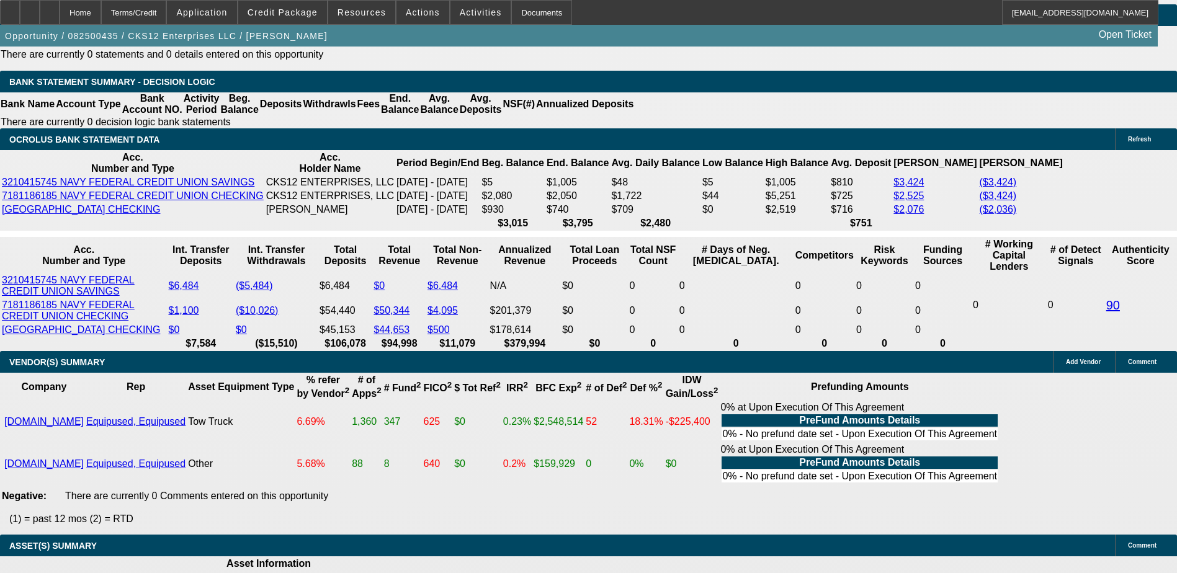
type input "$10,000.00"
type input "UNKNOWN"
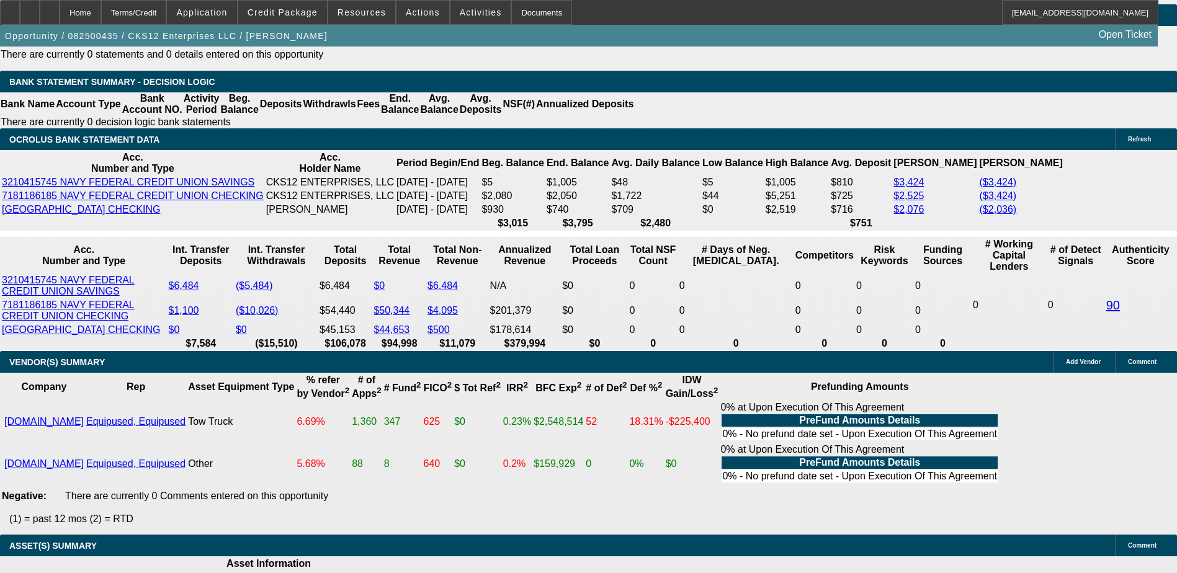
type input "$3,302.22"
type input "$1,651.11"
drag, startPoint x: 299, startPoint y: 279, endPoint x: 298, endPoint y: 246, distance: 32.9
select select "3"
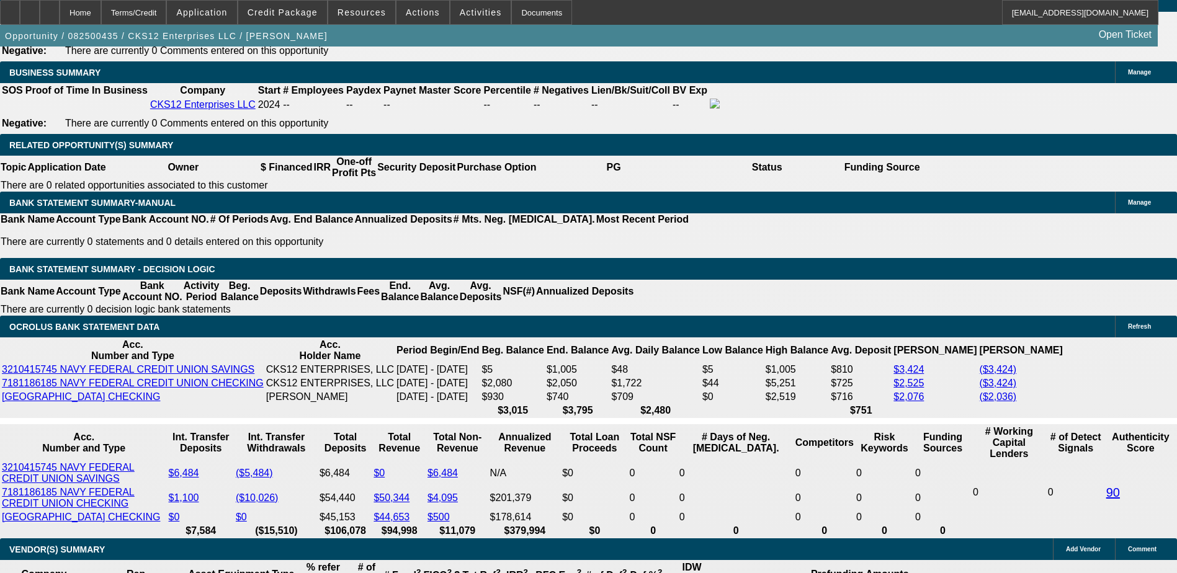
scroll to position [1885, 0]
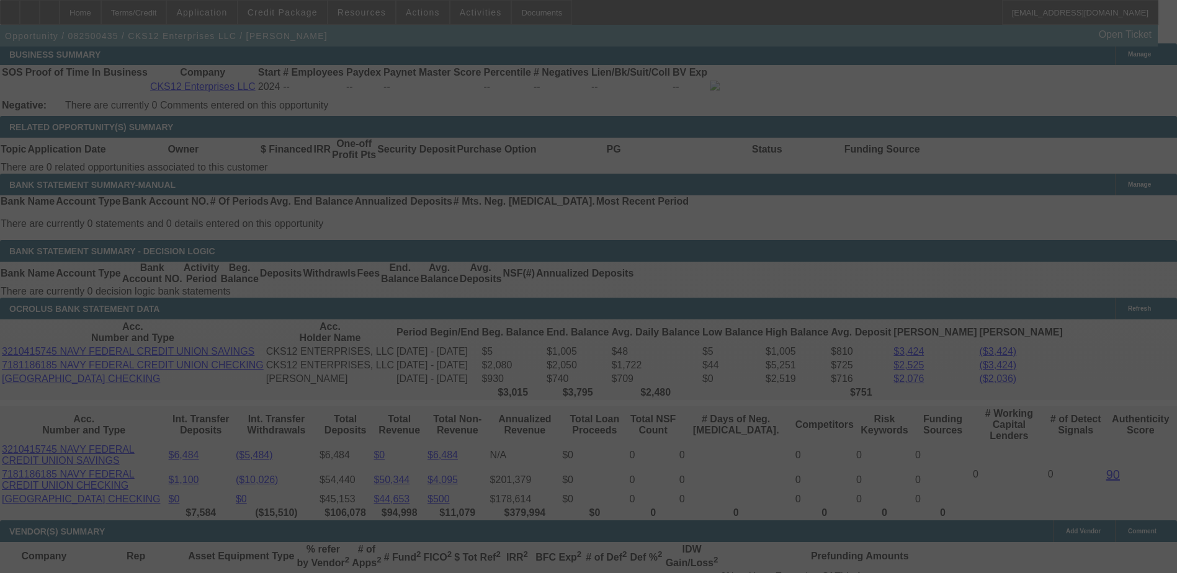
scroll to position [2071, 0]
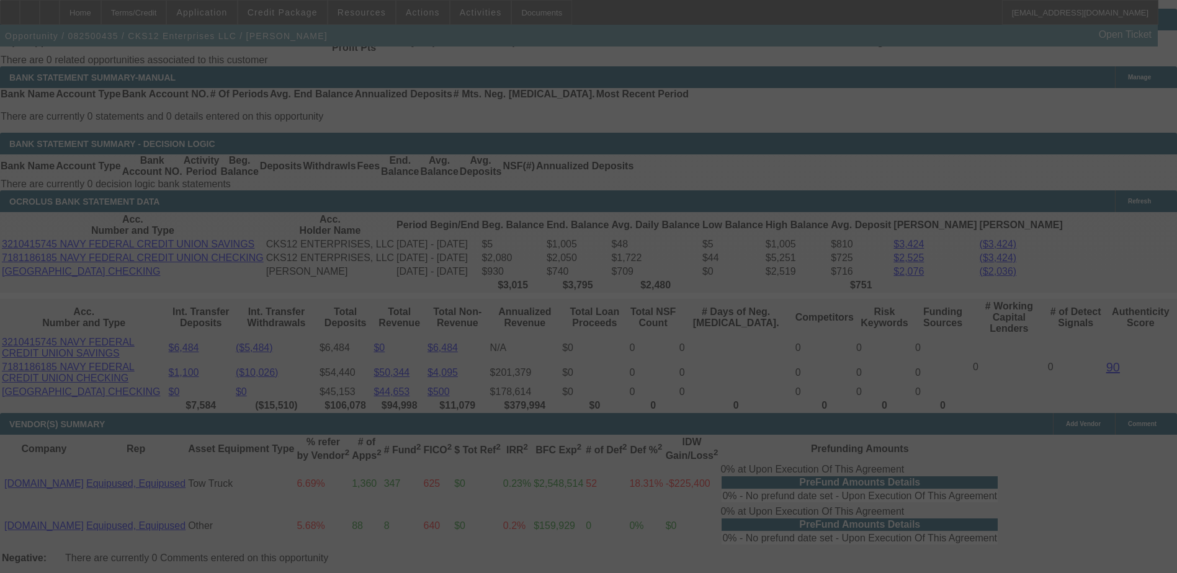
select select "0"
select select "2"
select select "3"
select select "0.1"
select select "4"
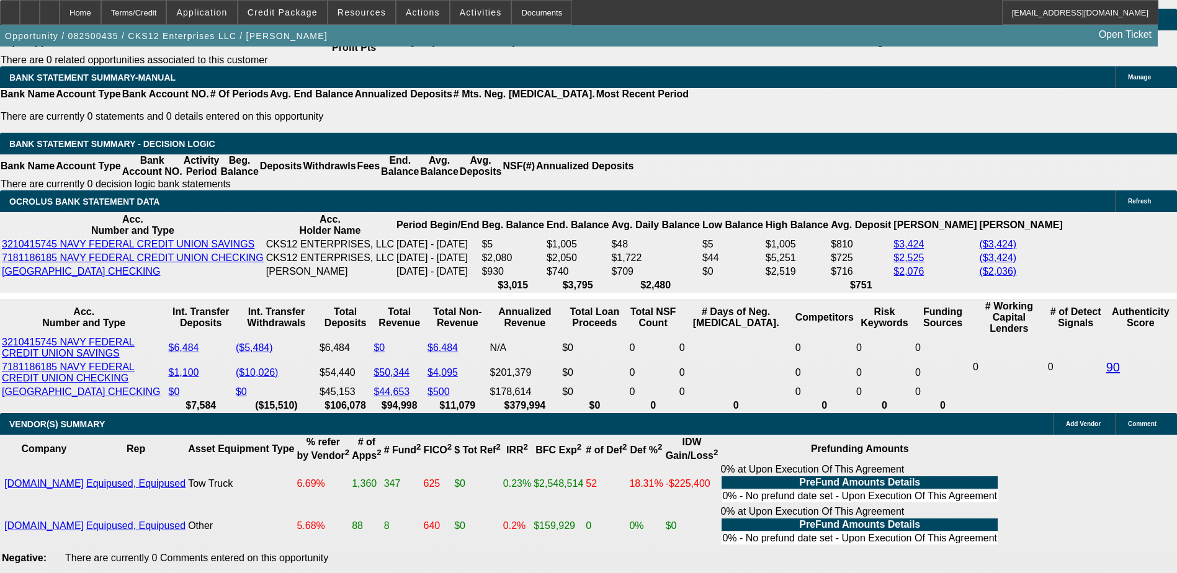
type input "3"
type input "UNKNOWN"
type input "$14,482.60"
type input "$28,965.20"
type input "31"
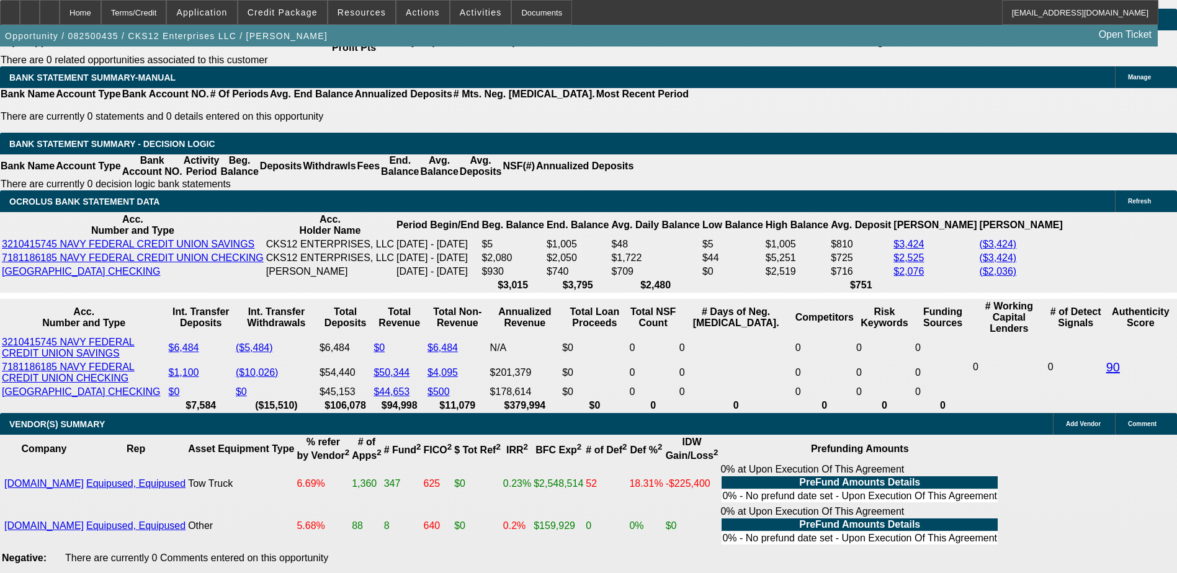
type input "$1,693.30"
type input "$3,386.60"
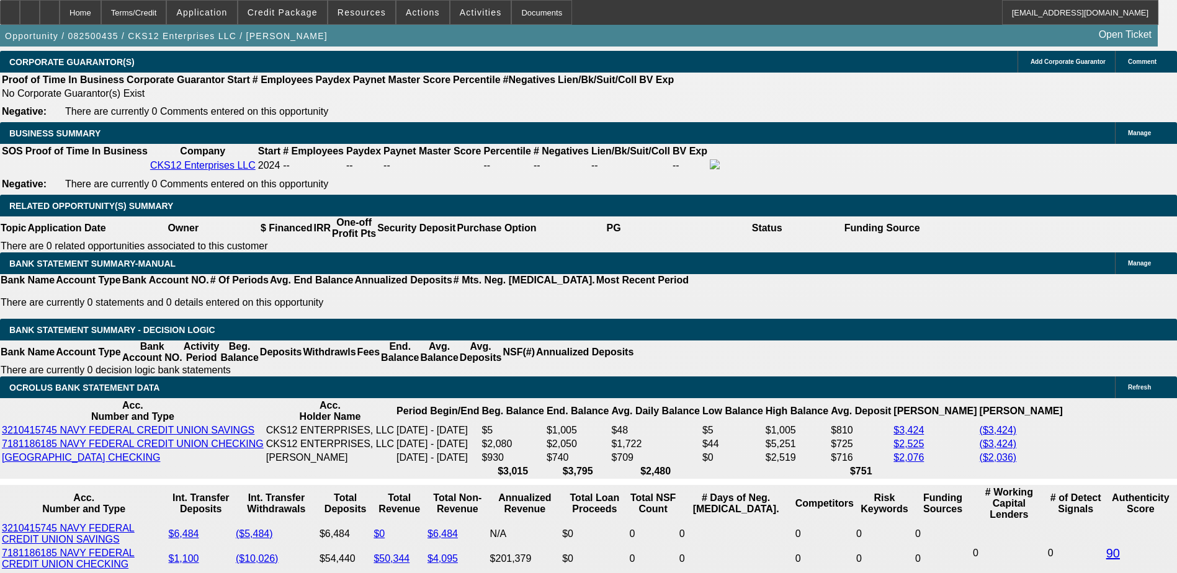
type input "31"
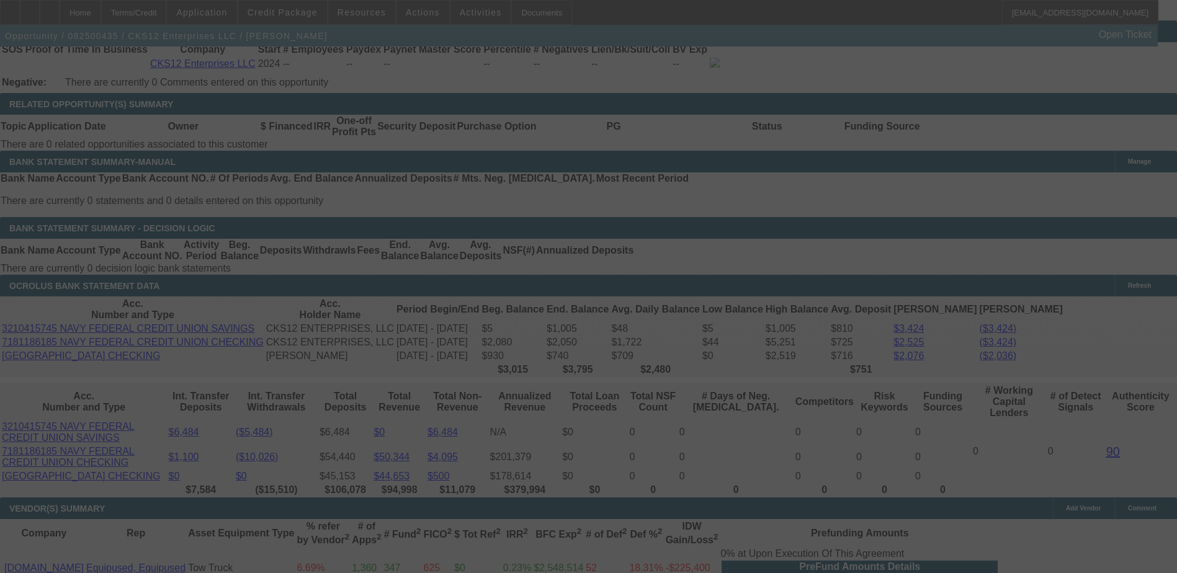
scroll to position [2009, 0]
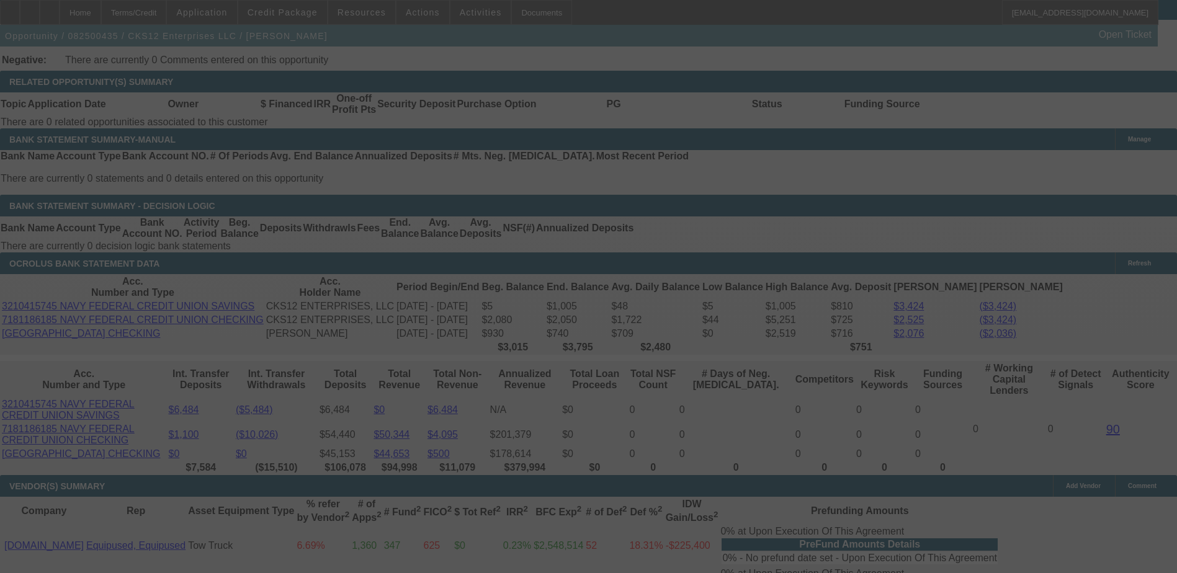
select select "0"
select select "2"
select select "3"
select select "0.1"
select select "4"
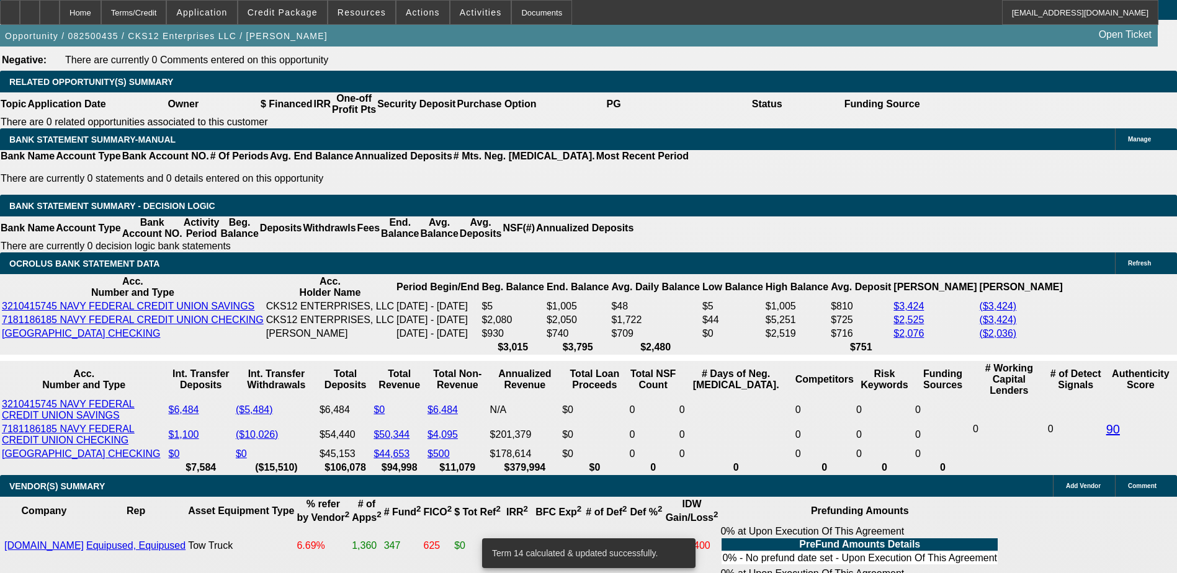
scroll to position [2071, 0]
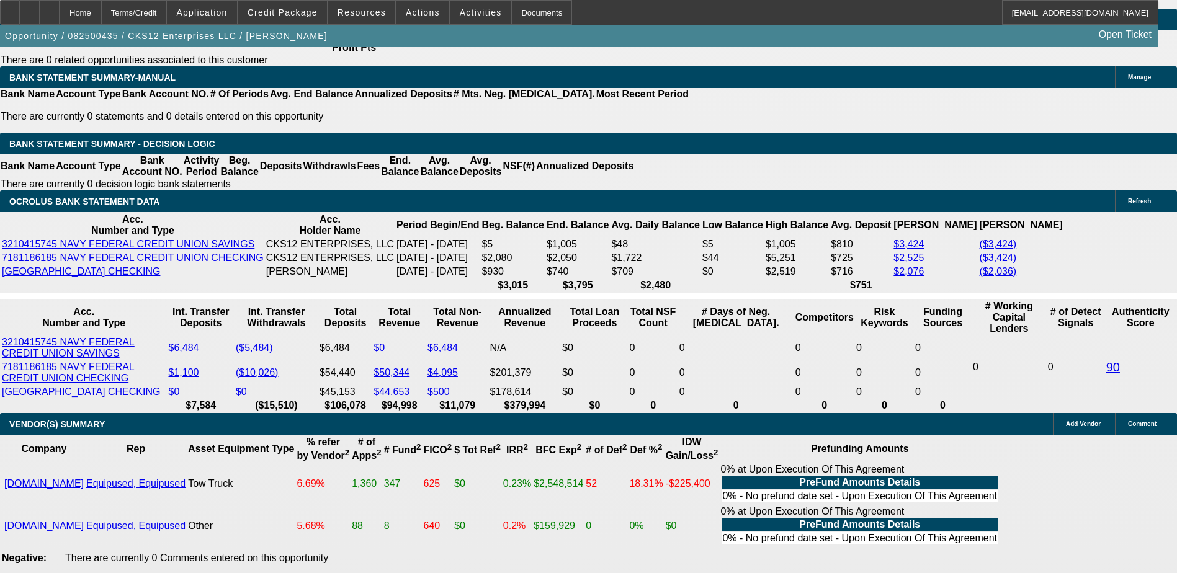
type input "UNKNOWN"
type input "18"
type input "$2,762.00"
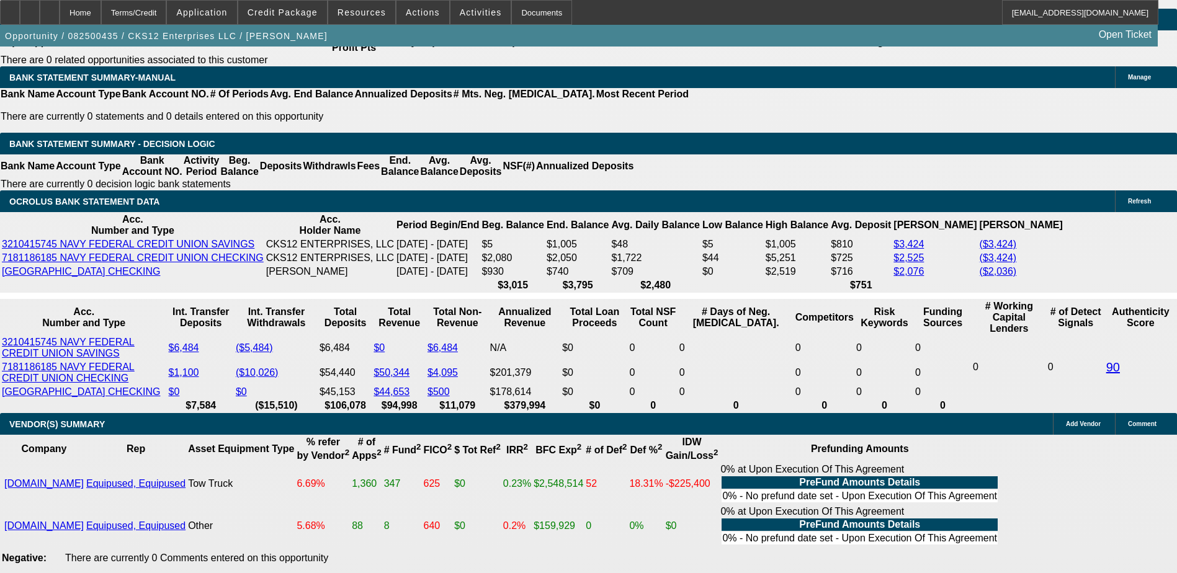
type input "$1,381.00"
type input "$3,428.14"
type input "$1,714.07"
type input "1"
type input "$2,762.00"
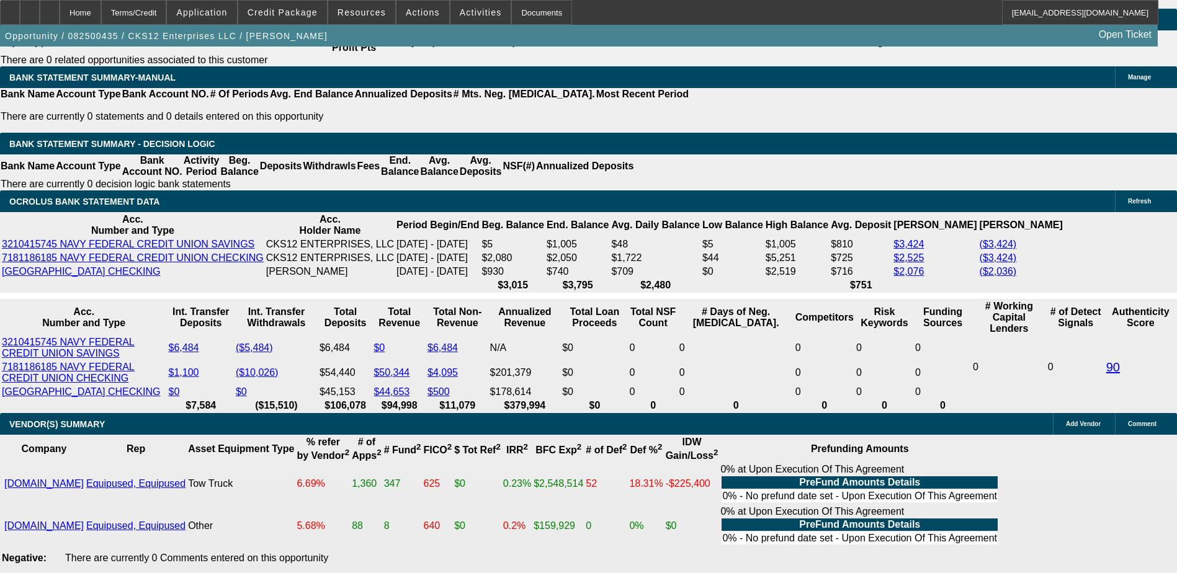
type input "$1,381.00"
type input "117"
type input "$3,143.46"
type input "$1,571.73"
type input "$8,725.64"
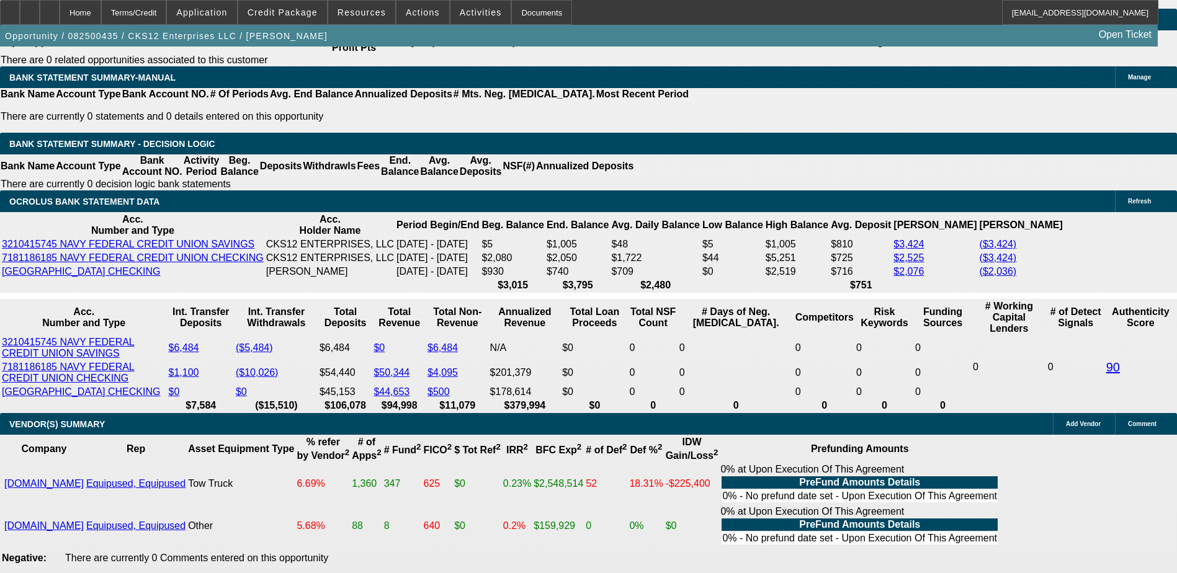
type input "$4,362.82"
type input "1"
type input "$3,143.46"
type input "$1,571.73"
type input "11"
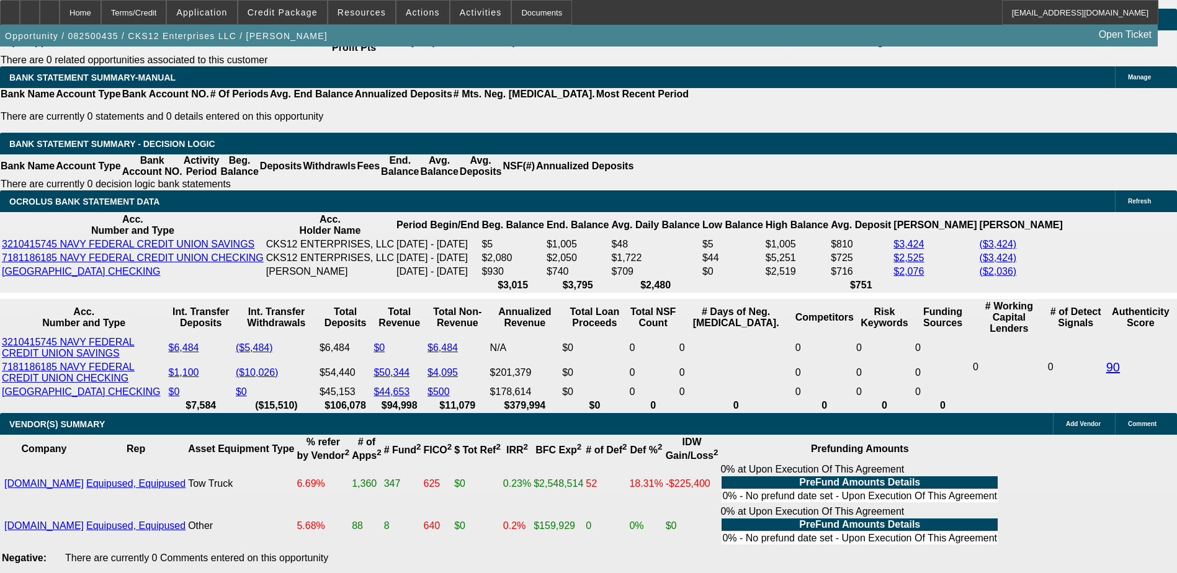
type input "$2,762.00"
type input "$1,381.00"
type input "111"
type input "$8,353.40"
type input "$4,176.70"
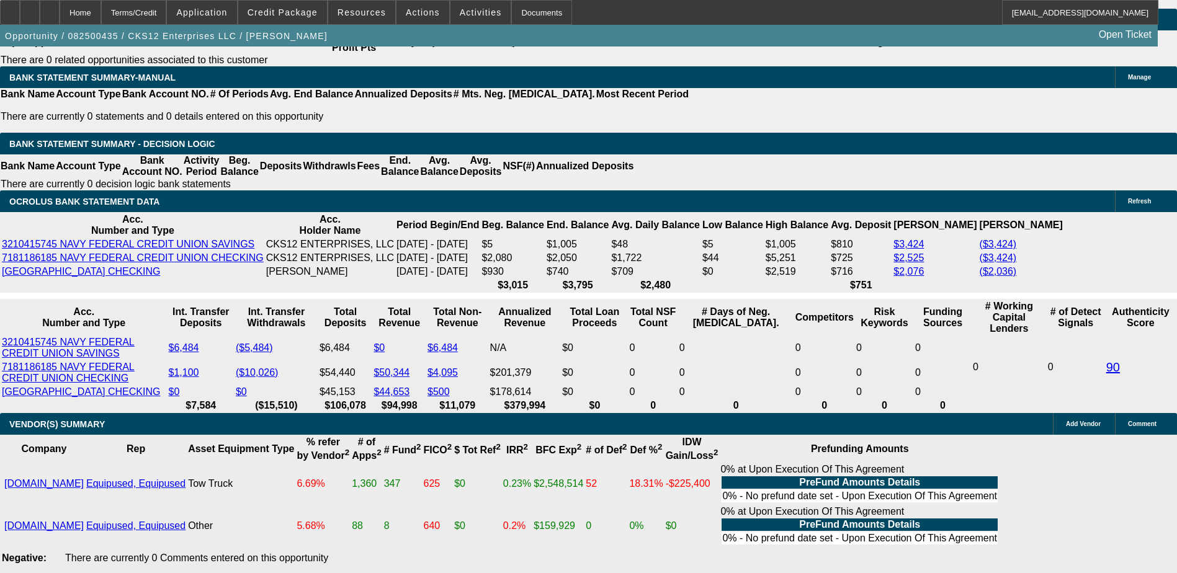
type input "1117"
type input "1"
type input "$2,762.00"
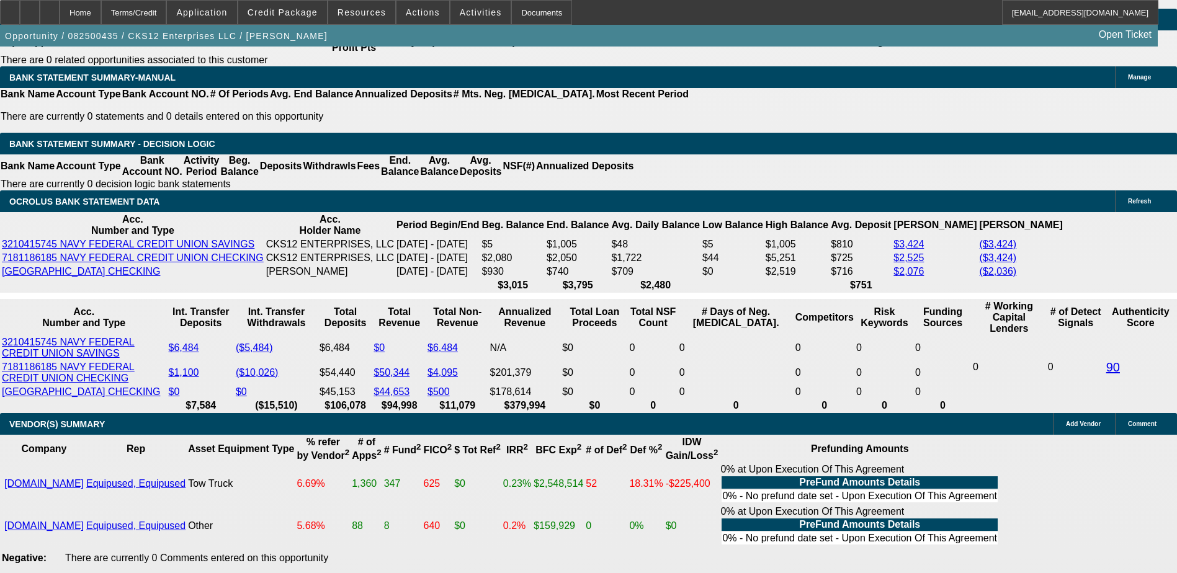
type input "$1,381.00"
type input "17"
type input "$3,386.60"
type input "$1,693.30"
type input "17.6"
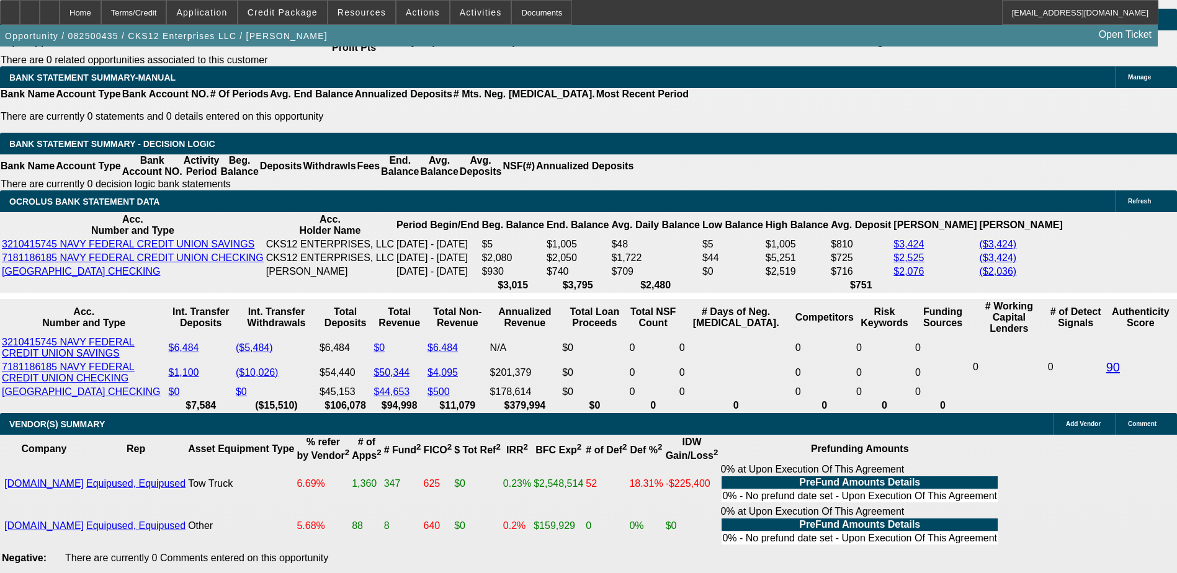
type input "$3,411.48"
type input "$1,705.74"
type input "17."
type input "$3,386.60"
type input "$1,693.30"
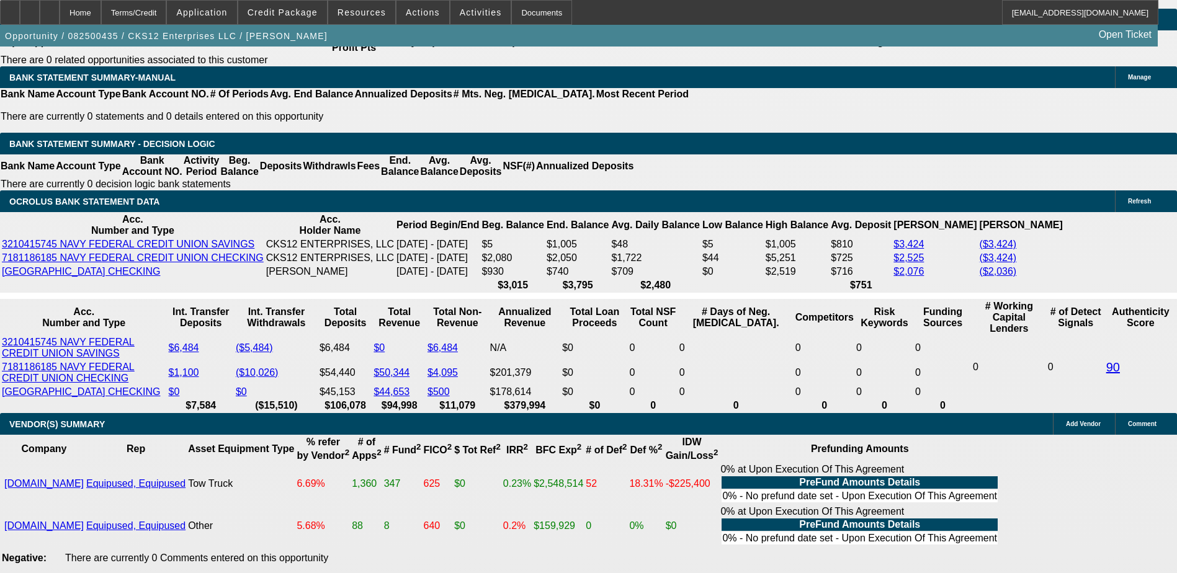
type input "17.4"
type input "$3,403.18"
type input "$1,701.59"
type input "17."
type input "$3,386.60"
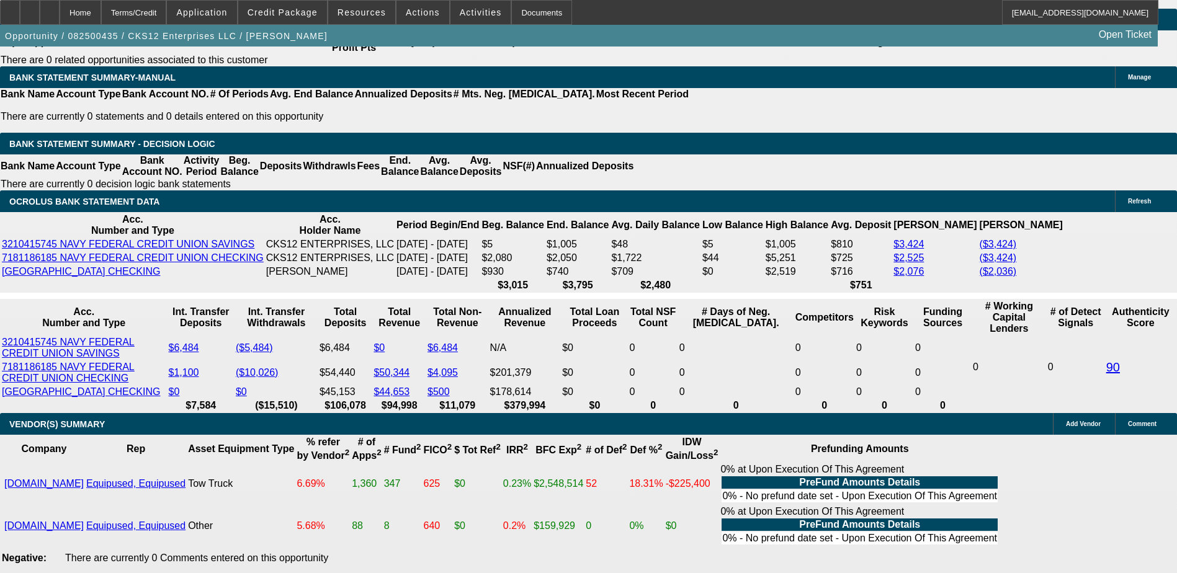
type input "$1,693.30"
type input "17.3"
type input "$3,399.02"
type input "$1,699.51"
type input "17."
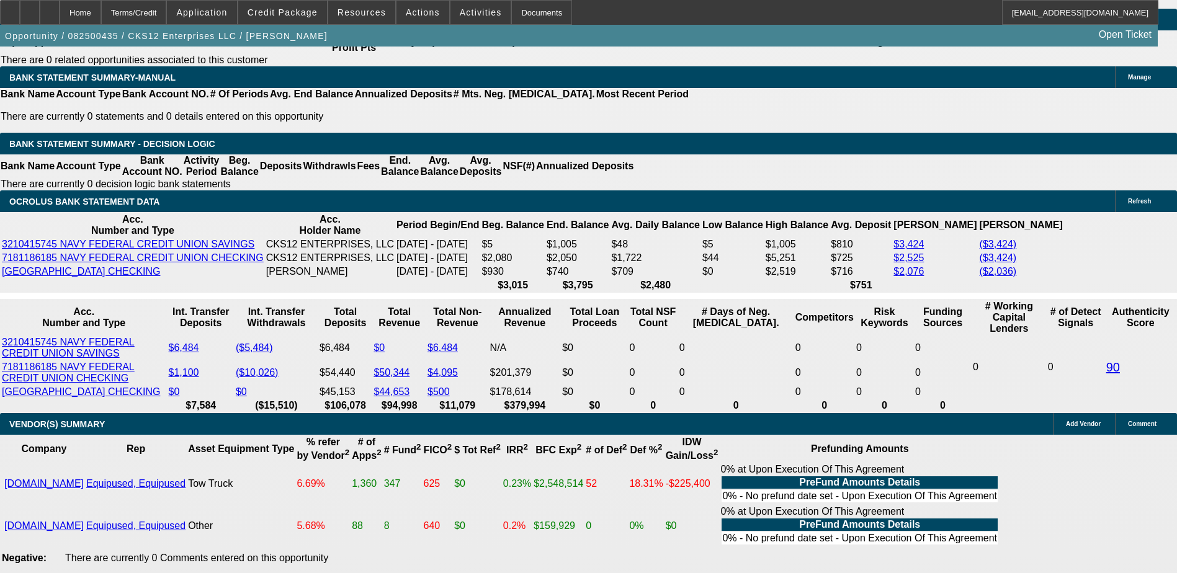
type input "$3,386.60"
type input "$1,693.30"
type input "17.2"
type input "$3,394.88"
type input "$1,697.44"
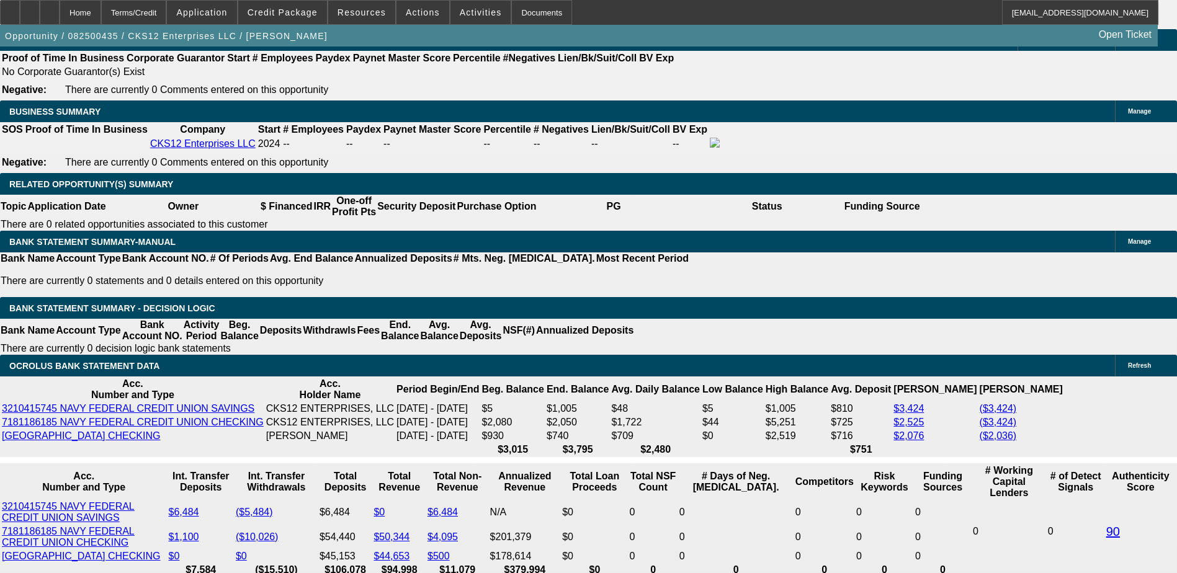
scroll to position [1885, 0]
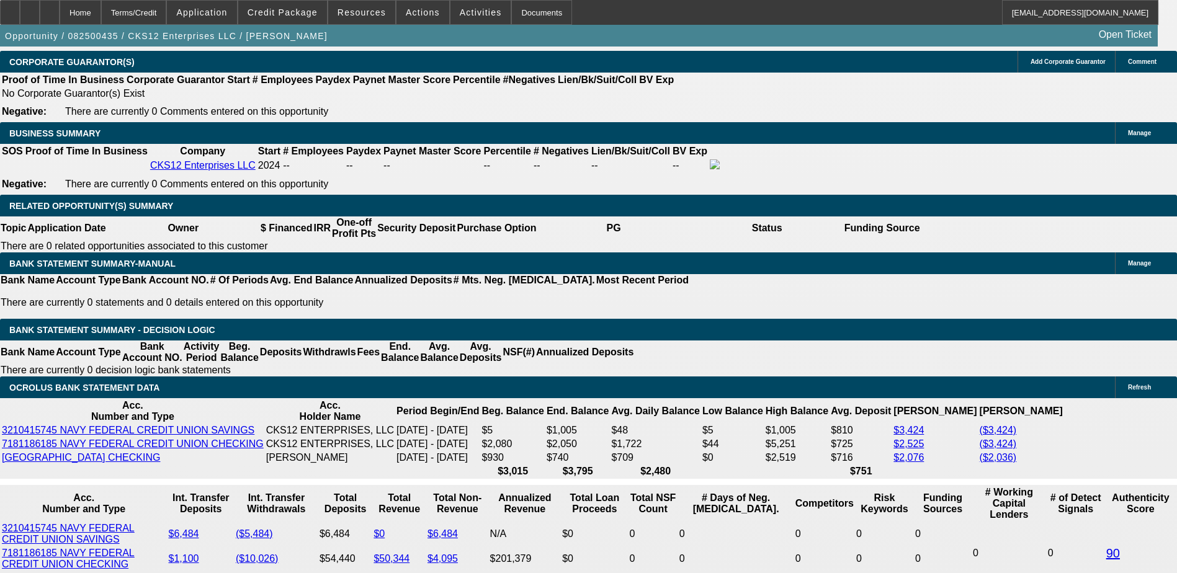
type input "17.2"
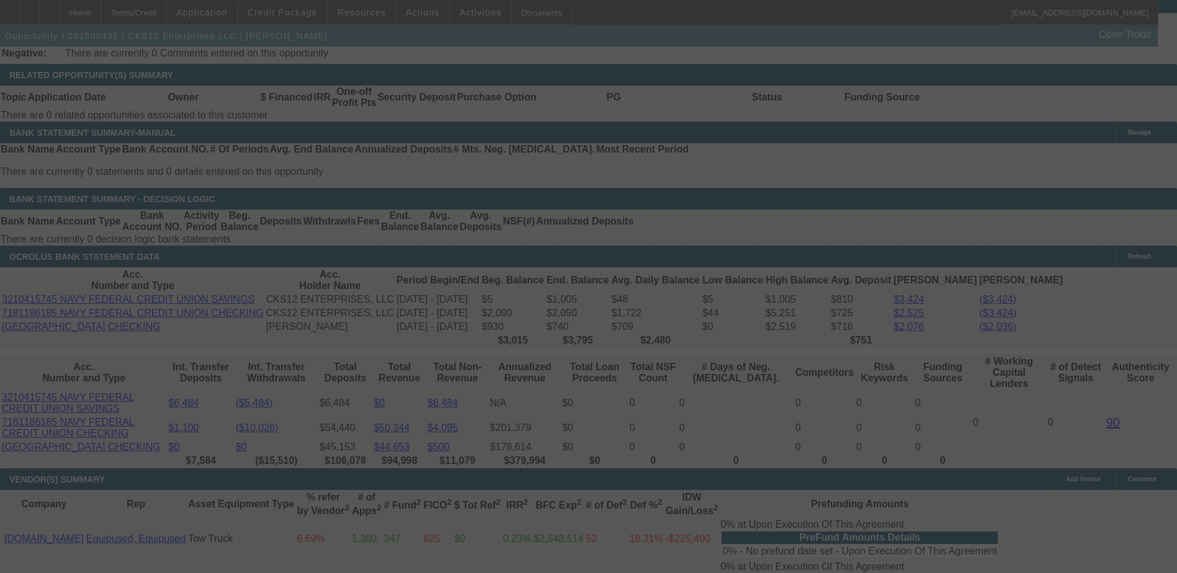
scroll to position [2133, 0]
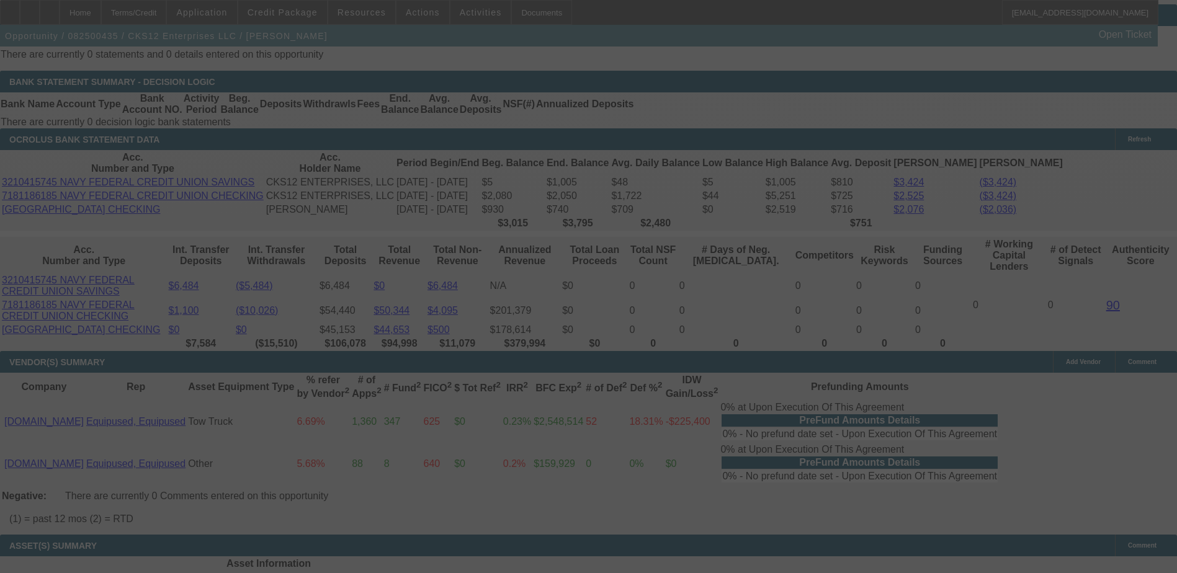
select select "0"
select select "2"
select select "3"
select select "0.1"
select select "4"
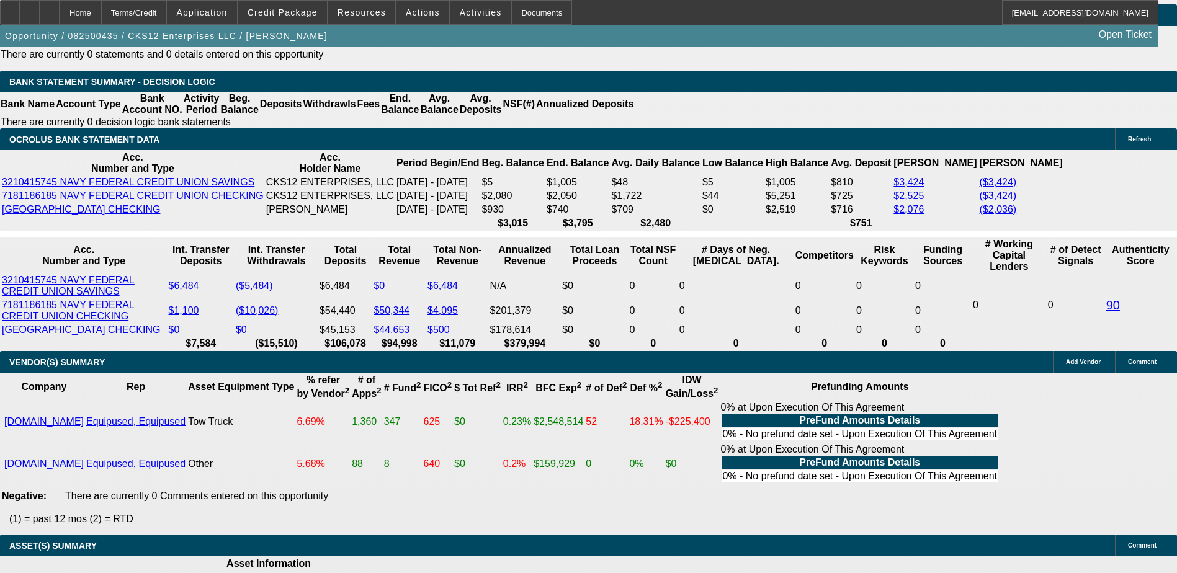
type input "3"
type input "UNKNOWN"
type input "$14,487.34"
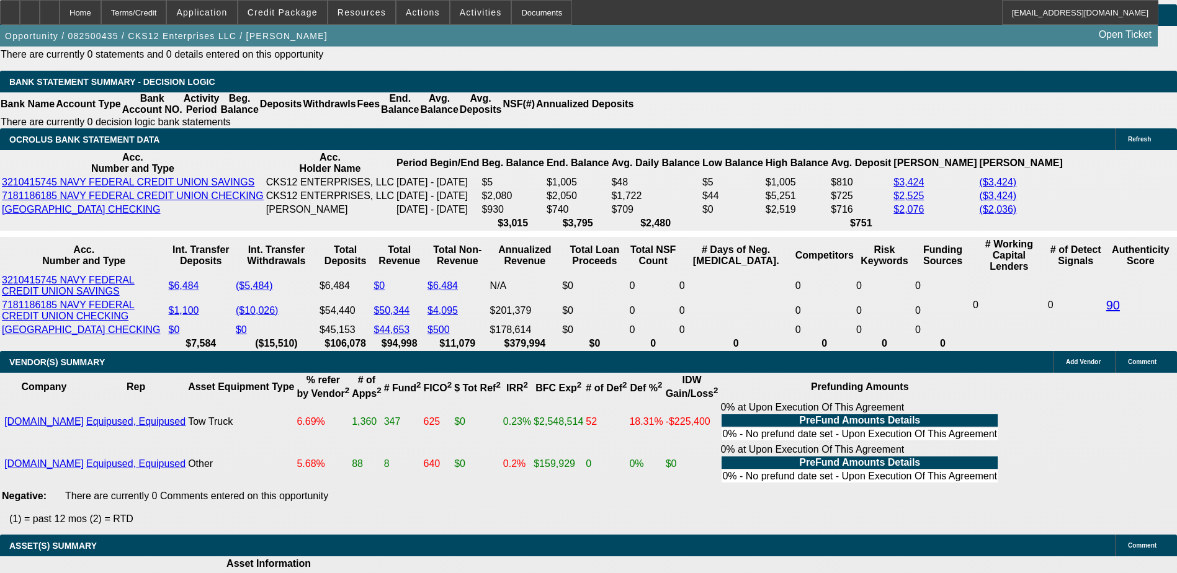
type input "$28,974.68"
type input "30"
type input "$1,742.48"
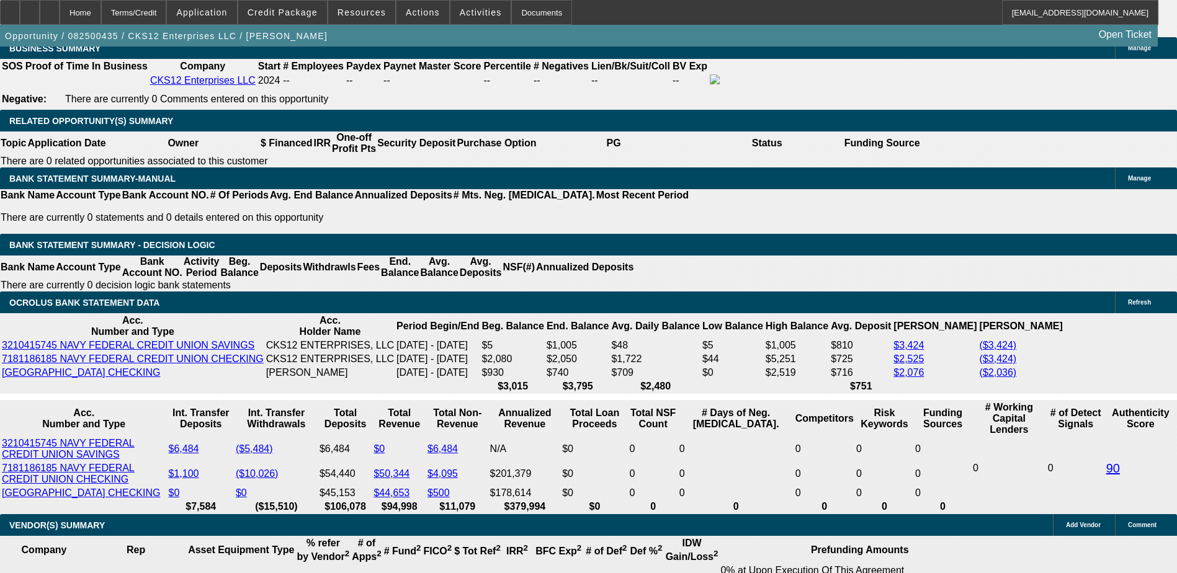
scroll to position [1947, 0]
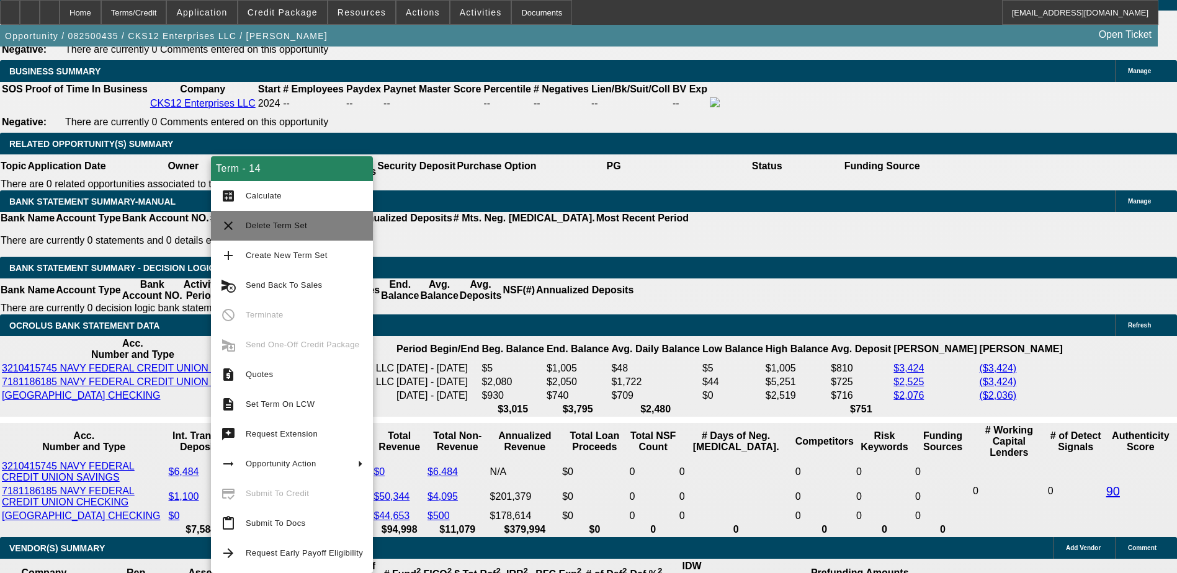
click at [241, 230] on button "clear Delete Term Set" at bounding box center [292, 226] width 162 height 30
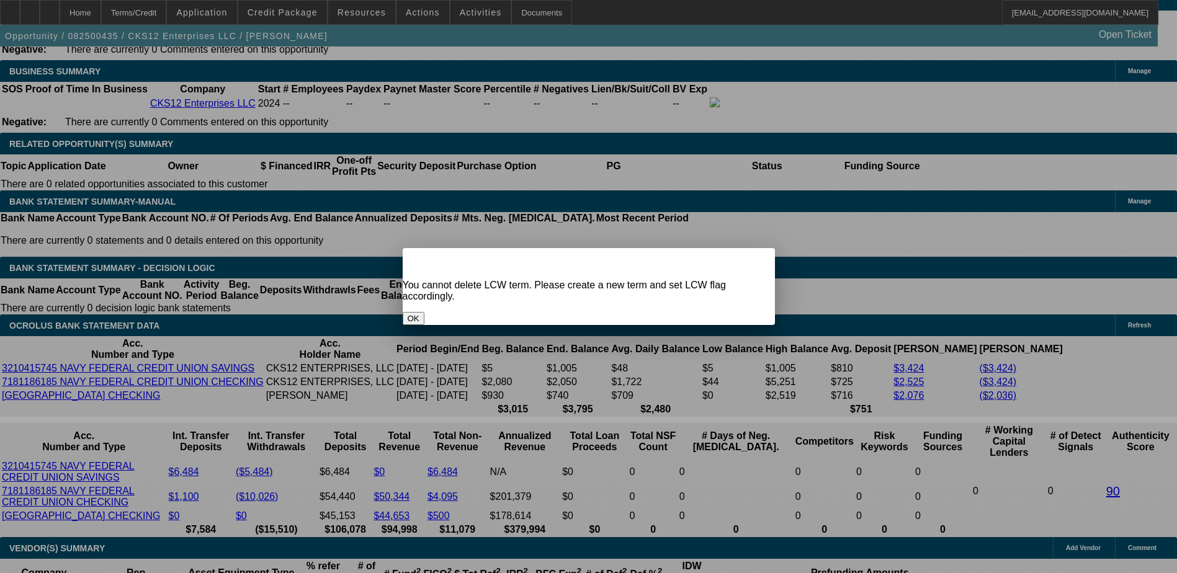
click at [424, 312] on button "OK" at bounding box center [414, 318] width 22 height 13
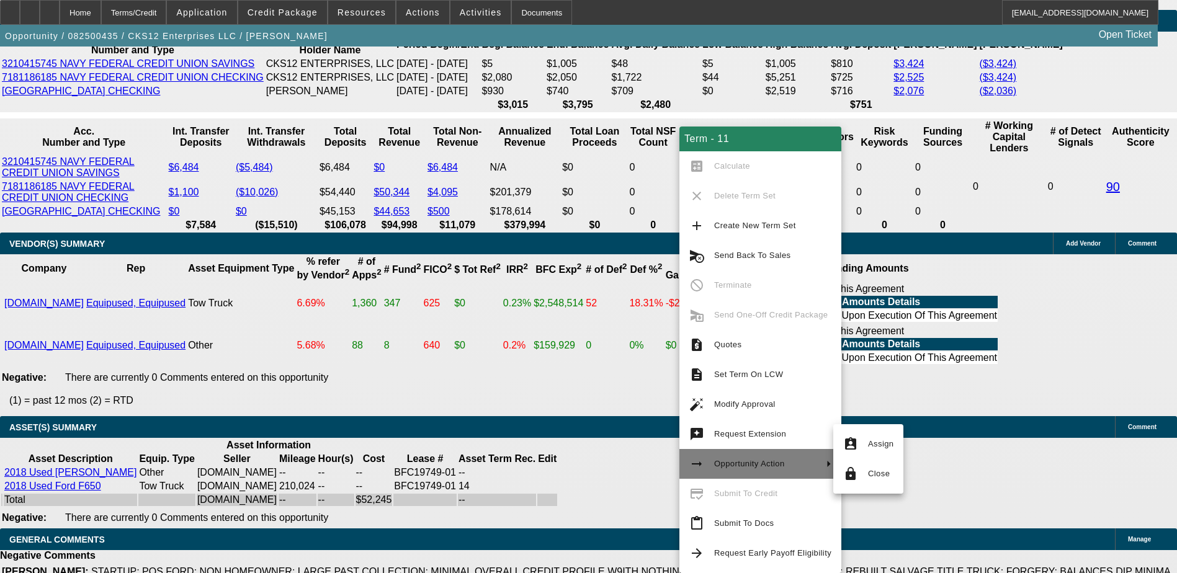
scroll to position [2257, 0]
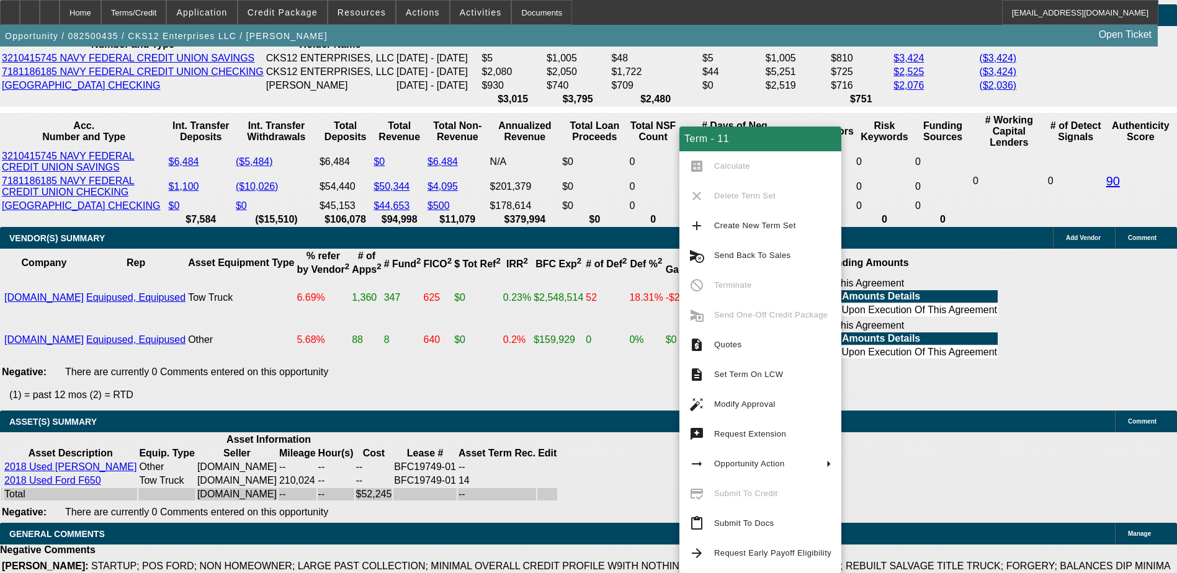
drag, startPoint x: 115, startPoint y: 233, endPoint x: 159, endPoint y: 236, distance: 43.5
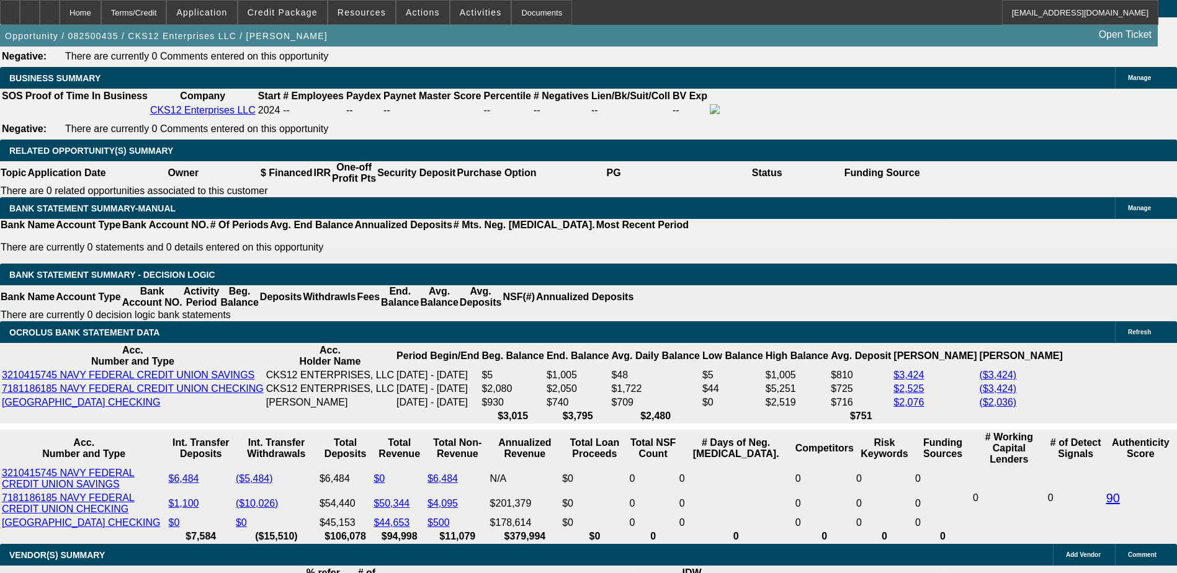
scroll to position [2009, 0]
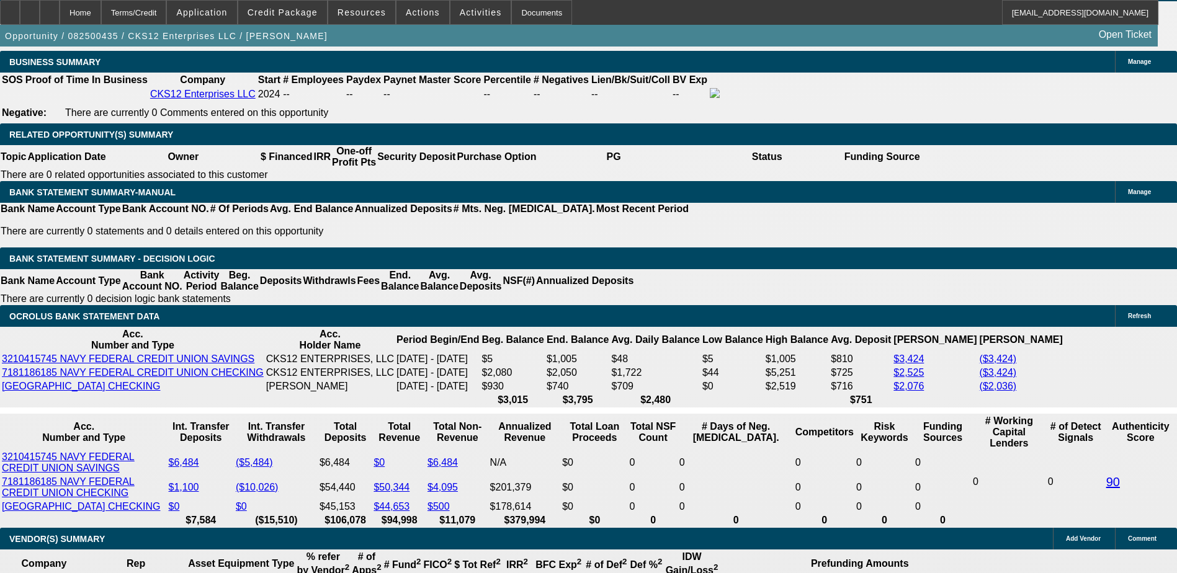
scroll to position [1885, 0]
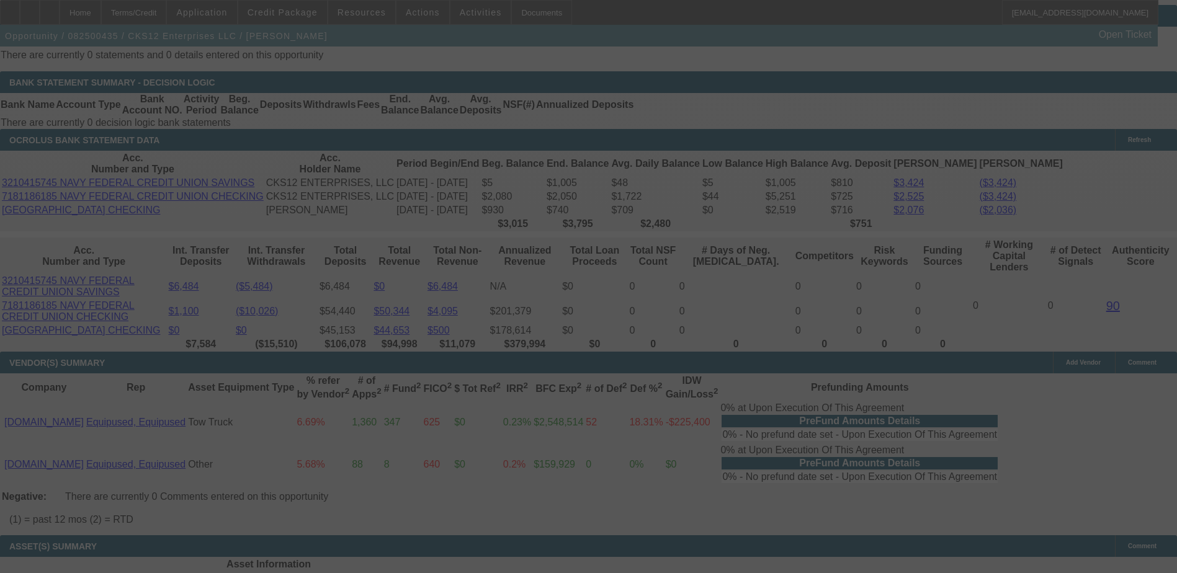
scroll to position [2133, 0]
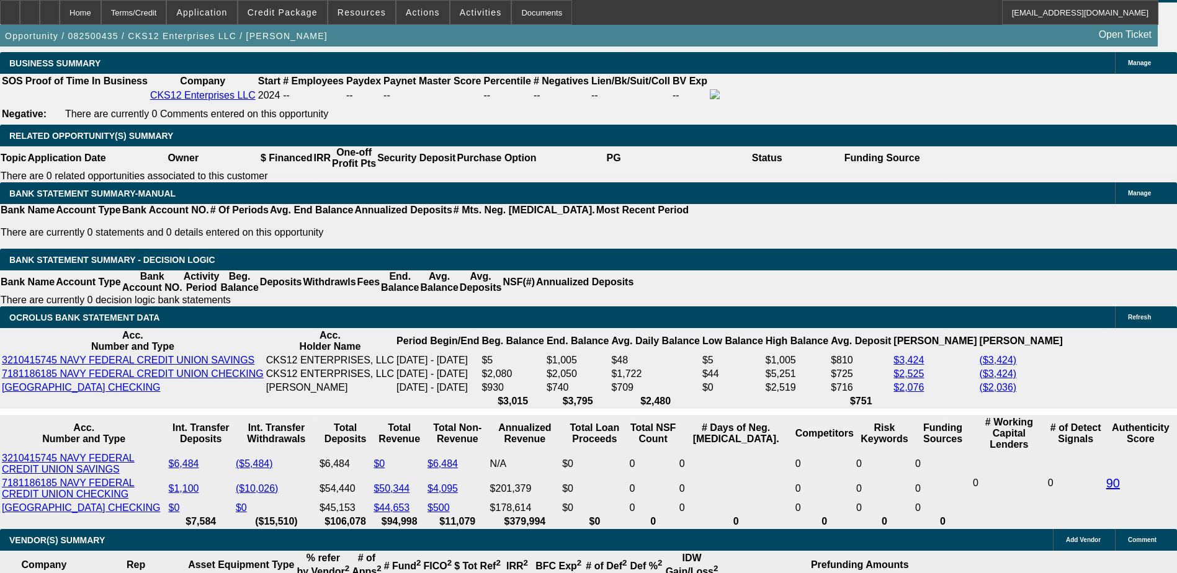
scroll to position [1885, 0]
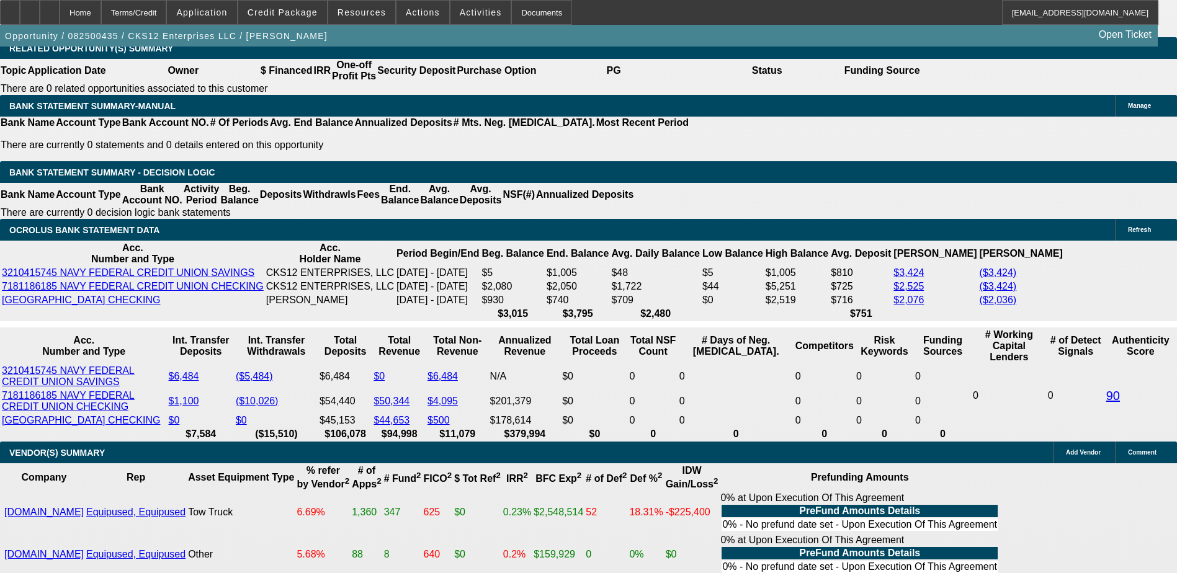
scroll to position [2071, 0]
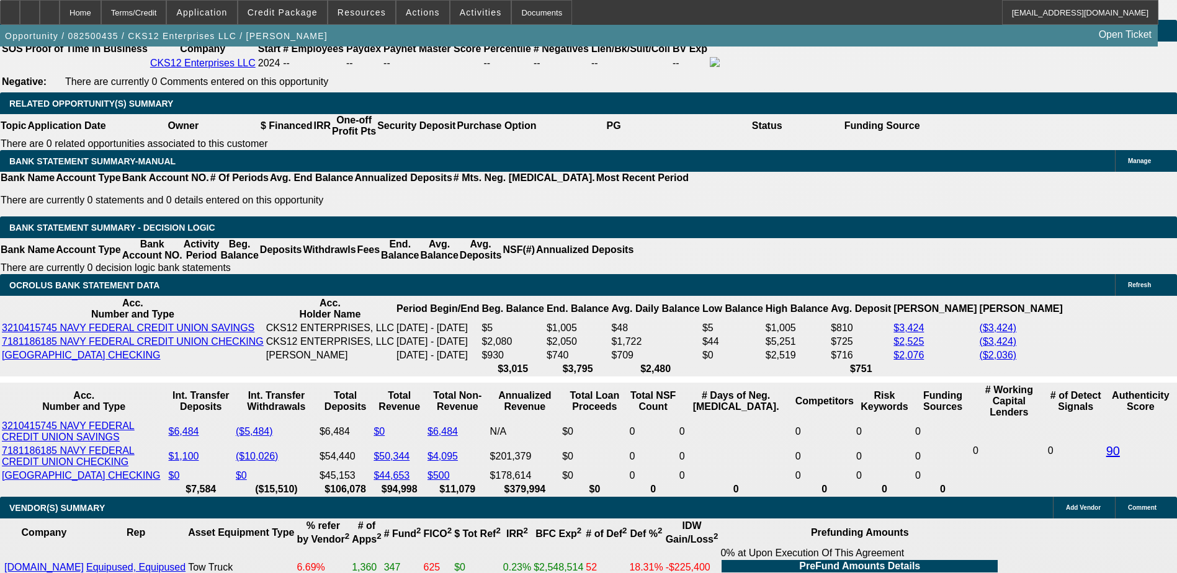
scroll to position [2009, 0]
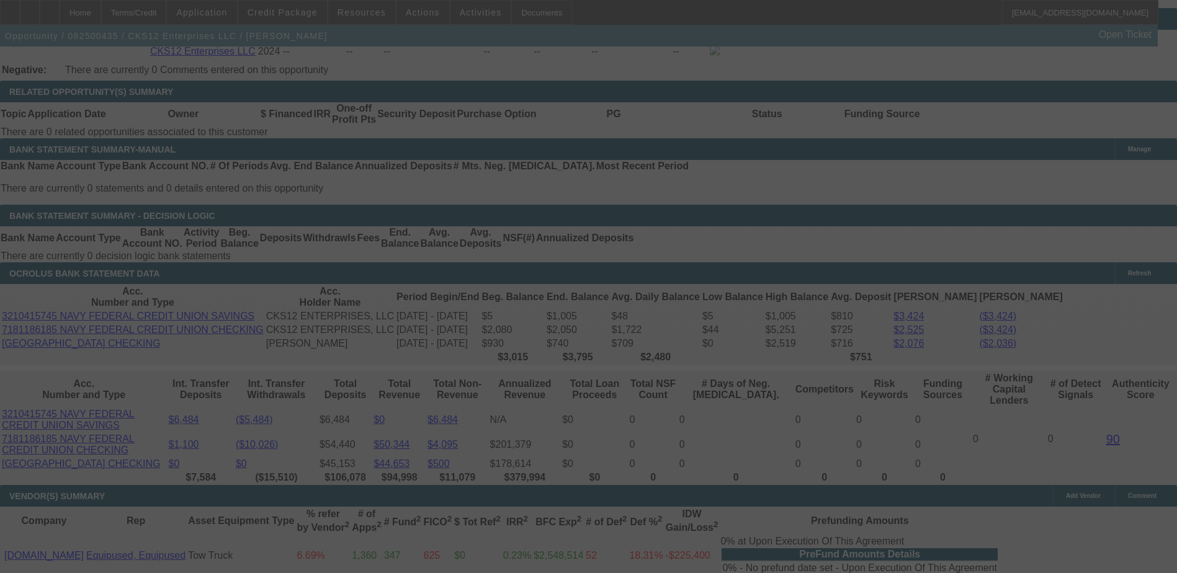
scroll to position [2071, 0]
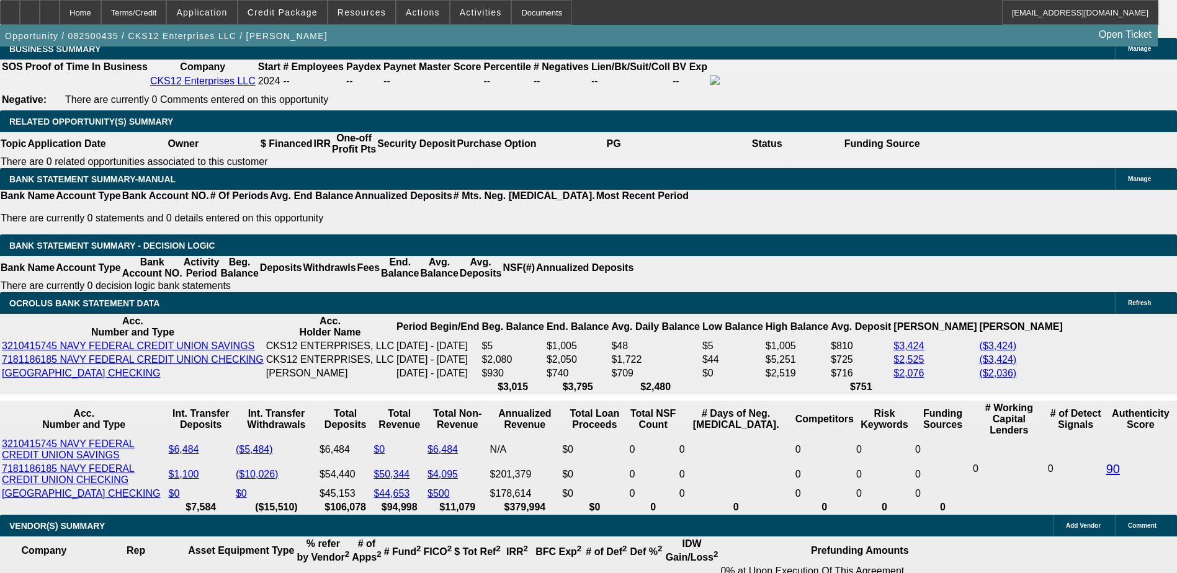
scroll to position [1947, 0]
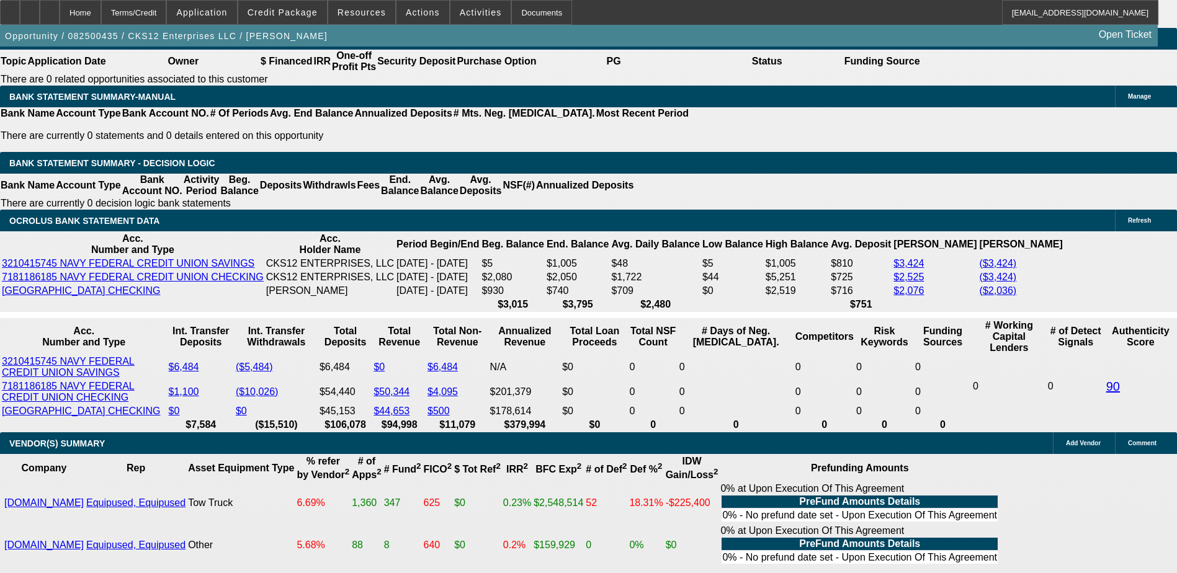
scroll to position [2071, 0]
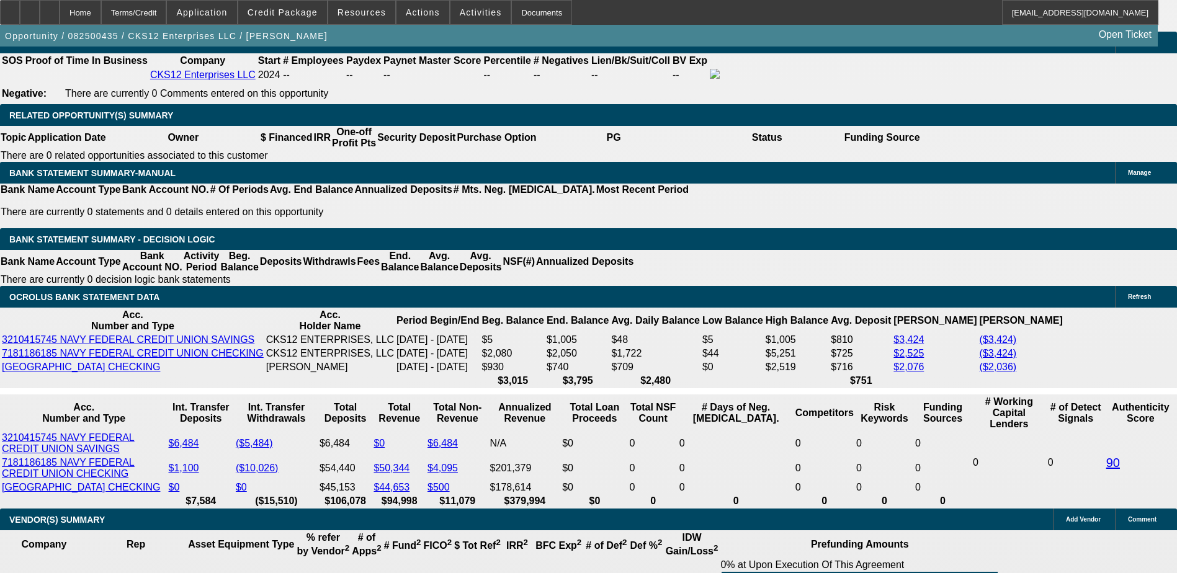
scroll to position [1947, 0]
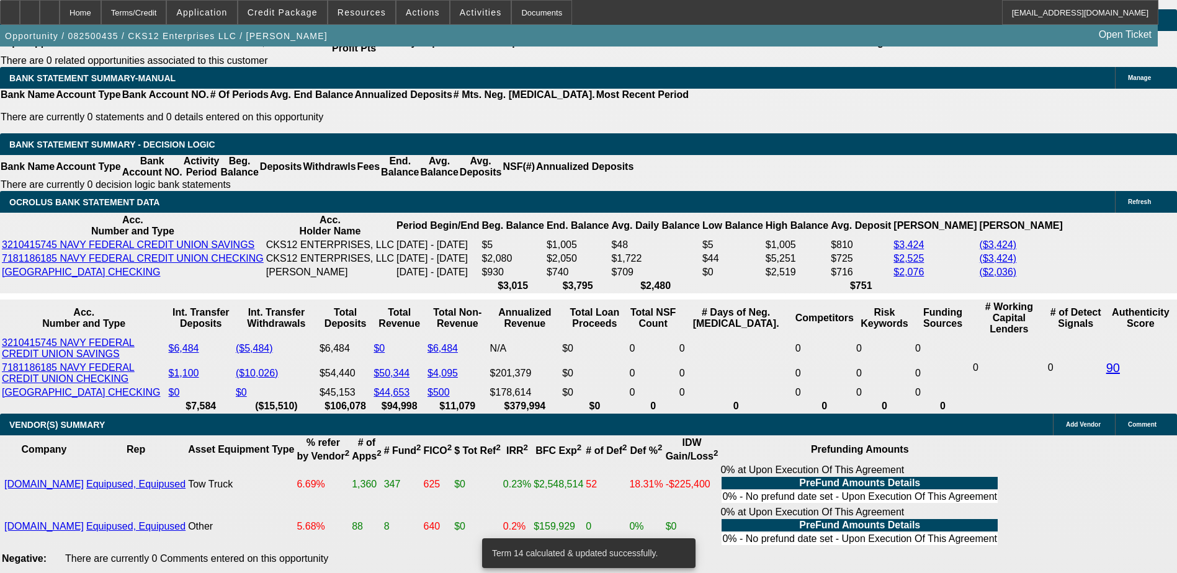
scroll to position [2071, 0]
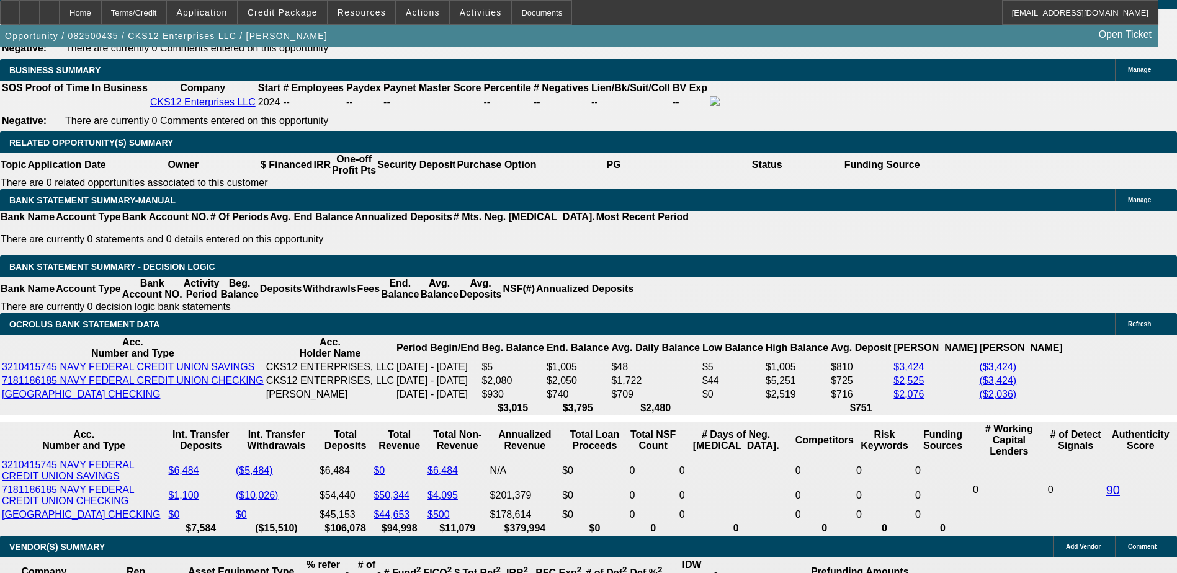
scroll to position [1947, 0]
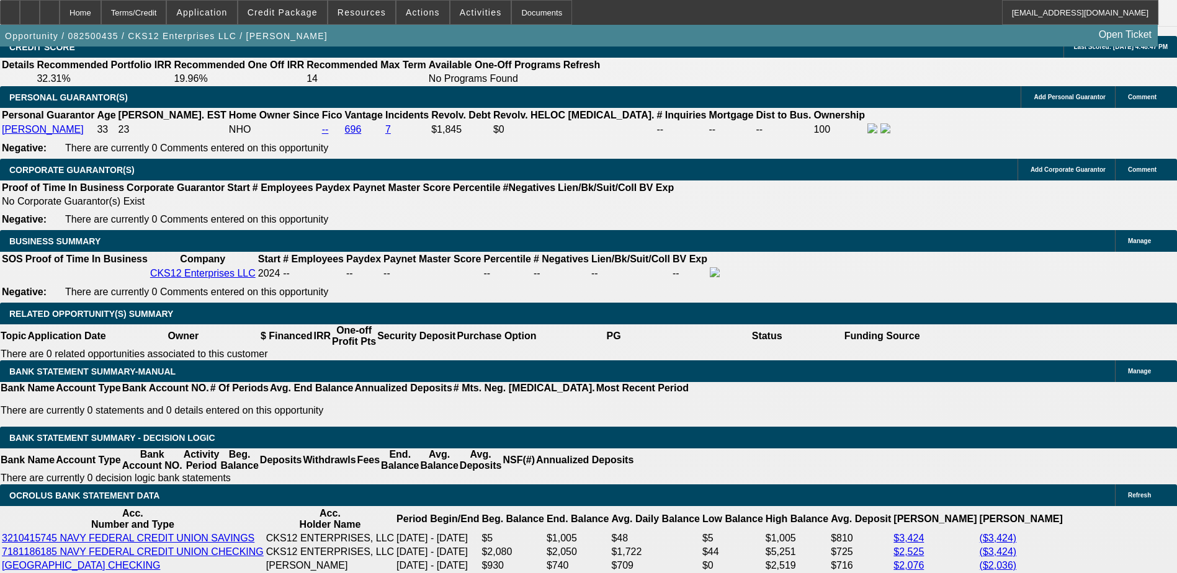
scroll to position [1761, 0]
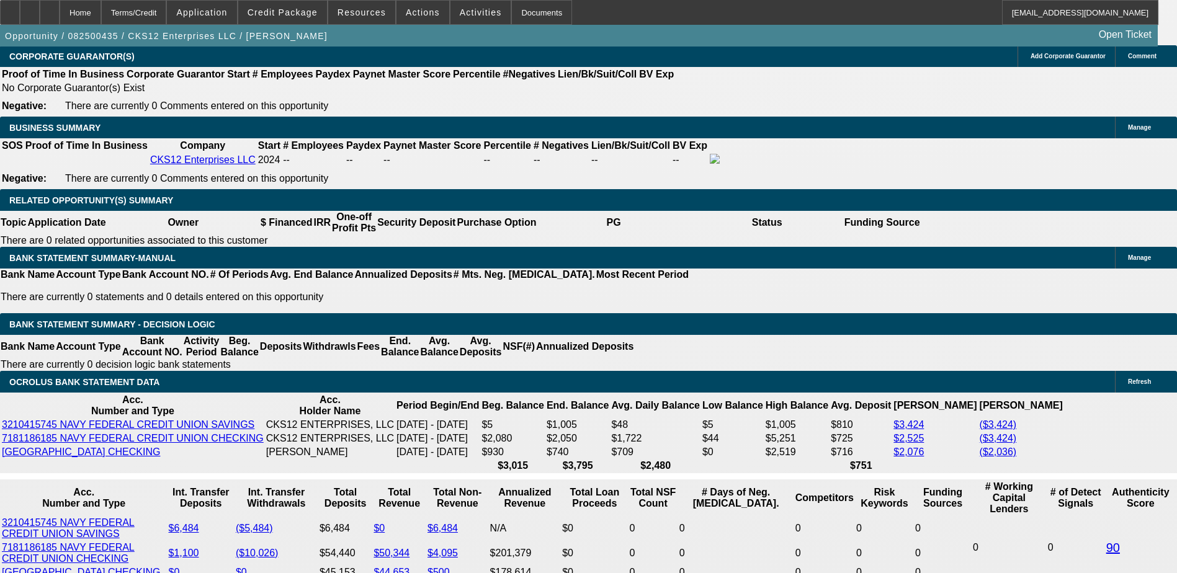
scroll to position [1885, 0]
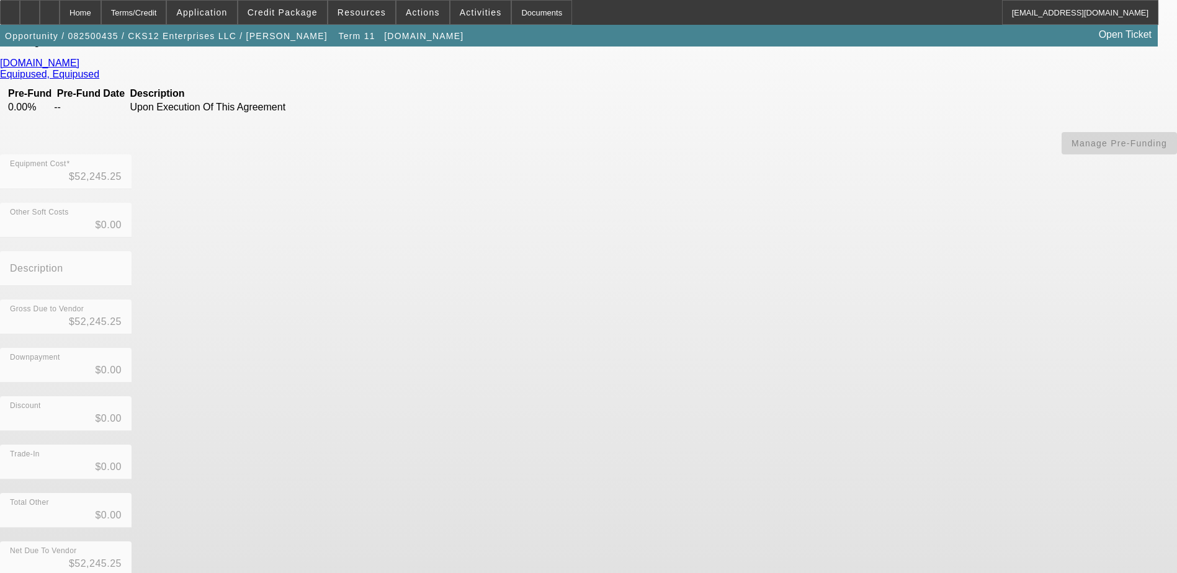
scroll to position [109, 0]
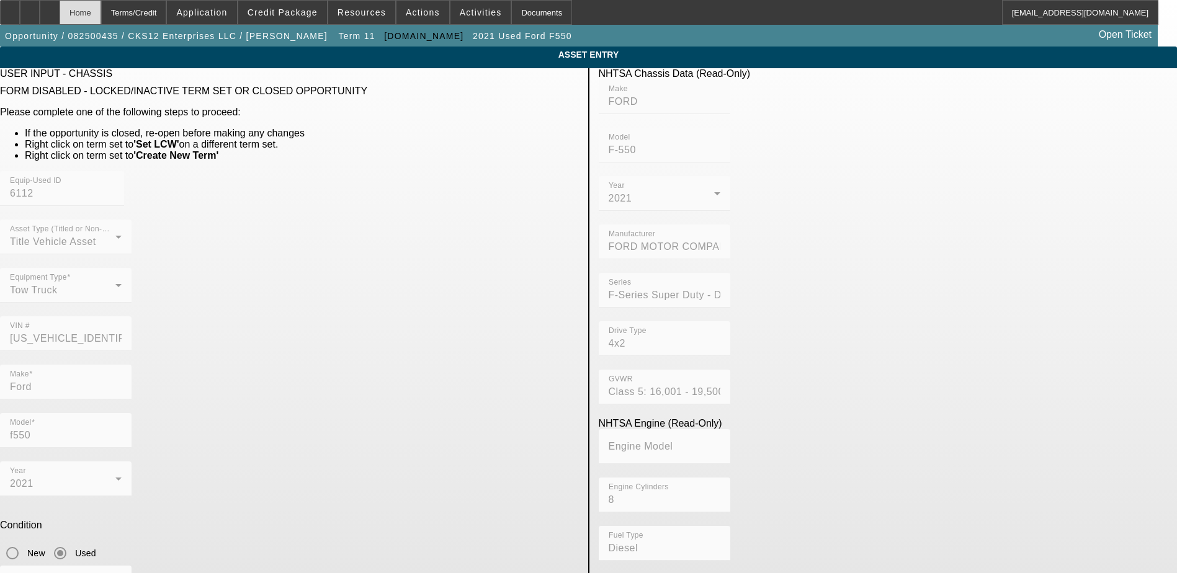
click at [101, 4] on div "Home" at bounding box center [81, 12] width 42 height 25
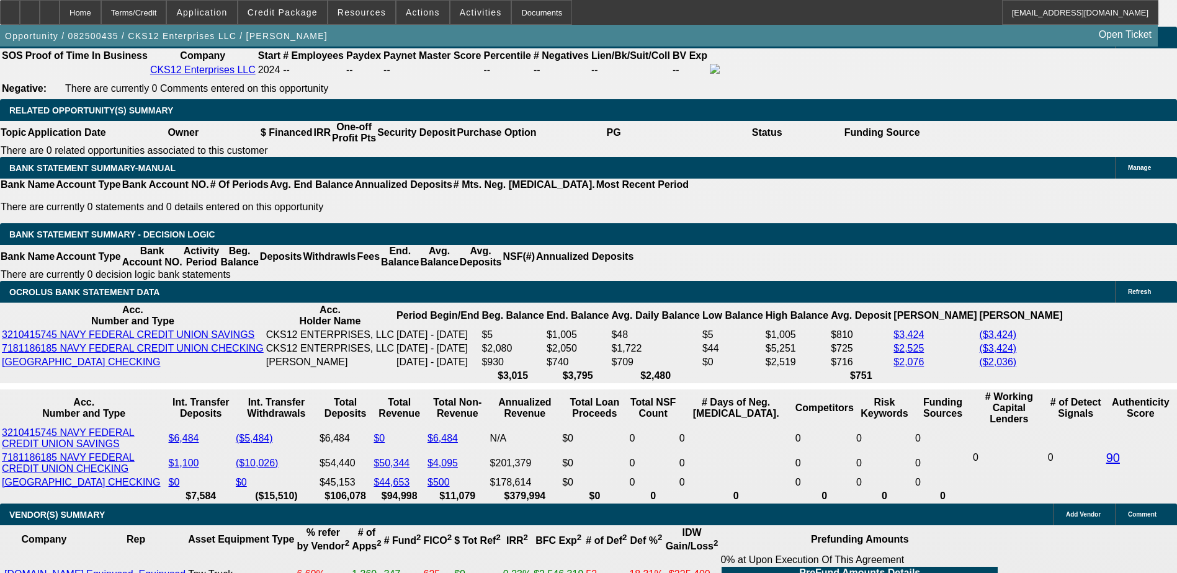
scroll to position [2047, 0]
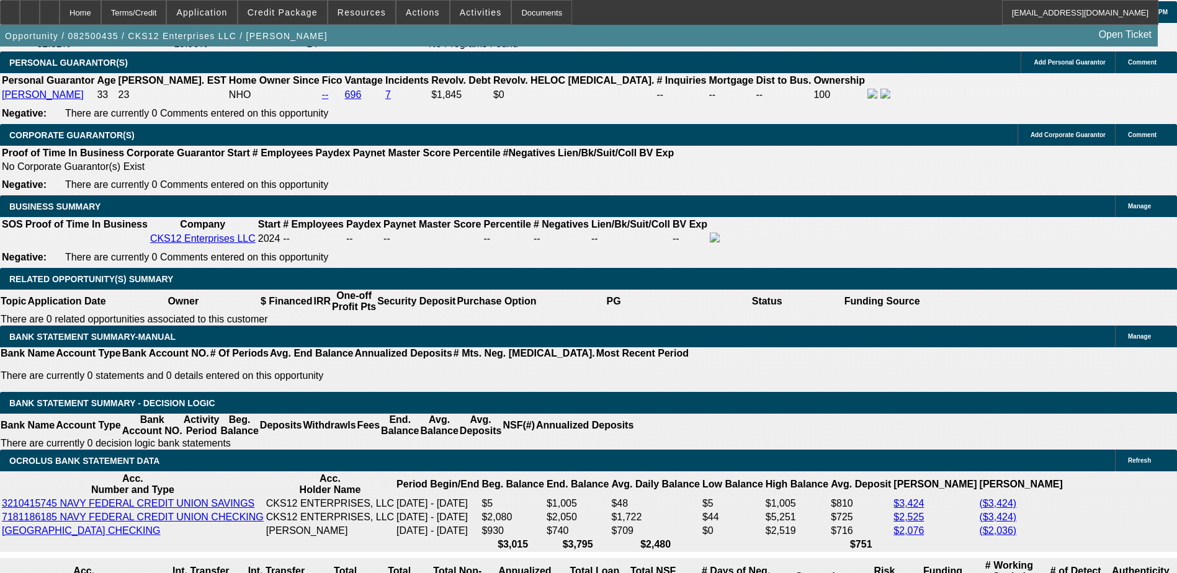
scroll to position [1799, 0]
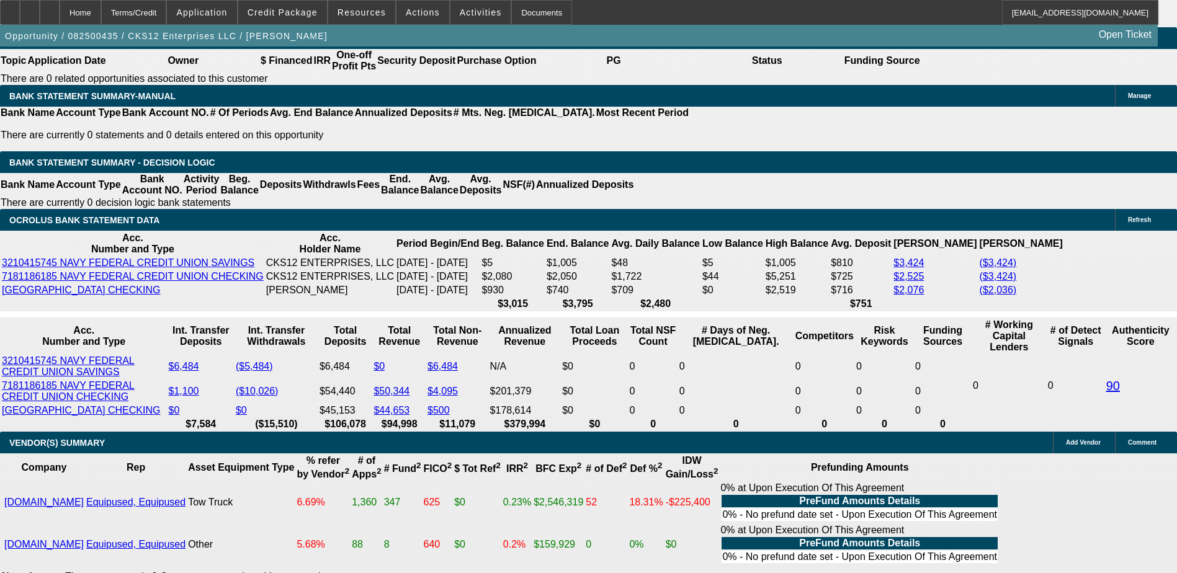
scroll to position [2047, 0]
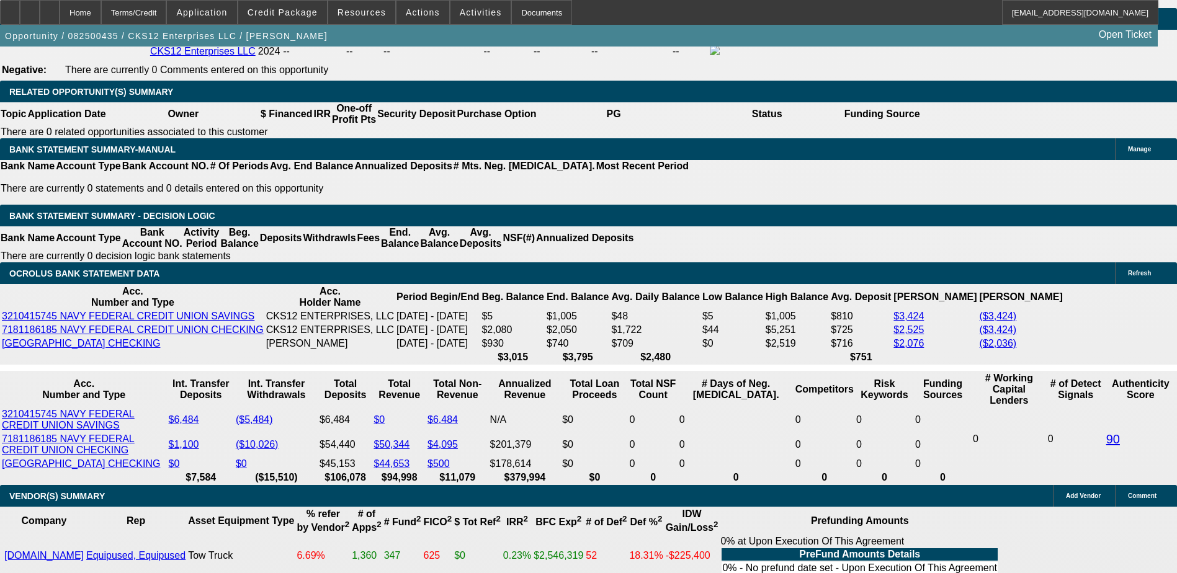
scroll to position [1923, 0]
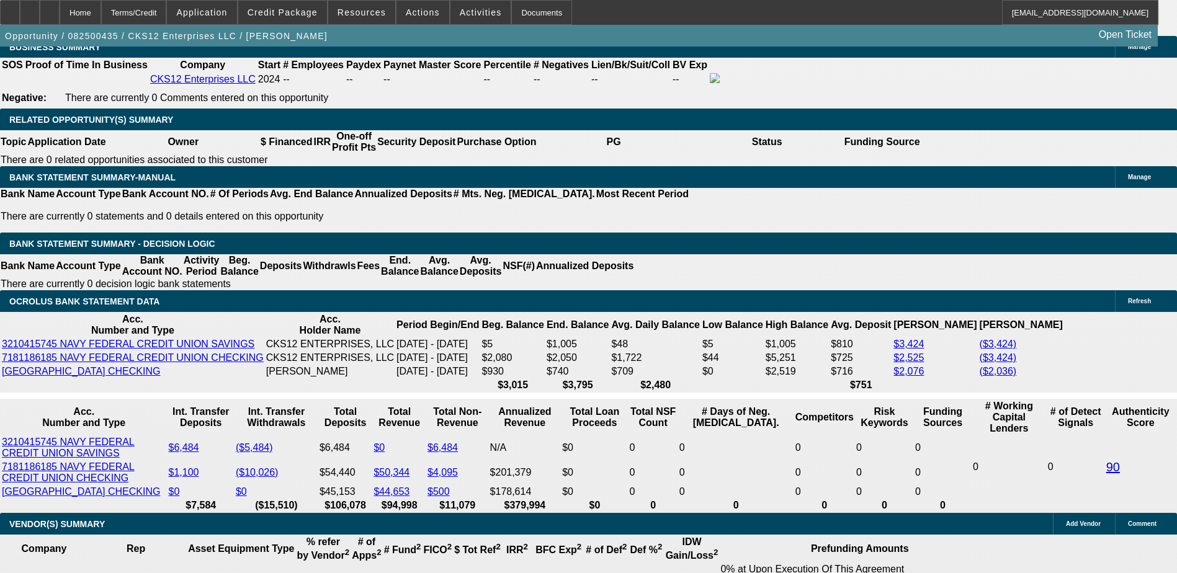
scroll to position [2033, 0]
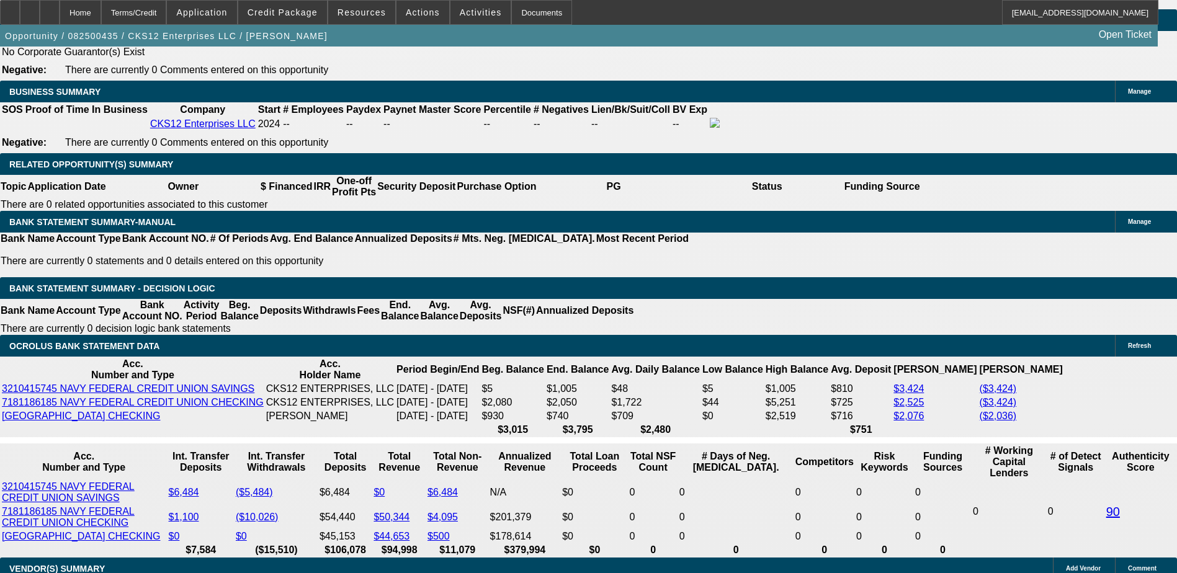
scroll to position [1847, 0]
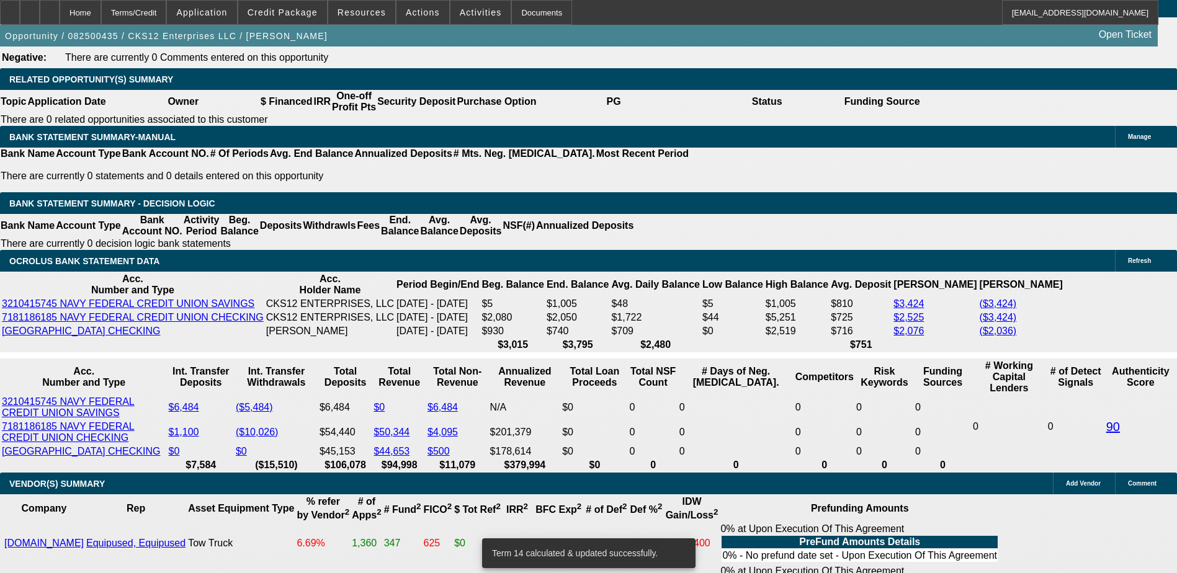
scroll to position [2033, 0]
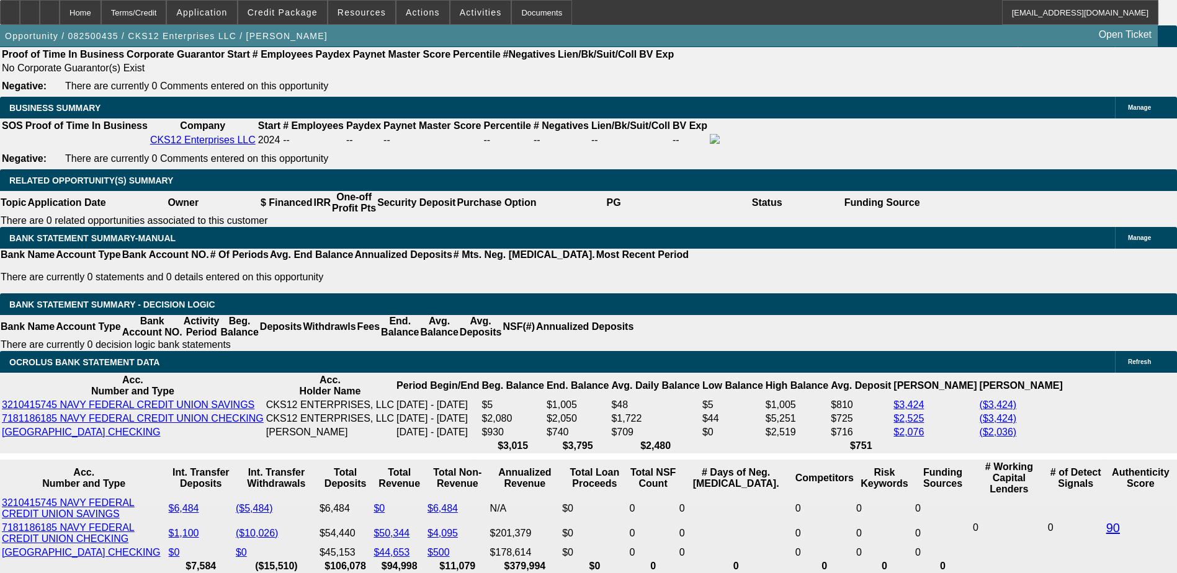
scroll to position [1909, 0]
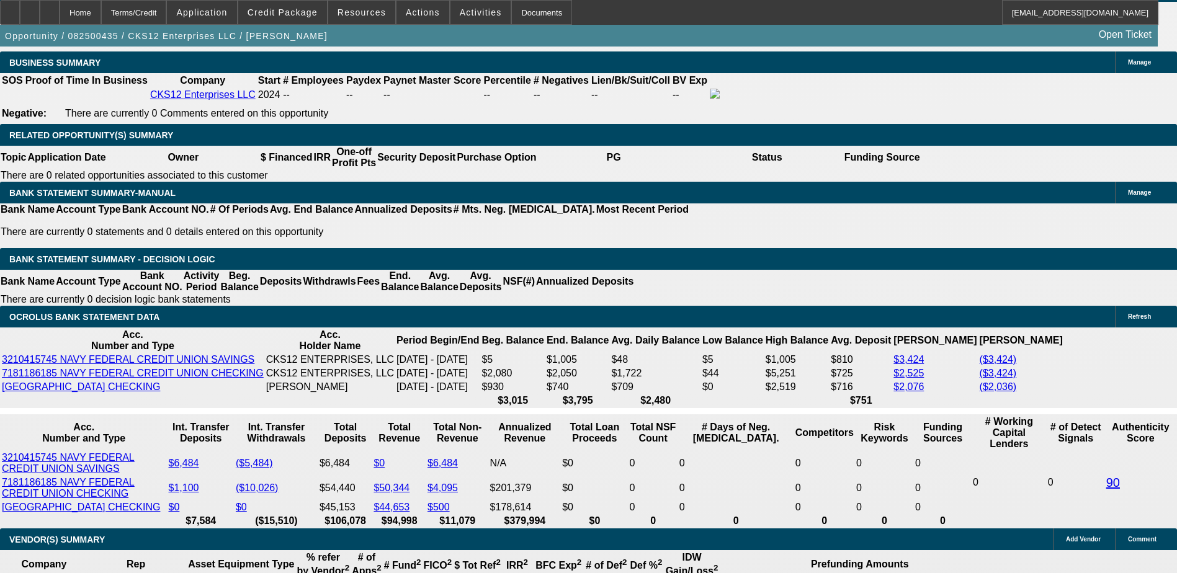
scroll to position [1847, 0]
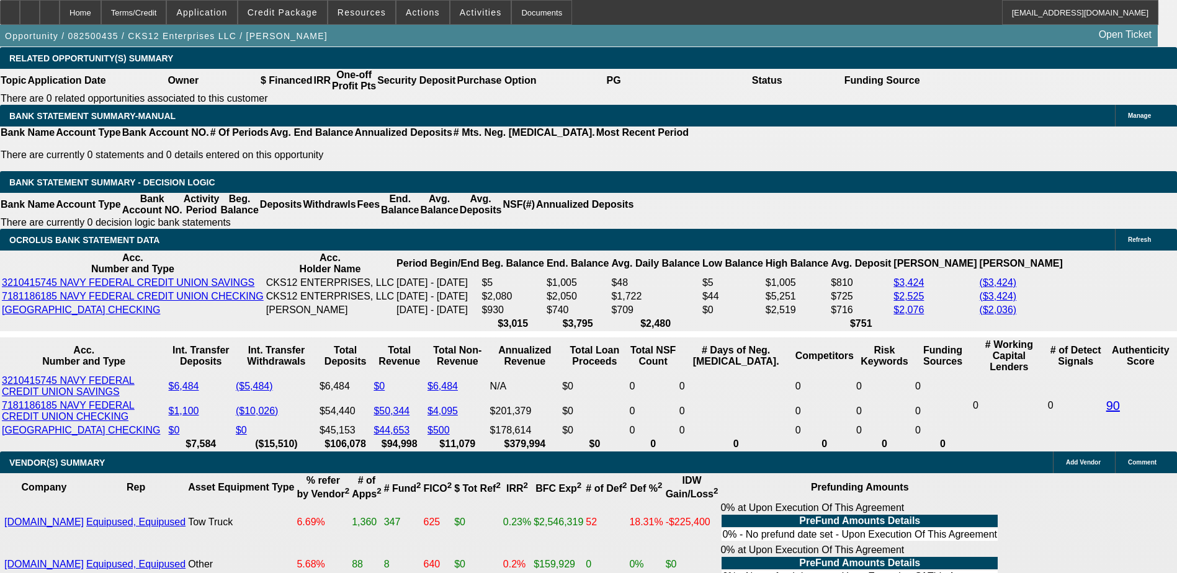
scroll to position [2033, 0]
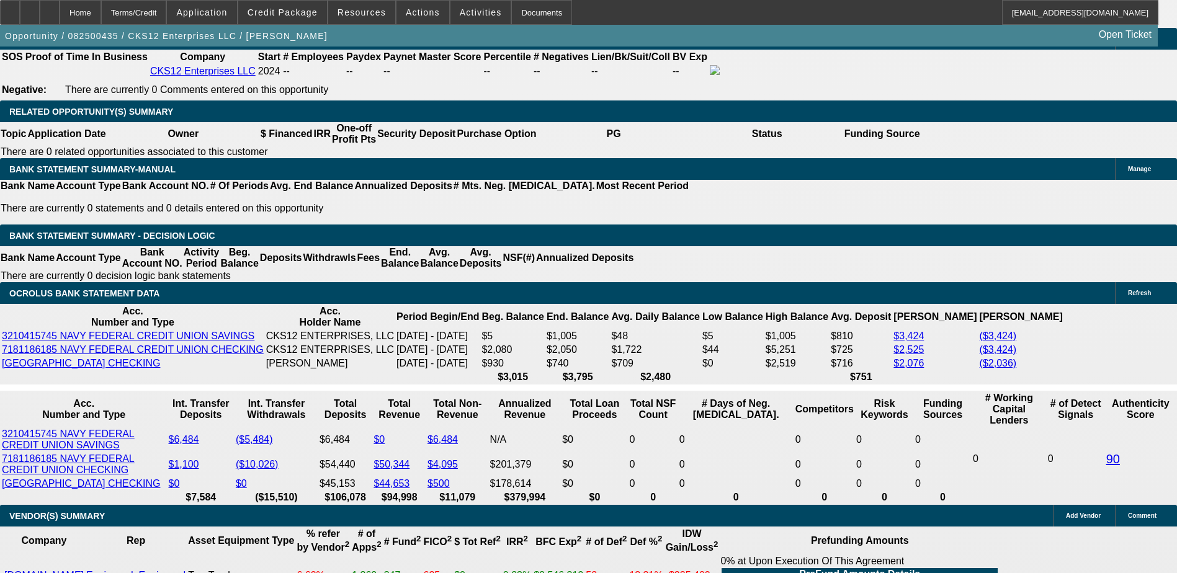
scroll to position [1909, 0]
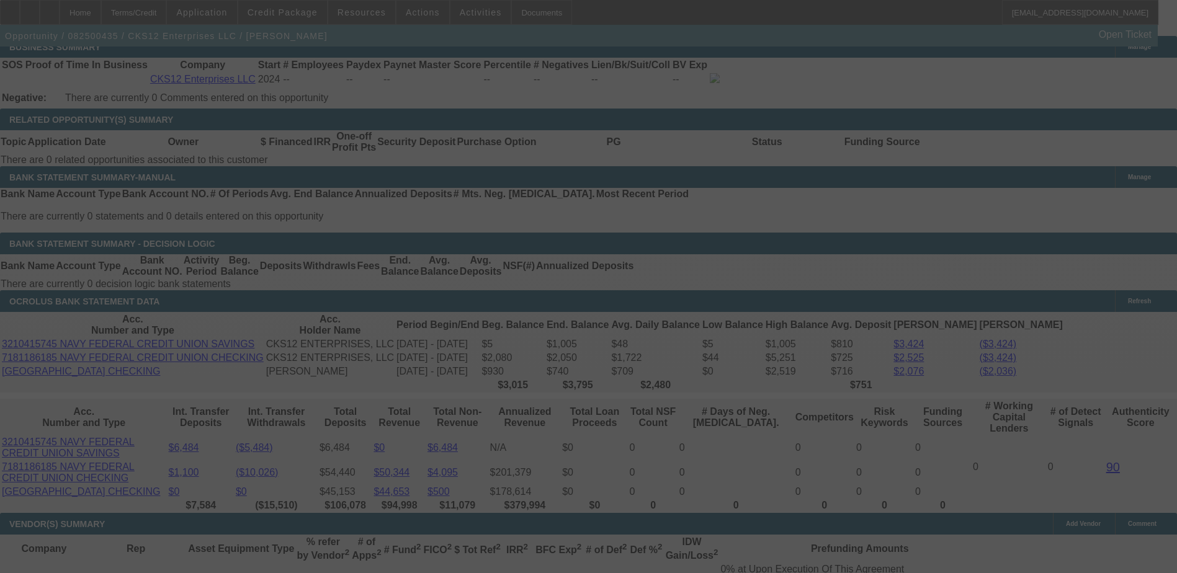
scroll to position [2033, 0]
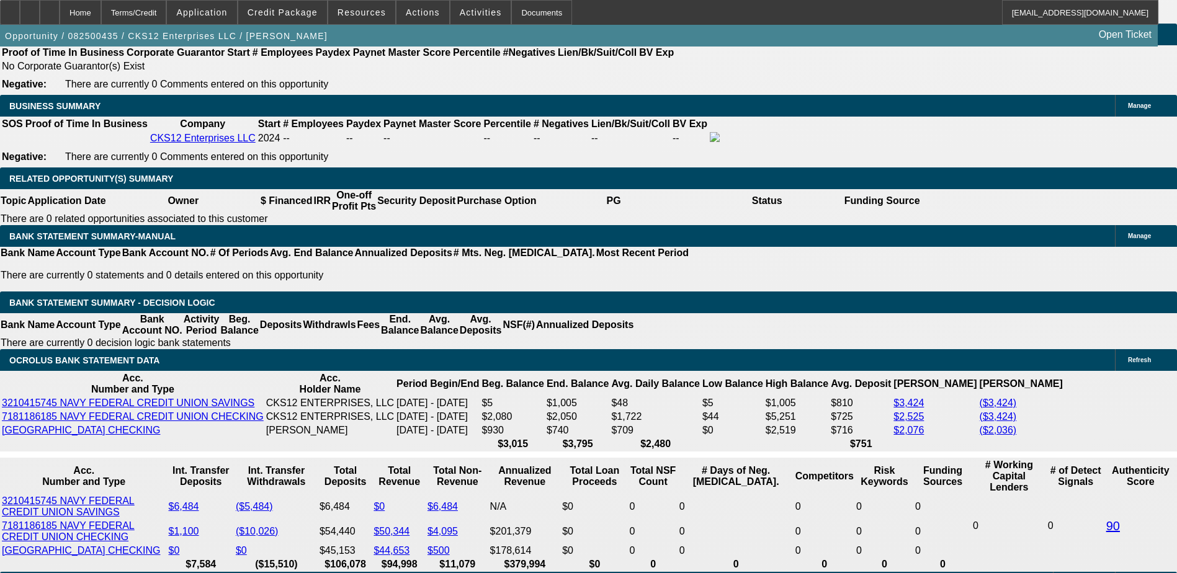
scroll to position [1909, 0]
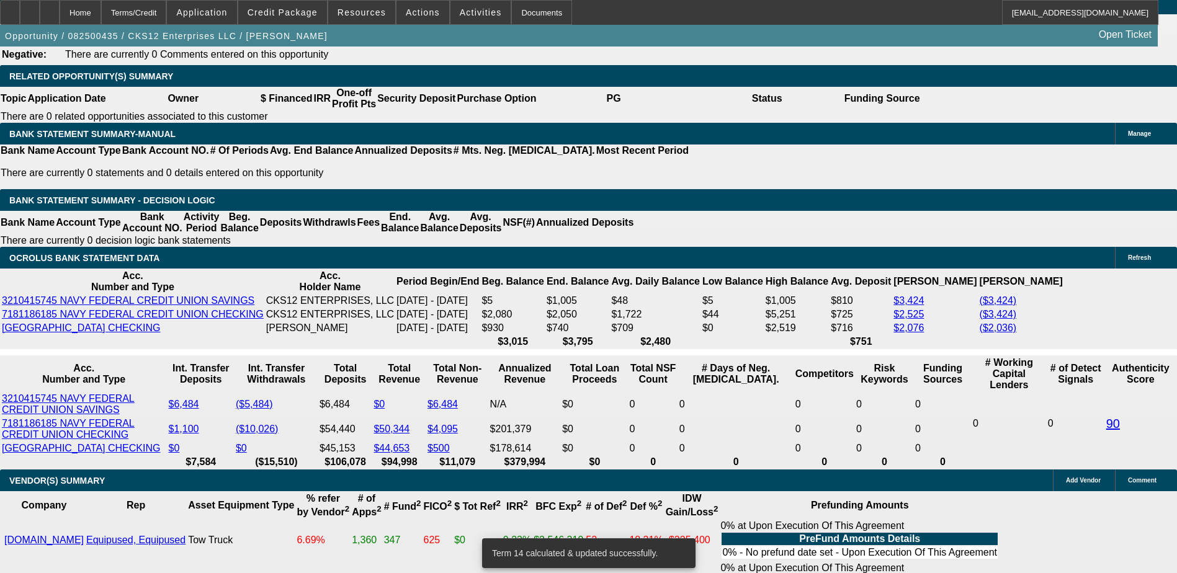
scroll to position [2033, 0]
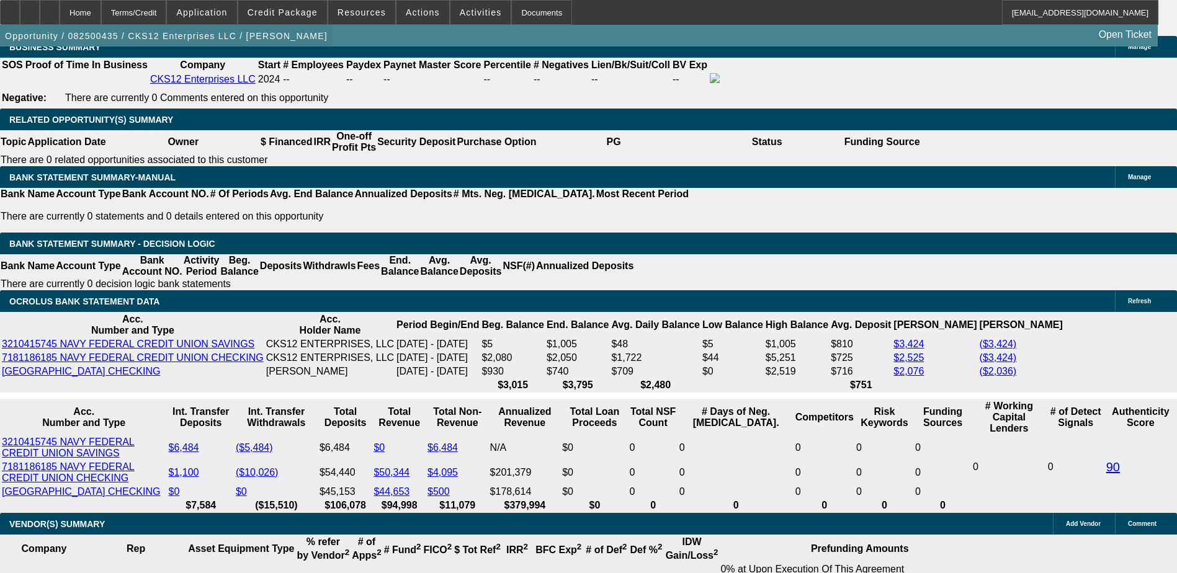
click at [186, 50] on span "button" at bounding box center [166, 36] width 333 height 30
click at [186, 51] on span "button" at bounding box center [166, 36] width 333 height 30
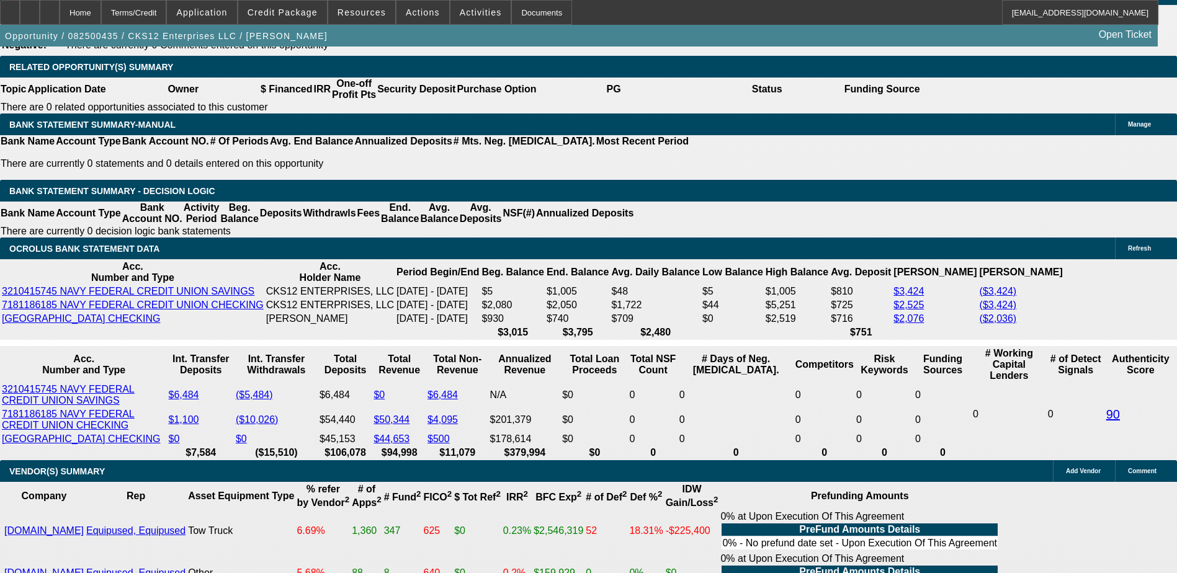
scroll to position [1909, 0]
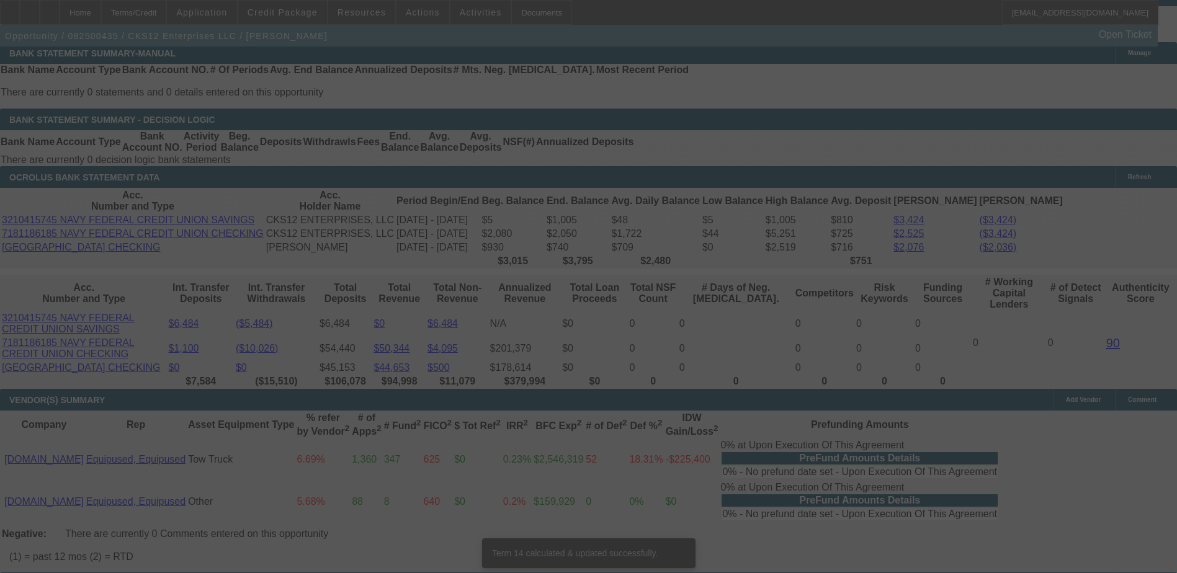
scroll to position [2088, 0]
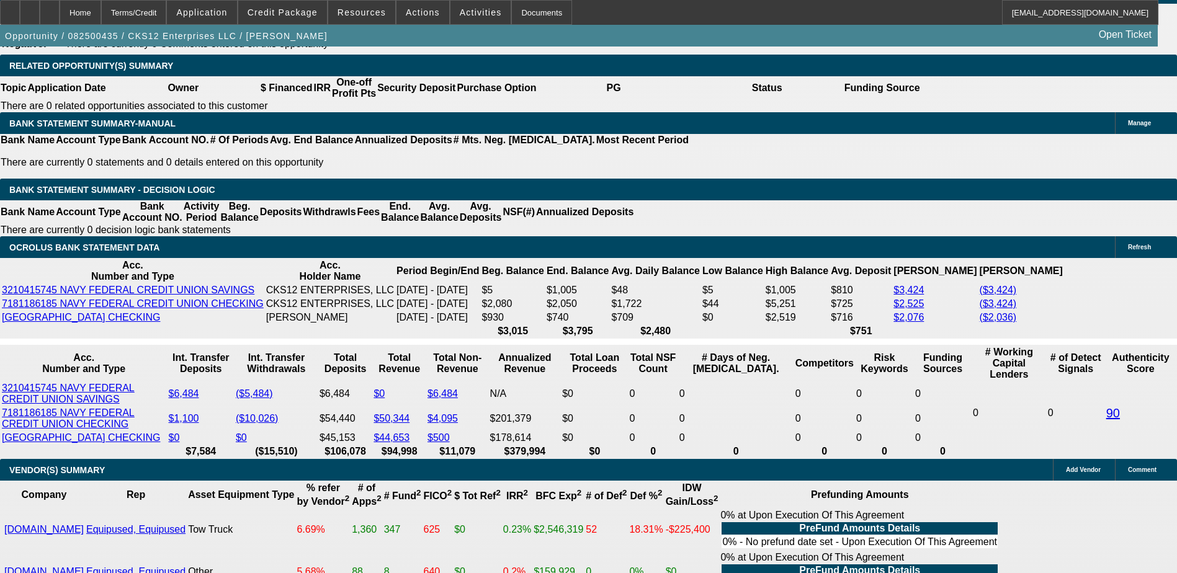
scroll to position [1964, 0]
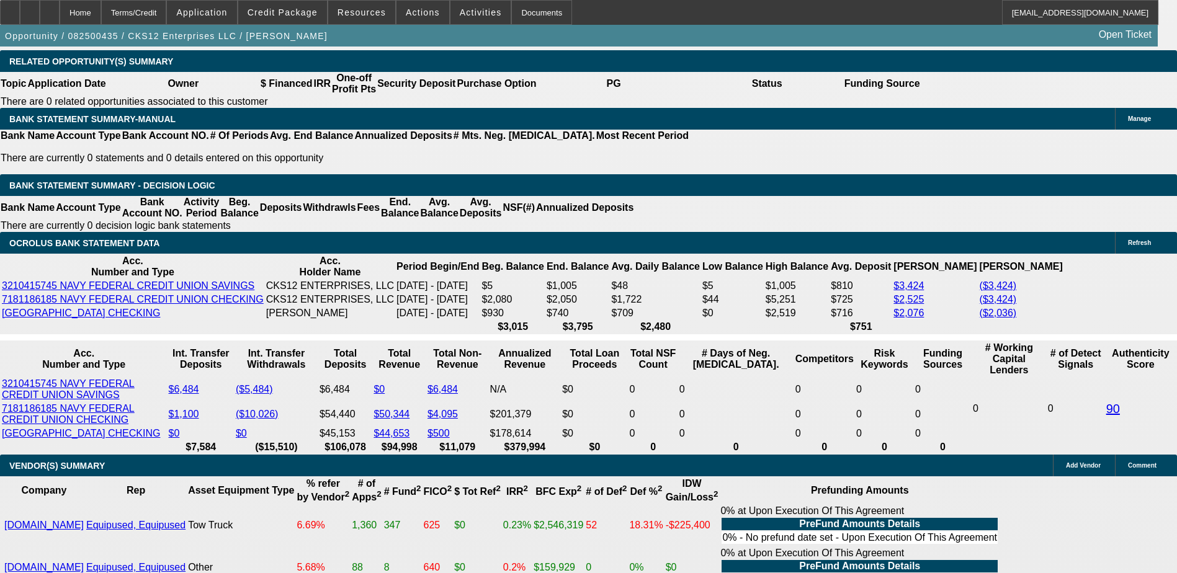
scroll to position [2088, 0]
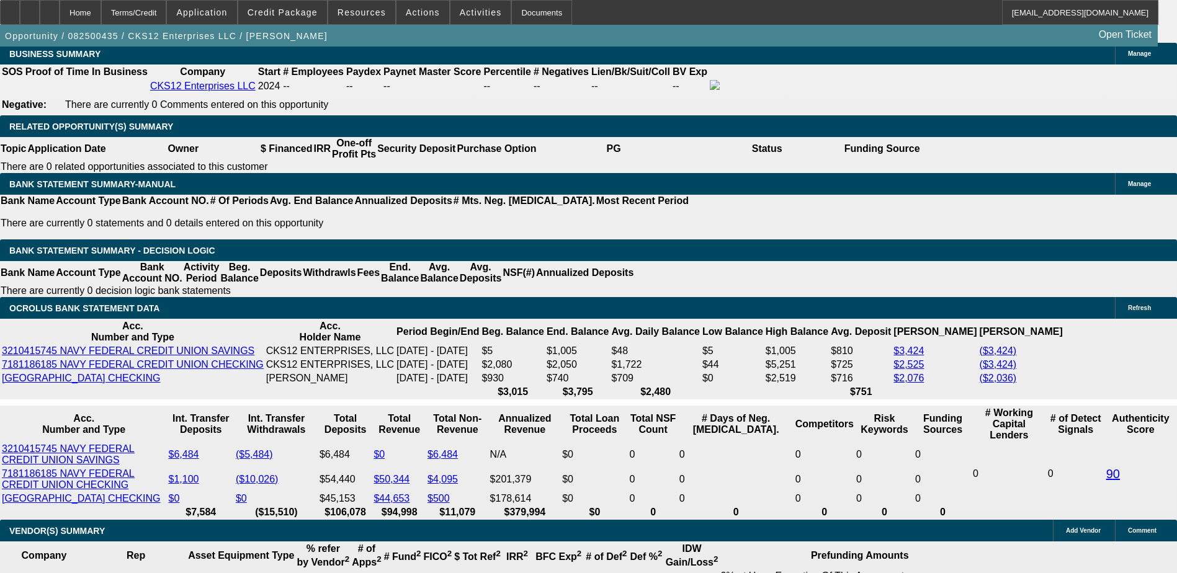
scroll to position [2026, 0]
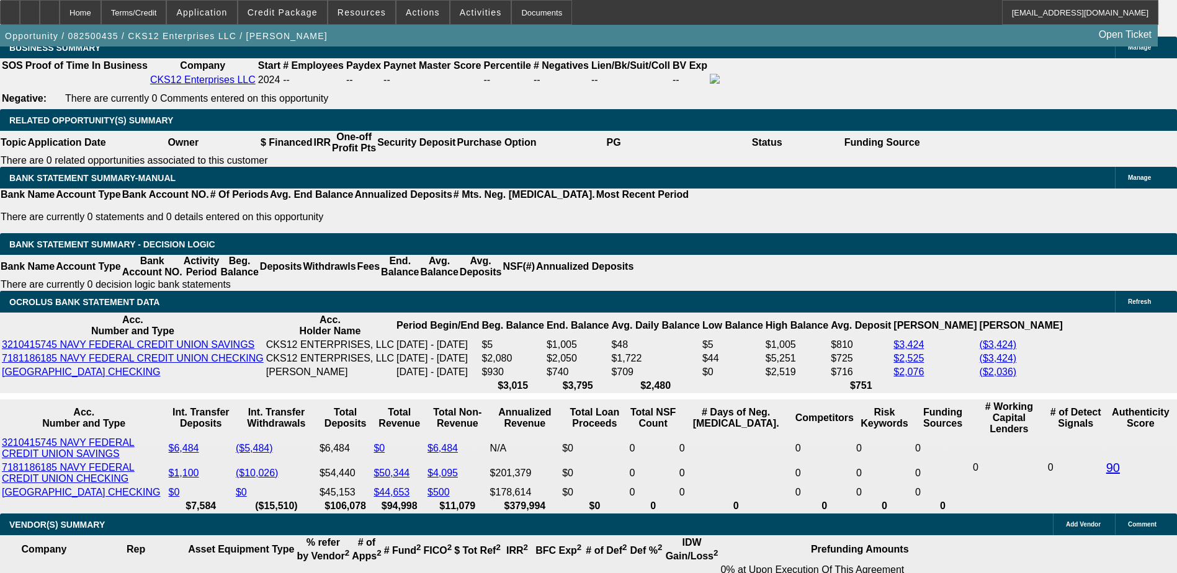
scroll to position [1902, 0]
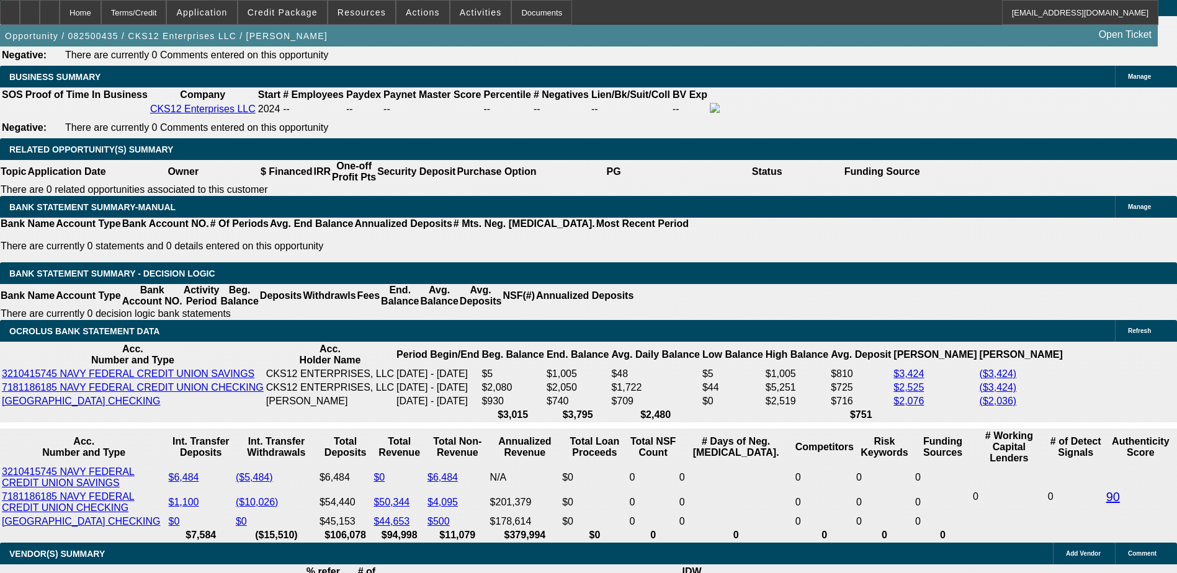
scroll to position [2026, 0]
